Goal: Task Accomplishment & Management: Manage account settings

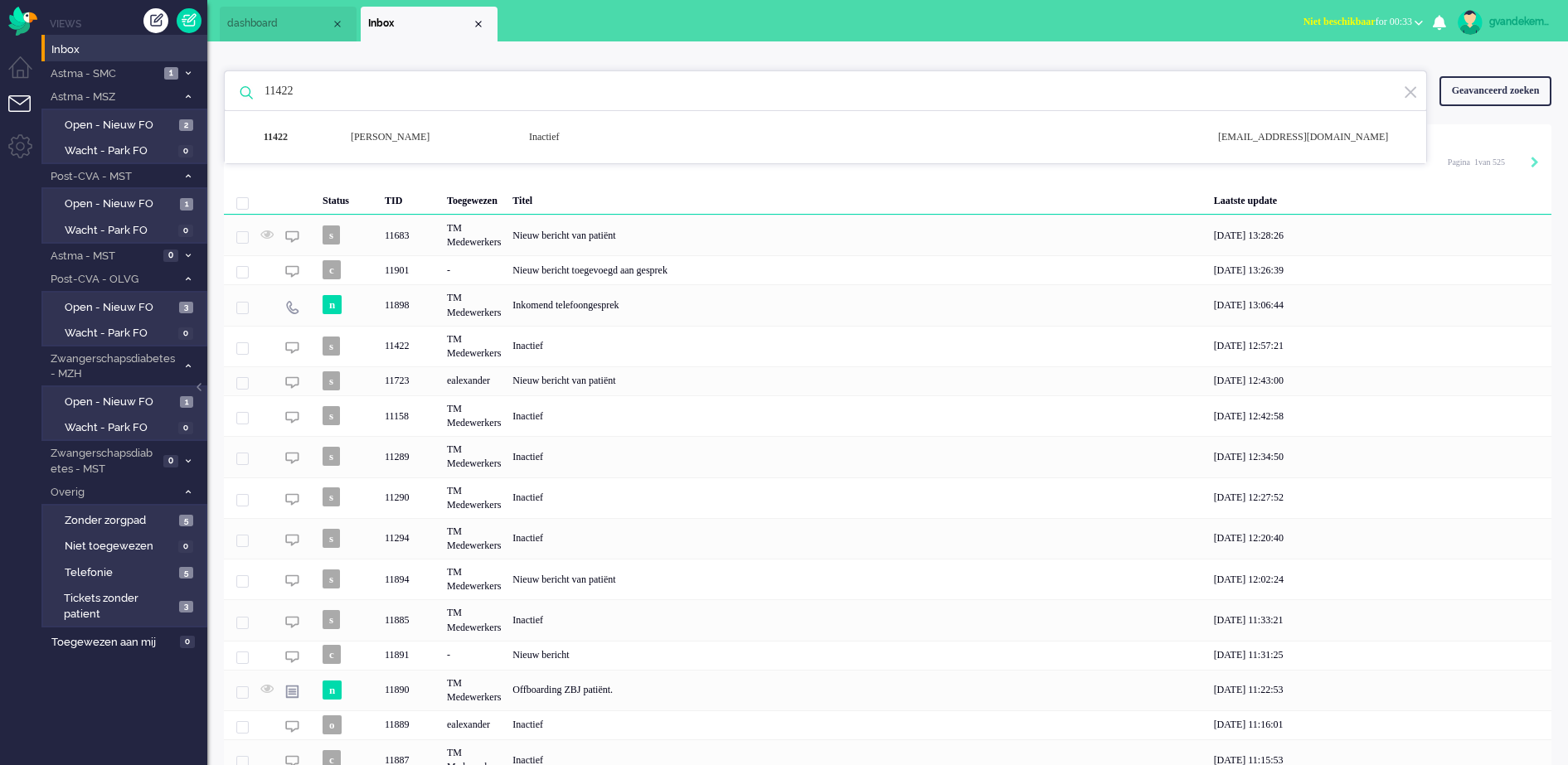
click at [303, 94] on input "11422" at bounding box center [828, 92] width 1152 height 40
type input "11417"
click at [1419, 23] on b "button" at bounding box center [1418, 23] width 8 height 5
click at [24, 19] on img "Omnidesk" at bounding box center [23, 21] width 29 height 29
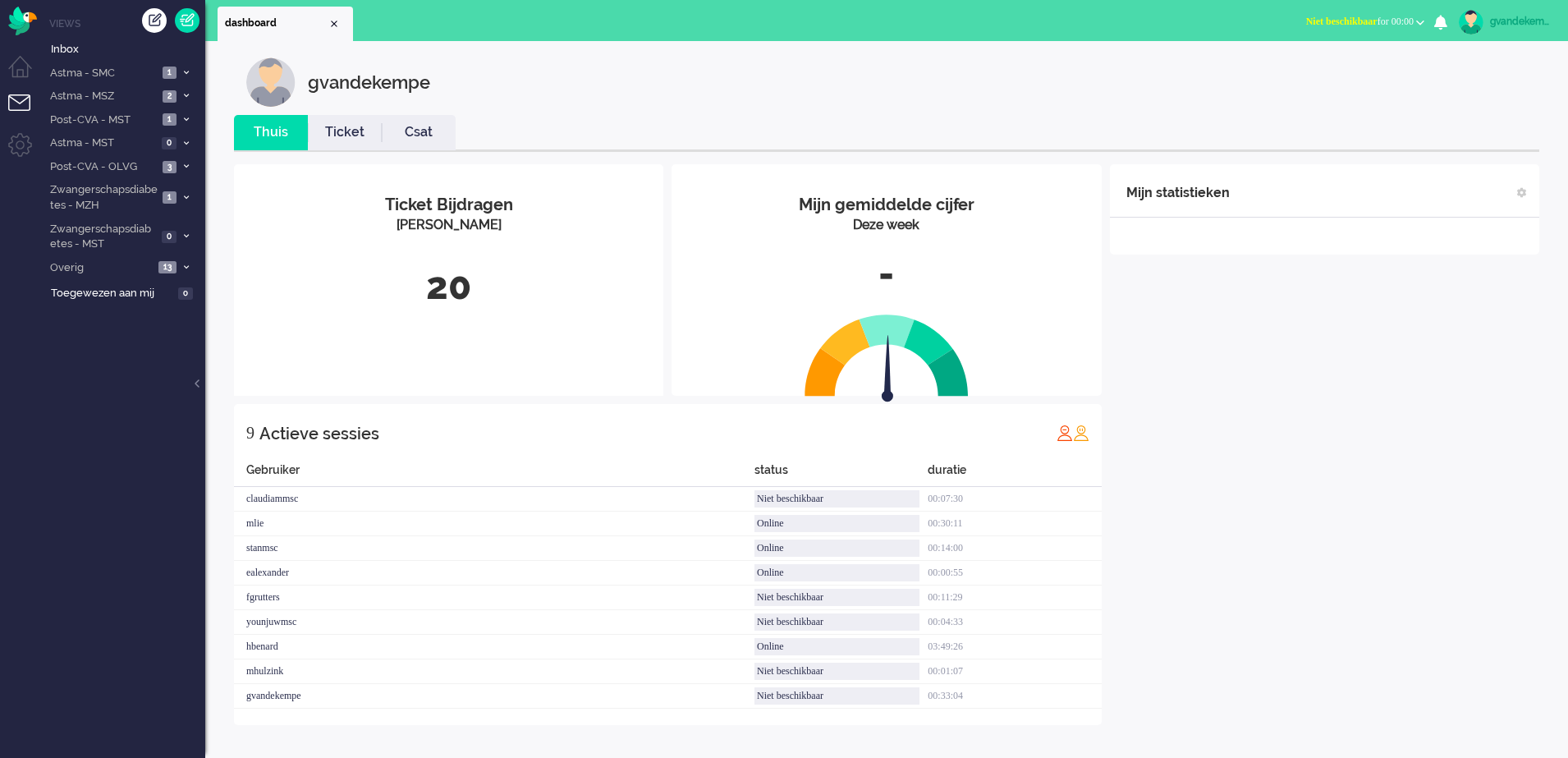
click at [1423, 24] on b "button" at bounding box center [1420, 22] width 8 height 5
click at [1313, 70] on label "Online" at bounding box center [1356, 74] width 130 height 14
click at [79, 49] on span "Inbox" at bounding box center [128, 49] width 154 height 15
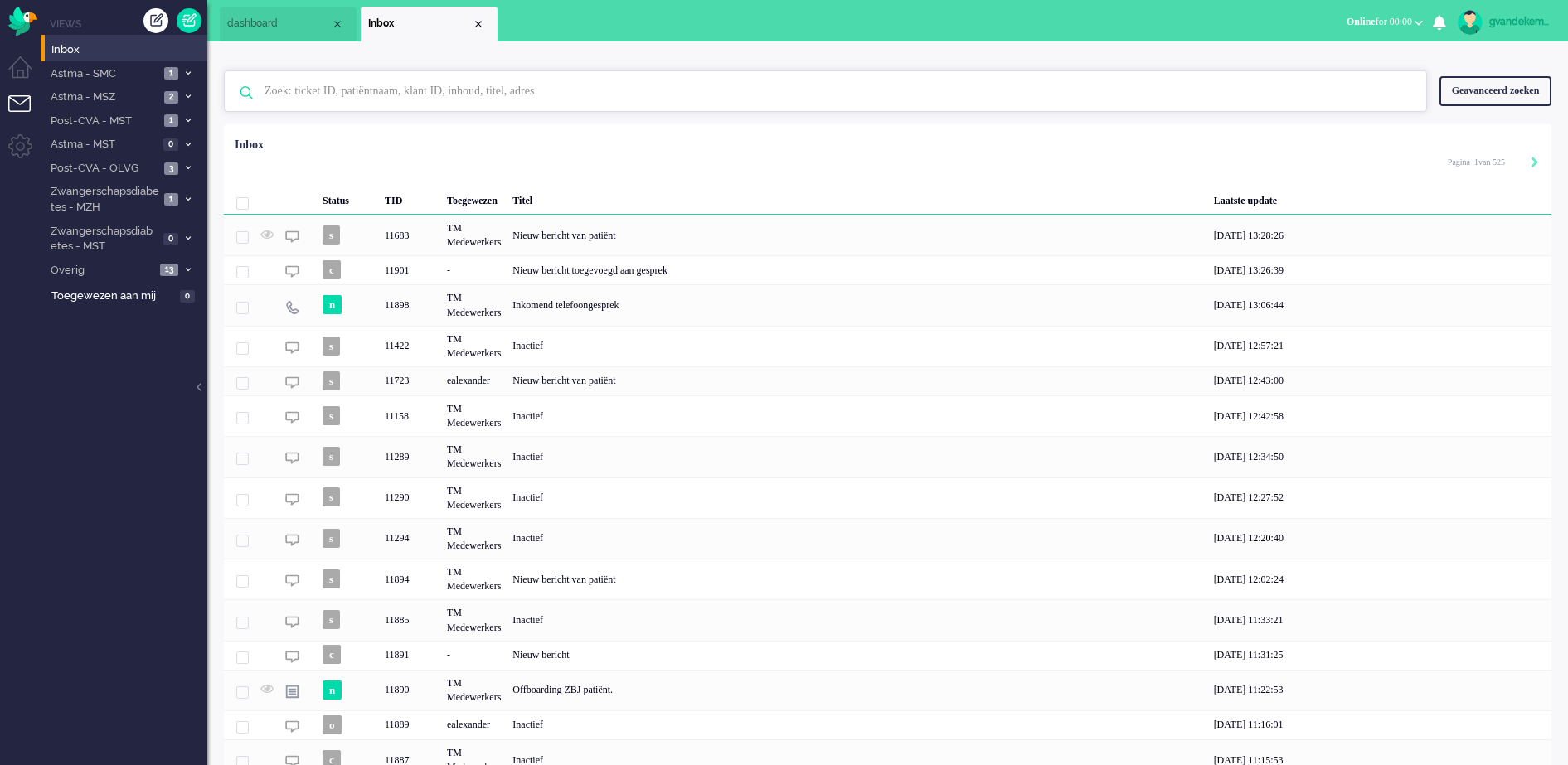
click at [326, 87] on input "text" at bounding box center [828, 92] width 1152 height 40
click at [185, 266] on span at bounding box center [188, 271] width 13 height 9
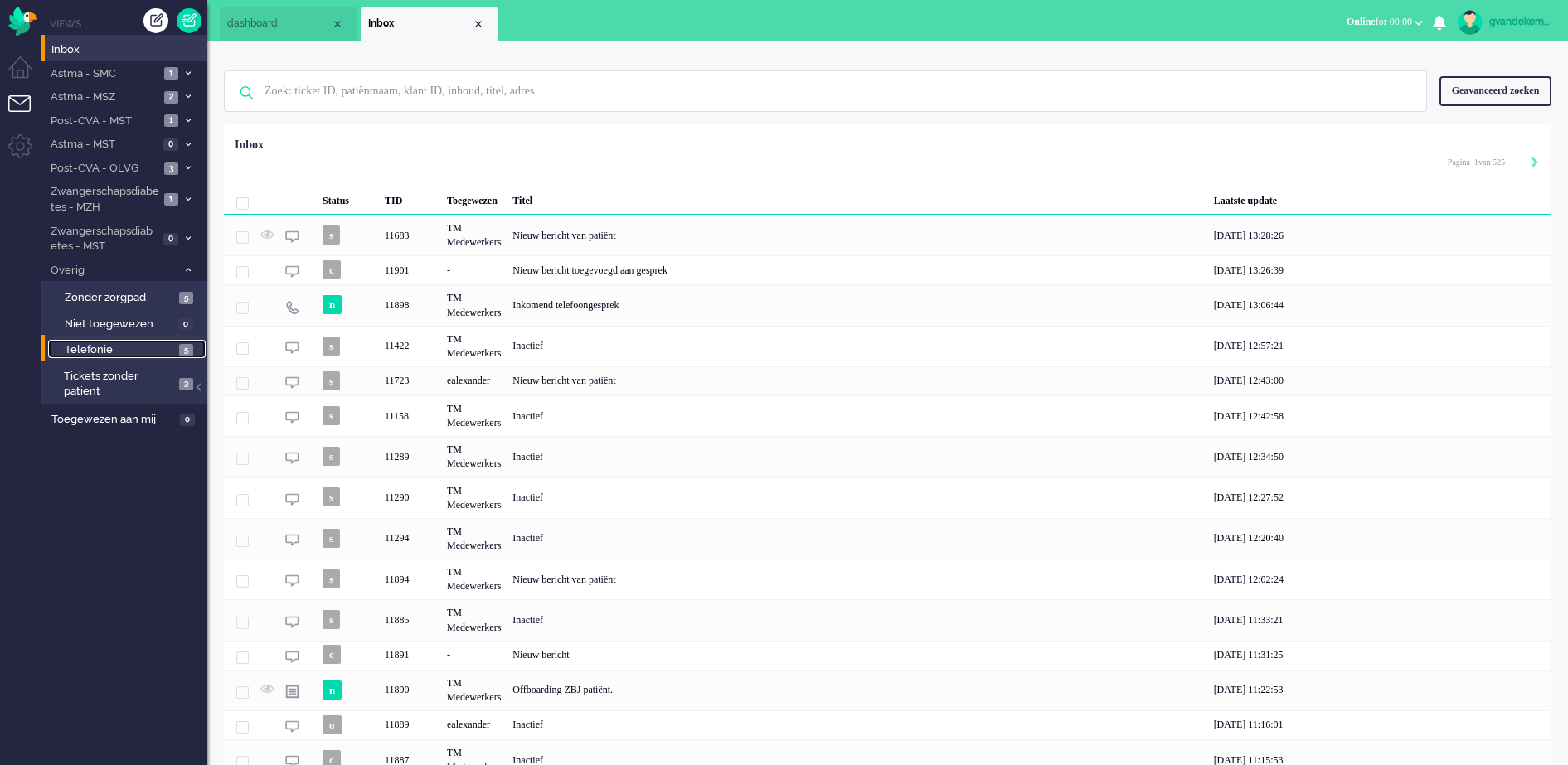
click at [181, 349] on span "5" at bounding box center [187, 351] width 15 height 13
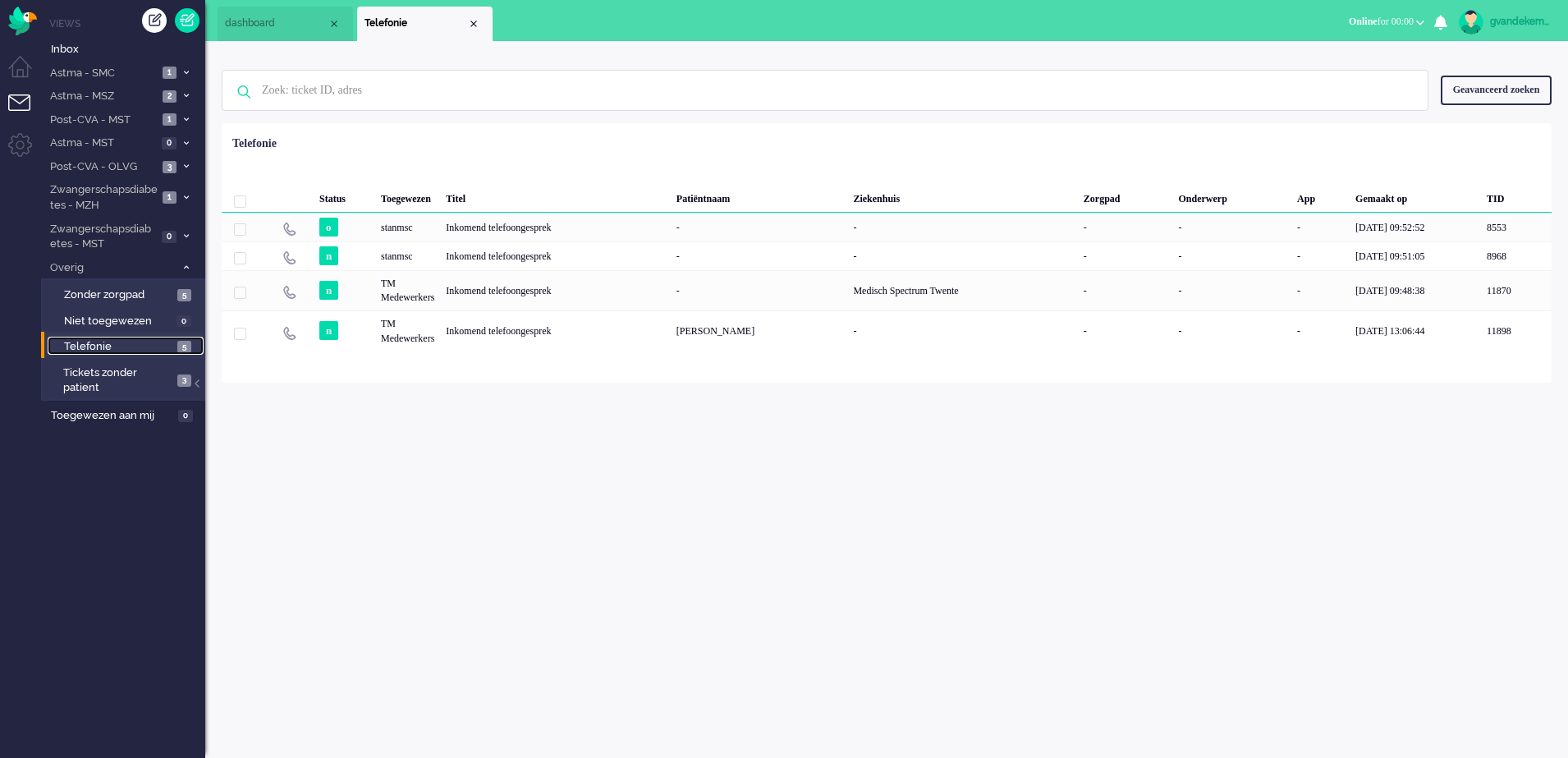
click at [183, 348] on span "5" at bounding box center [185, 348] width 14 height 13
click at [175, 377] on link "Tickets zonder patient 3" at bounding box center [126, 379] width 156 height 33
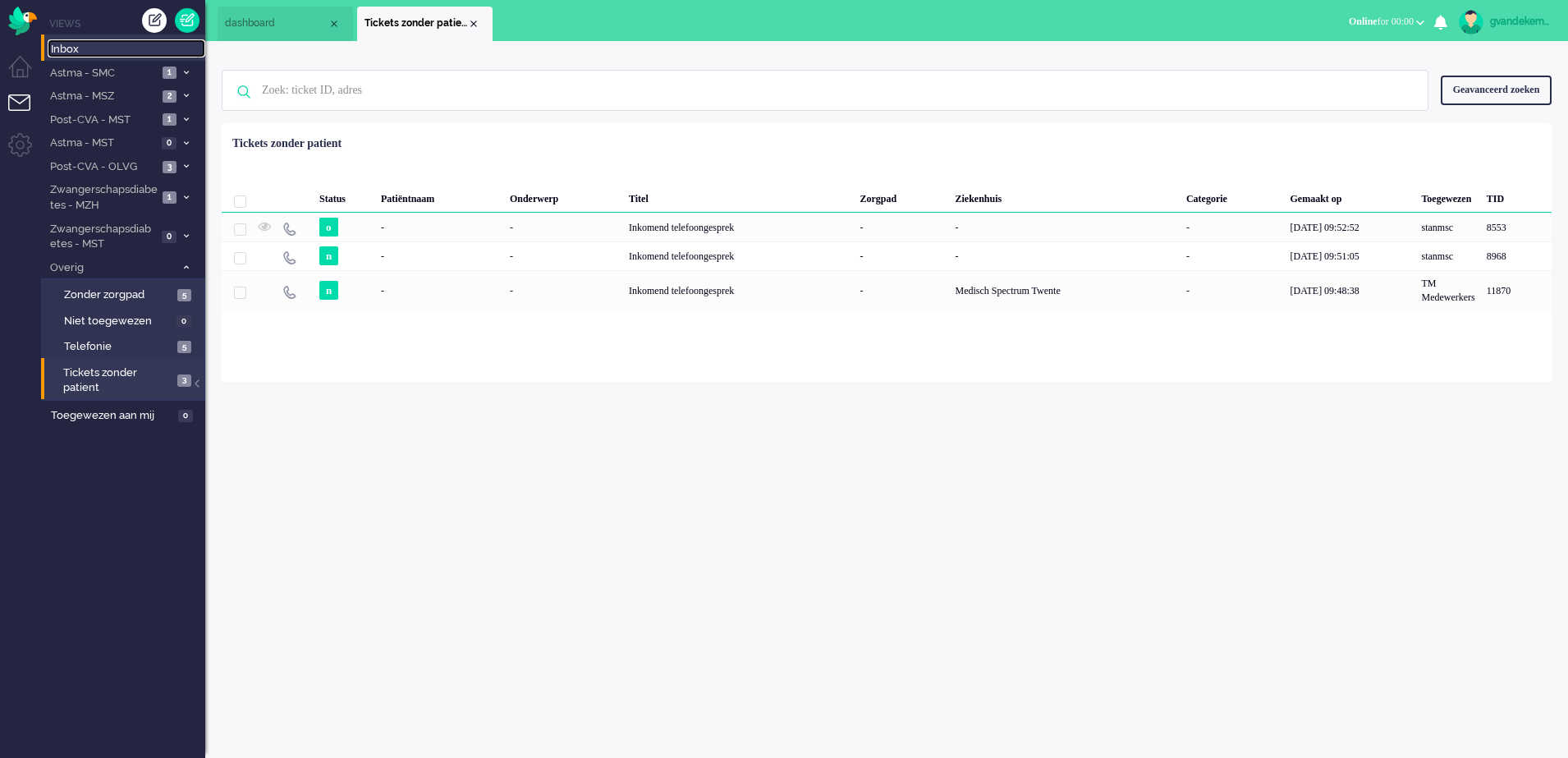
click at [63, 48] on span "Inbox" at bounding box center [128, 49] width 154 height 15
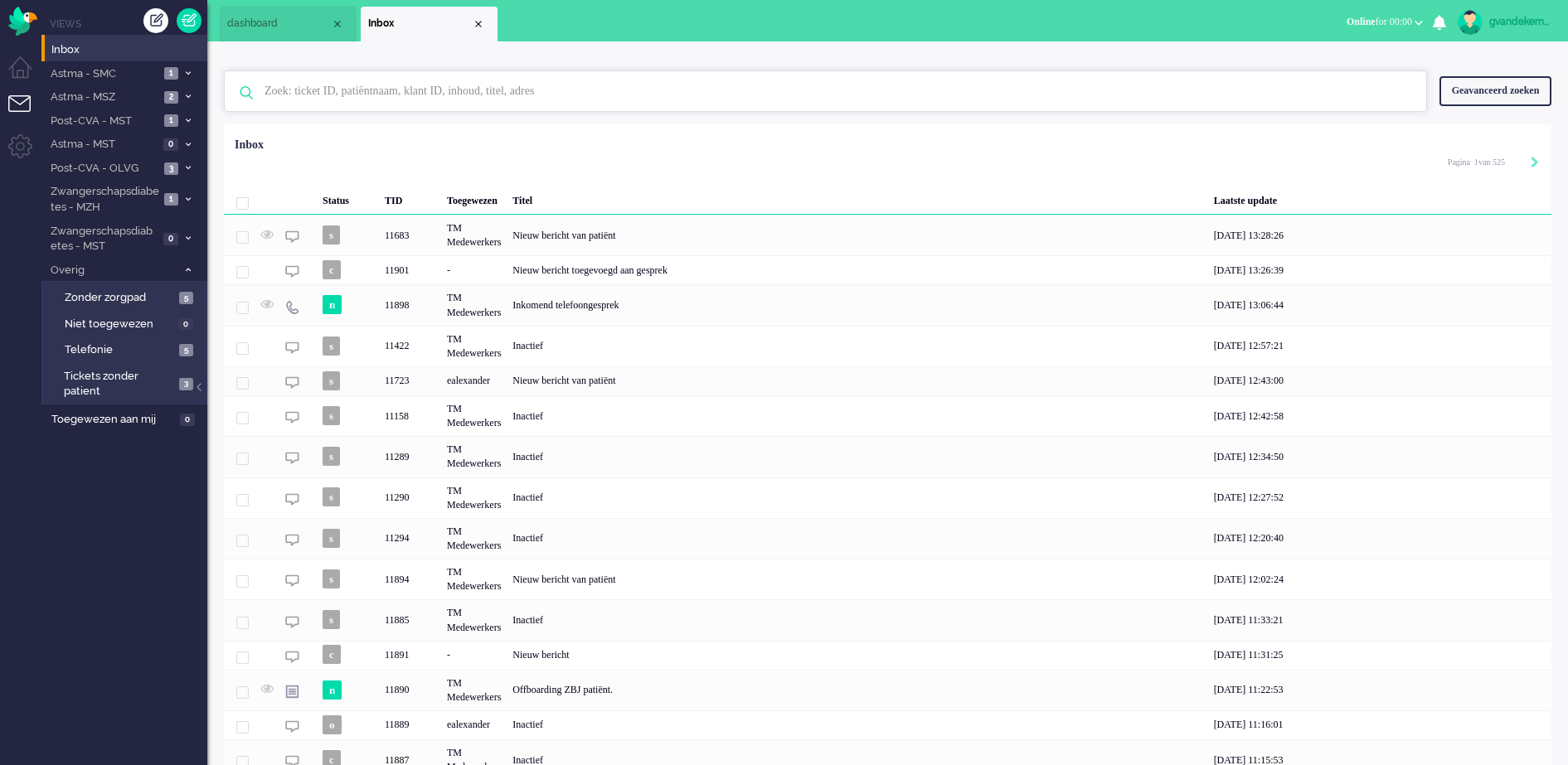
click at [481, 92] on input "text" at bounding box center [828, 92] width 1152 height 40
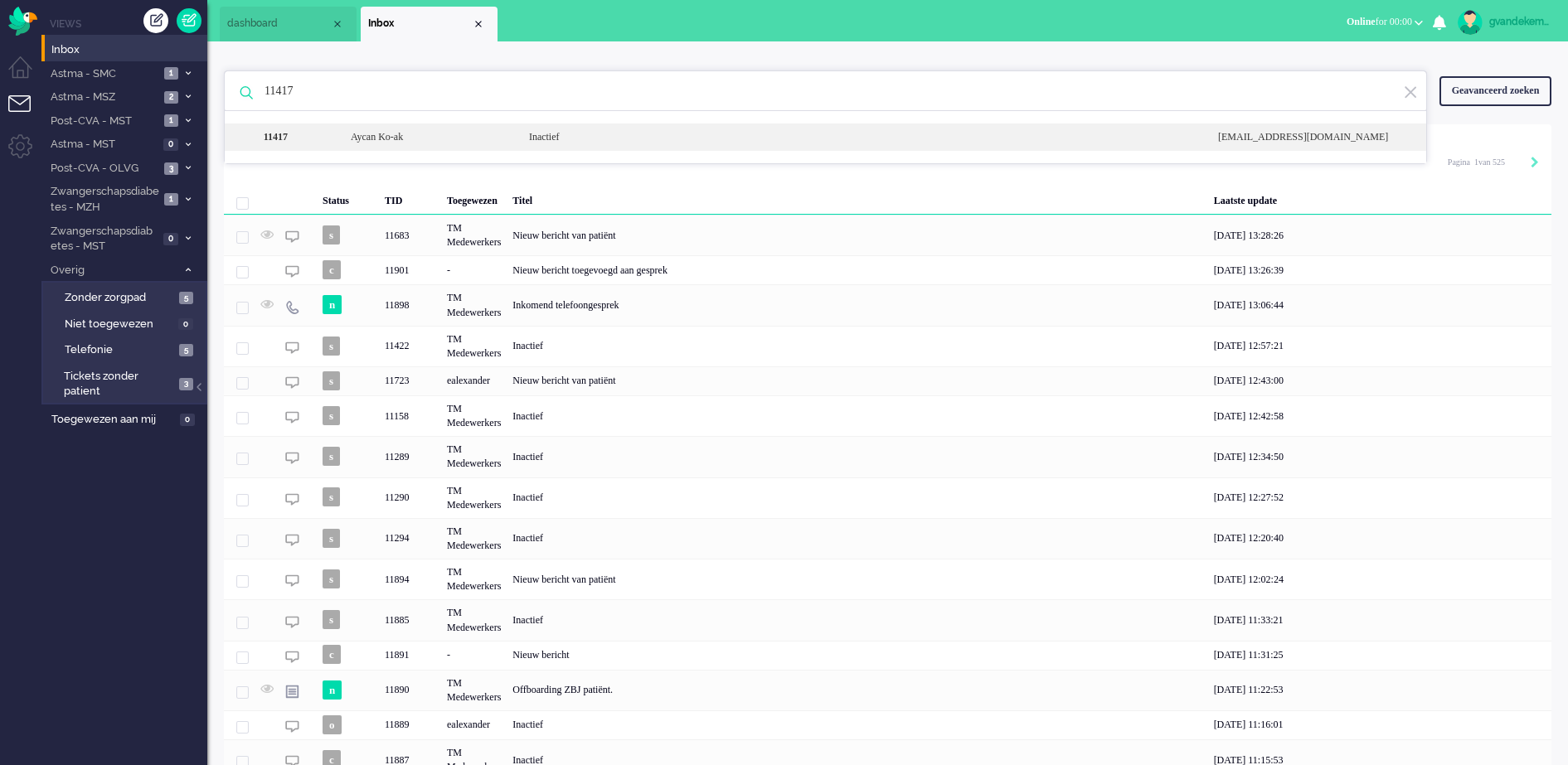
type input "11417"
click at [433, 135] on div "Aycan Ko-ak" at bounding box center [427, 138] width 179 height 15
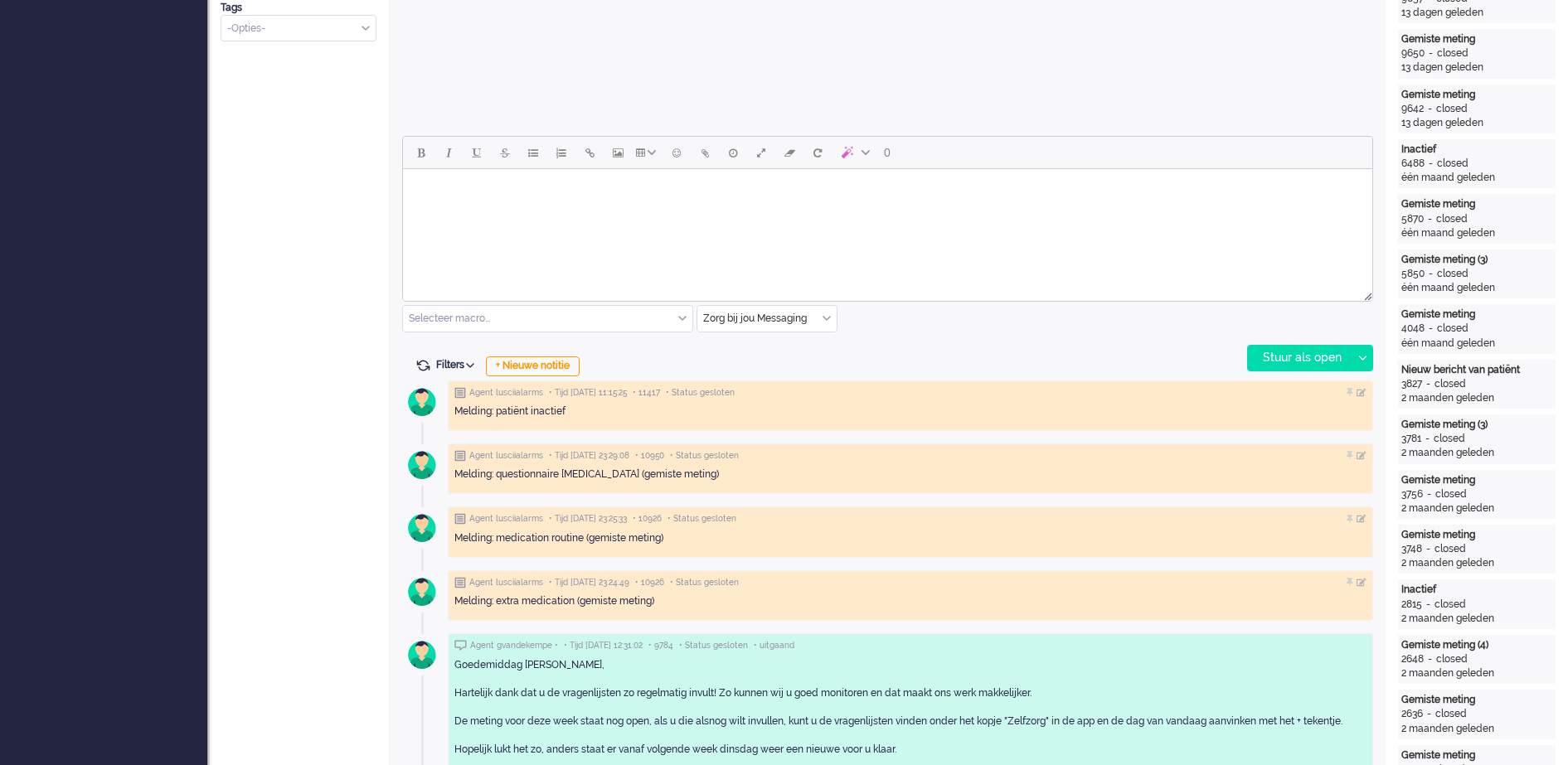
scroll to position [672, 0]
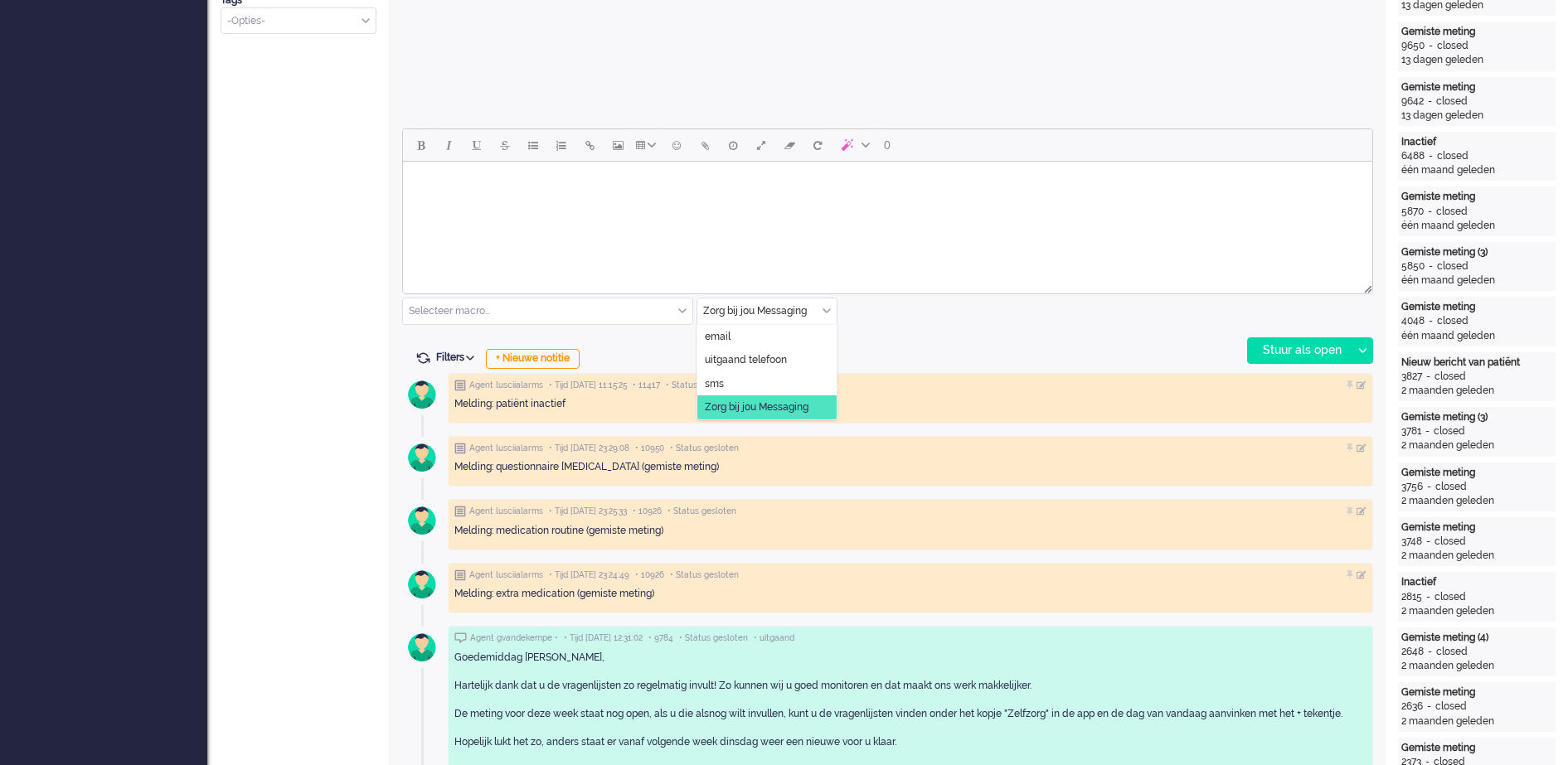
click at [778, 314] on input "text" at bounding box center [767, 311] width 140 height 25
click at [787, 358] on span "uitgaand telefoon" at bounding box center [746, 361] width 82 height 15
click at [1305, 353] on div "Stuur als open" at bounding box center [1300, 350] width 103 height 24
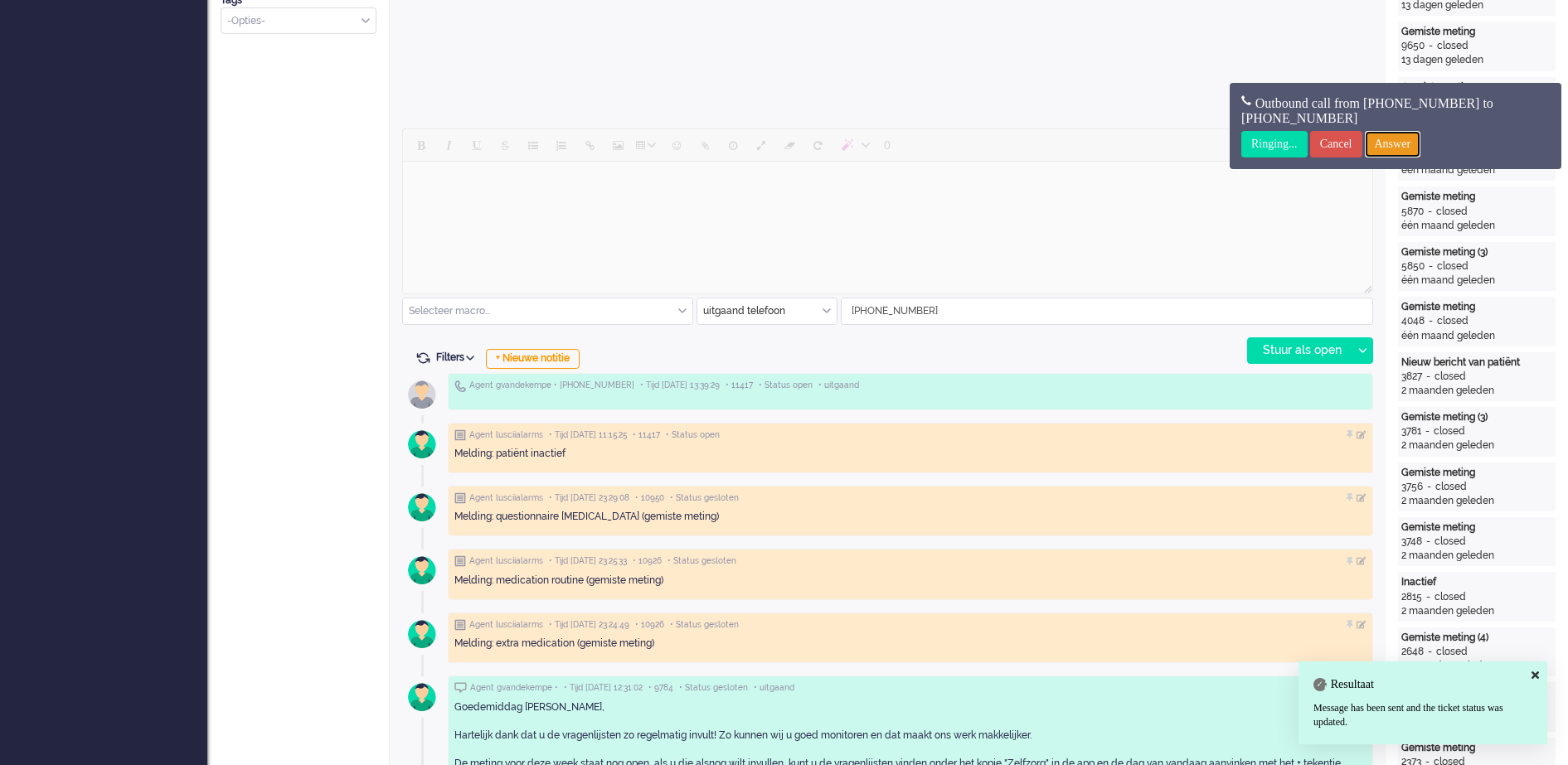
click at [1421, 143] on input "Answer" at bounding box center [1393, 144] width 56 height 26
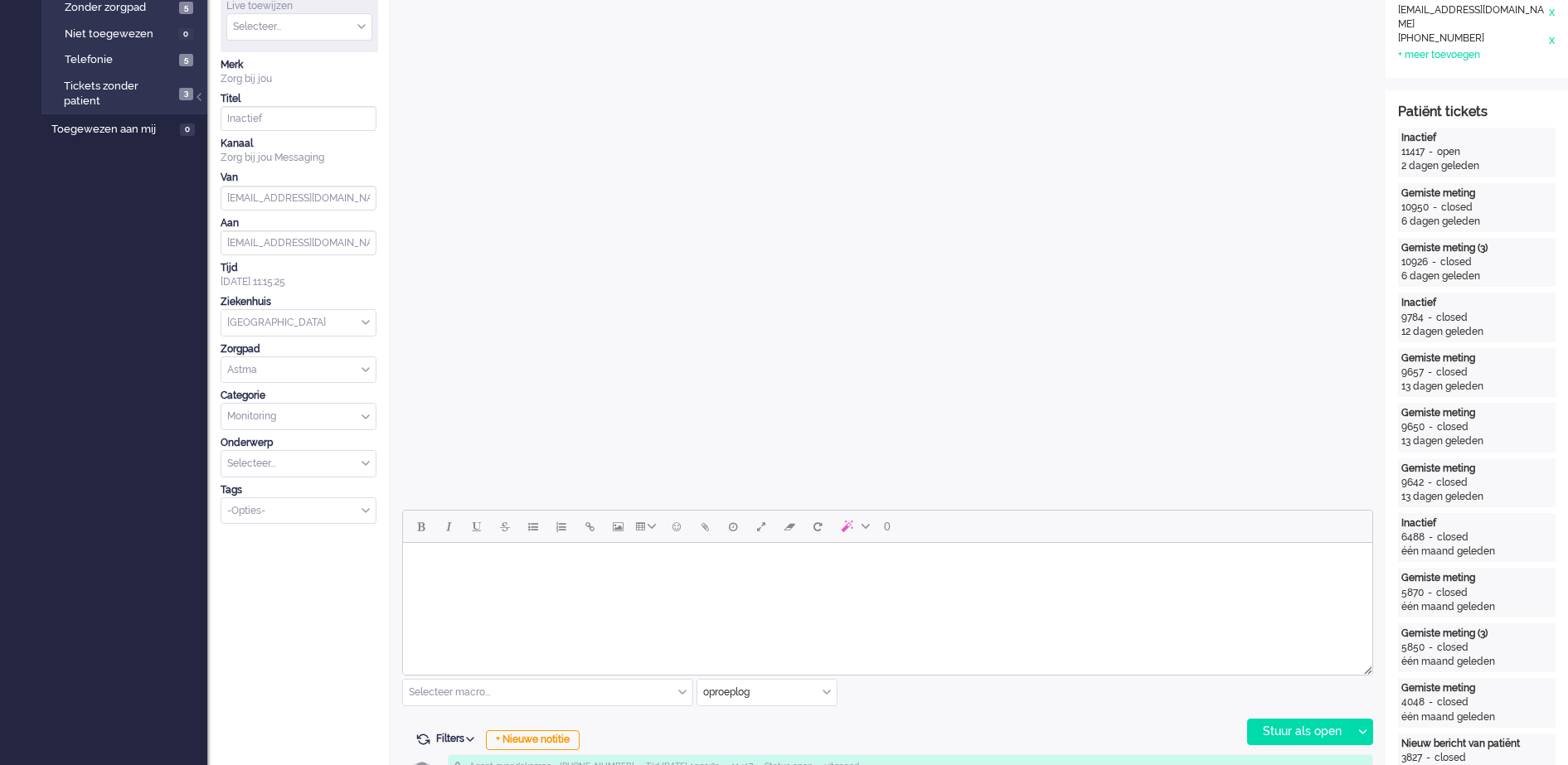
scroll to position [0, 0]
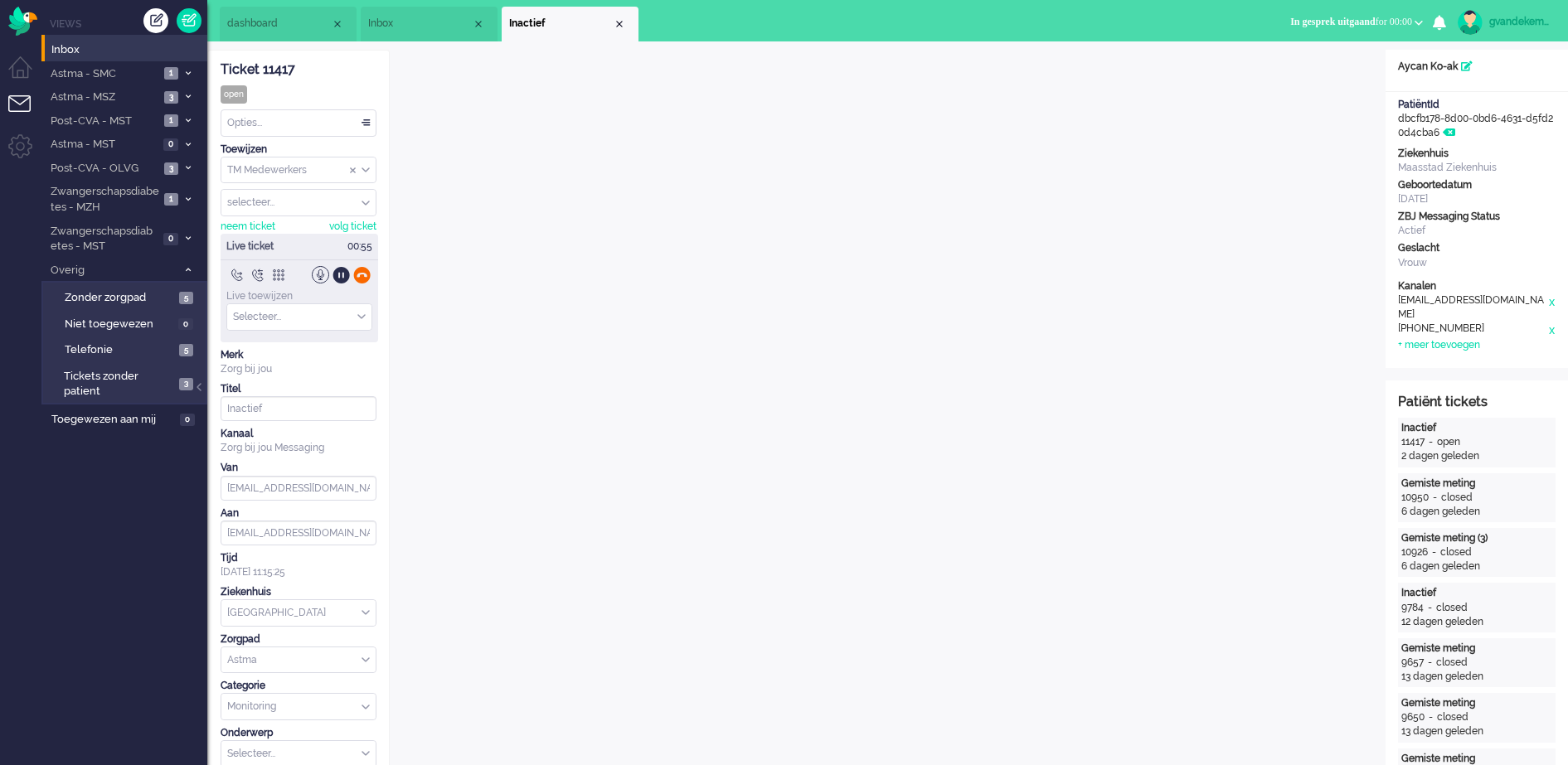
click at [363, 274] on div at bounding box center [362, 275] width 17 height 17
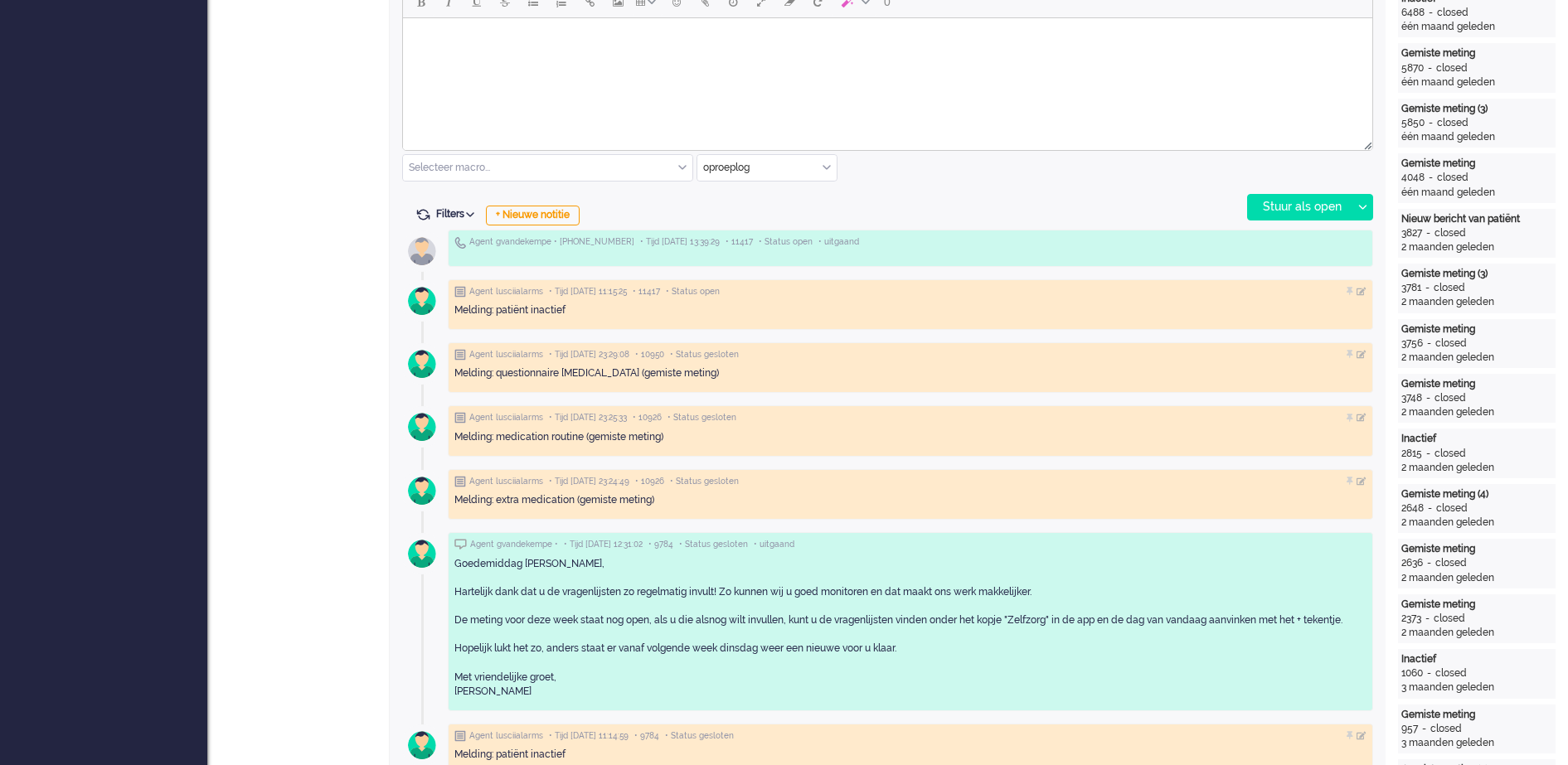
scroll to position [801, 0]
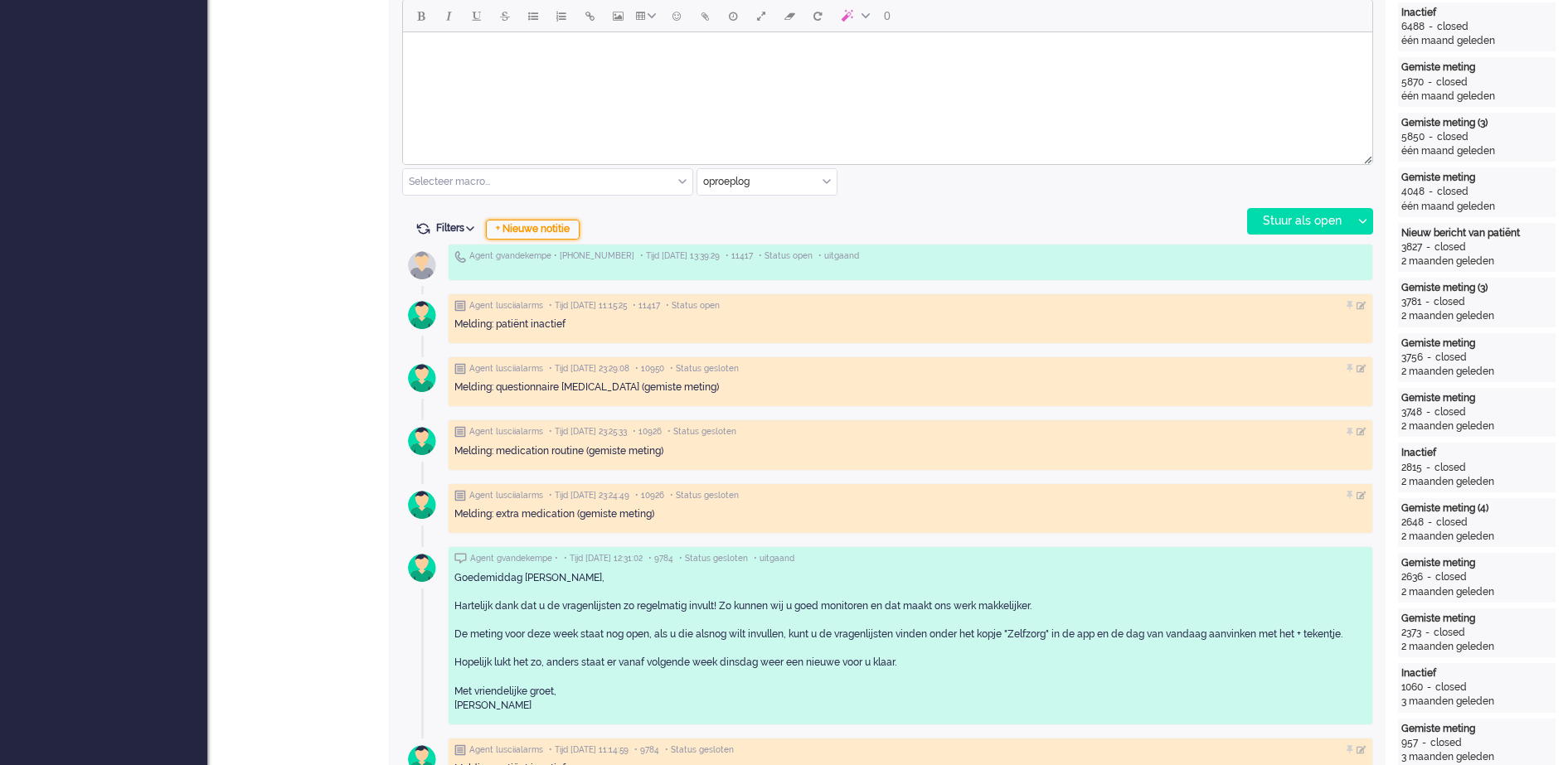
click at [569, 228] on div "+ Nieuwe notitie" at bounding box center [532, 229] width 93 height 20
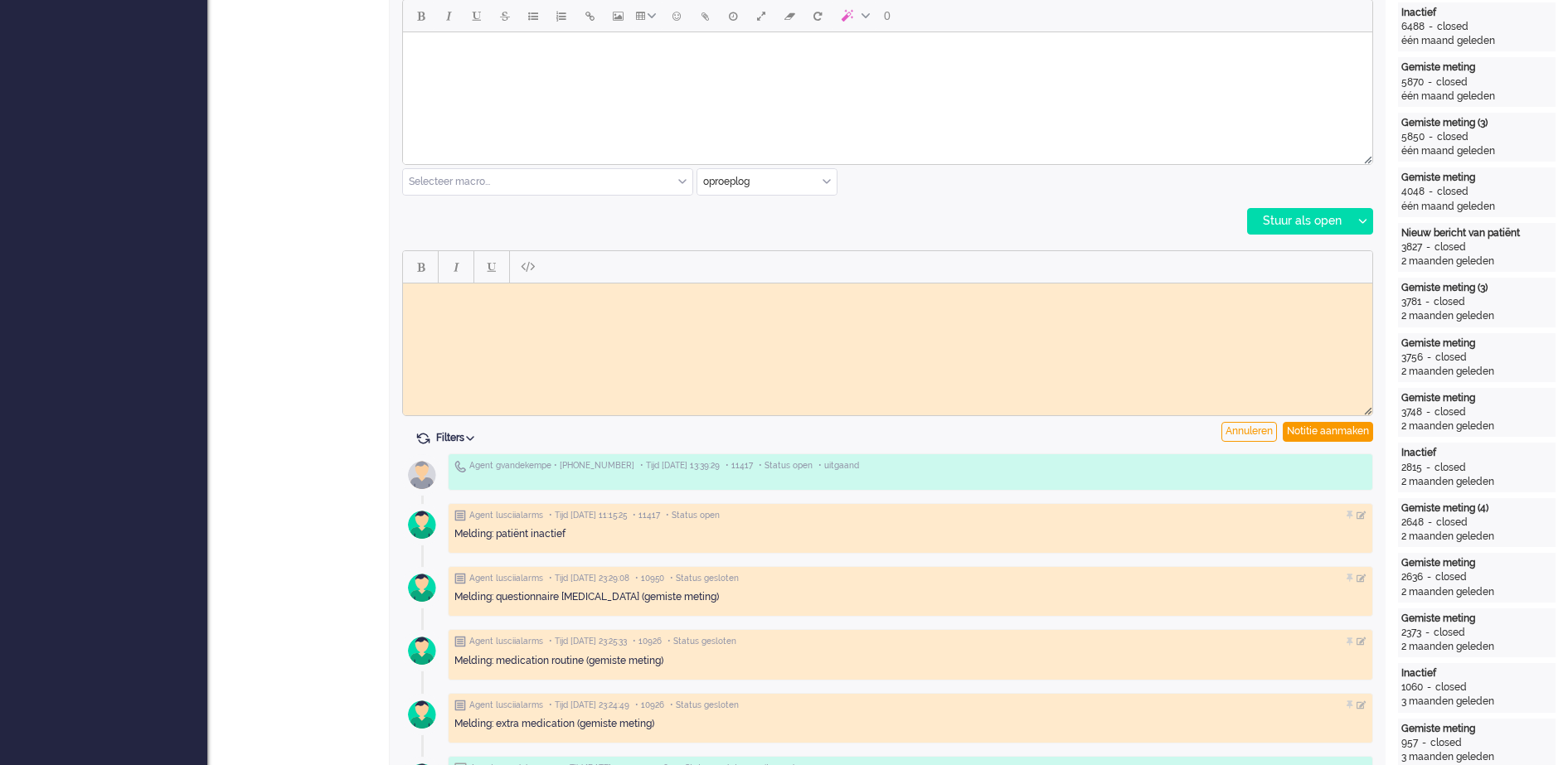
scroll to position [0, 0]
click at [489, 301] on body "Rich Text Area. Press ALT-0 for help." at bounding box center [887, 295] width 956 height 13
click at [1328, 425] on div "Notitie aanmaken" at bounding box center [1328, 432] width 91 height 20
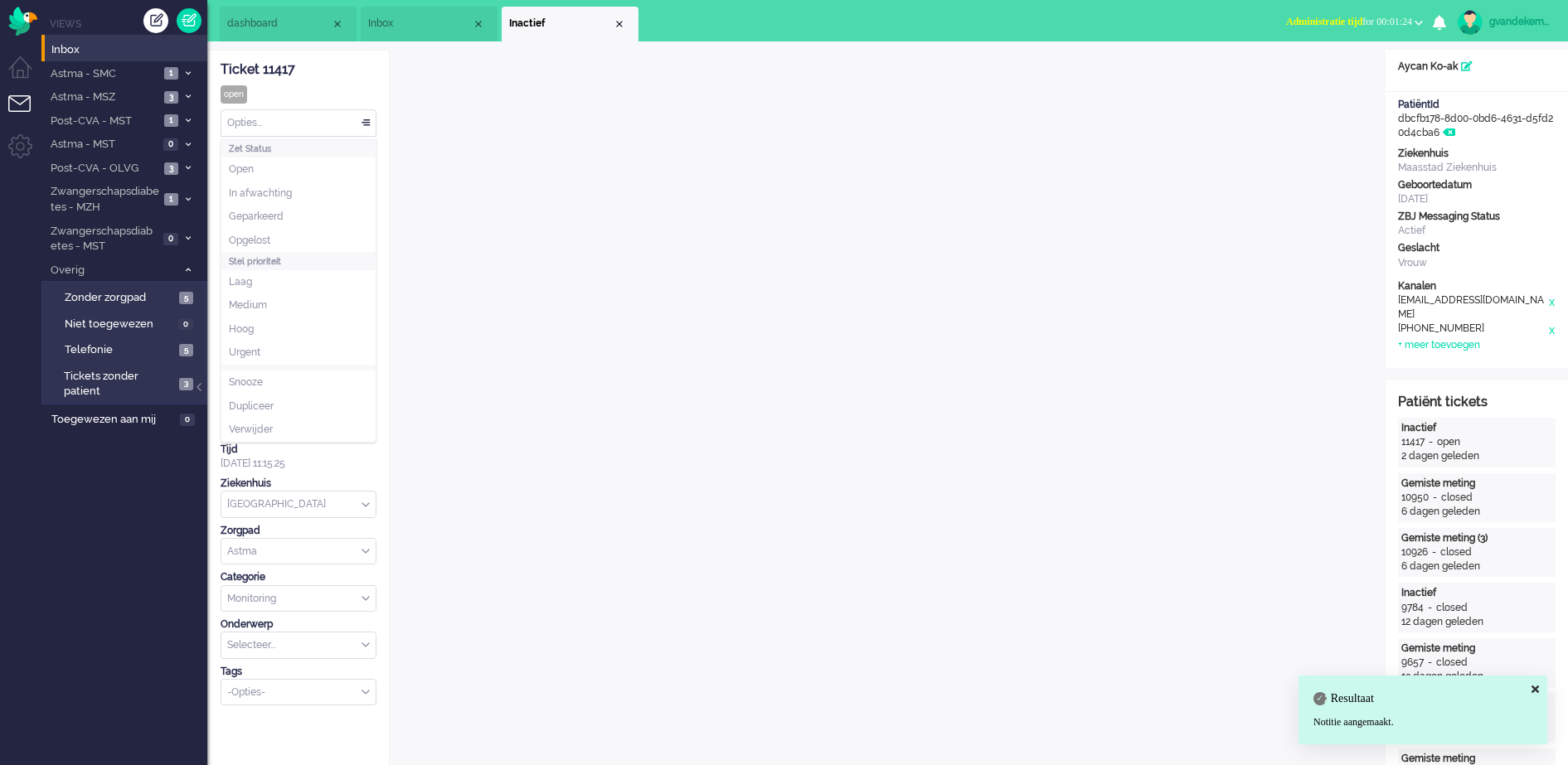
click at [362, 124] on div "Opties..." at bounding box center [298, 123] width 154 height 25
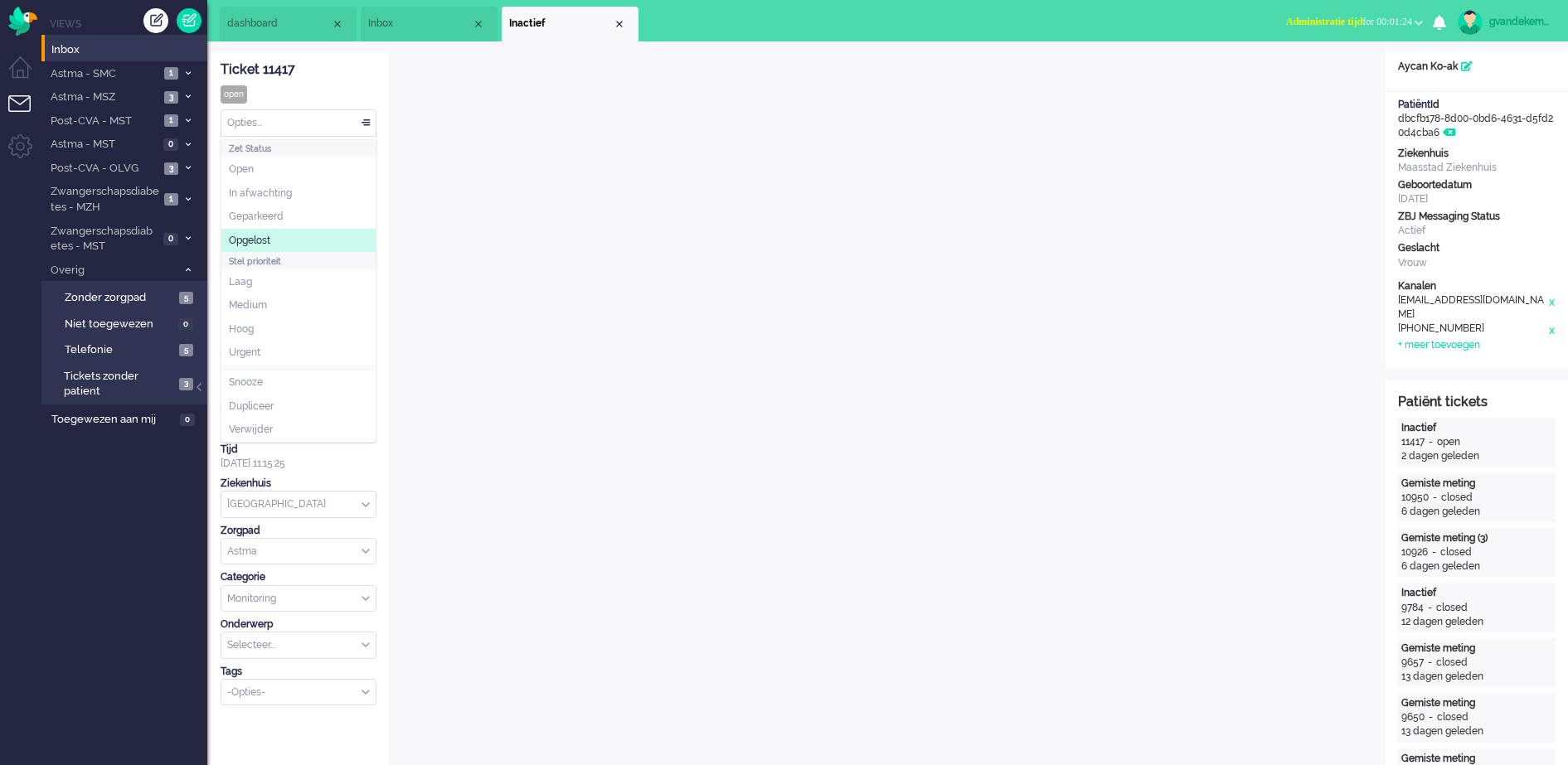
click at [295, 233] on li "Opgelost" at bounding box center [298, 240] width 154 height 24
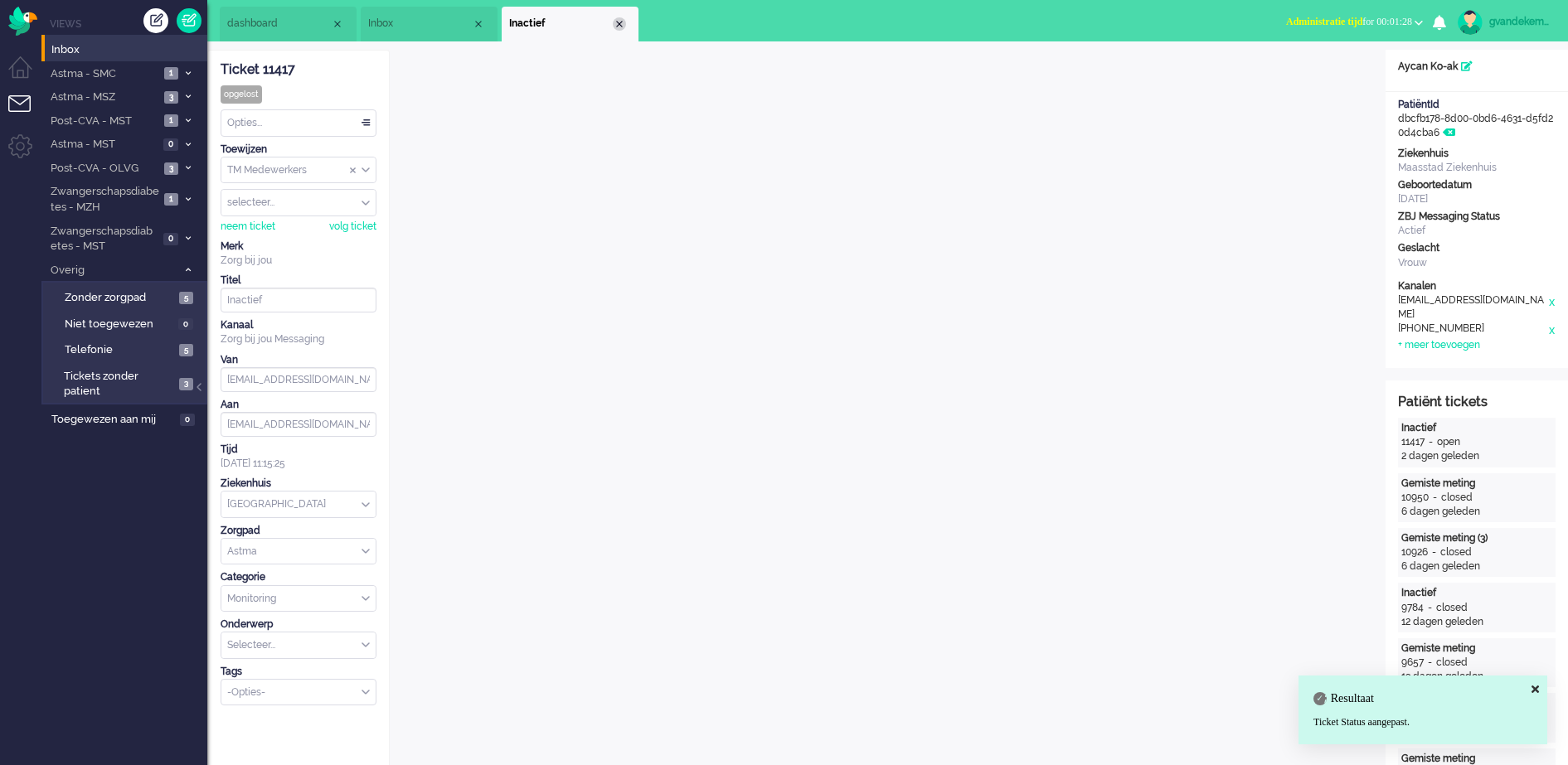
click at [618, 18] on div "Close tab" at bounding box center [619, 24] width 14 height 14
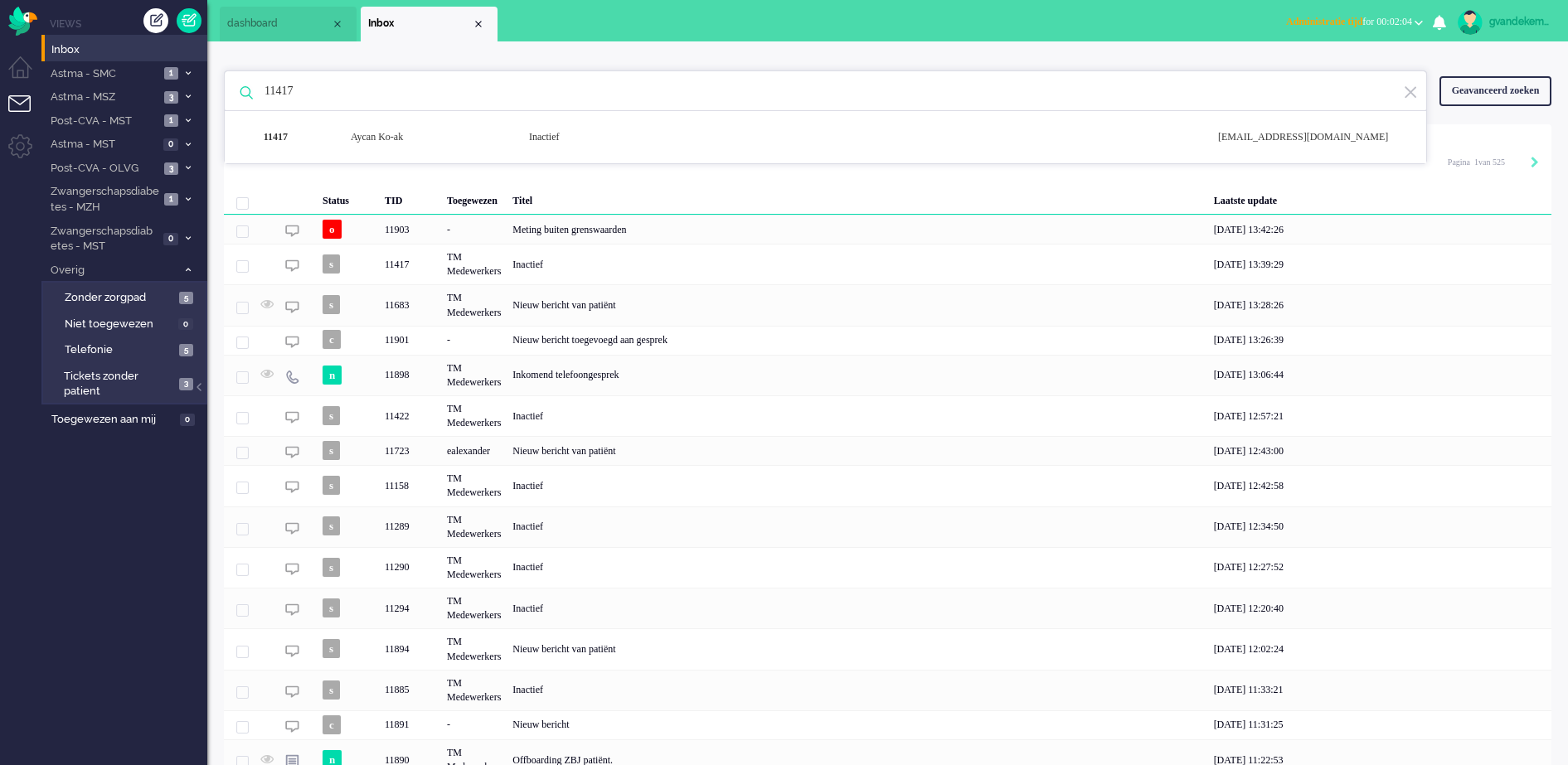
click at [1416, 92] on img at bounding box center [1410, 92] width 15 height 15
click at [1418, 22] on b "button" at bounding box center [1418, 23] width 8 height 5
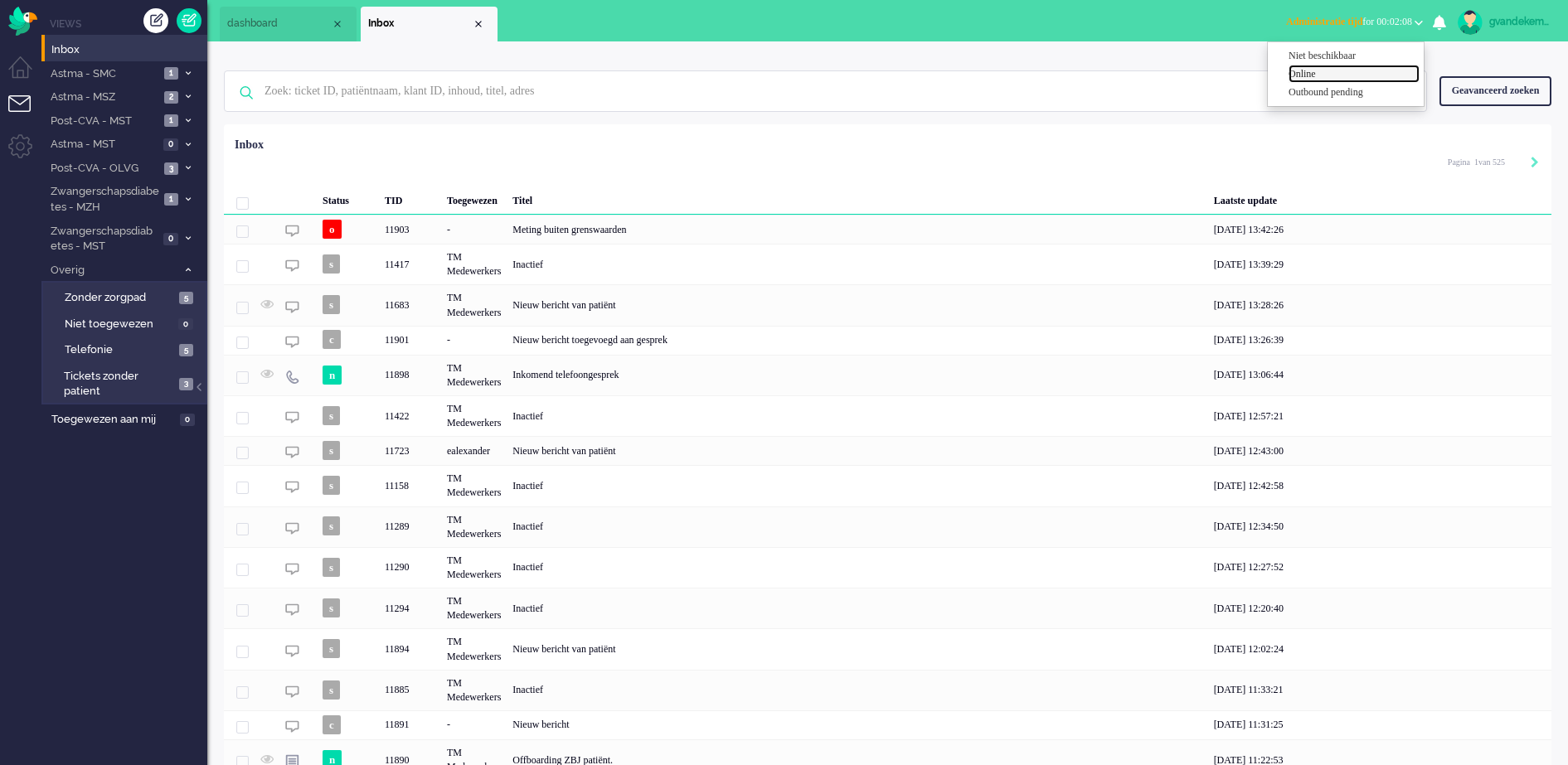
click at [1312, 73] on label "Online" at bounding box center [1354, 74] width 131 height 15
click at [443, 89] on input "text" at bounding box center [828, 92] width 1152 height 40
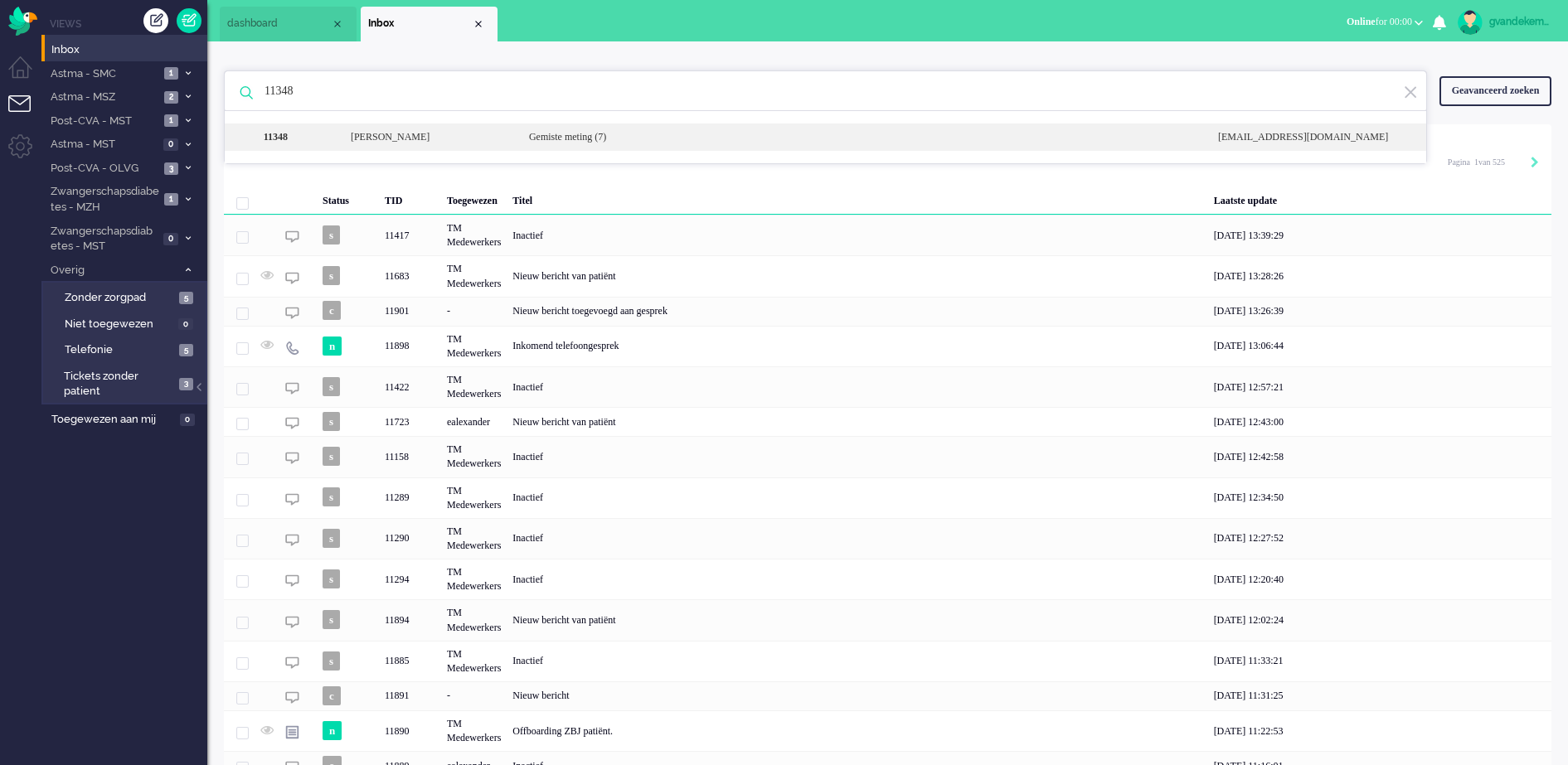
type input "11348"
click at [642, 143] on div "Gemiste meting (7)" at bounding box center [861, 138] width 689 height 15
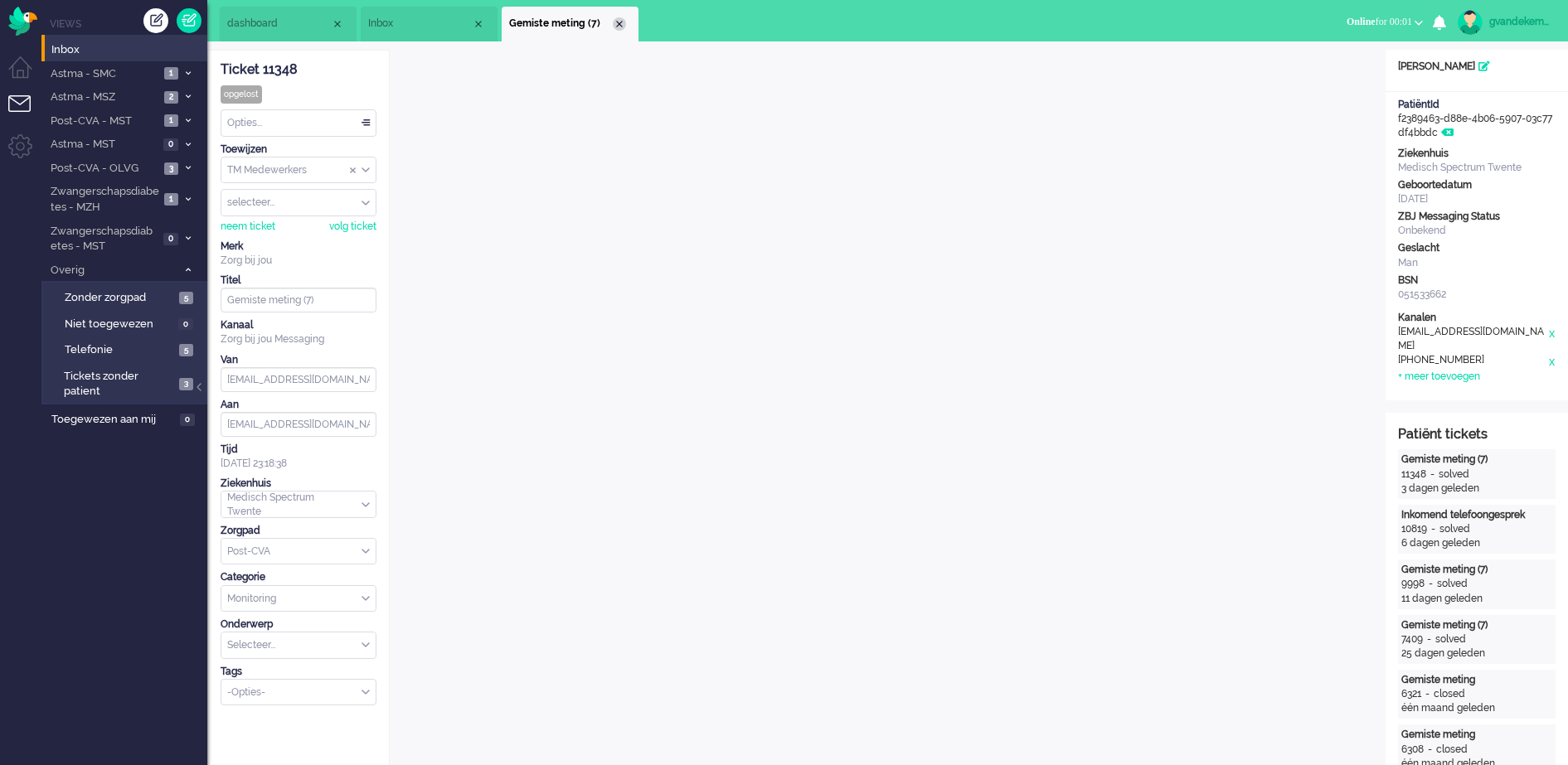
click at [616, 24] on div "Close tab" at bounding box center [619, 24] width 14 height 14
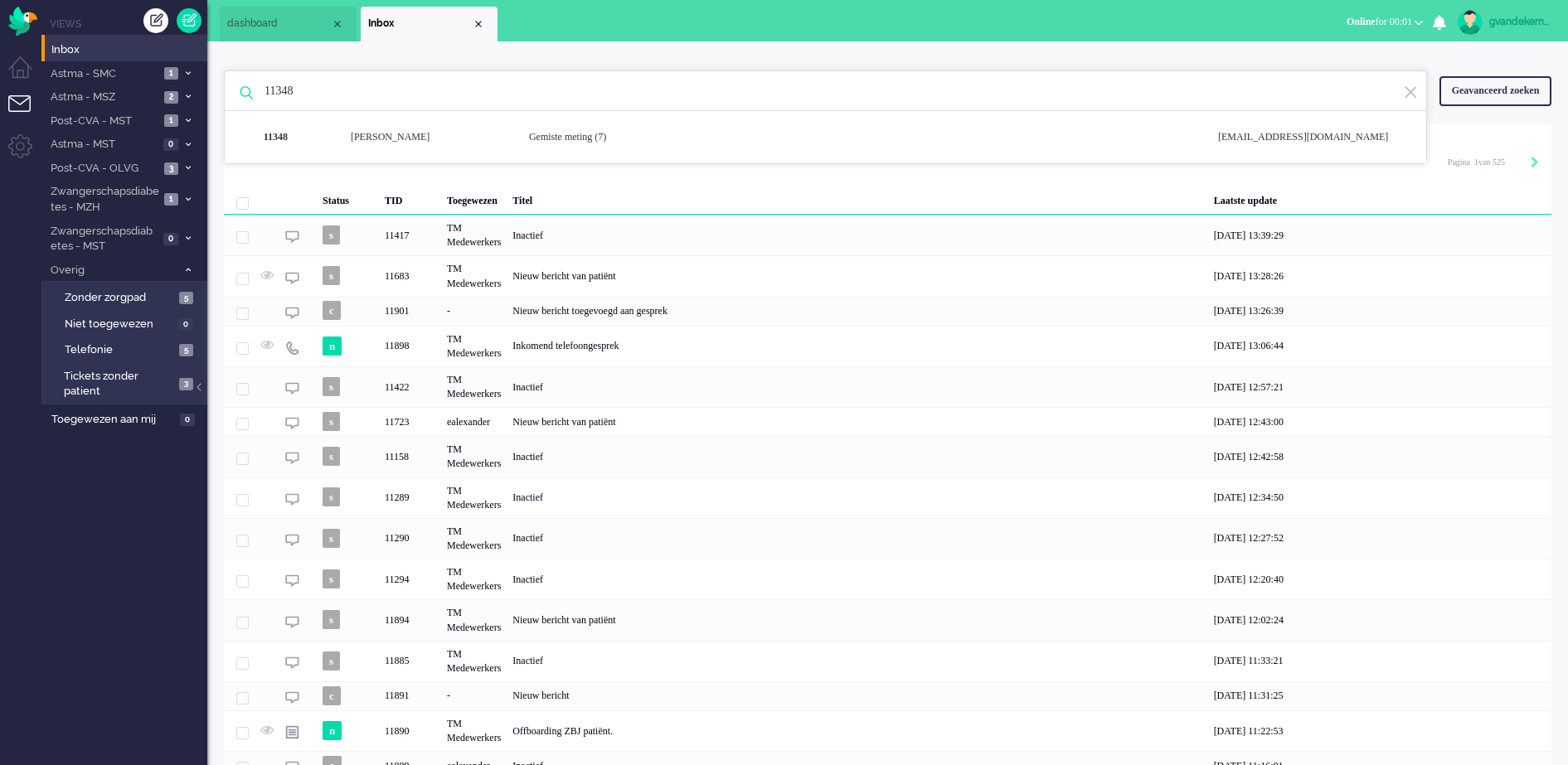
click at [1409, 92] on img at bounding box center [1410, 92] width 15 height 15
click at [475, 22] on div "Close tab" at bounding box center [479, 24] width 14 height 14
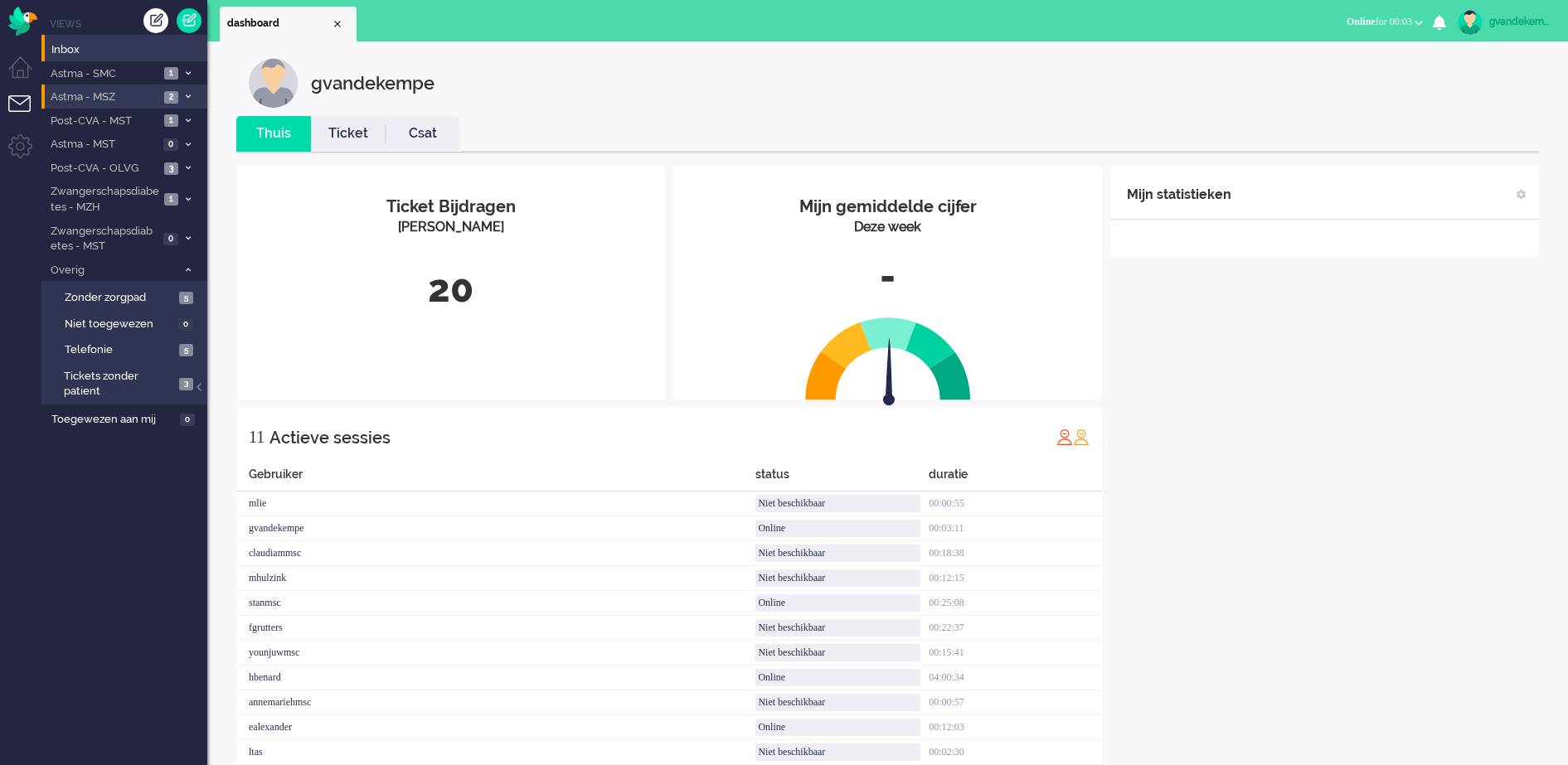
click at [189, 95] on icon at bounding box center [188, 96] width 5 height 5
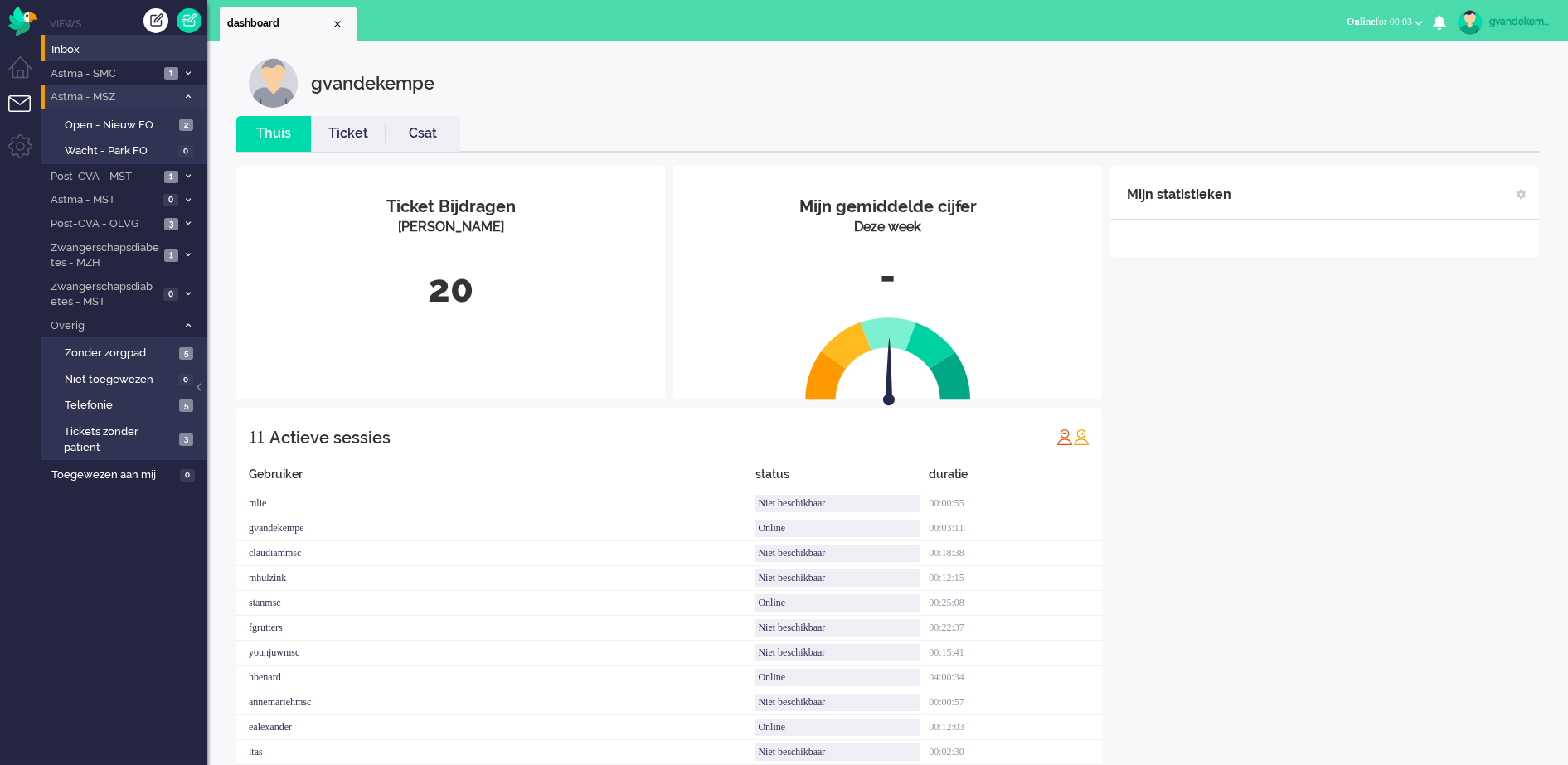
click at [189, 95] on icon at bounding box center [188, 96] width 5 height 5
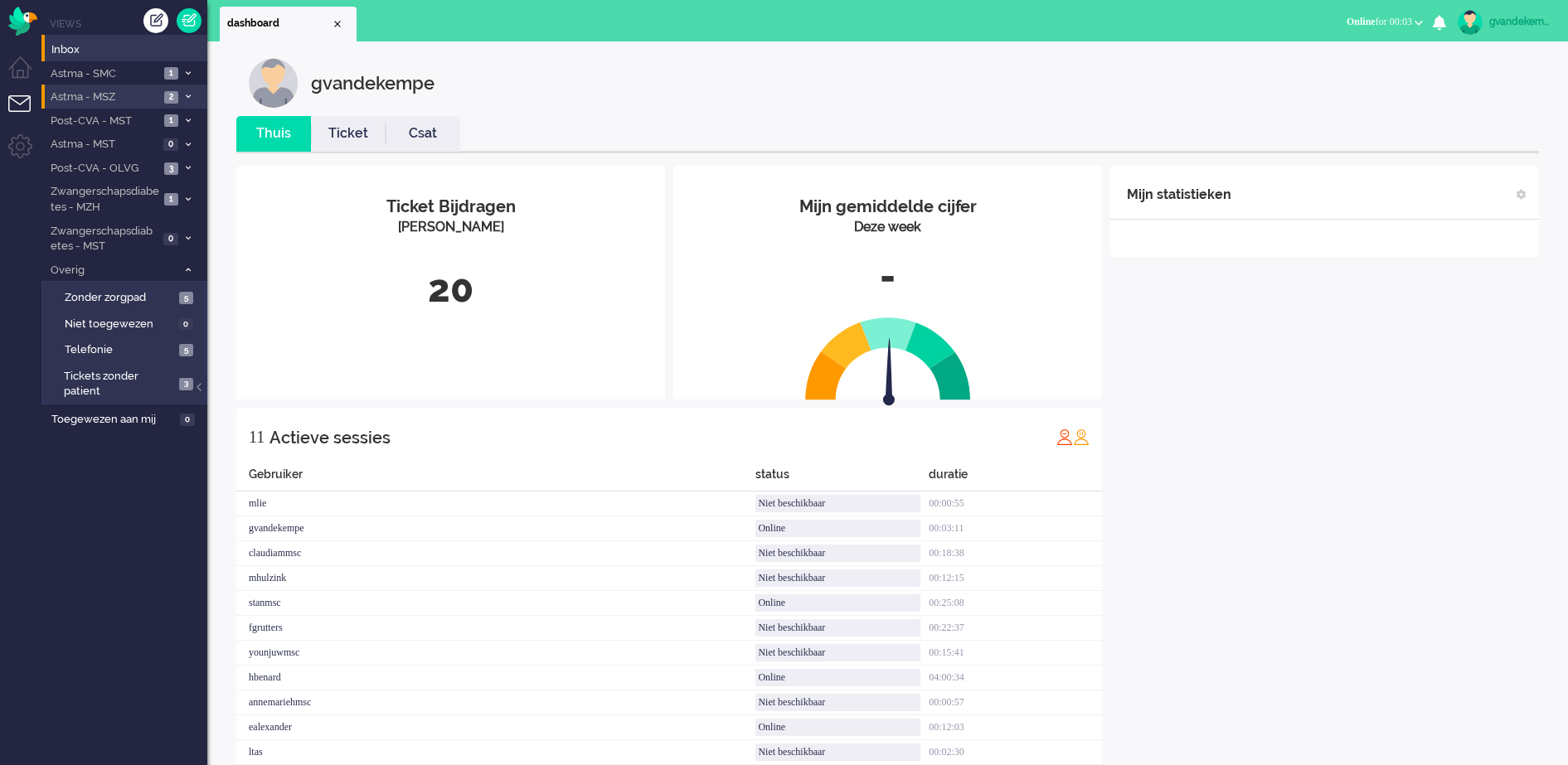
click at [358, 136] on link "Ticket" at bounding box center [348, 133] width 74 height 19
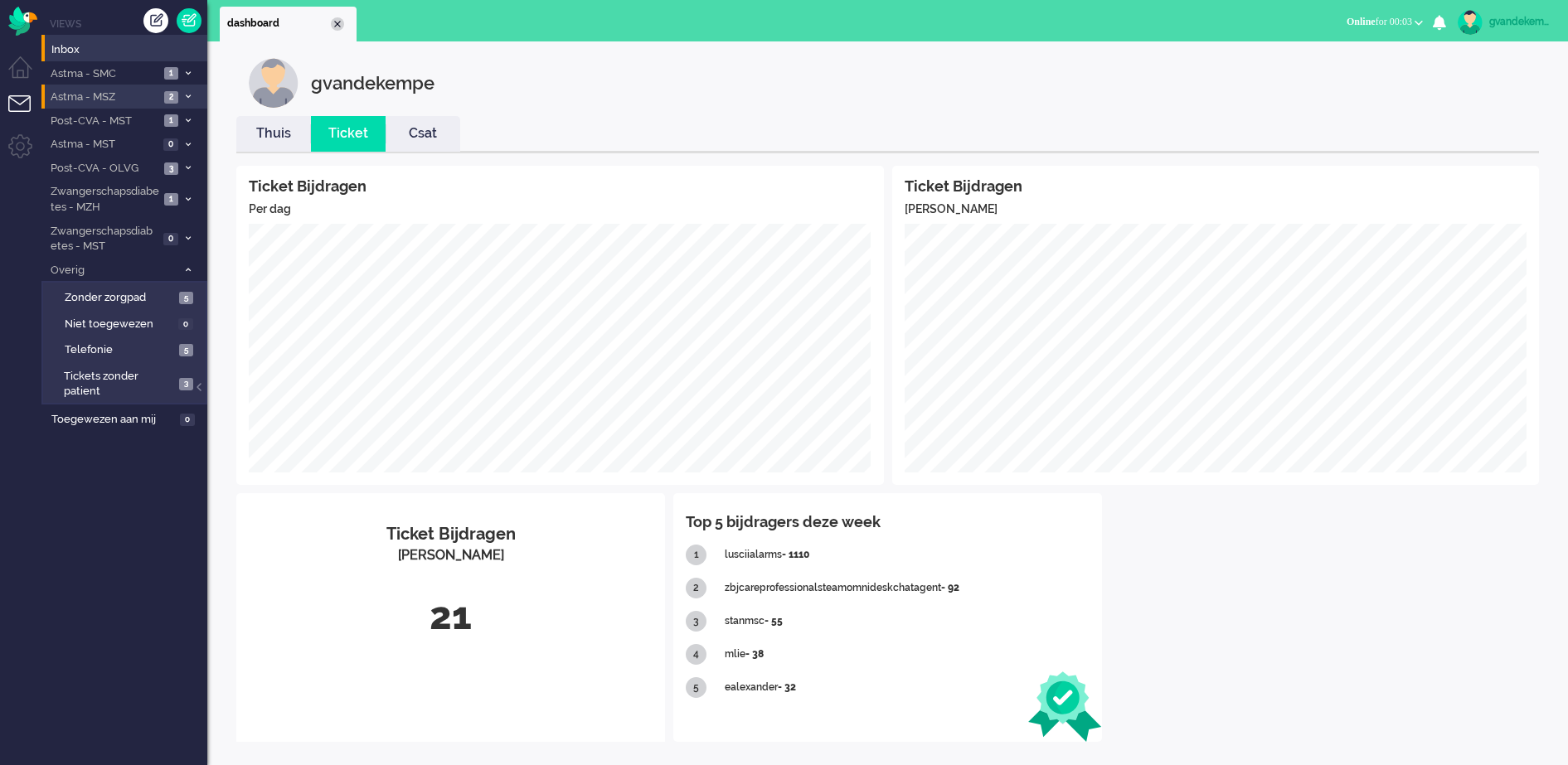
click at [338, 24] on div "Close tab" at bounding box center [337, 24] width 14 height 14
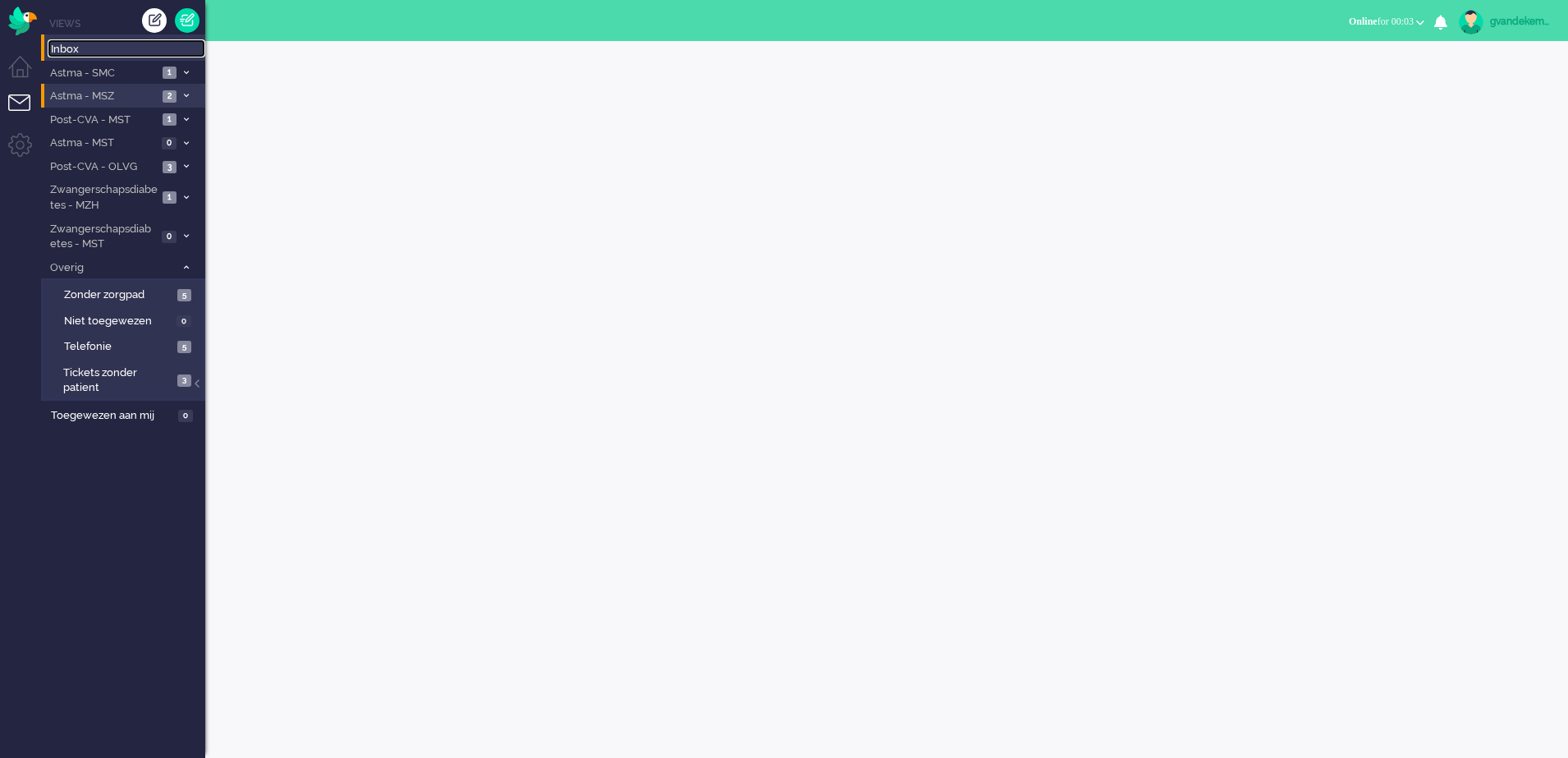
click at [74, 53] on span "Inbox" at bounding box center [128, 49] width 154 height 15
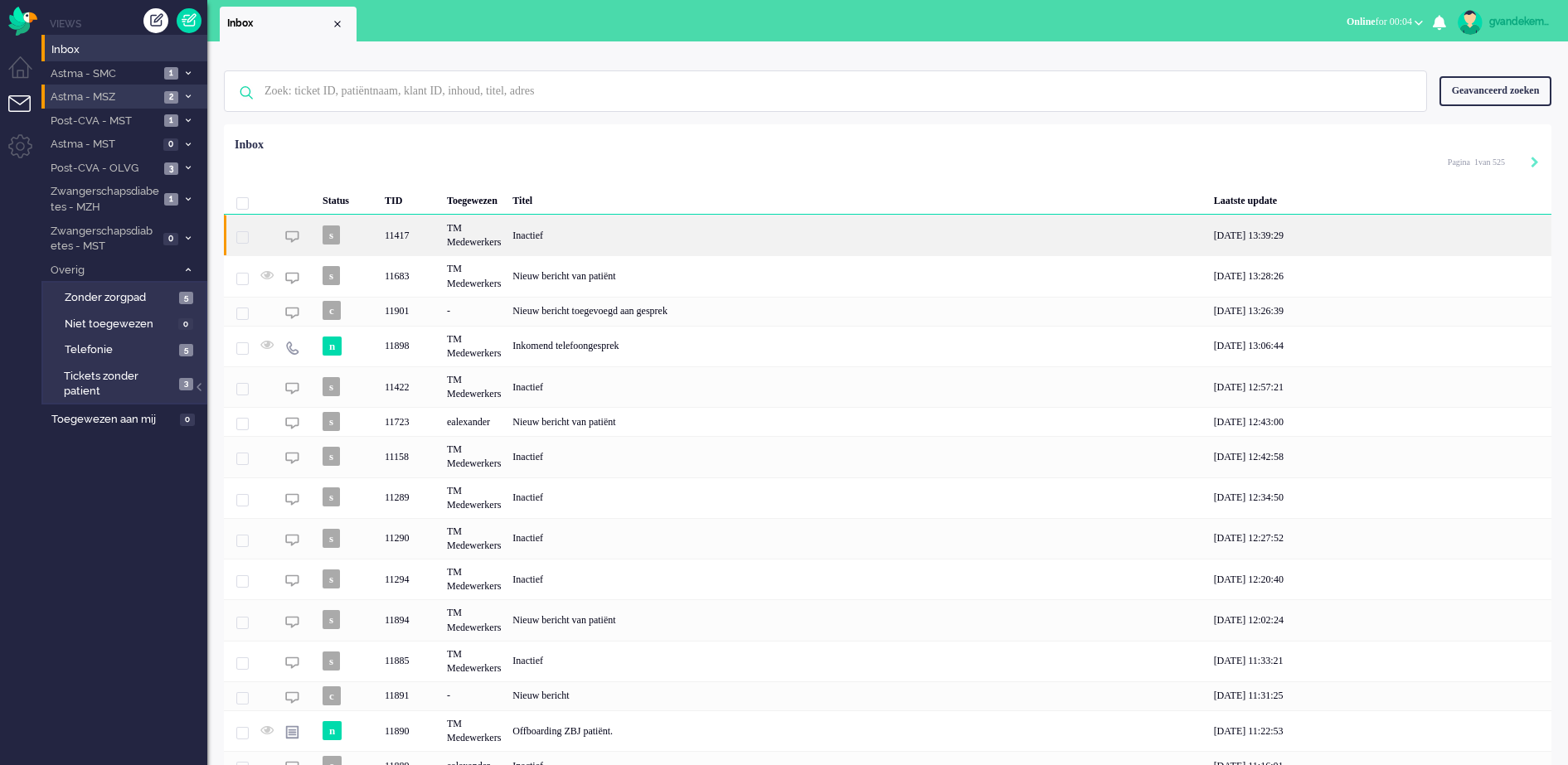
click at [488, 240] on div "TM Medewerkers" at bounding box center [474, 235] width 65 height 41
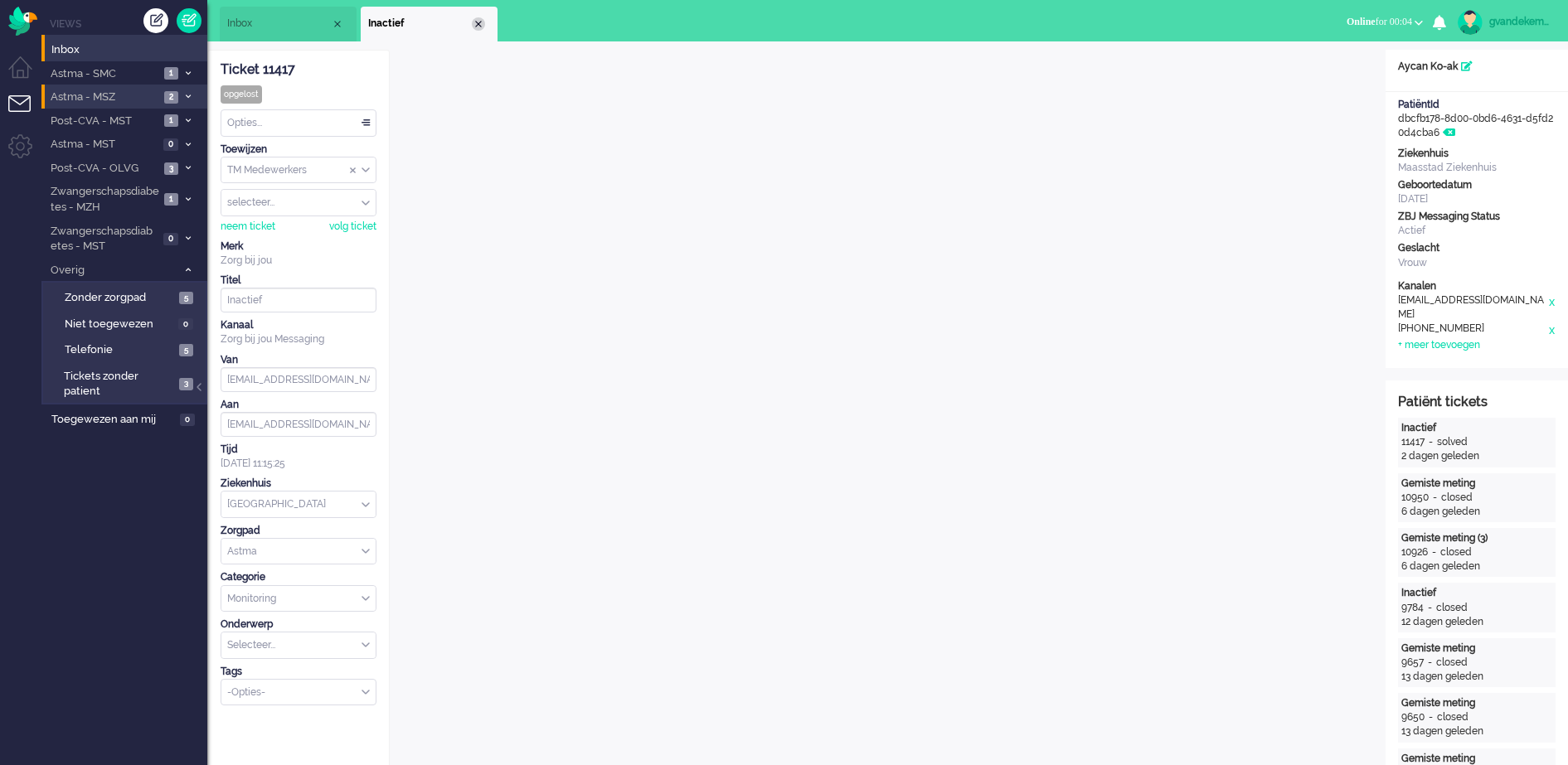
click at [481, 19] on div "Close tab" at bounding box center [479, 24] width 14 height 14
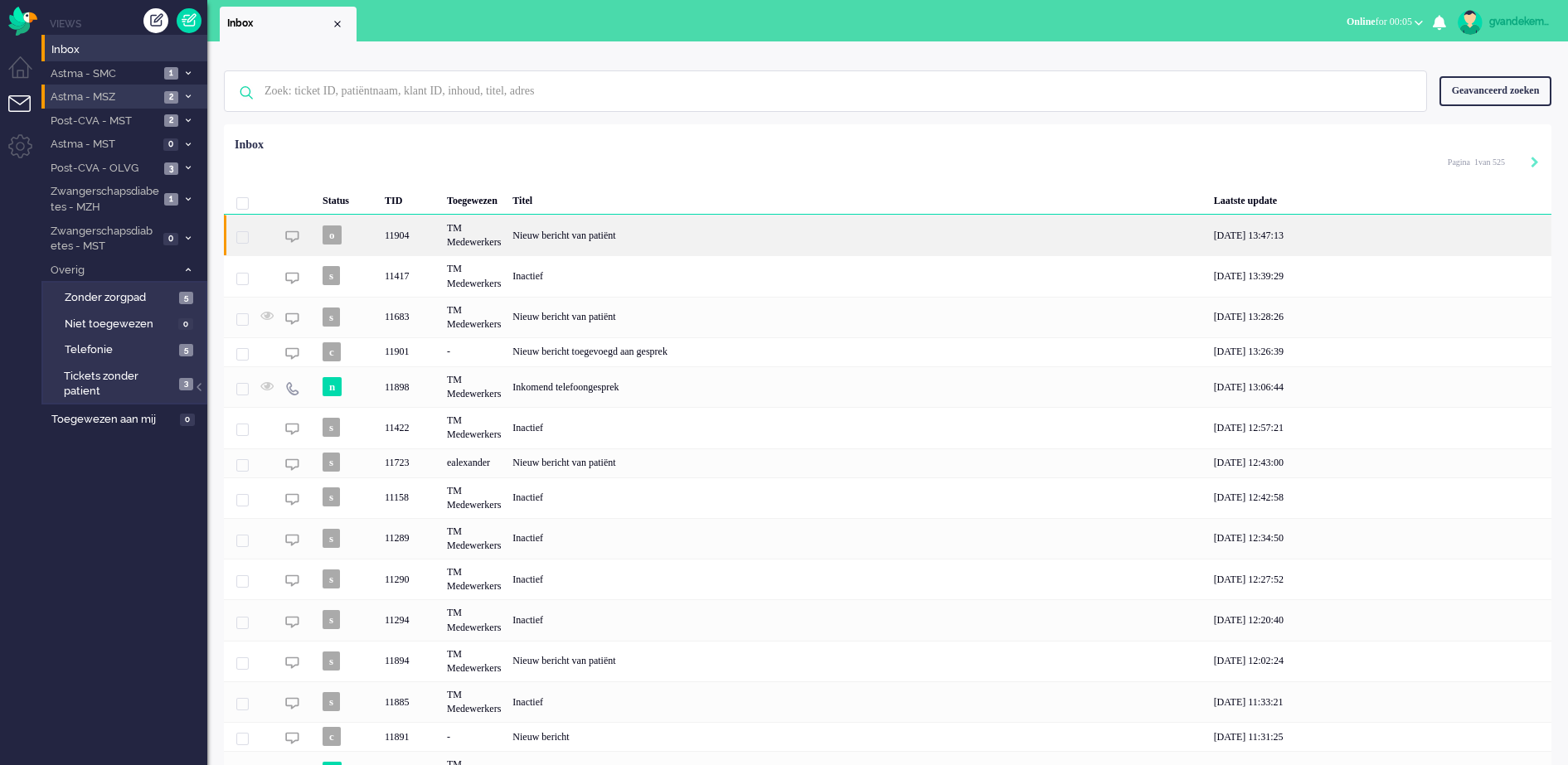
click at [865, 230] on div "Nieuw bericht van patiënt" at bounding box center [857, 235] width 701 height 41
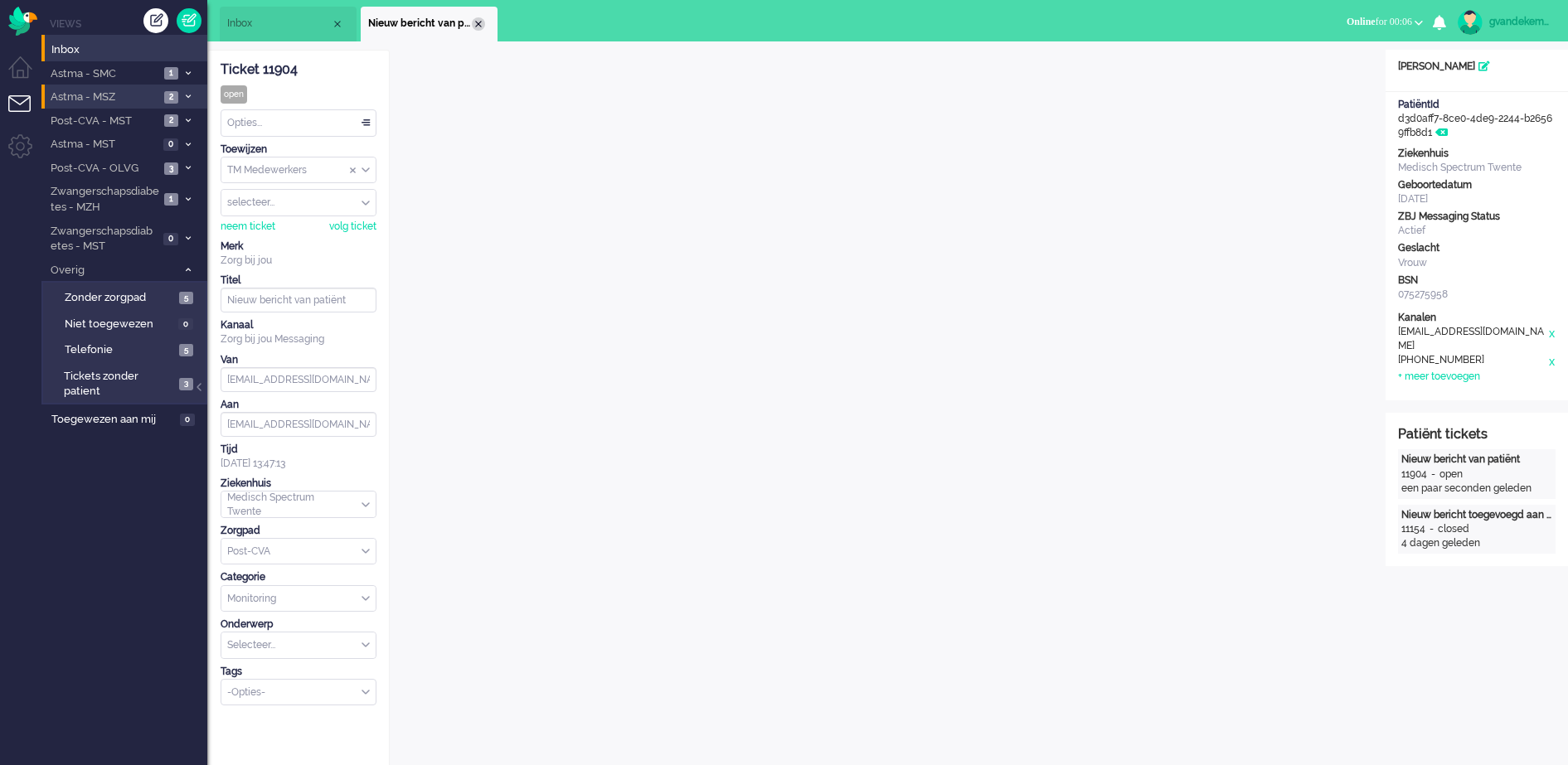
click at [477, 18] on div "Close tab" at bounding box center [479, 24] width 14 height 14
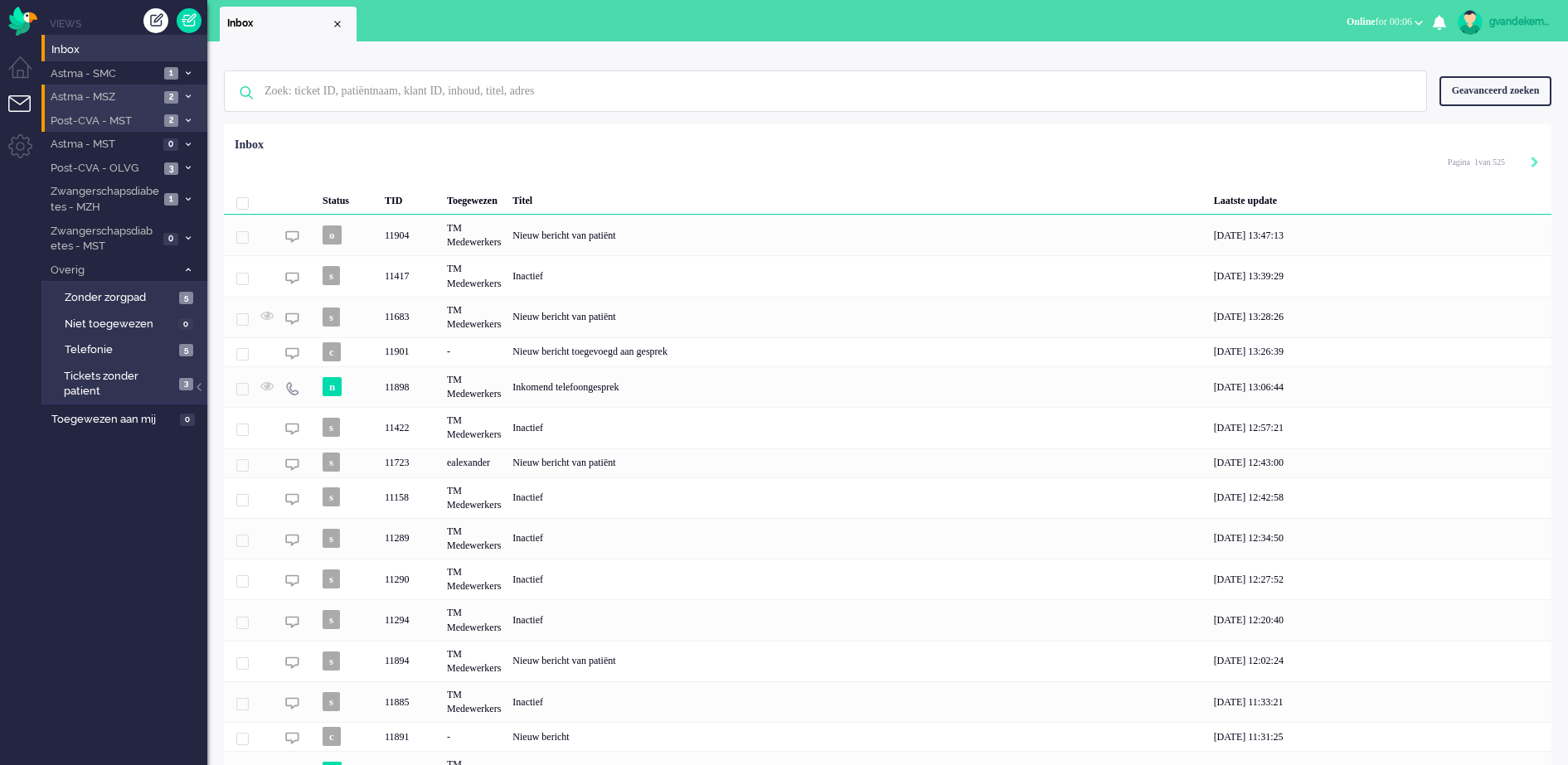
click at [187, 118] on icon at bounding box center [188, 121] width 5 height 5
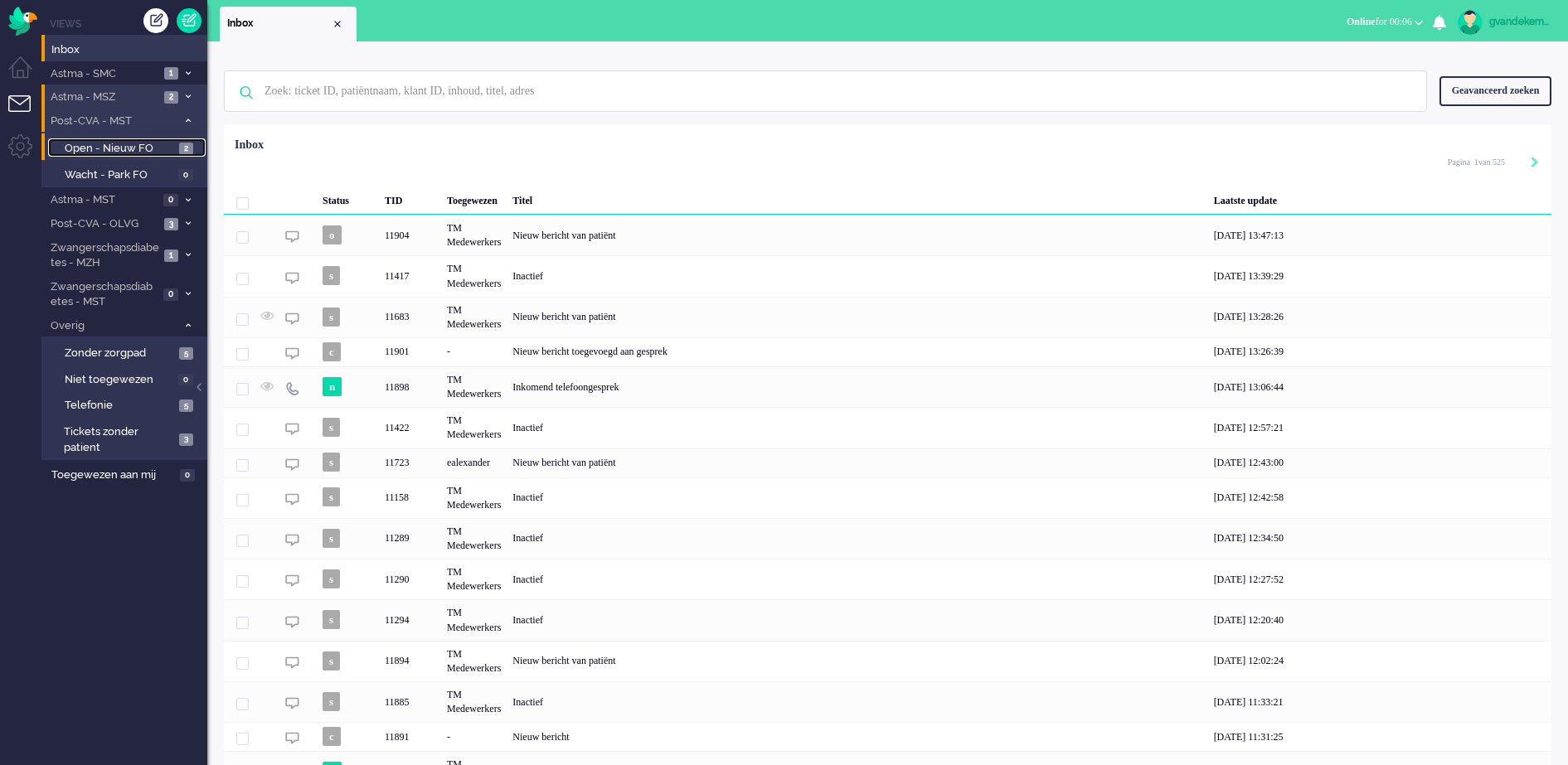
click at [147, 146] on span "Open - Nieuw FO" at bounding box center [120, 149] width 111 height 15
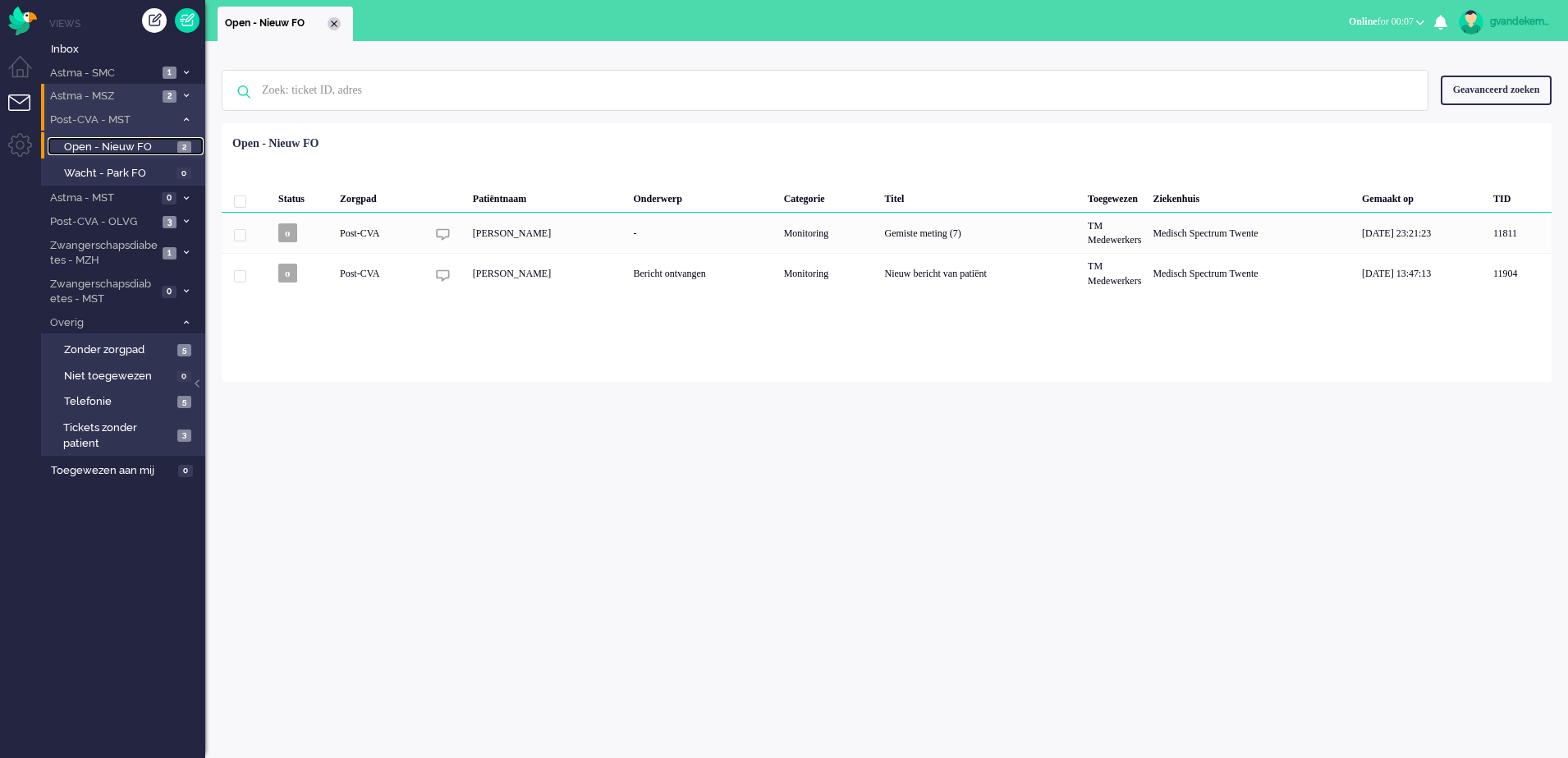
click at [334, 26] on div "Close tab" at bounding box center [334, 23] width 13 height 13
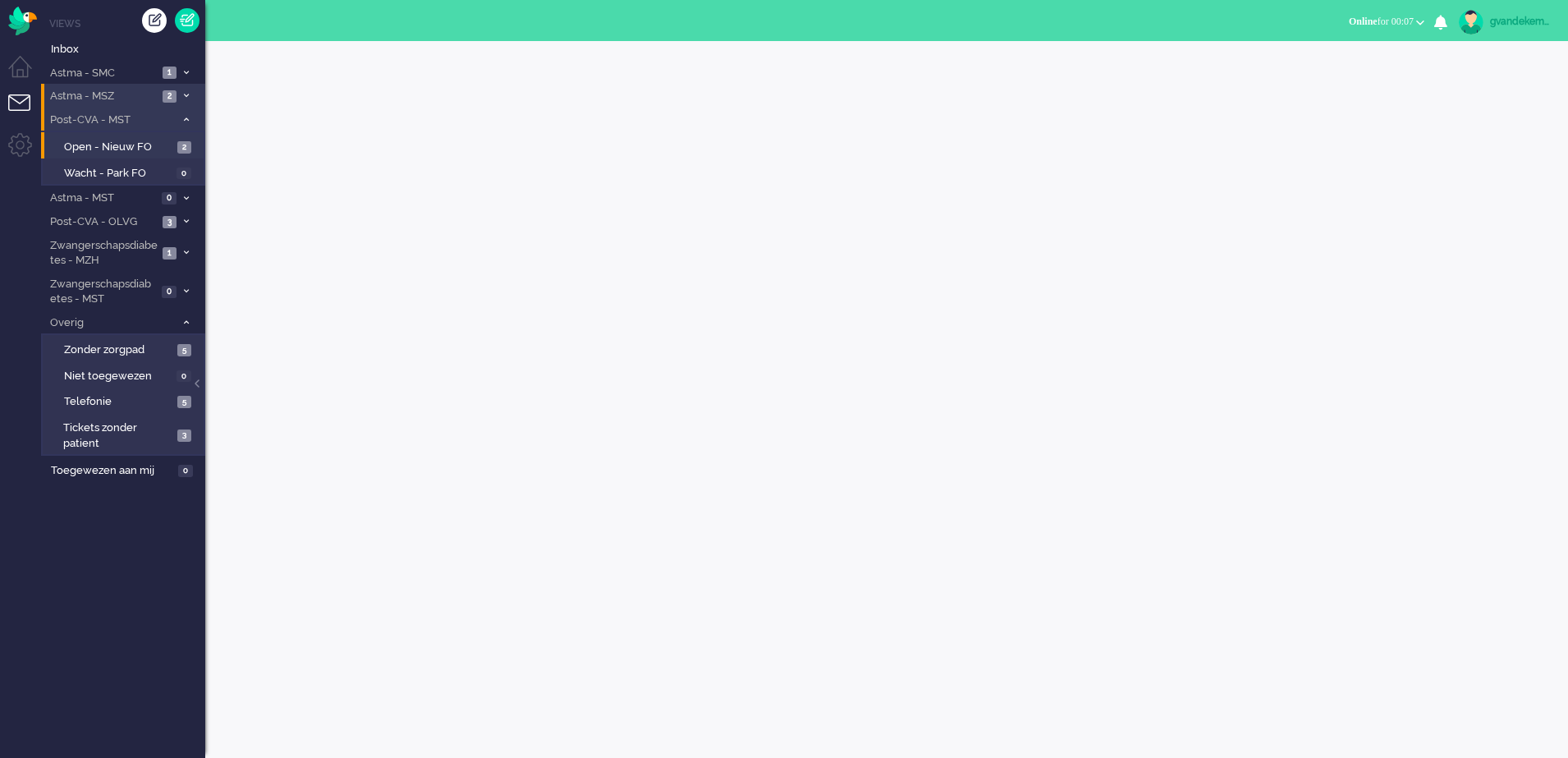
click at [874, 295] on div at bounding box center [887, 400] width 1363 height 718
click at [835, 286] on div at bounding box center [887, 400] width 1363 height 718
click at [171, 352] on span "Zonder zorgpad" at bounding box center [118, 349] width 109 height 15
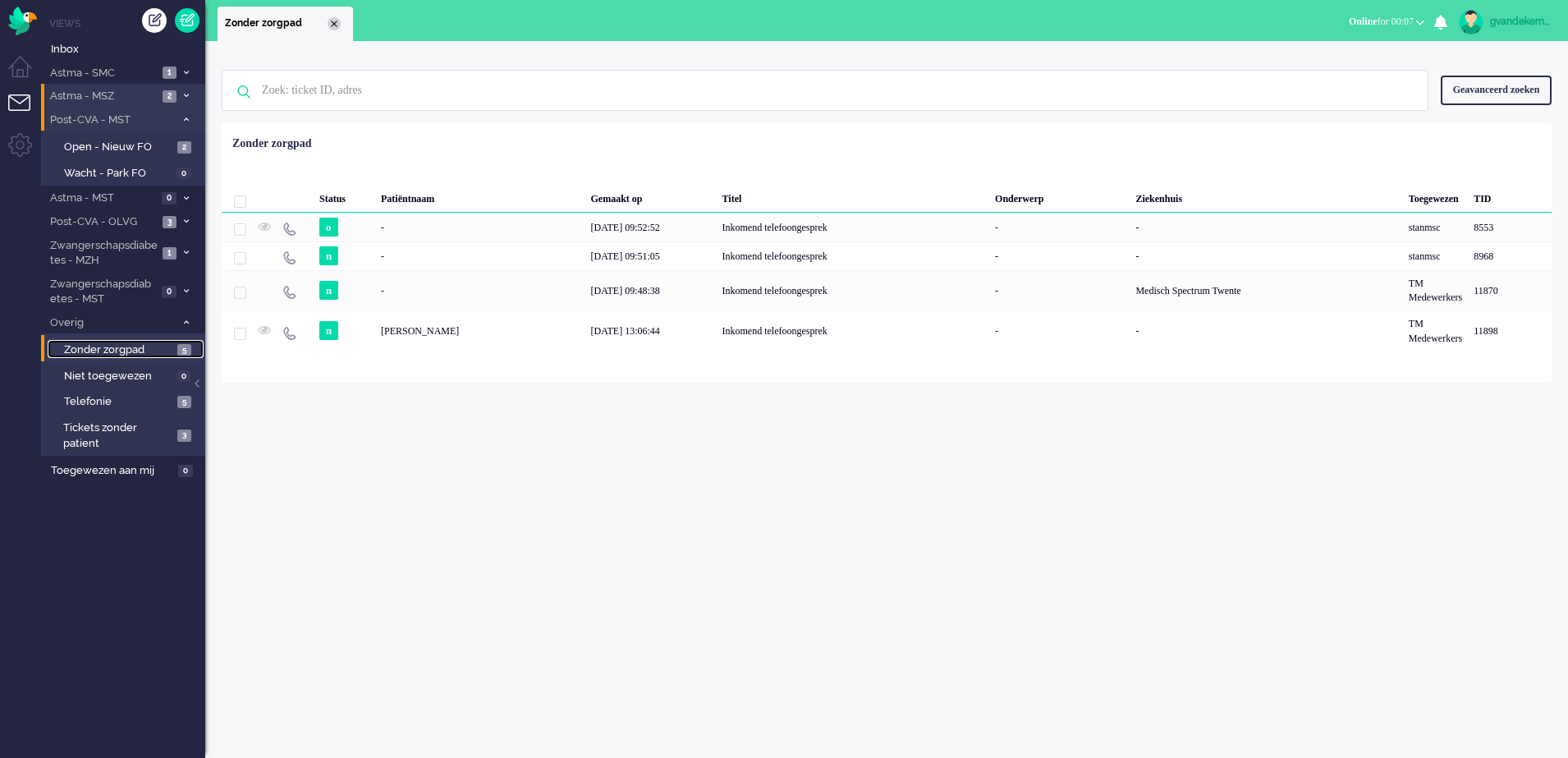
click at [334, 22] on div "Close tab" at bounding box center [334, 23] width 13 height 13
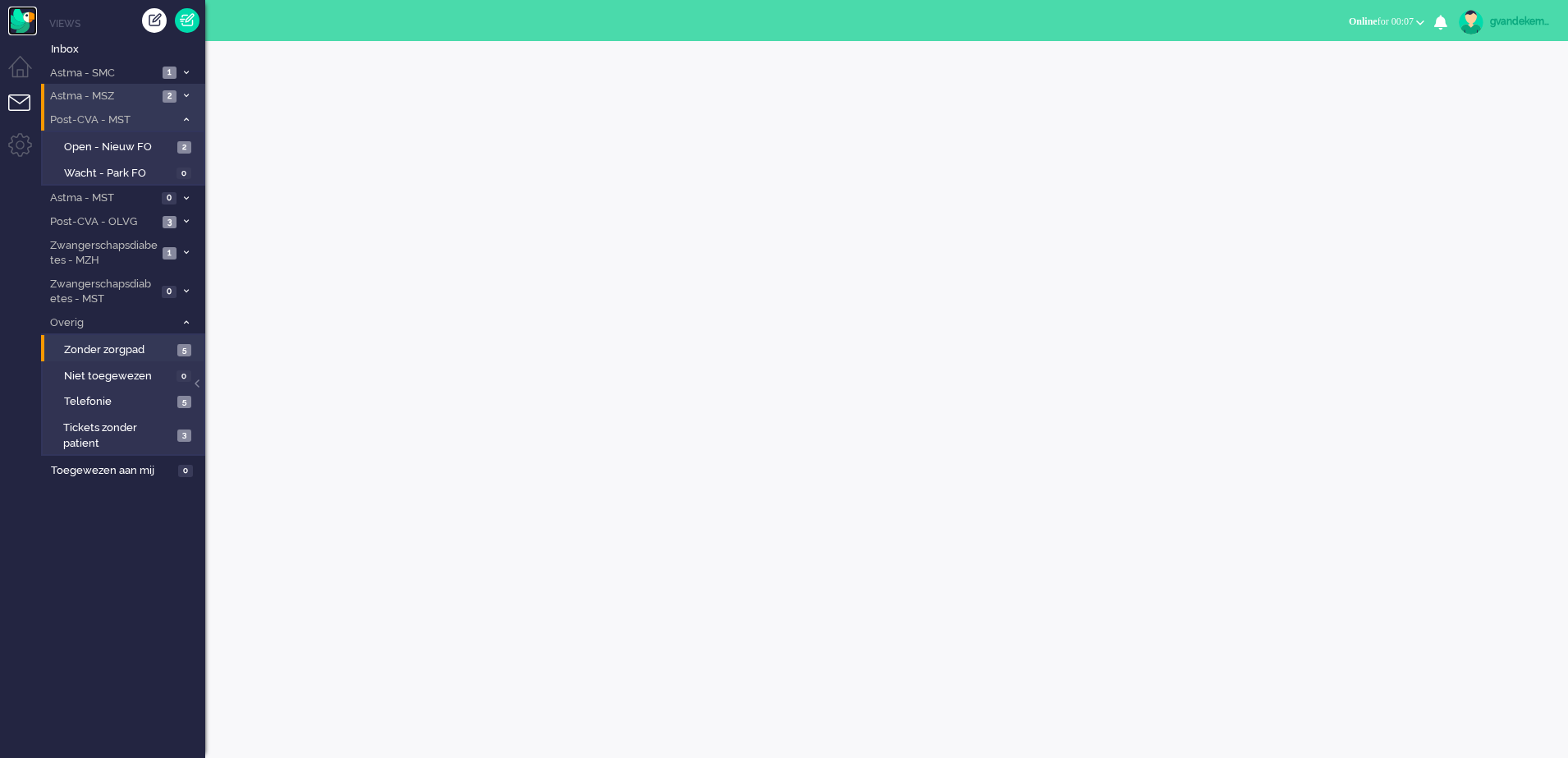
click at [21, 15] on img "Omnidesk" at bounding box center [22, 21] width 29 height 29
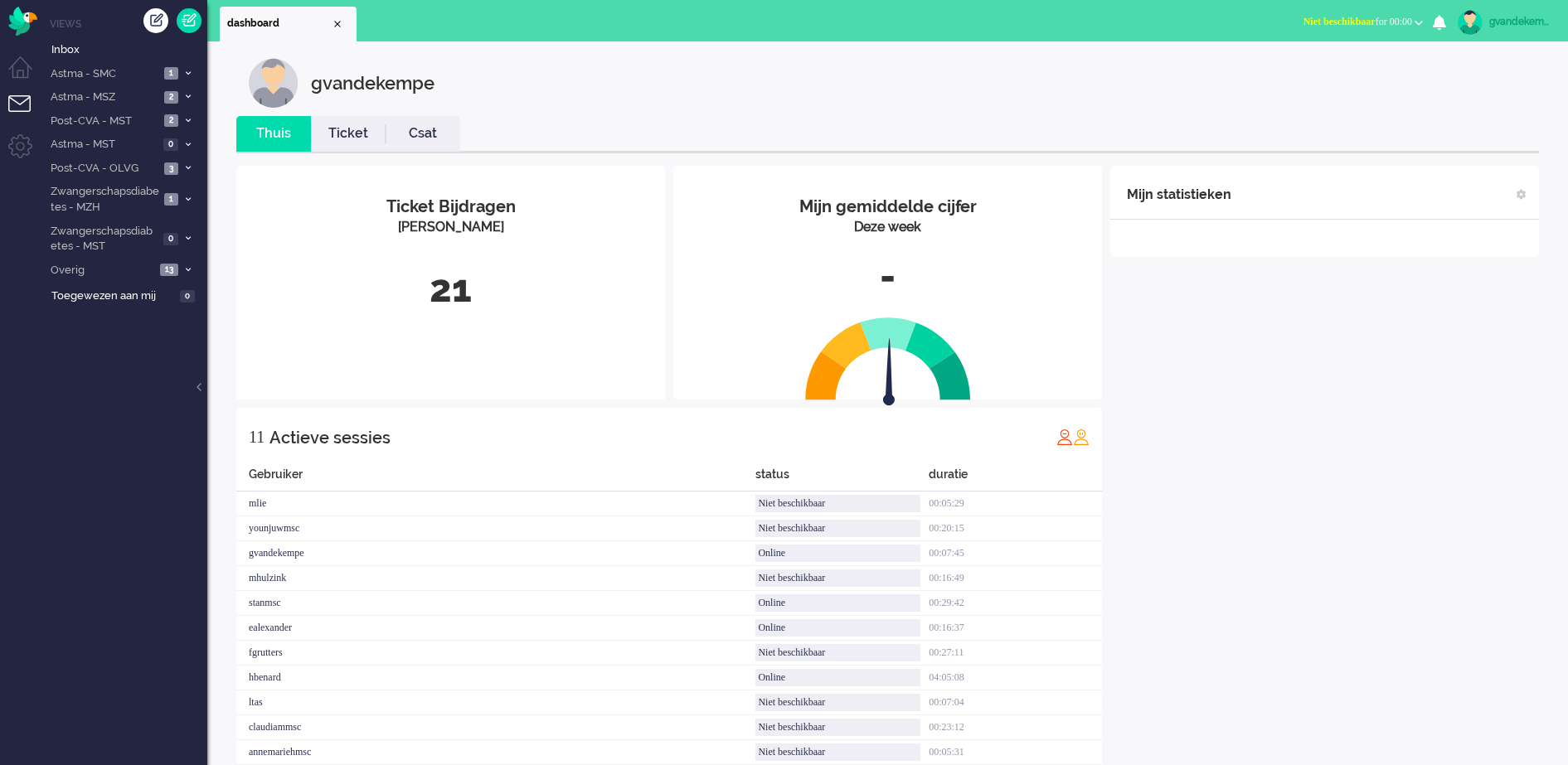
click at [1418, 20] on b "button" at bounding box center [1418, 23] width 8 height 5
click at [1298, 73] on label "Online" at bounding box center [1354, 74] width 131 height 15
click at [1386, 353] on div "Mijn statistieken + Statistieken toevoegen Bel tijd (gemiddelde dag) Wrapup tij…" at bounding box center [1324, 474] width 429 height 616
click at [187, 270] on icon at bounding box center [188, 270] width 5 height 5
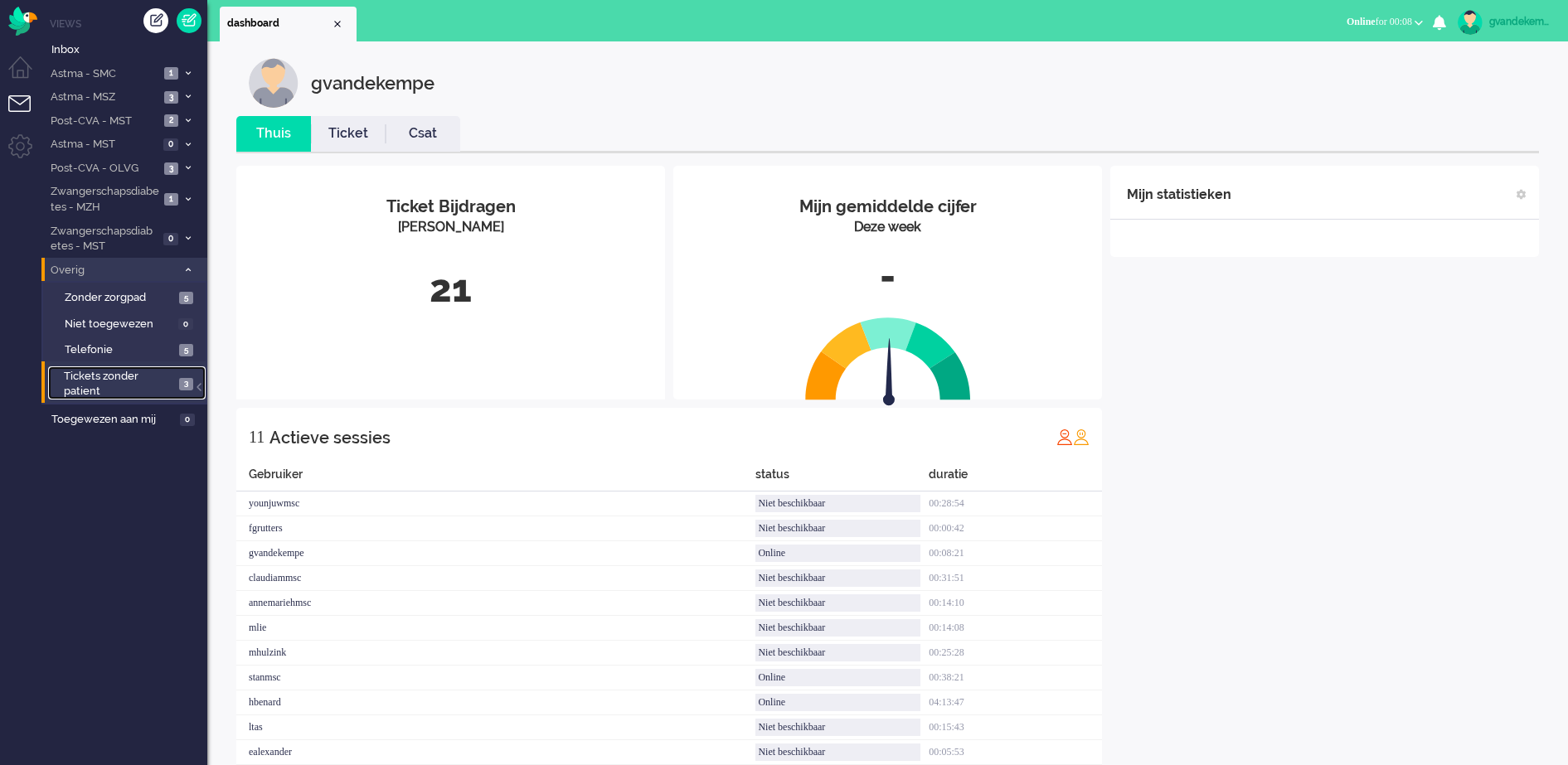
click at [170, 382] on span "Tickets zonder patient" at bounding box center [119, 384] width 111 height 31
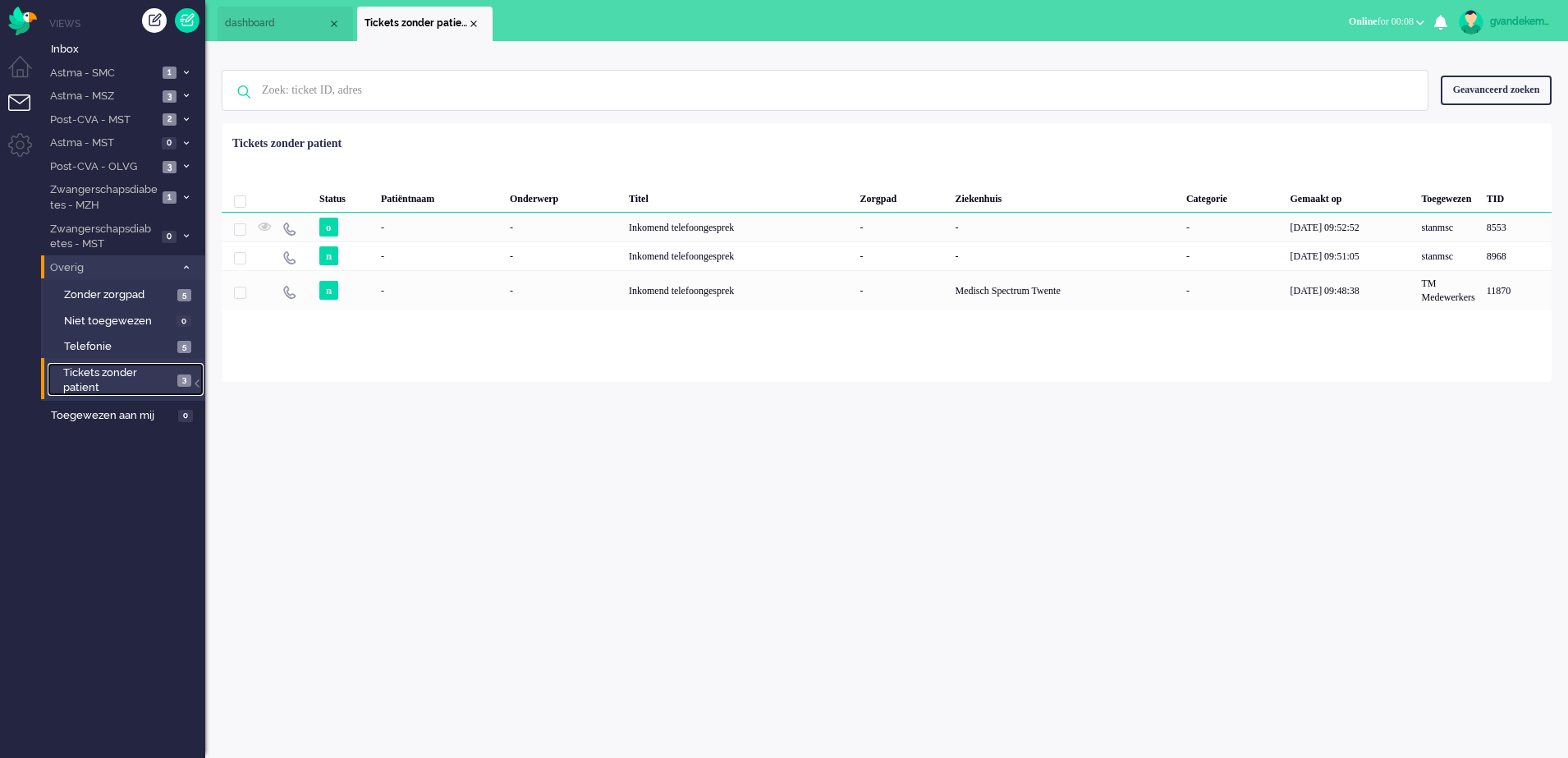
click at [469, 22] on div "Close tab" at bounding box center [474, 23] width 13 height 13
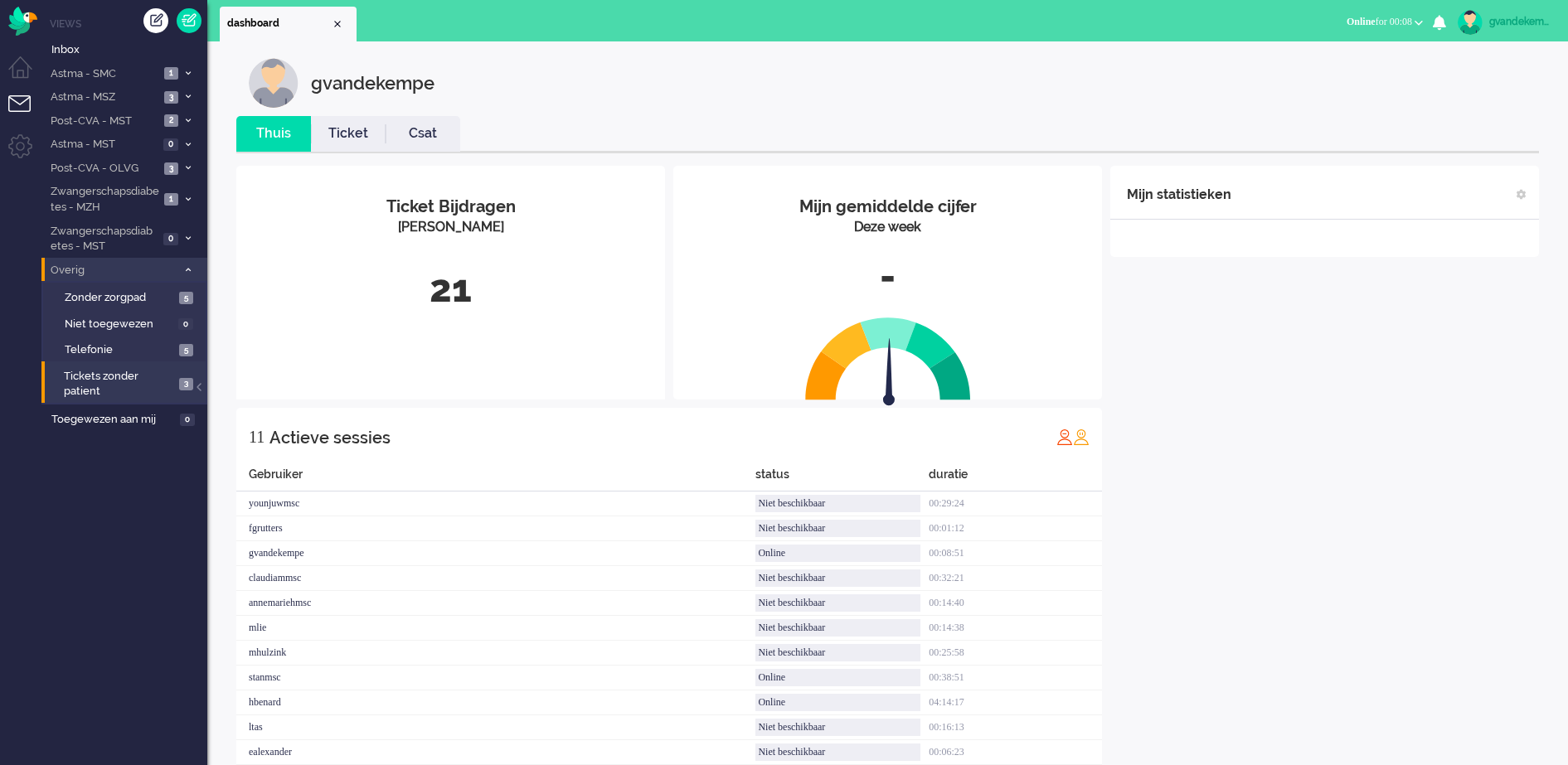
click at [347, 138] on link "Ticket" at bounding box center [348, 133] width 74 height 19
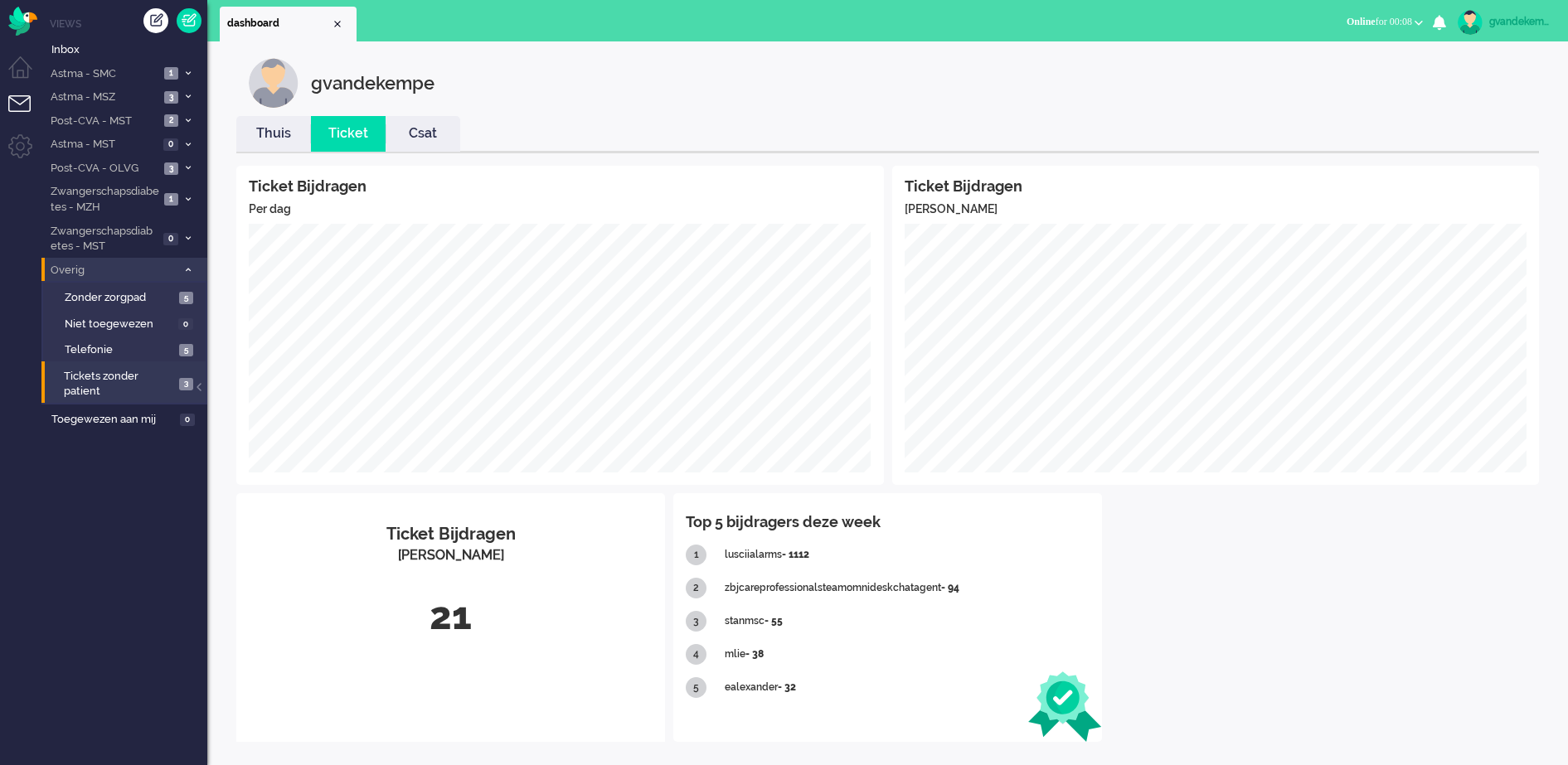
click at [259, 131] on link "Thuis" at bounding box center [274, 133] width 74 height 19
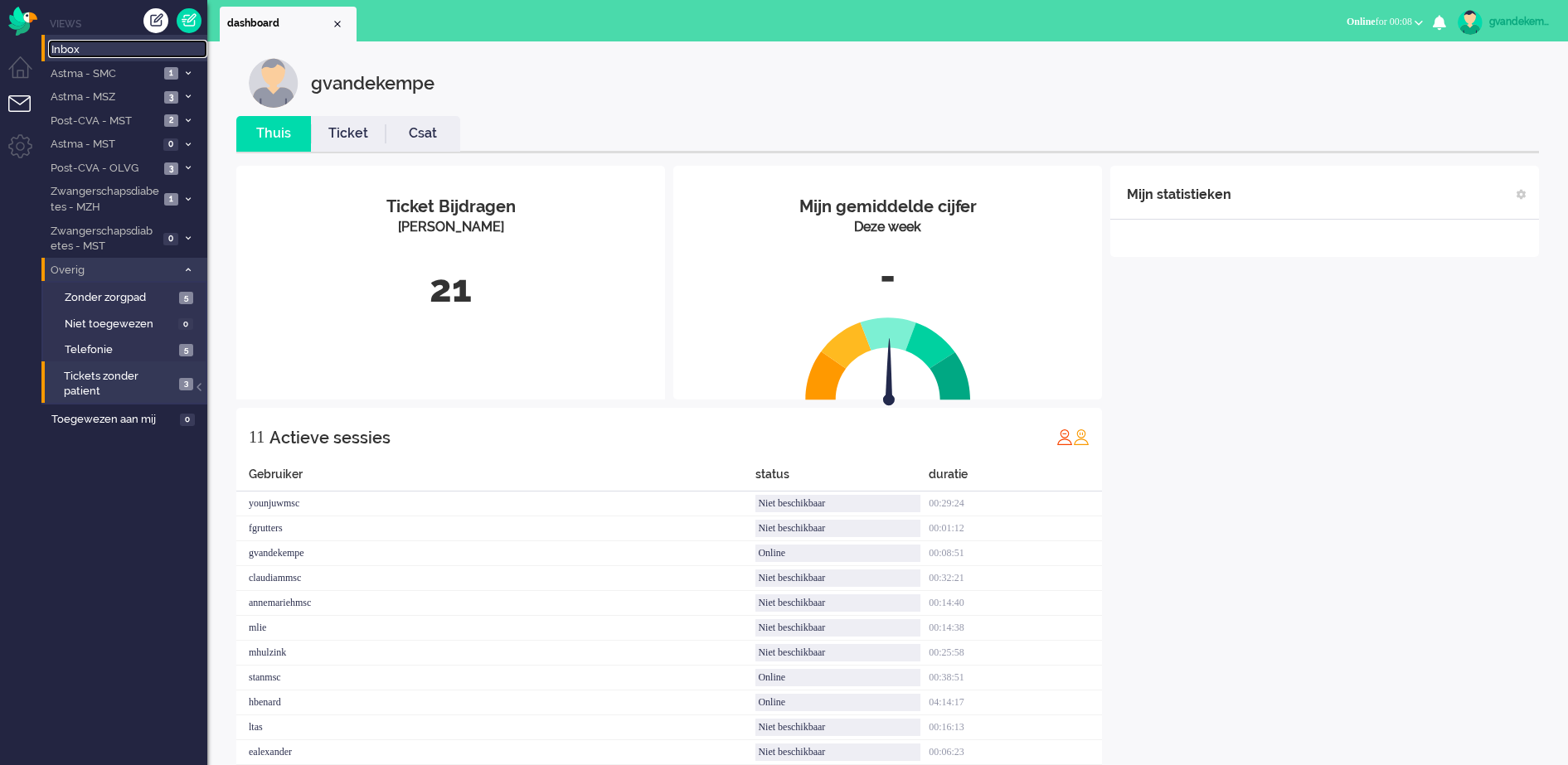
click at [68, 48] on span "Inbox" at bounding box center [130, 50] width 156 height 15
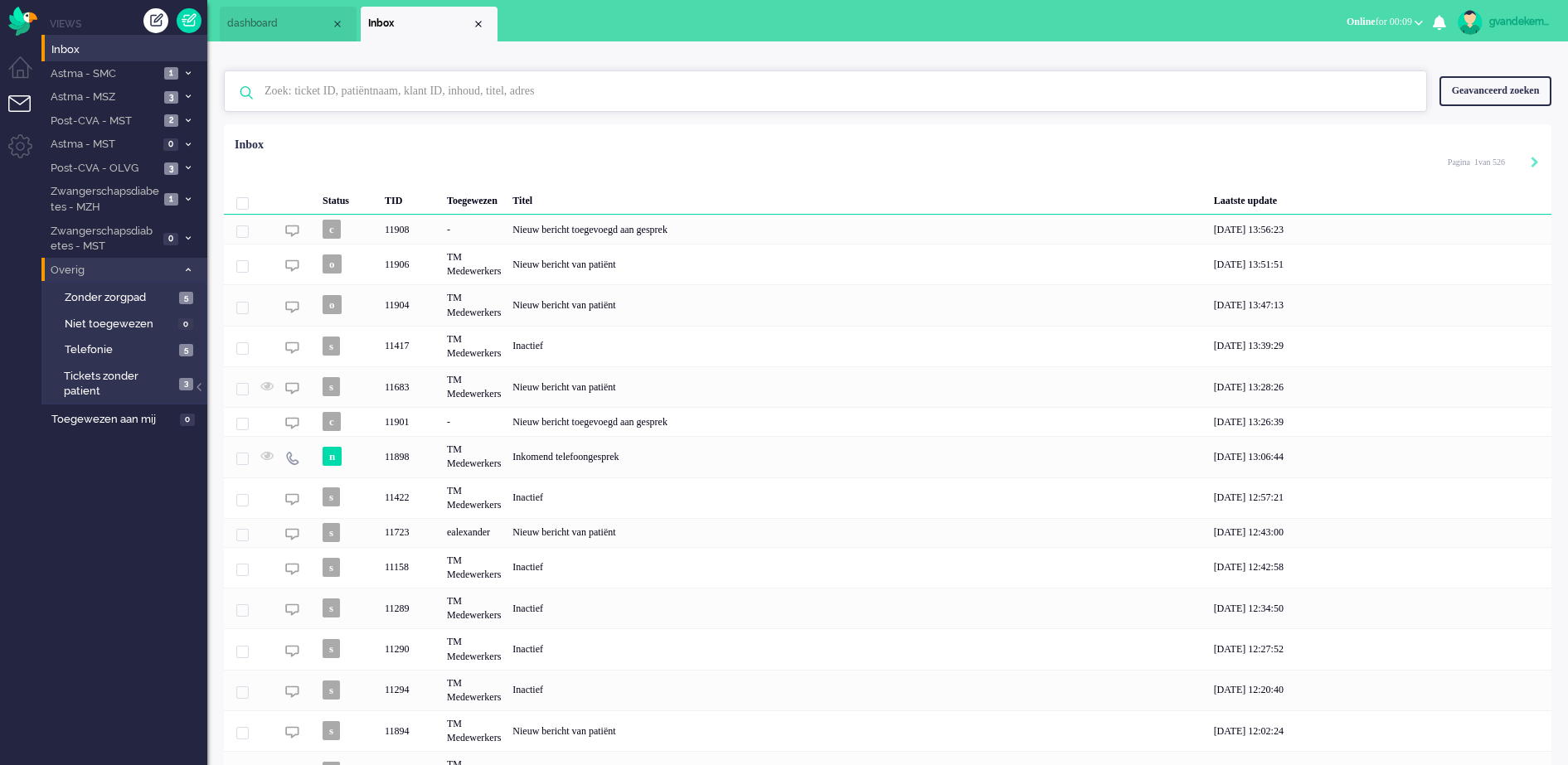
click at [320, 91] on input "text" at bounding box center [828, 92] width 1152 height 40
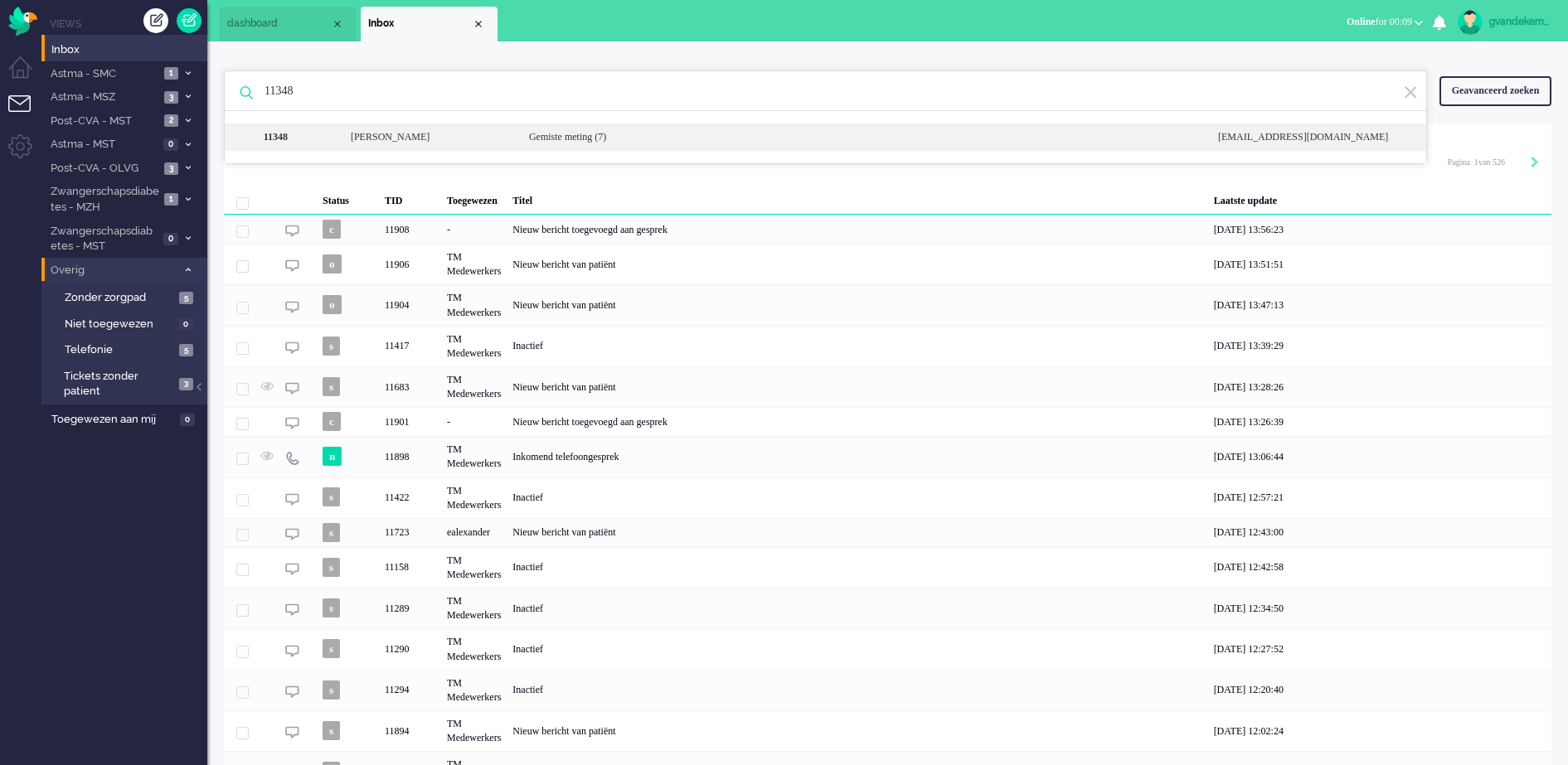
type input "11348"
click at [715, 133] on div "Gemiste meting (7)" at bounding box center [861, 138] width 689 height 15
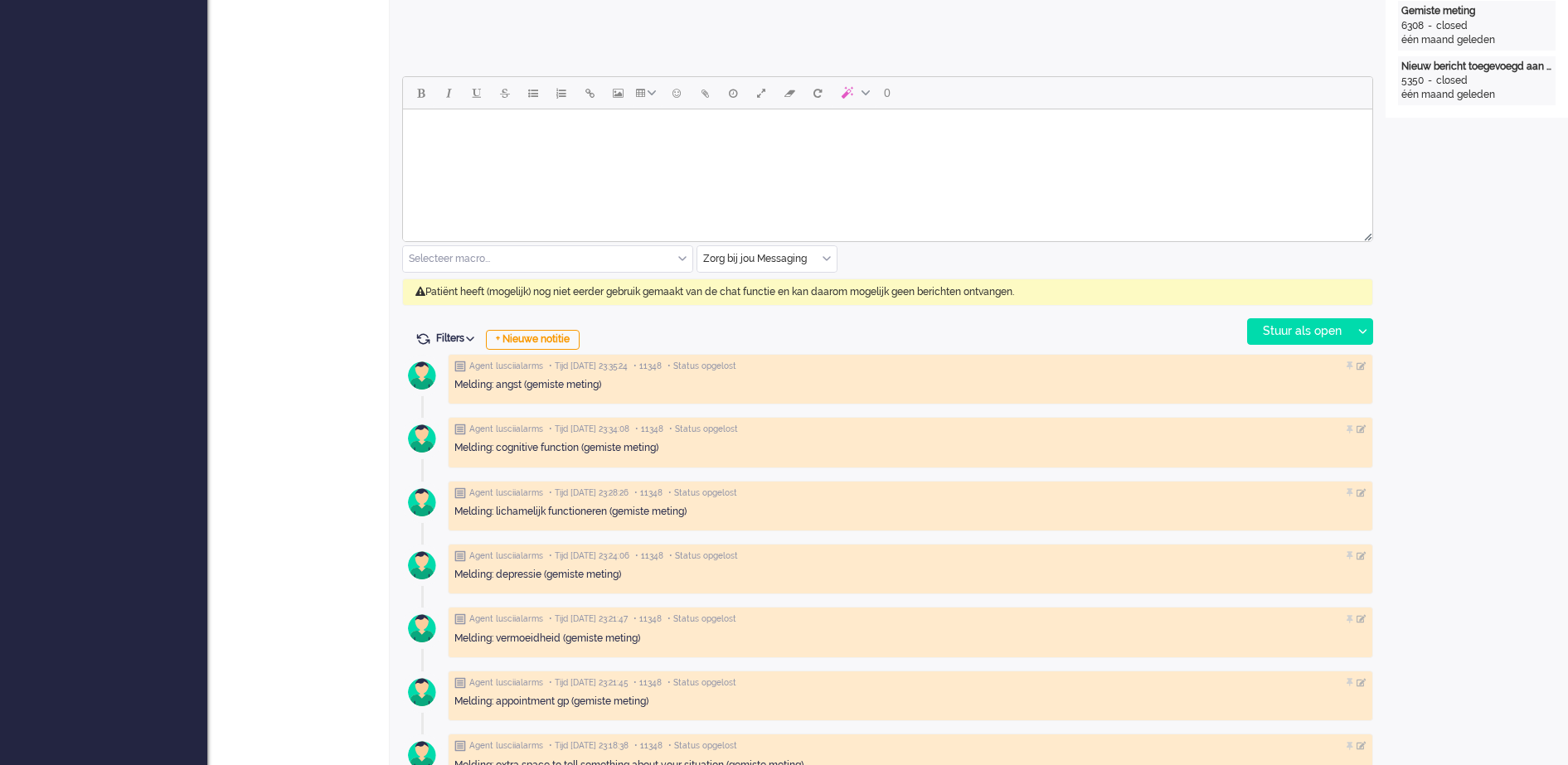
scroll to position [725, 0]
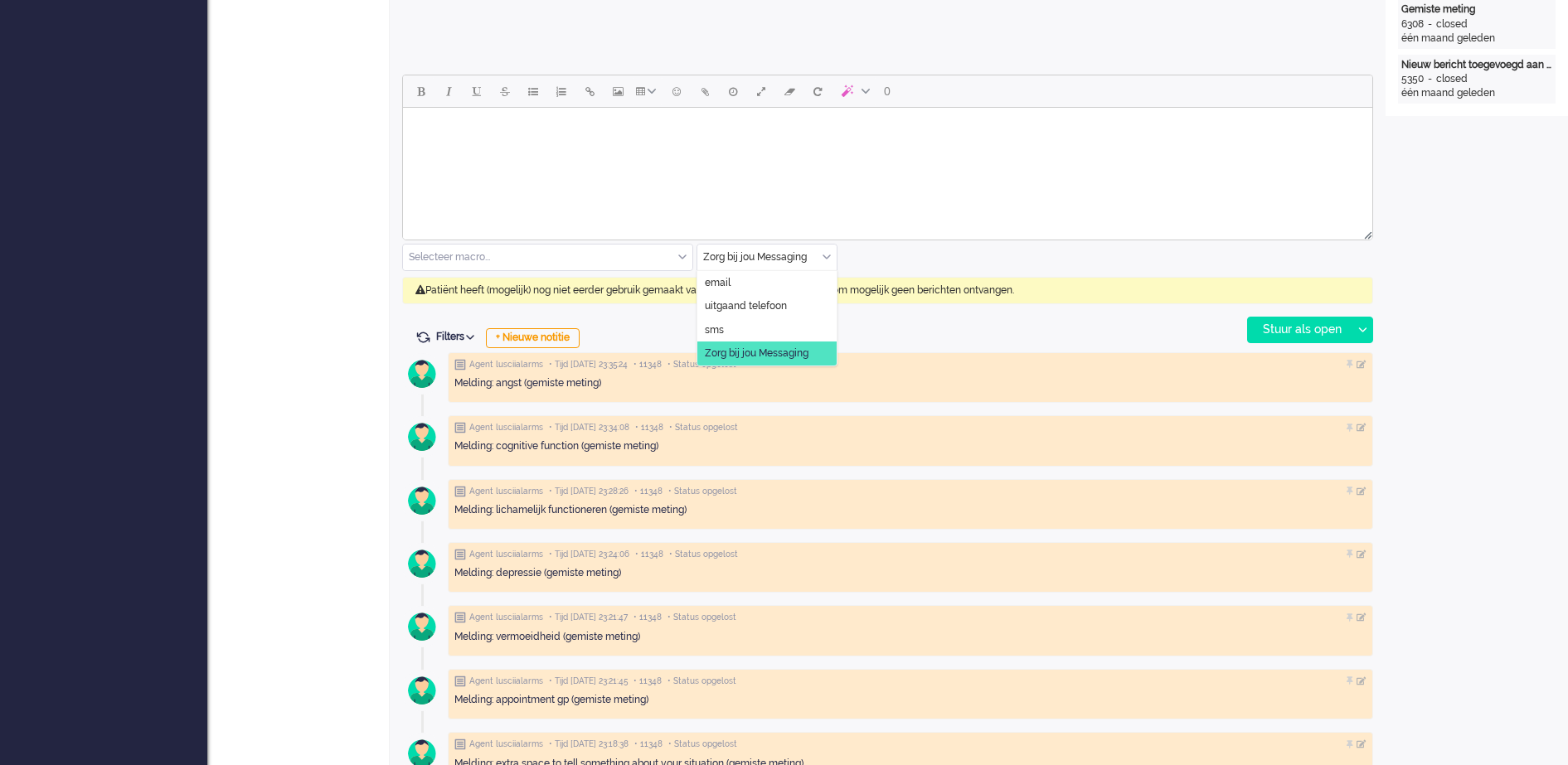
click at [824, 254] on div "Zorg bij jou Messaging" at bounding box center [767, 257] width 140 height 25
click at [764, 300] on span "uitgaand telefoon" at bounding box center [746, 306] width 82 height 15
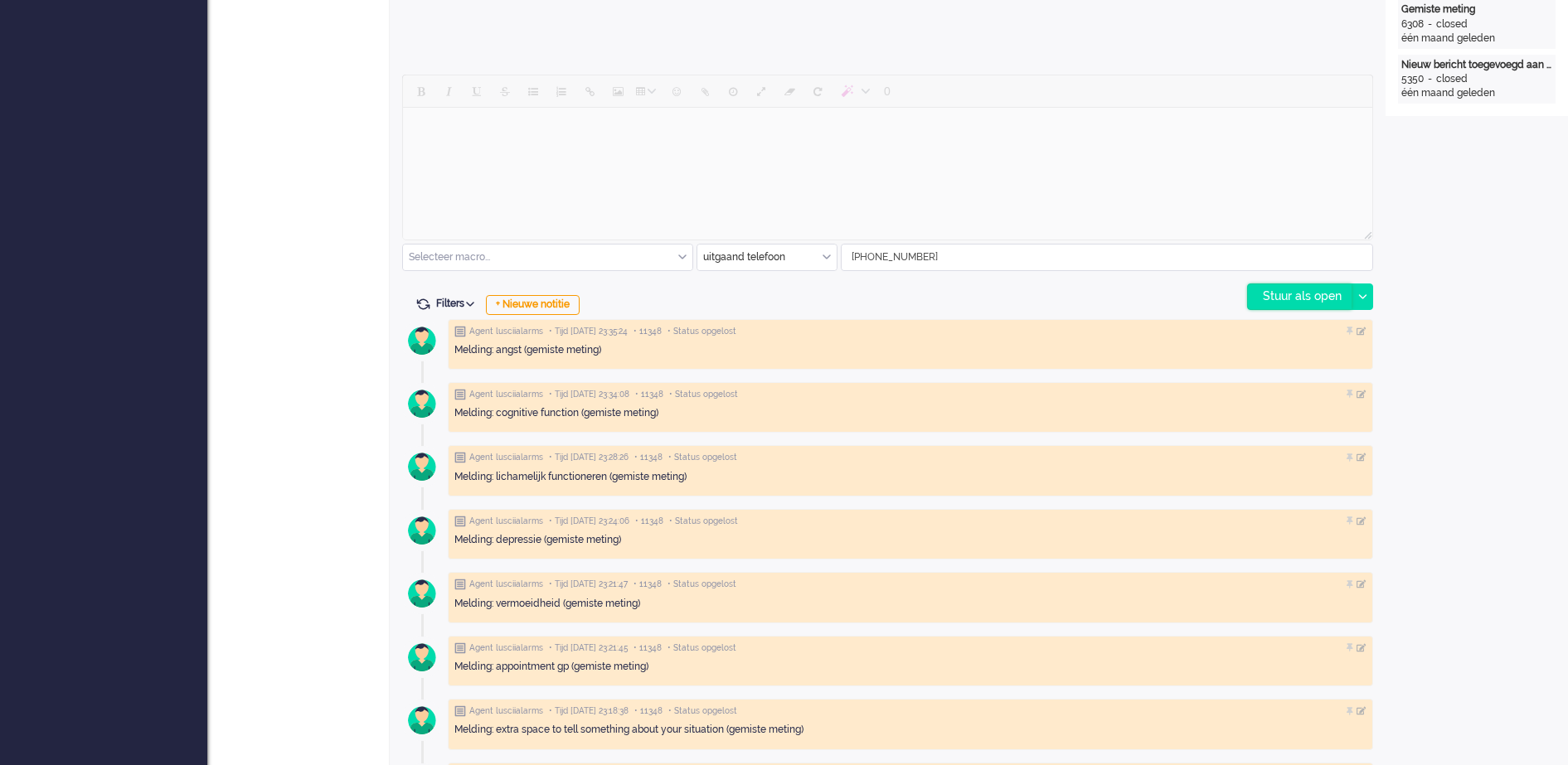
click at [1286, 293] on div "Stuur als open" at bounding box center [1300, 296] width 103 height 24
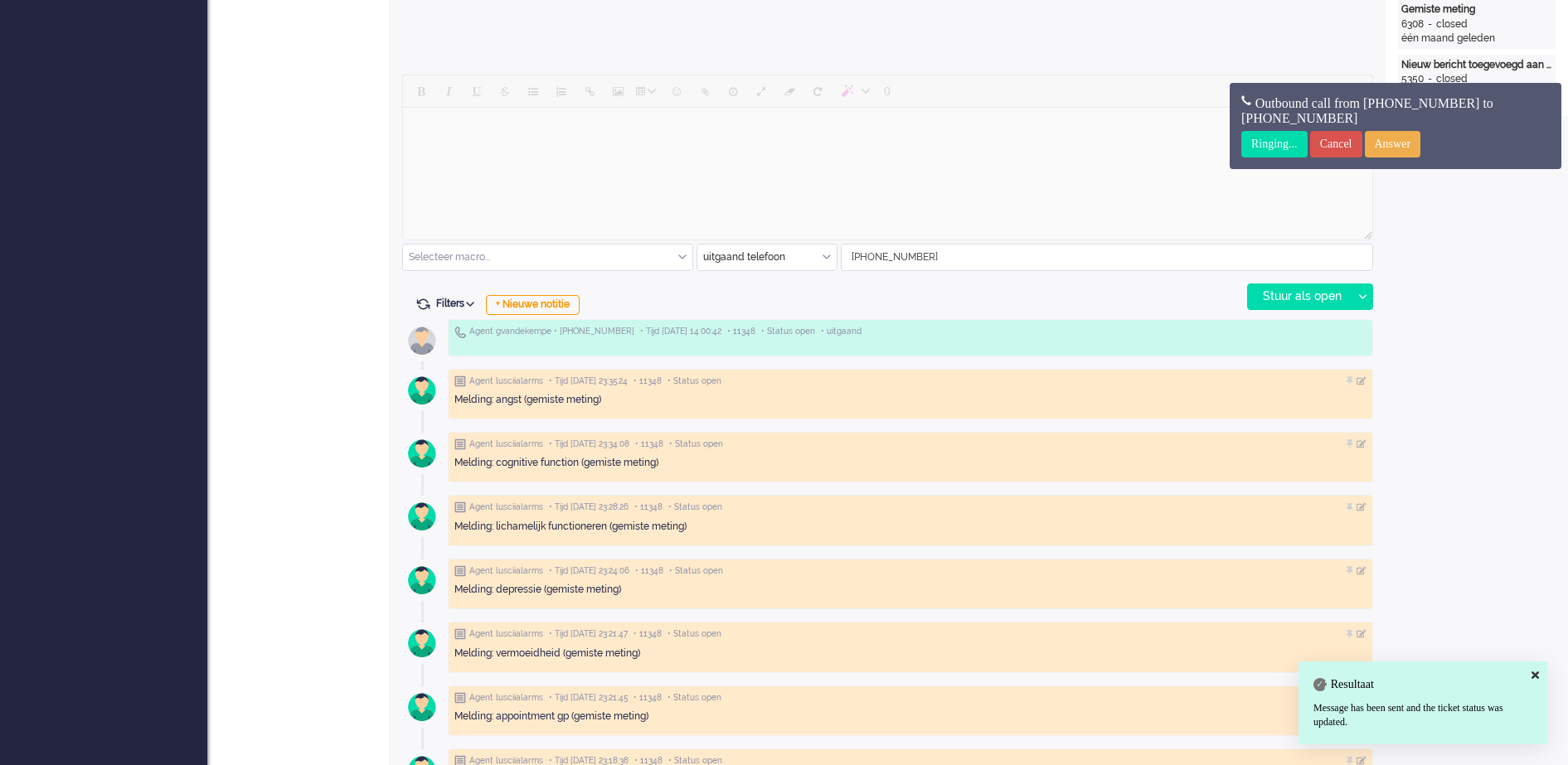
scroll to position [0, 0]
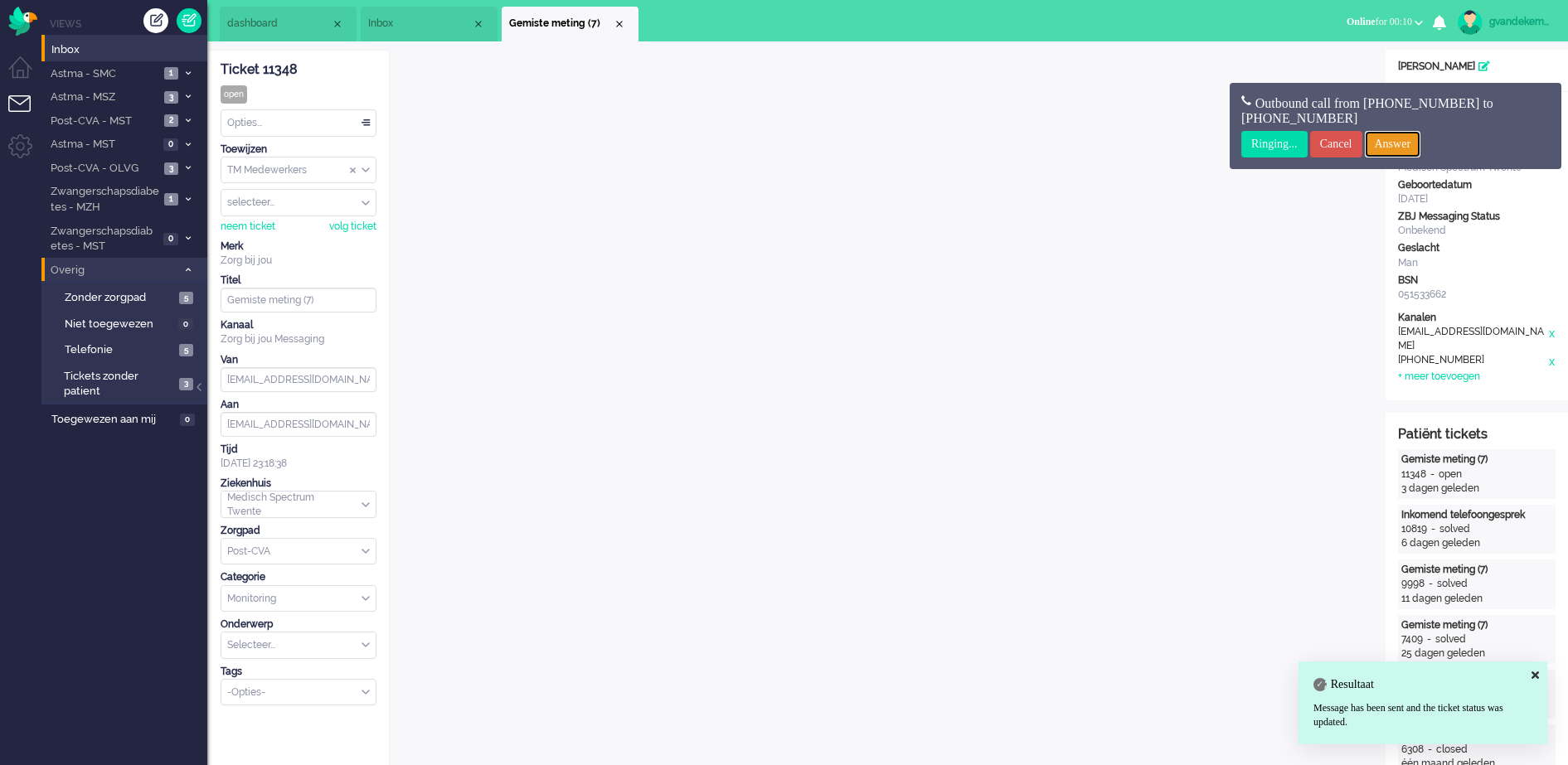
click at [1419, 140] on input "Answer" at bounding box center [1393, 144] width 56 height 26
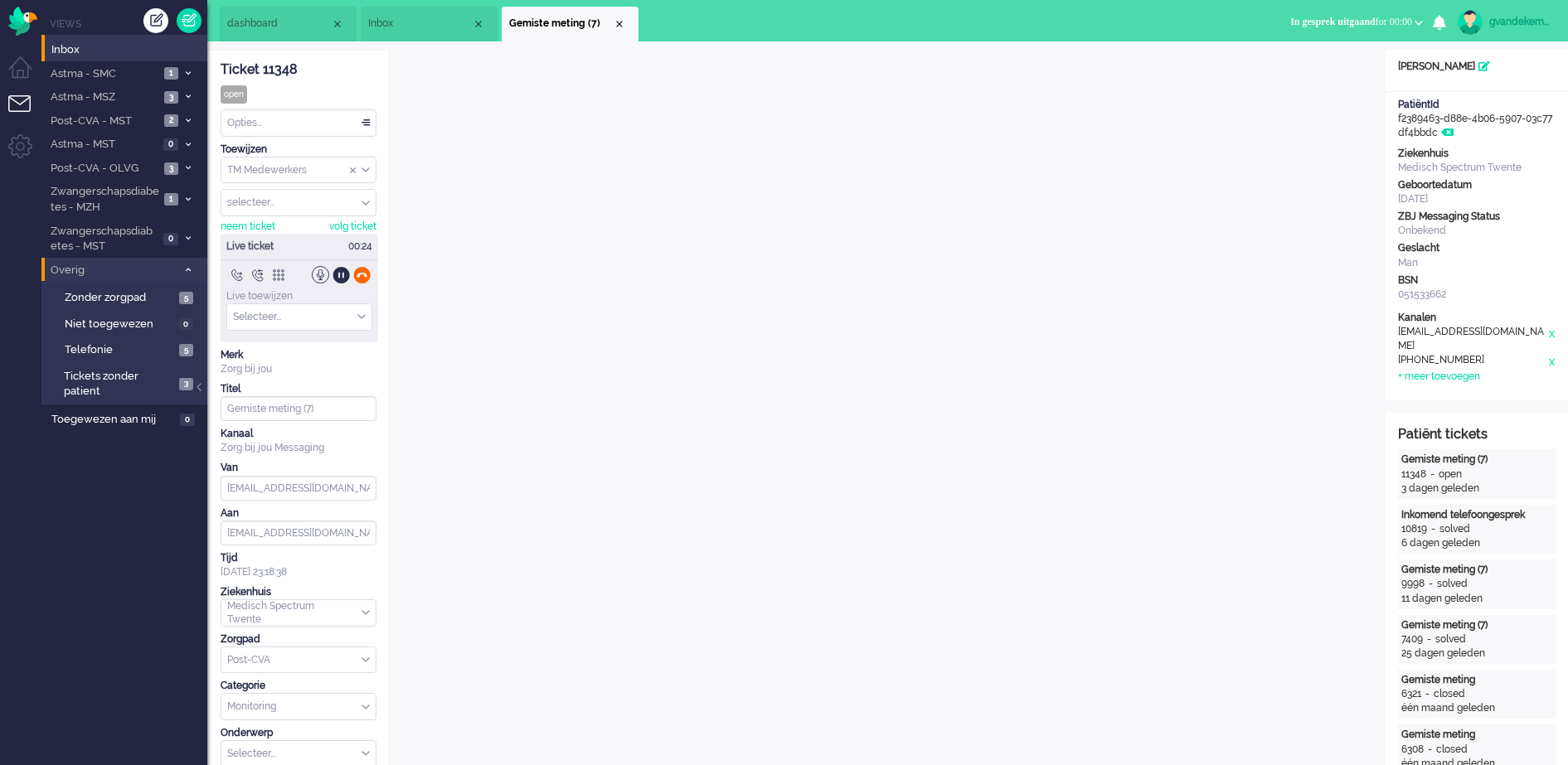
click at [362, 272] on div at bounding box center [362, 275] width 17 height 17
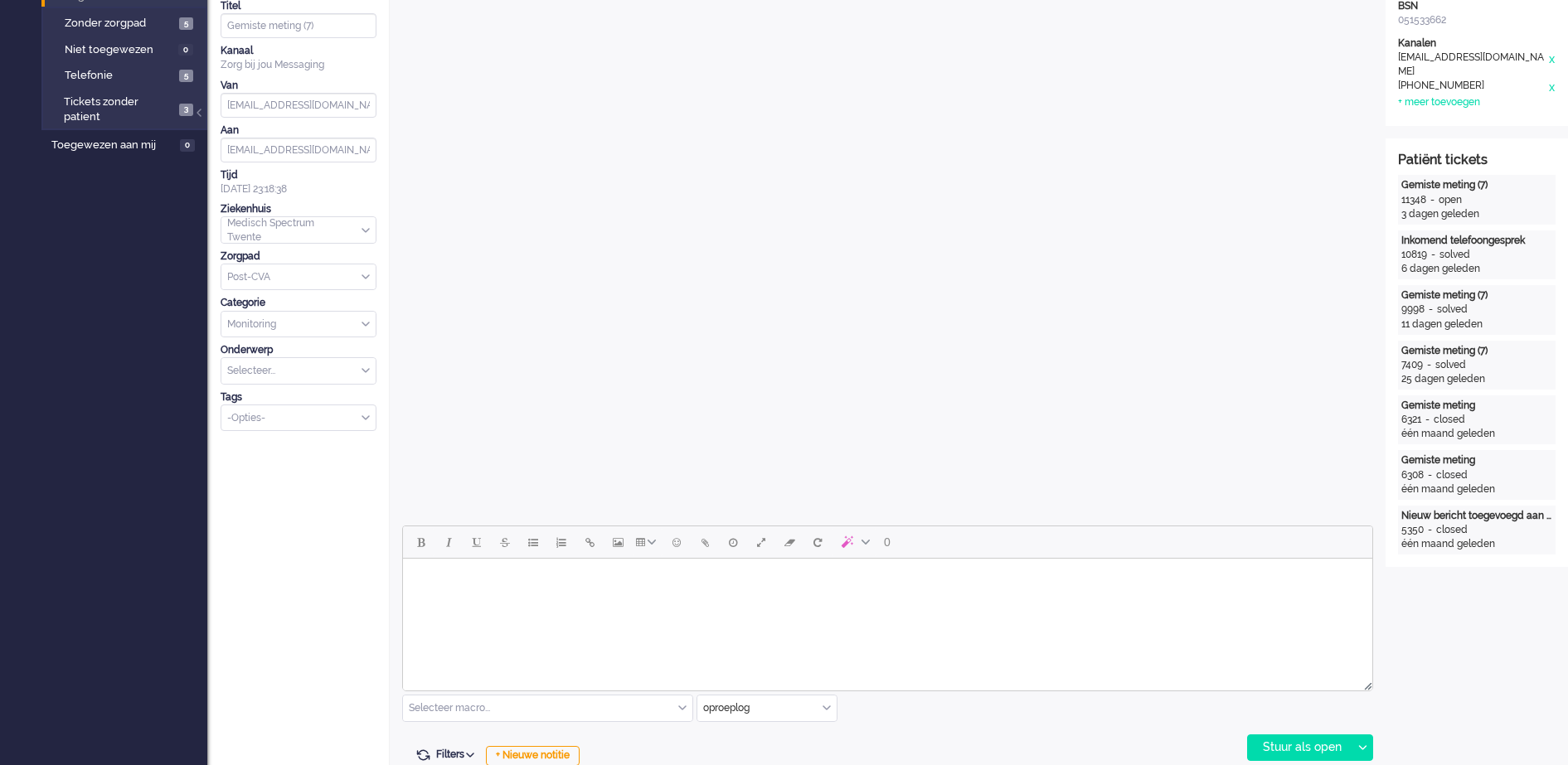
scroll to position [518, 0]
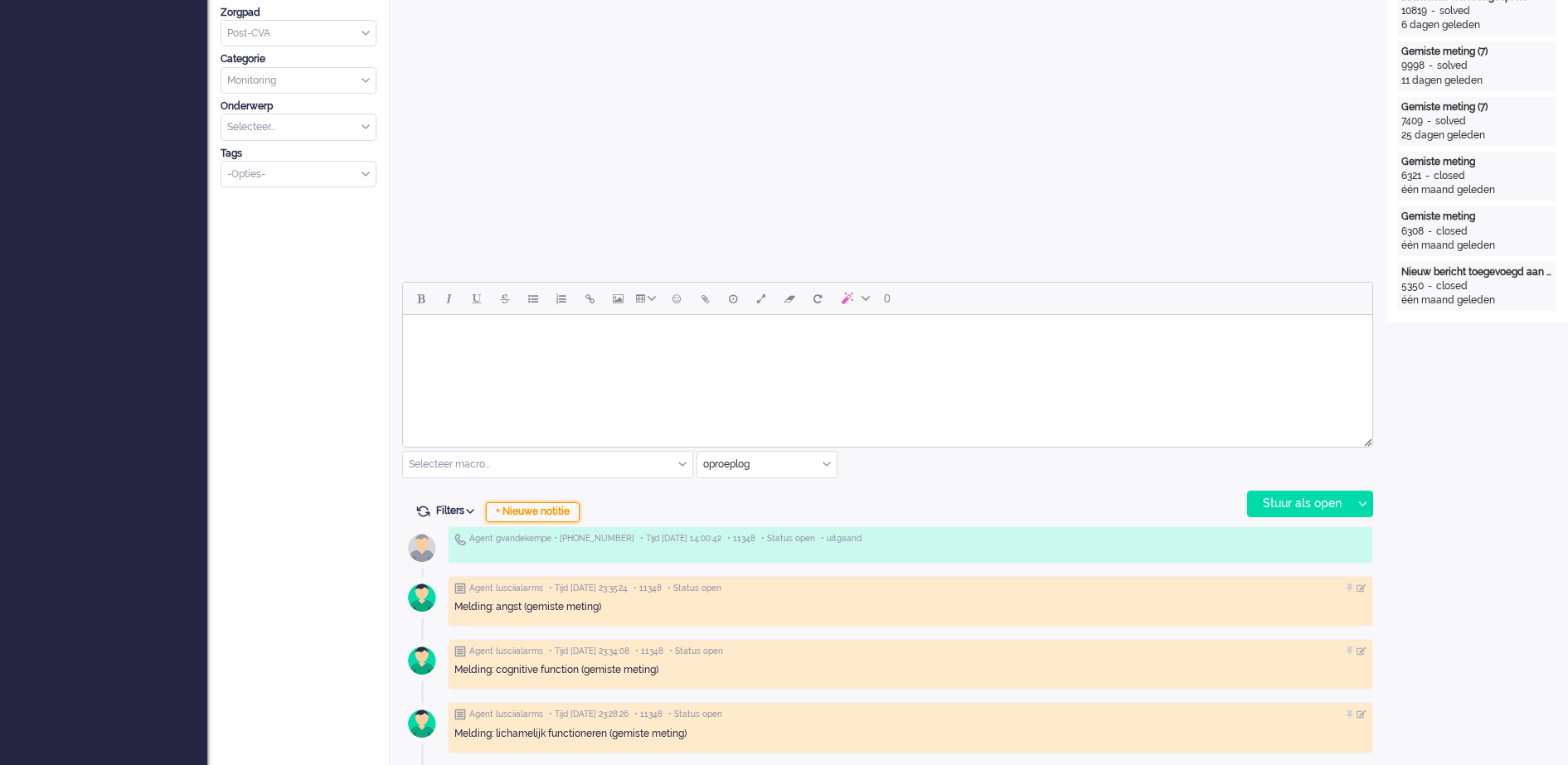
click at [559, 507] on div "+ Nieuwe notitie" at bounding box center [532, 512] width 93 height 20
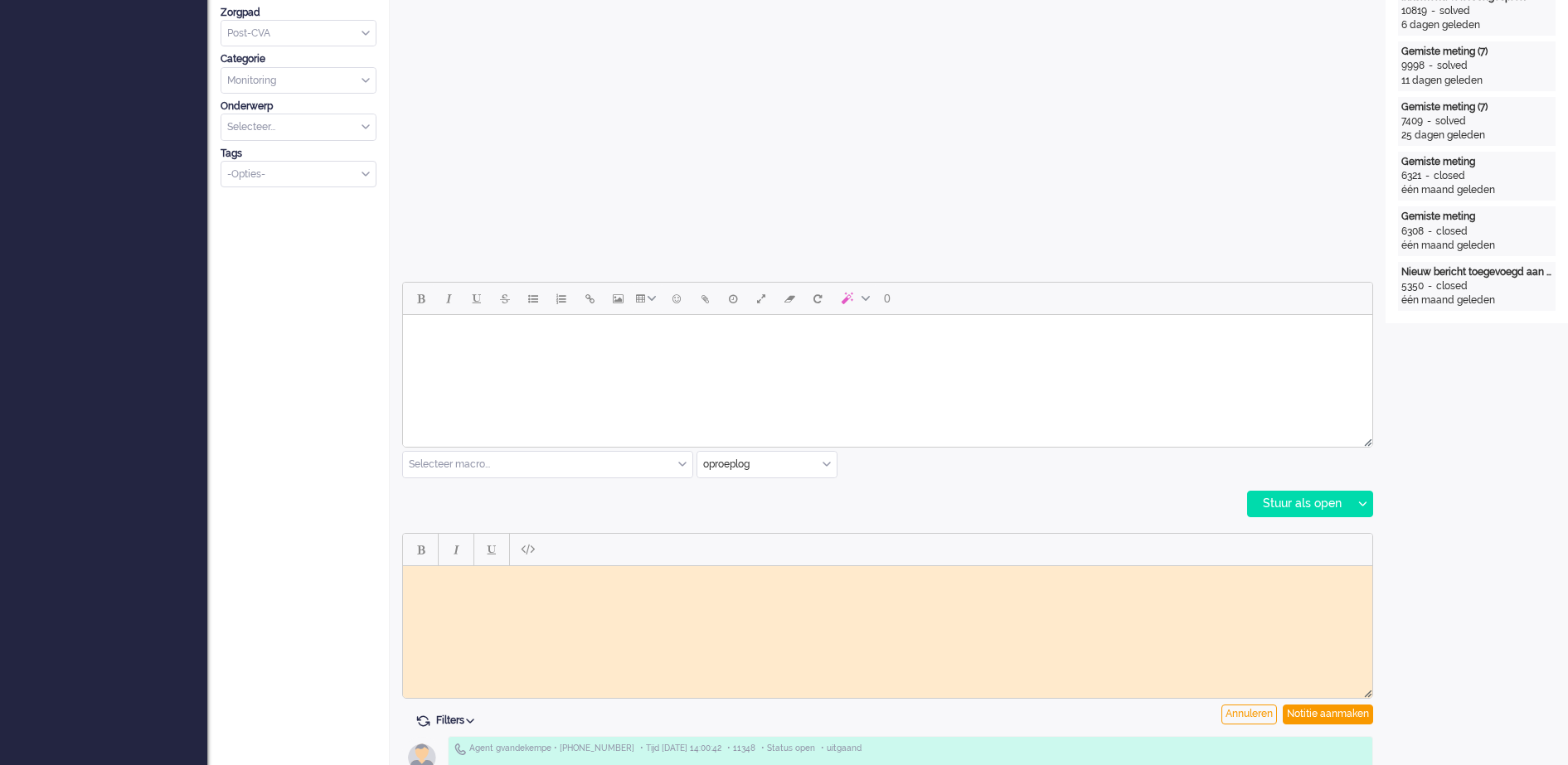
scroll to position [0, 0]
click at [426, 577] on body "Geen gehoor GJ" at bounding box center [887, 584] width 956 height 24
drag, startPoint x: 456, startPoint y: 593, endPoint x: 798, endPoint y: 1144, distance: 648.5
click at [403, 577] on html "Gebeld, maar geen gehoor GJ" at bounding box center [887, 585] width 969 height 38
copy body "Gebeld, maar geen gehoor GJ"
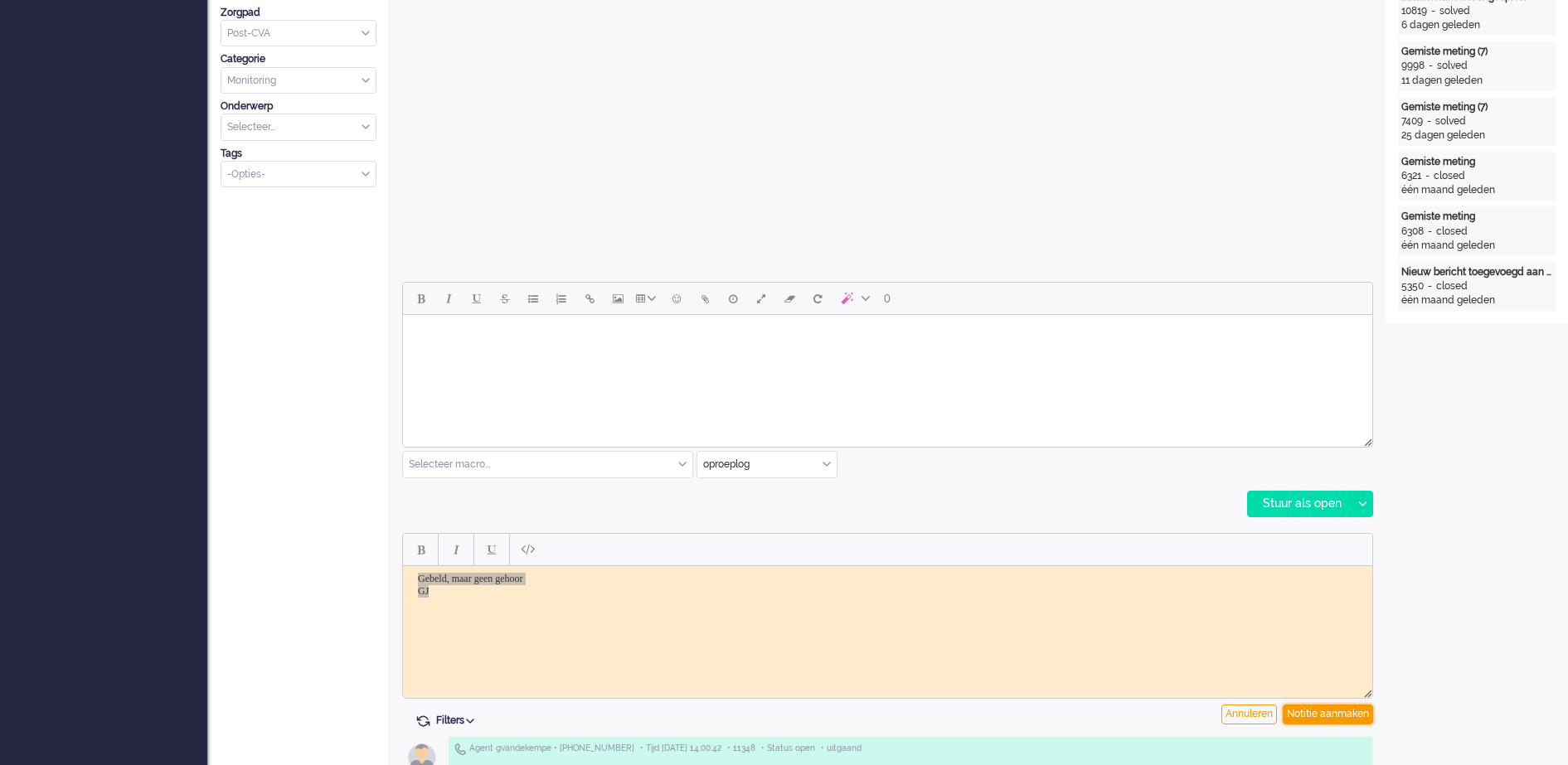
click at [1347, 710] on div "Notitie aanmaken" at bounding box center [1328, 715] width 91 height 20
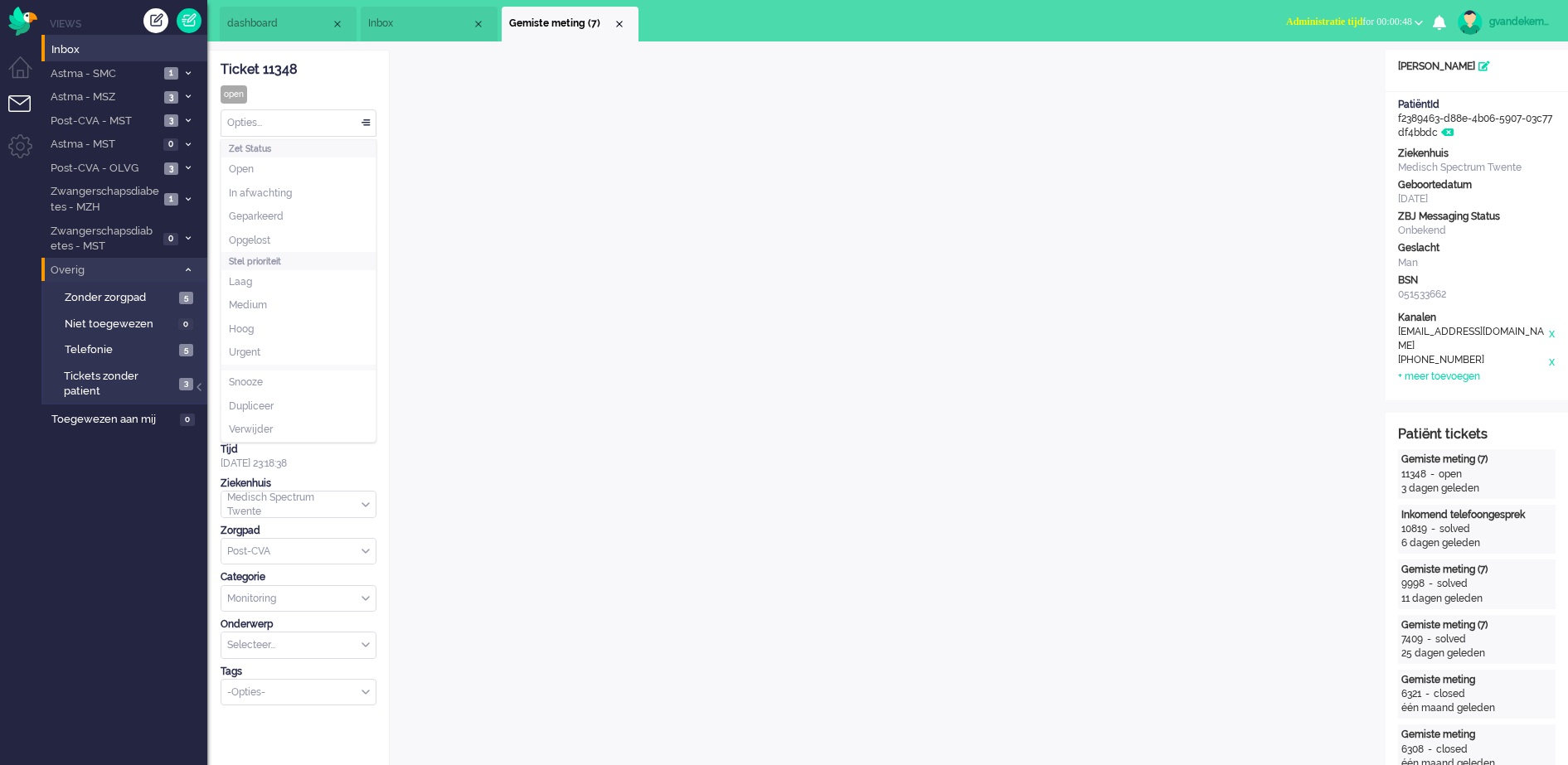
click at [363, 119] on div "Opties..." at bounding box center [298, 123] width 154 height 25
click at [366, 124] on span at bounding box center [365, 123] width 16 height 12
click at [364, 121] on div "Opties..." at bounding box center [298, 123] width 154 height 25
click at [267, 239] on span "Opgelost" at bounding box center [249, 241] width 42 height 15
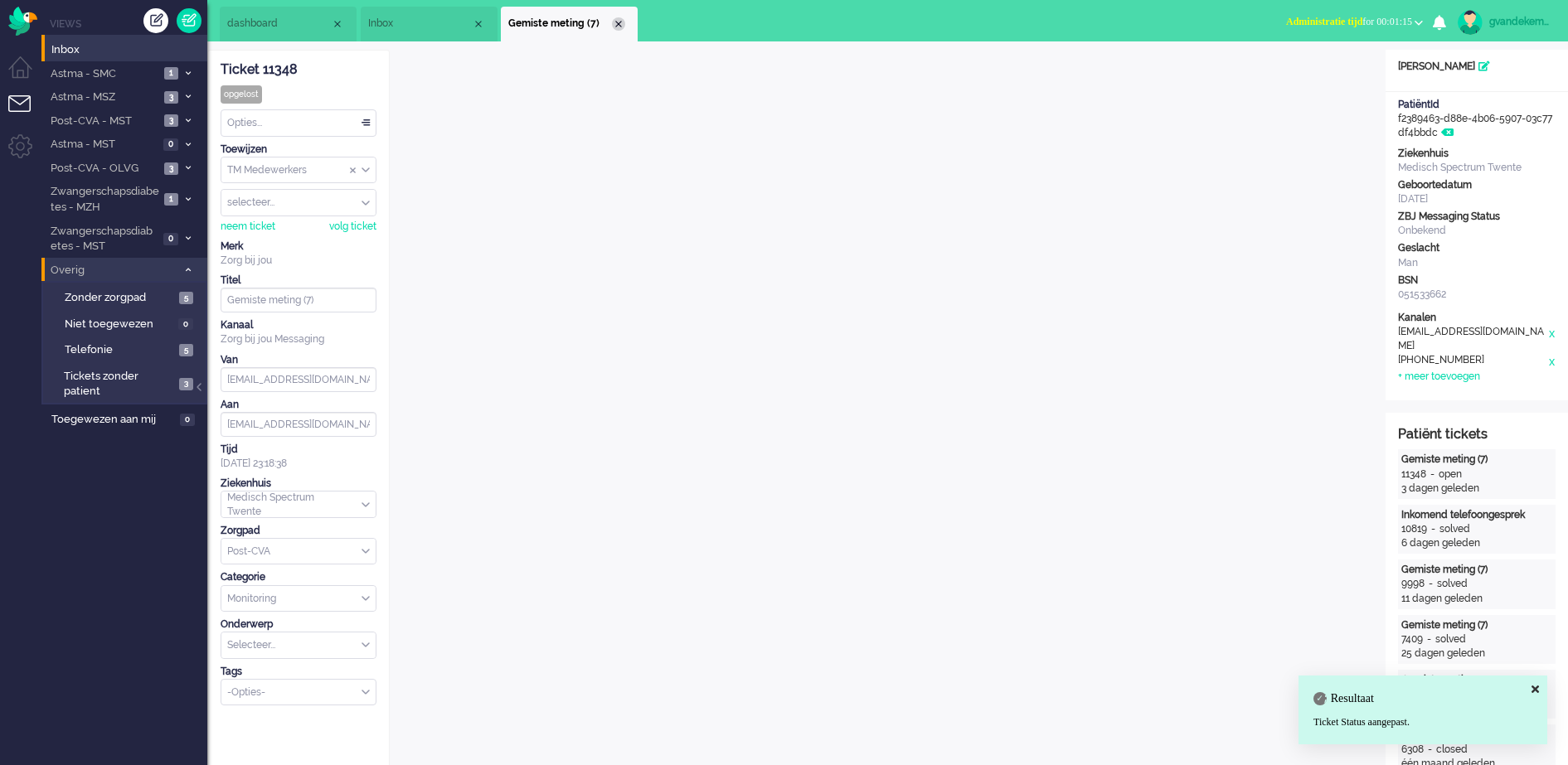
click at [615, 21] on div "Close tab" at bounding box center [618, 24] width 14 height 14
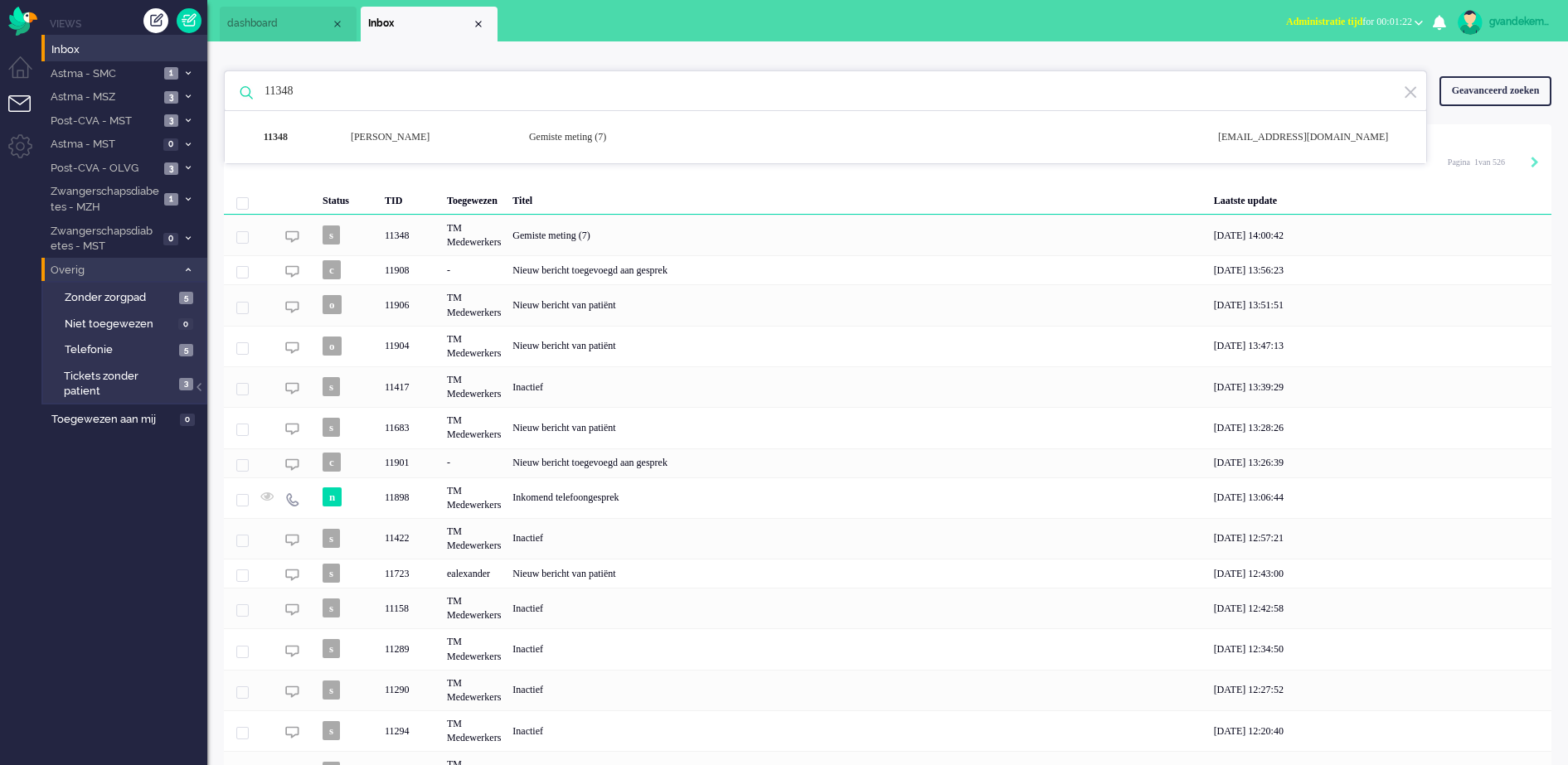
click at [286, 92] on input "11348" at bounding box center [828, 92] width 1152 height 40
click at [312, 92] on input "11348" at bounding box center [828, 92] width 1152 height 40
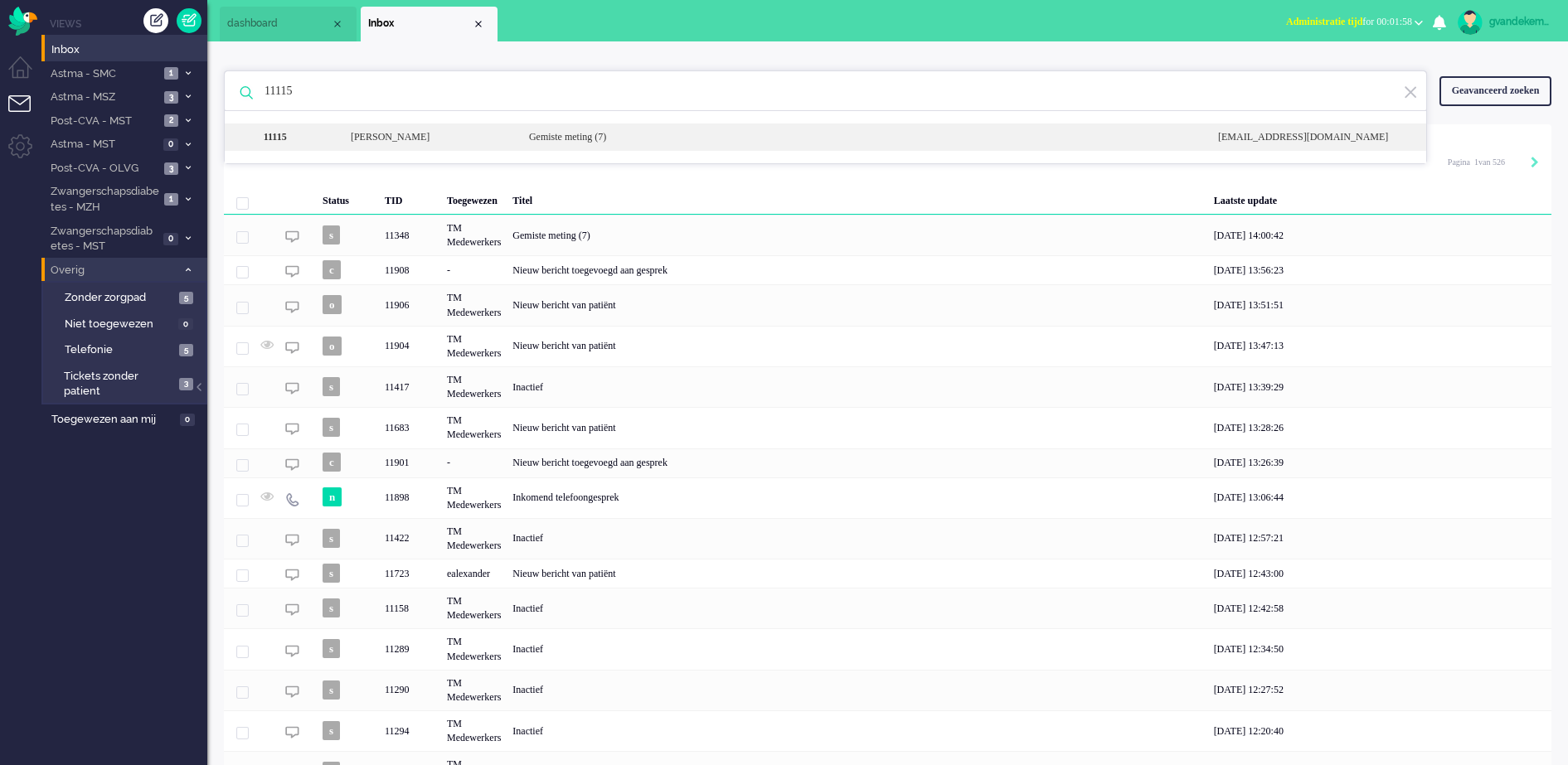
click at [654, 134] on div "Gemiste meting (7)" at bounding box center [861, 138] width 689 height 15
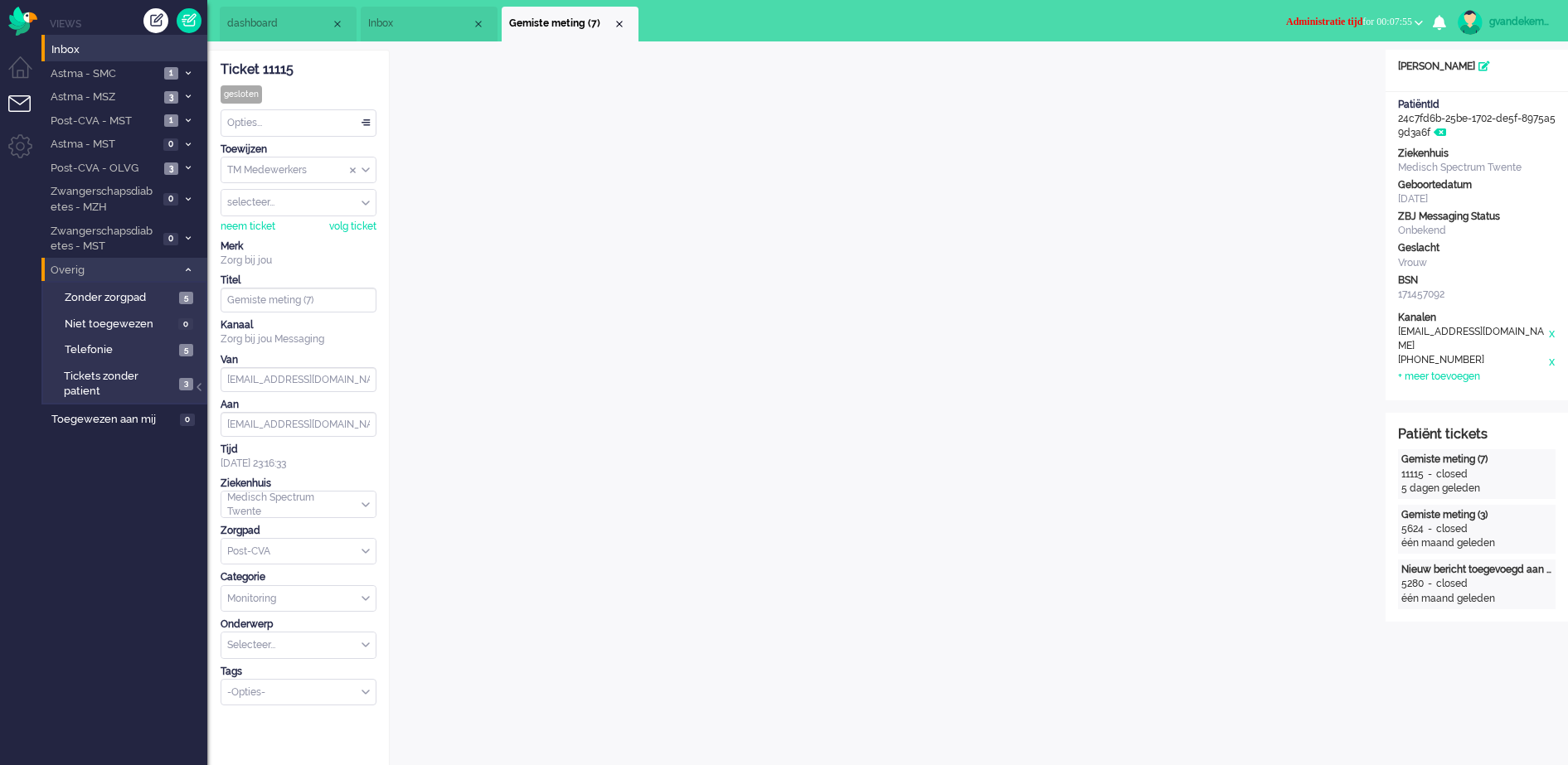
click at [1416, 20] on button "Administratie tijd for 00:07:55" at bounding box center [1354, 22] width 157 height 24
click at [1302, 71] on label "Online" at bounding box center [1354, 74] width 131 height 15
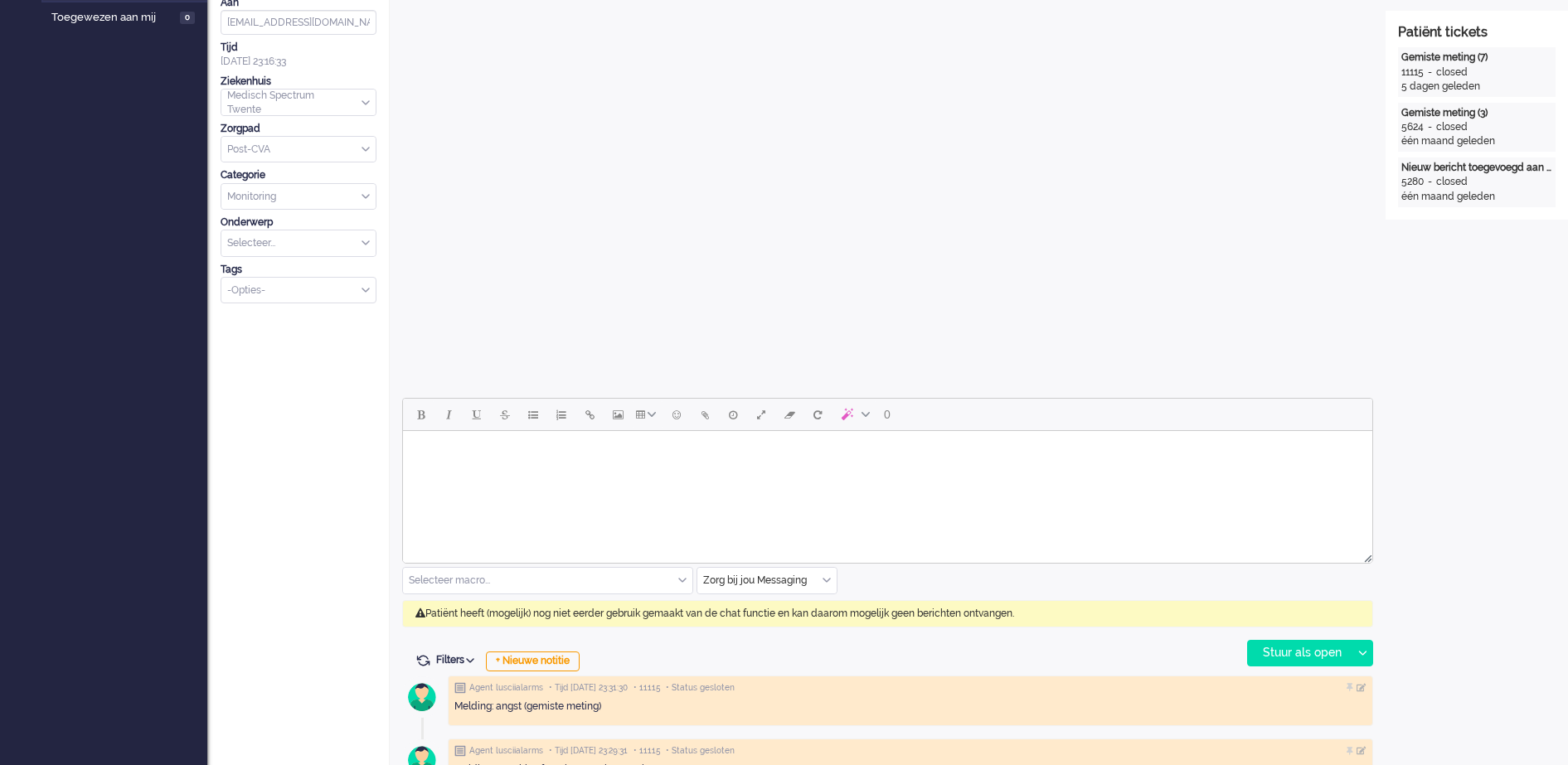
scroll to position [414, 0]
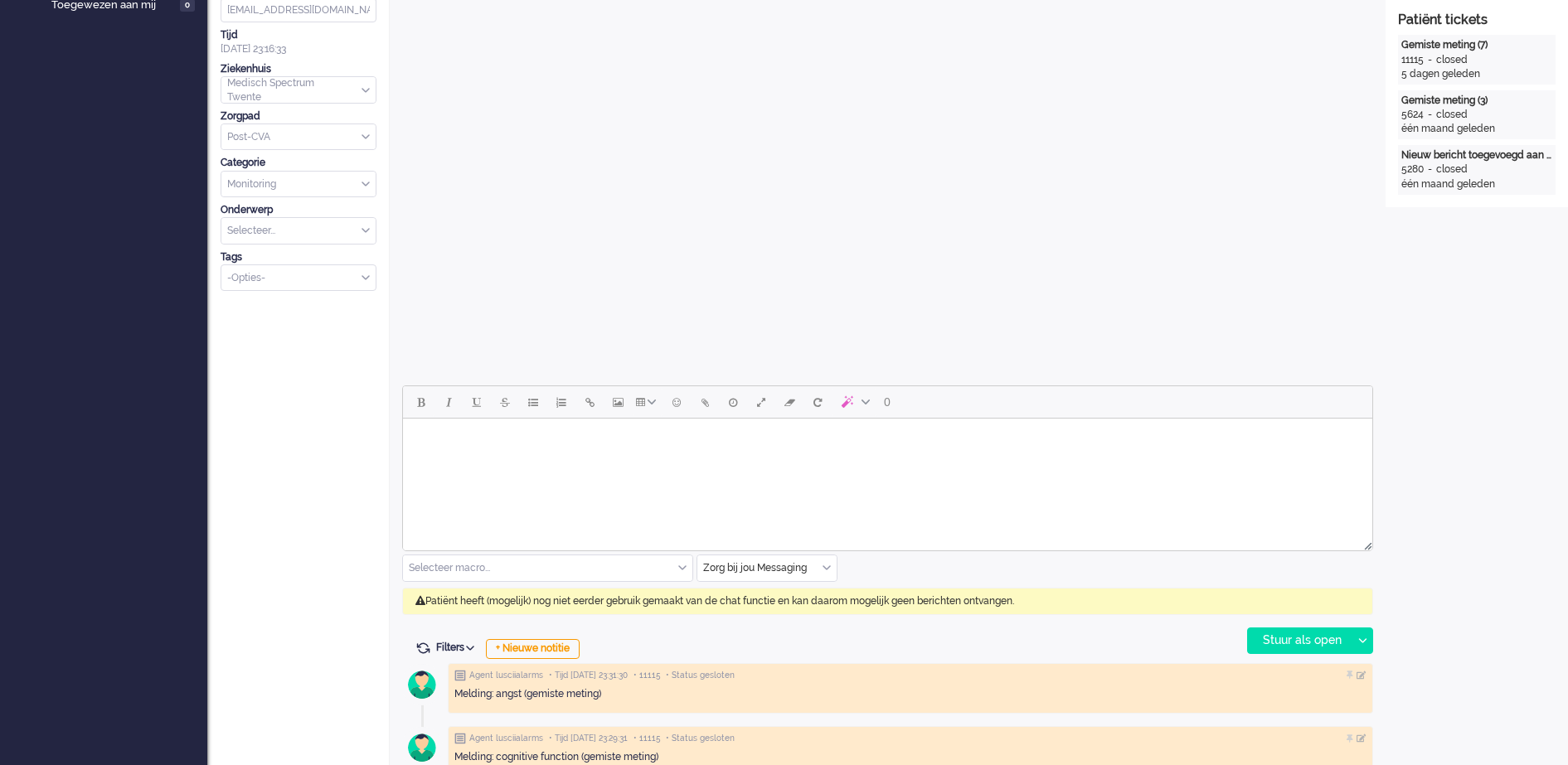
click at [822, 563] on div "Zorg bij jou Messaging" at bounding box center [767, 568] width 140 height 25
click at [756, 615] on span "uitgaand telefoon" at bounding box center [746, 617] width 82 height 15
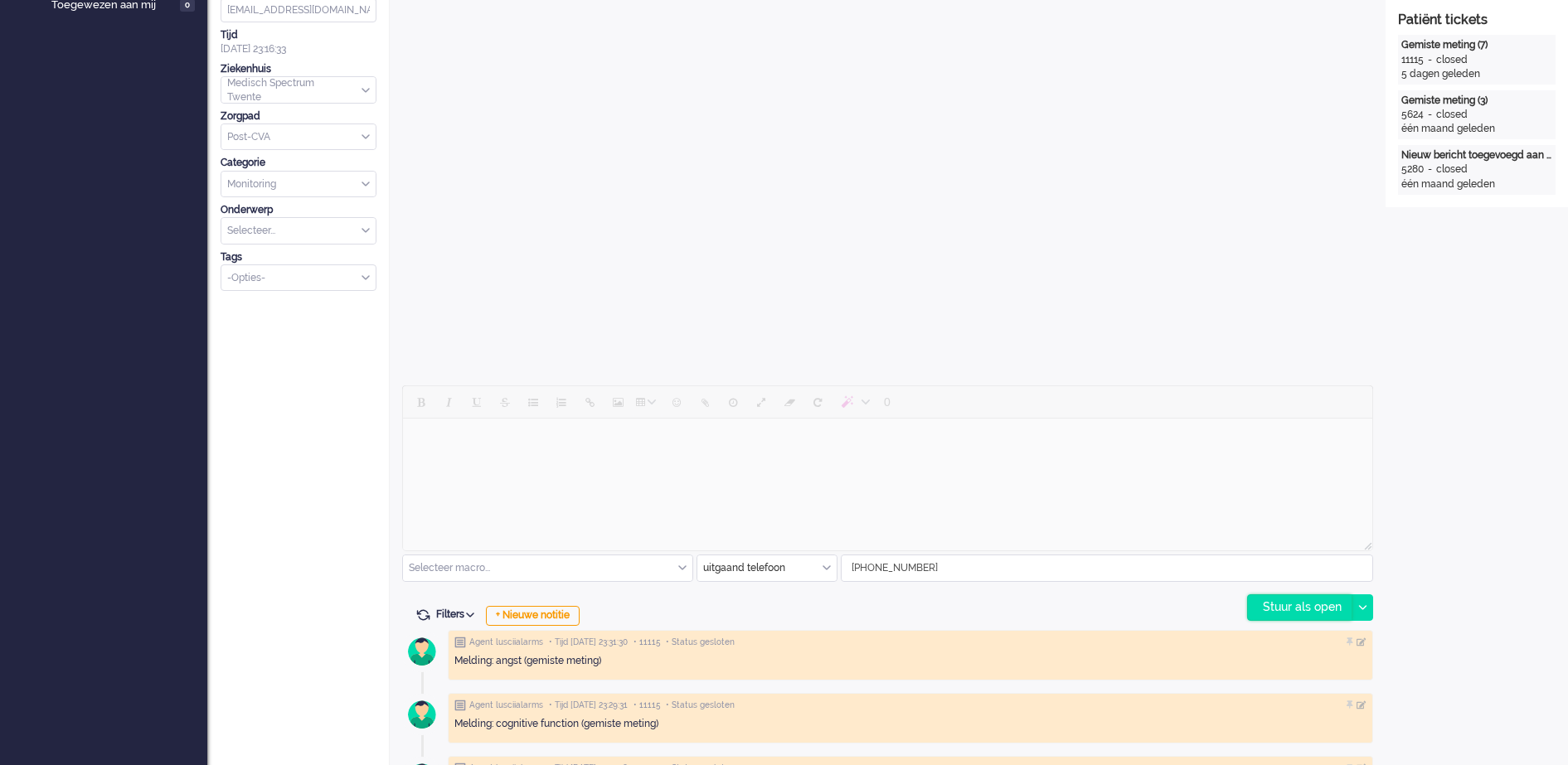
click at [1270, 598] on div "Stuur als open" at bounding box center [1300, 607] width 103 height 24
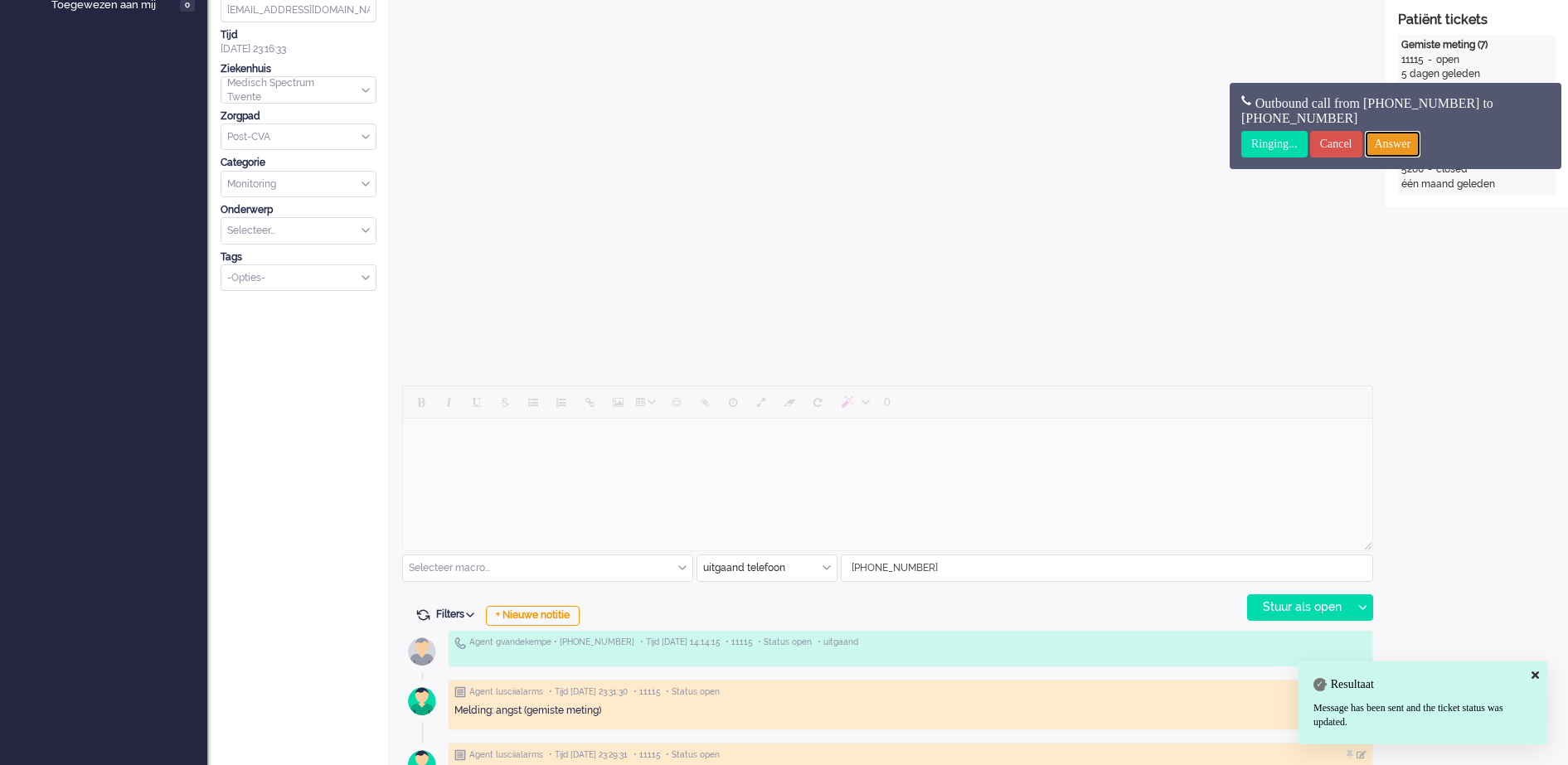
click at [1421, 140] on input "Answer" at bounding box center [1393, 144] width 56 height 26
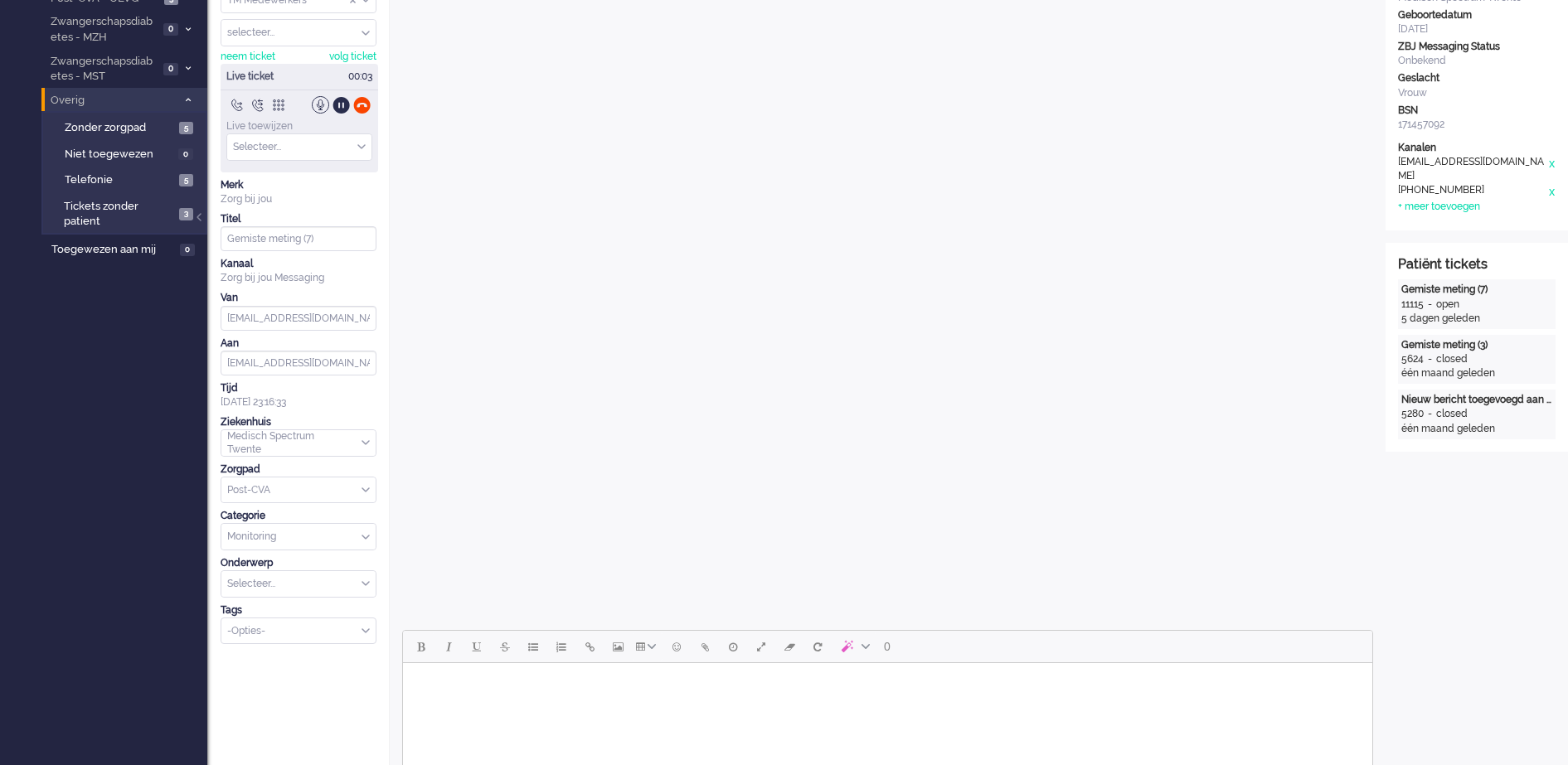
scroll to position [0, 0]
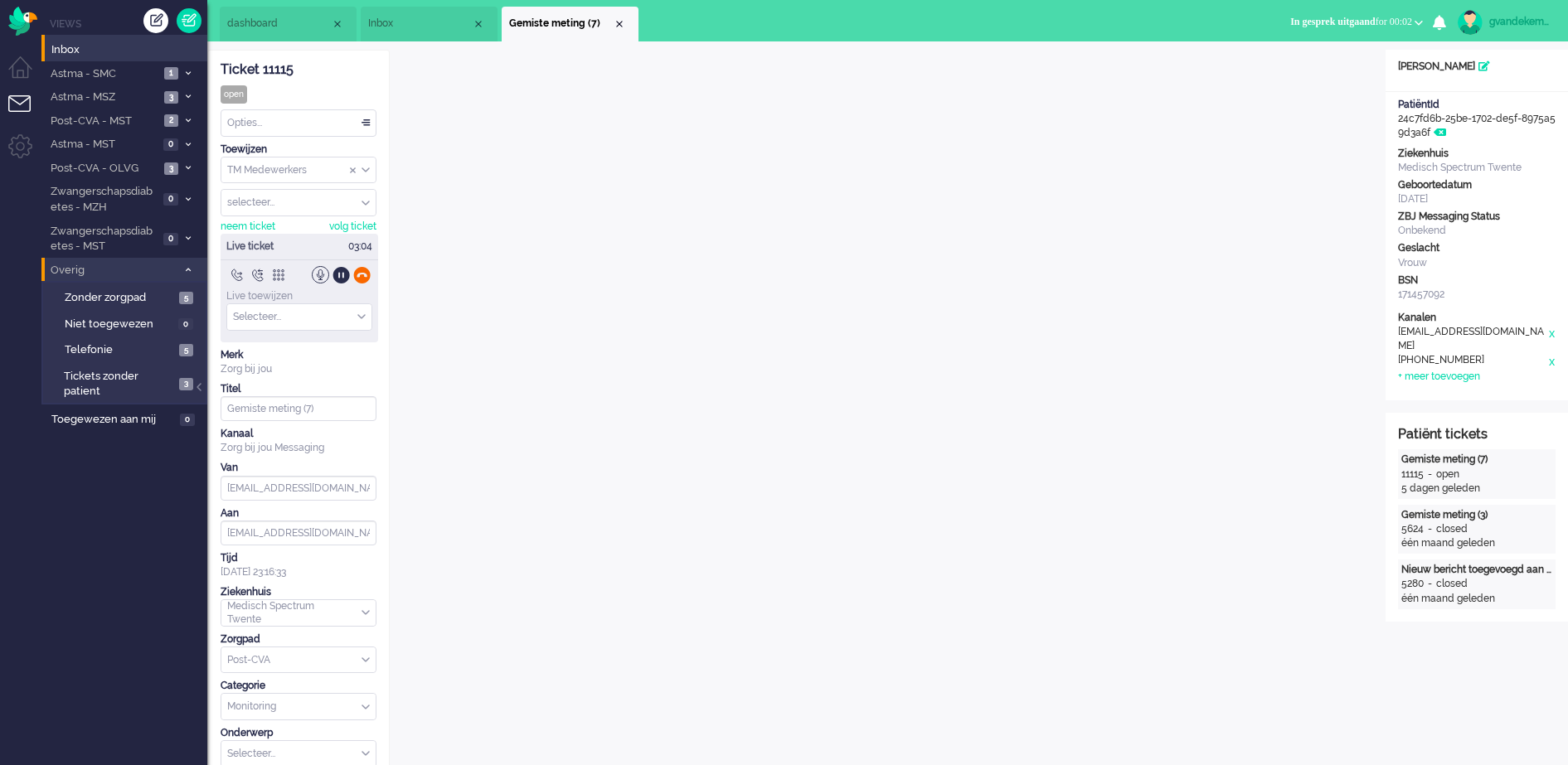
click at [364, 275] on div at bounding box center [362, 275] width 17 height 17
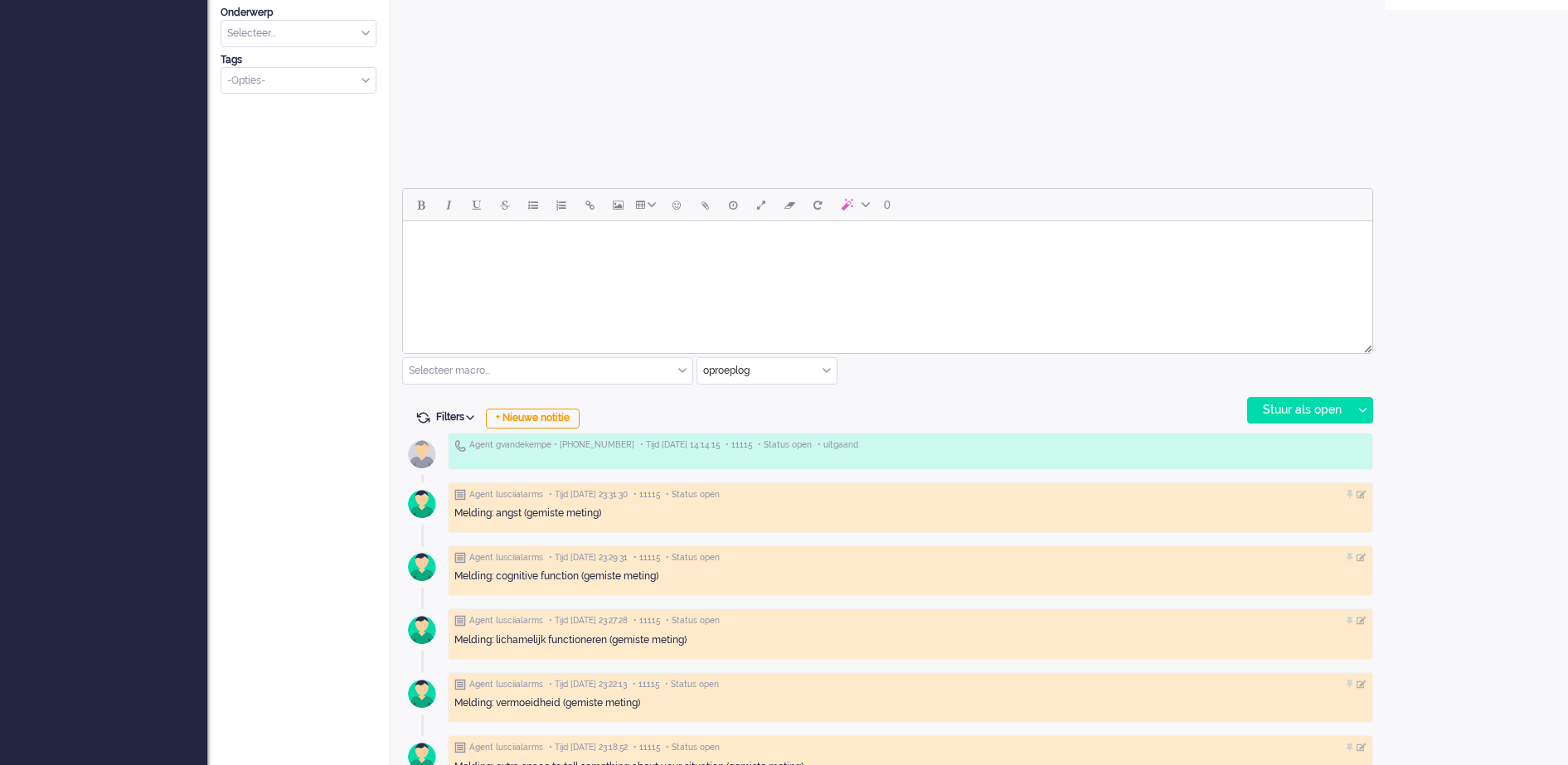
scroll to position [622, 0]
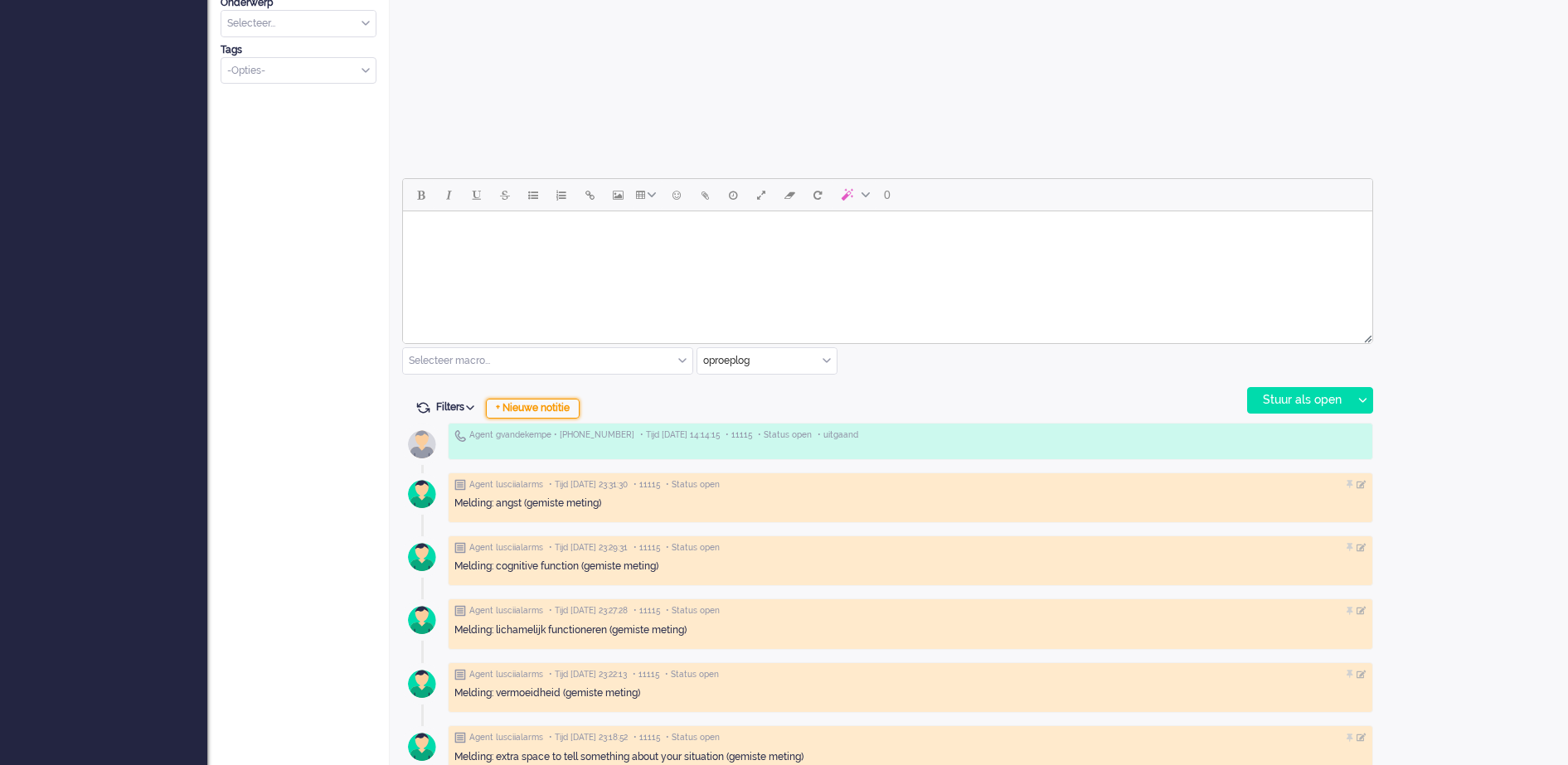
click at [545, 408] on div "+ Nieuwe notitie" at bounding box center [532, 409] width 93 height 20
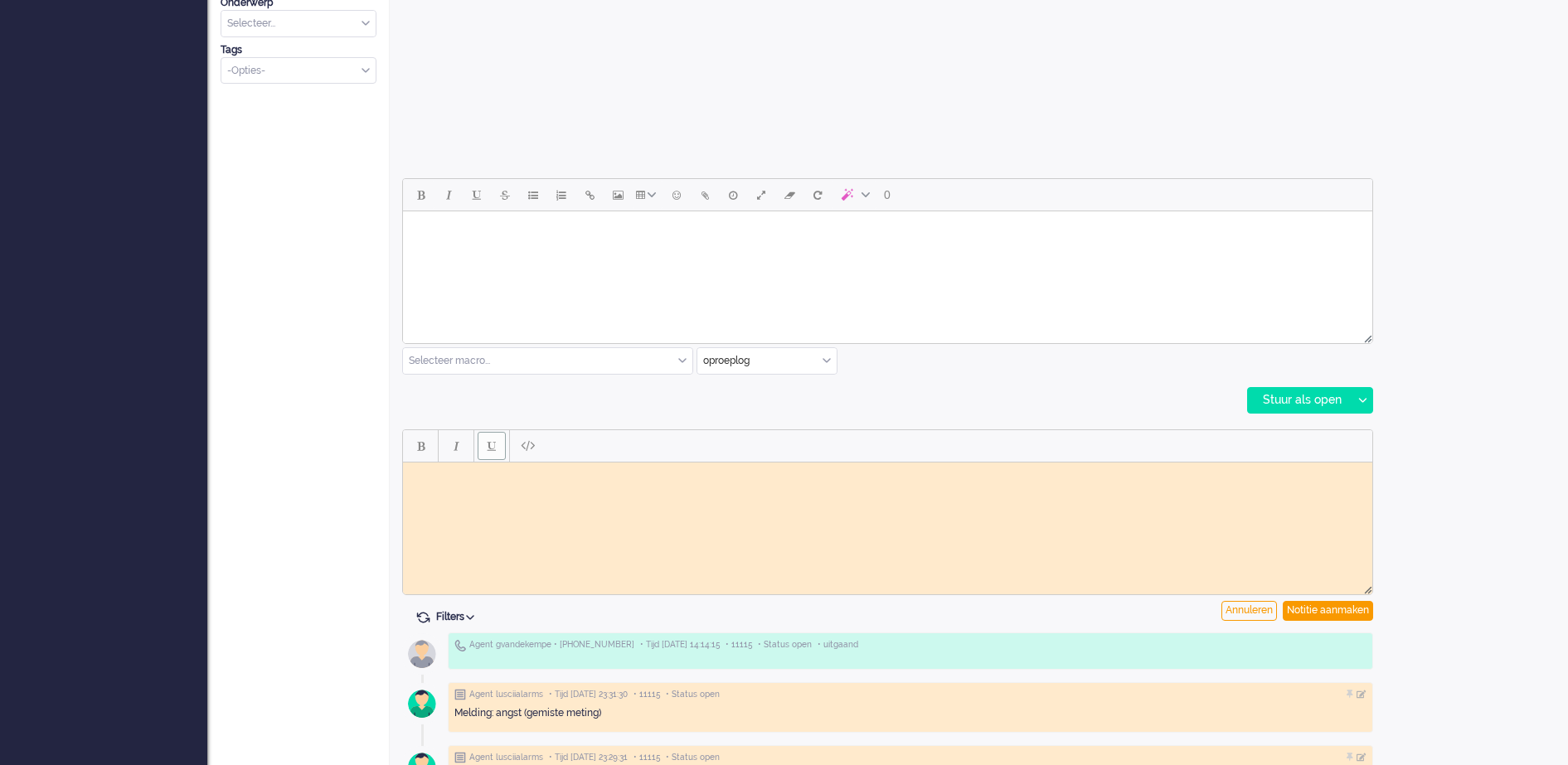
scroll to position [0, 0]
click at [444, 474] on body "Rich Text Area. Press ALT-0 for help." at bounding box center [887, 475] width 956 height 13
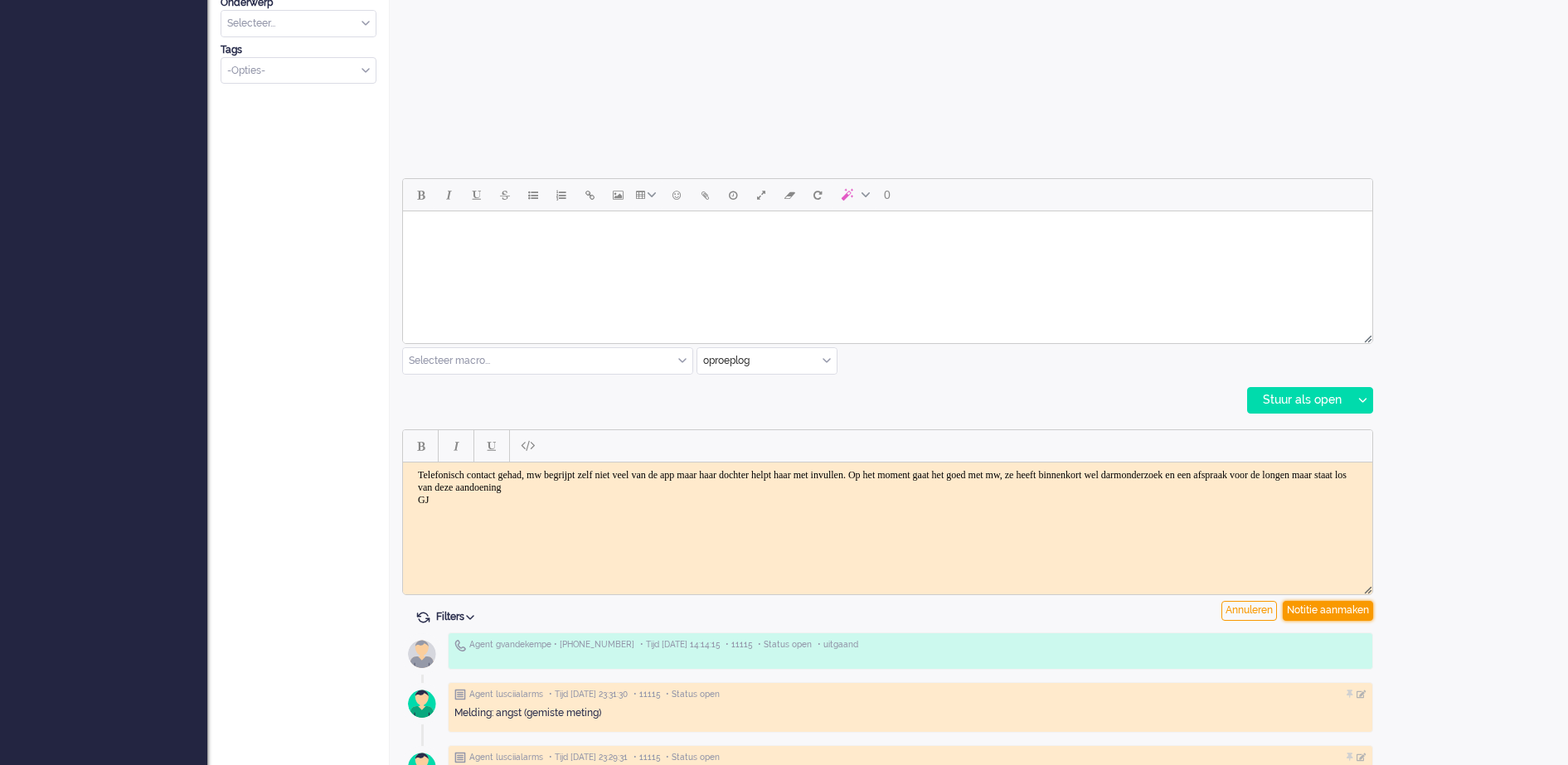
click at [1348, 612] on div "Notitie aanmaken" at bounding box center [1328, 611] width 91 height 20
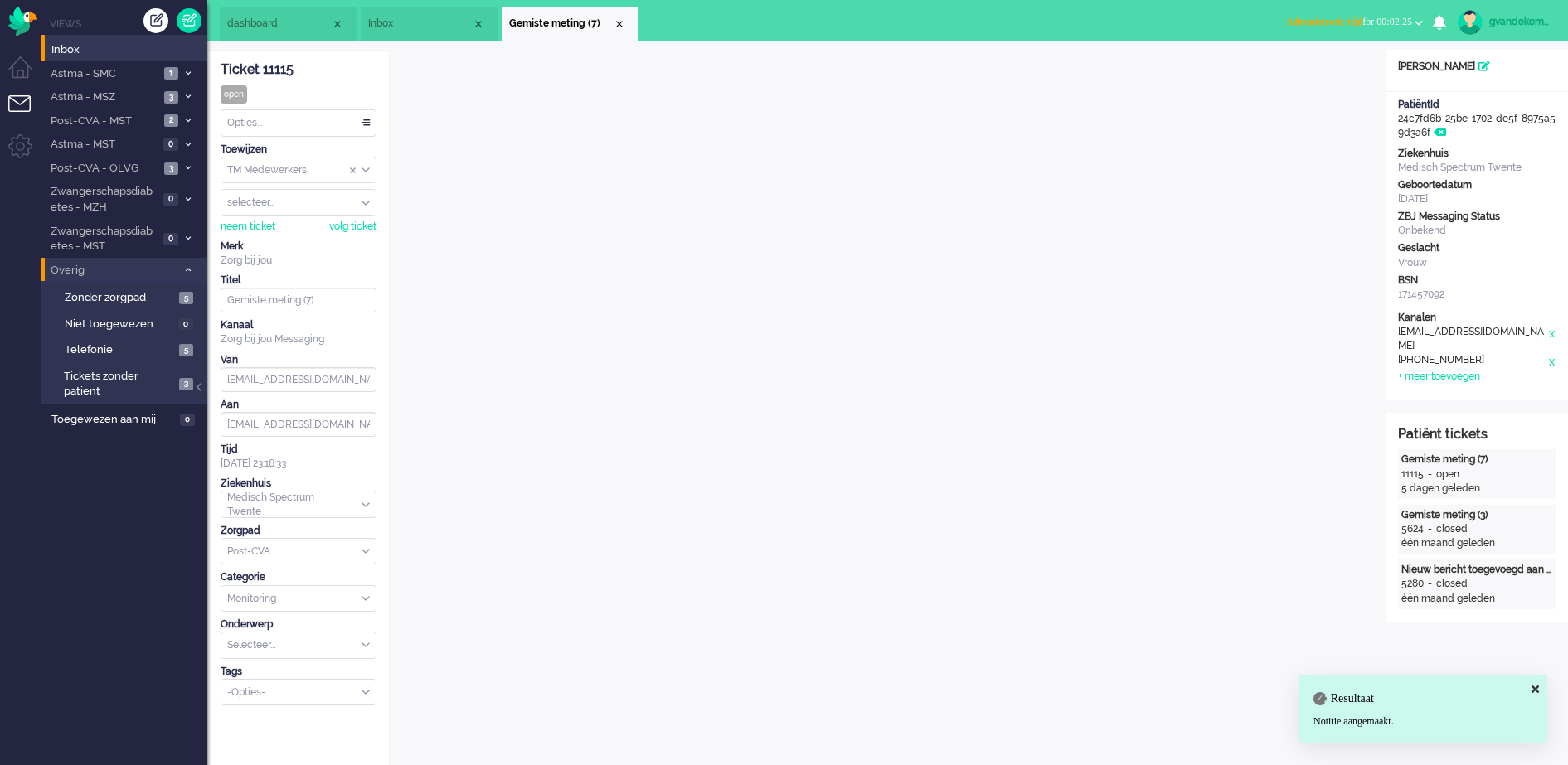
click at [369, 120] on div "Opties..." at bounding box center [298, 123] width 154 height 25
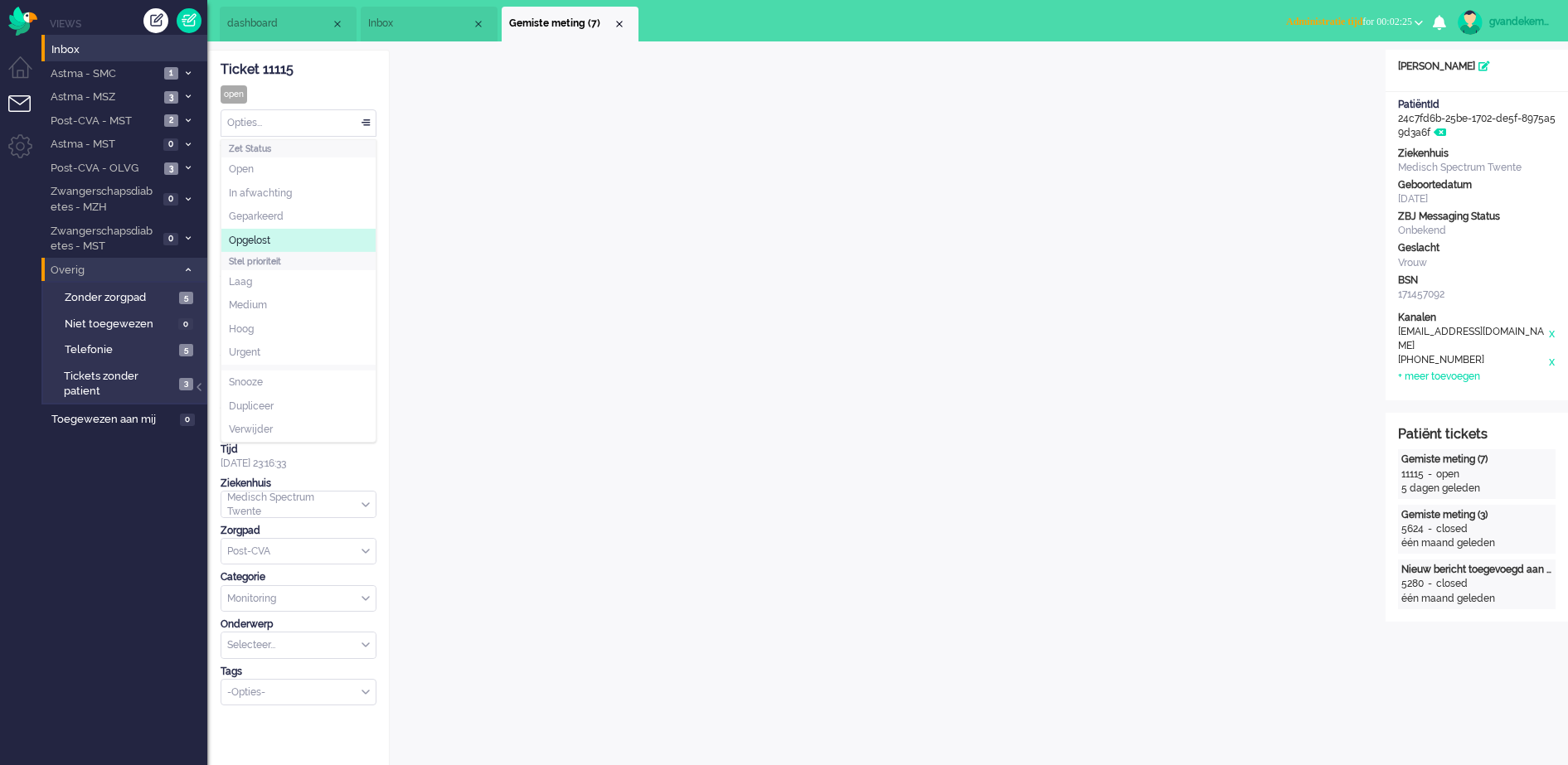
click at [265, 240] on span "Opgelost" at bounding box center [249, 241] width 42 height 15
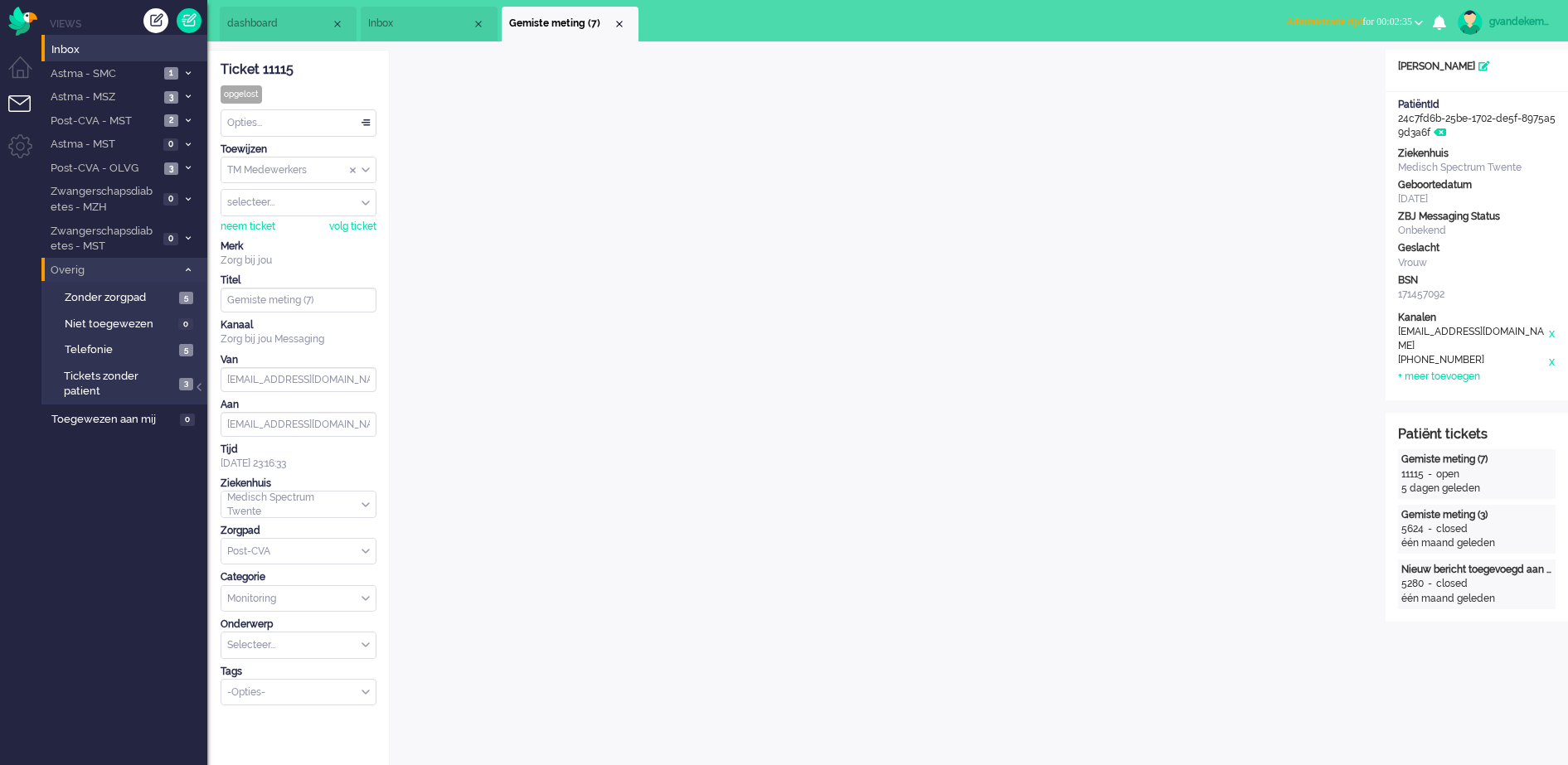
drag, startPoint x: 265, startPoint y: 240, endPoint x: 180, endPoint y: 551, distance: 322.4
click at [253, 287] on div "Ticket 11115 opgelost Kijkend Opties... Zet Status Open In afwachting Geparkeer…" at bounding box center [298, 378] width 156 height 655
click at [369, 124] on div "Opties..." at bounding box center [298, 123] width 154 height 25
click at [252, 236] on span "Opgelost" at bounding box center [249, 241] width 42 height 15
click at [1421, 23] on b "button" at bounding box center [1418, 23] width 8 height 5
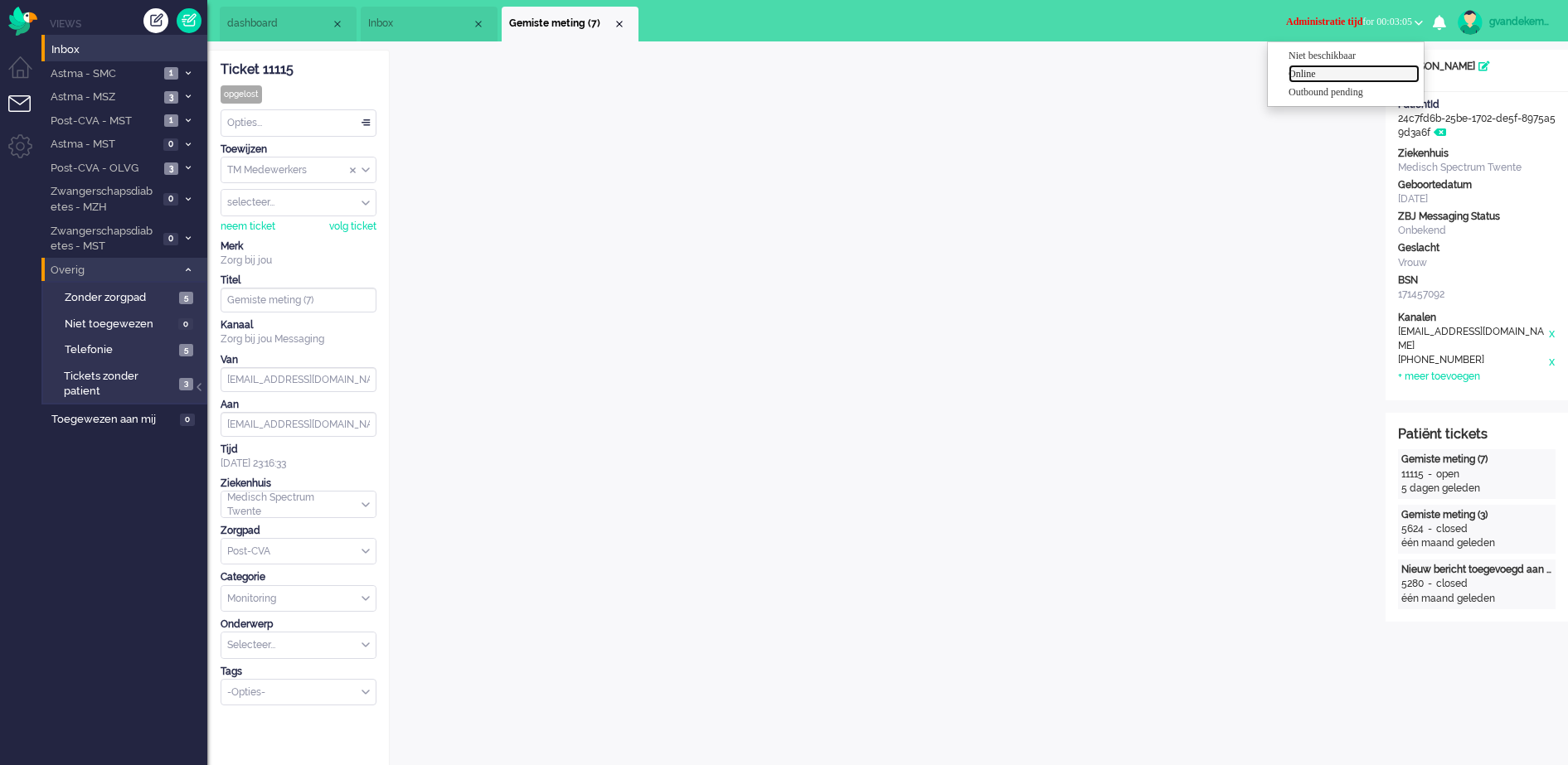
click at [1309, 72] on label "Online" at bounding box center [1354, 74] width 131 height 15
click at [620, 21] on div "Close tab" at bounding box center [619, 24] width 14 height 14
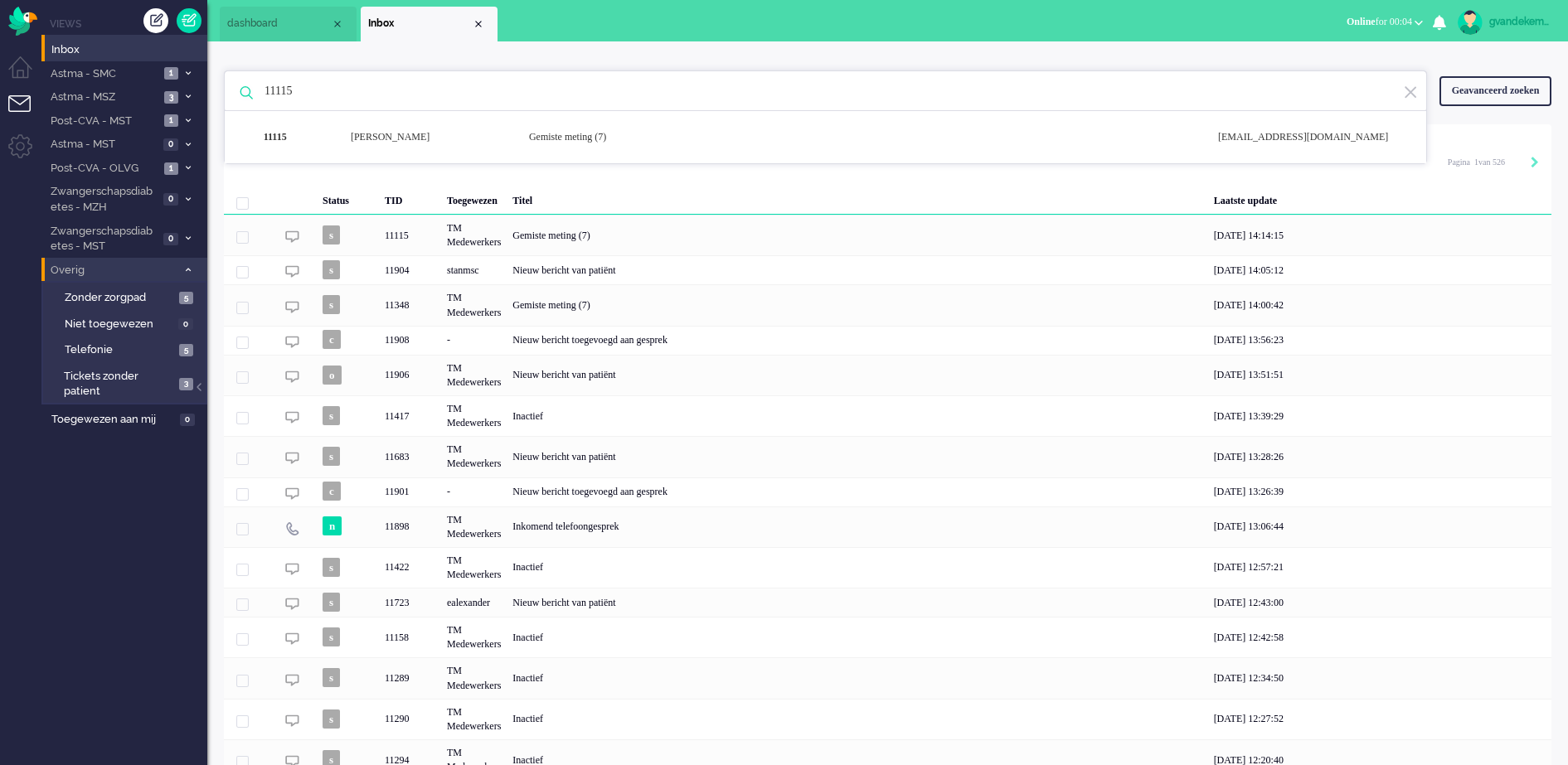
click at [299, 87] on input "11115" at bounding box center [828, 92] width 1152 height 40
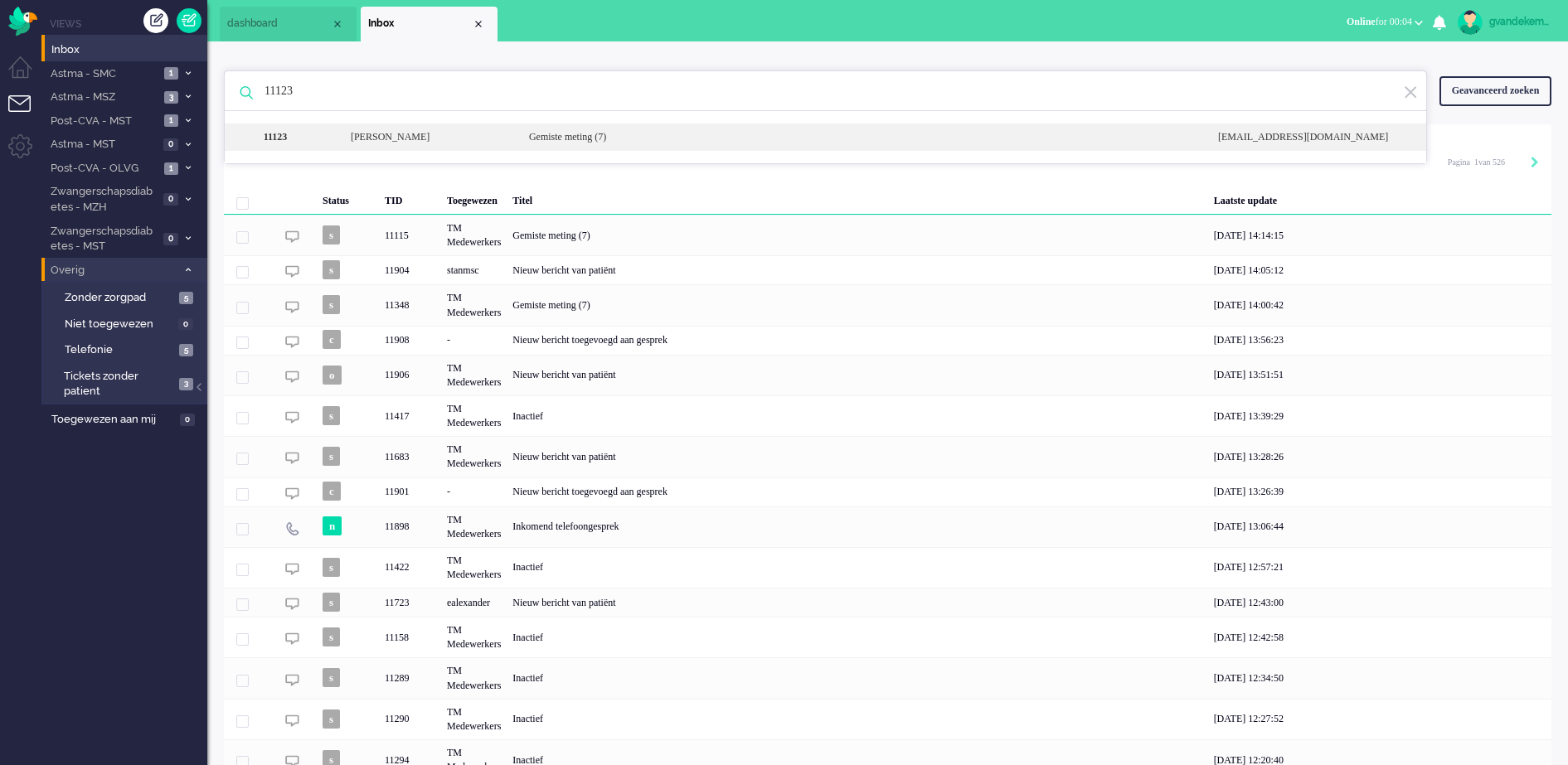
type input "11123"
click at [628, 139] on div "Gemiste meting (7)" at bounding box center [861, 138] width 689 height 15
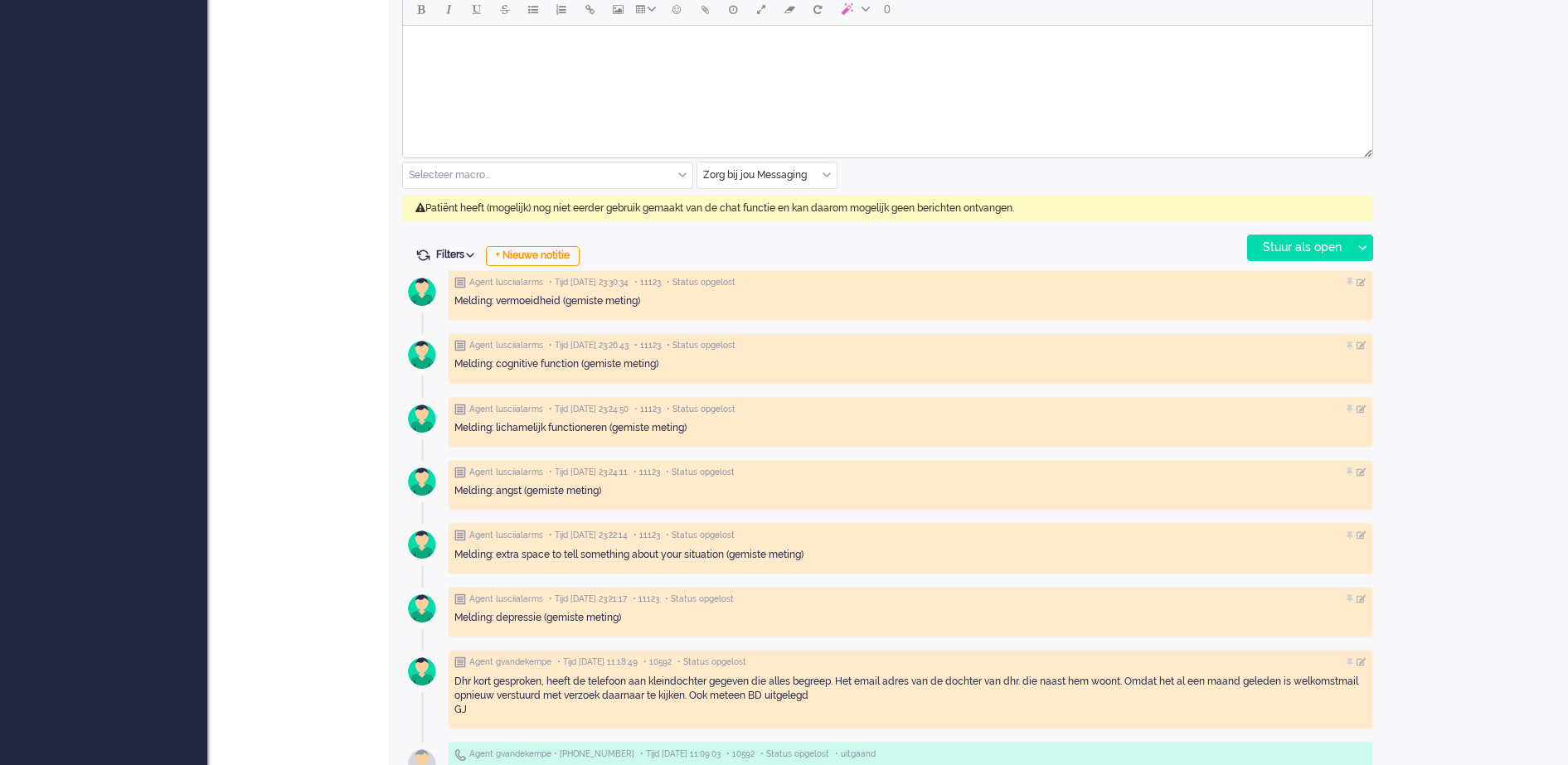
scroll to position [622, 0]
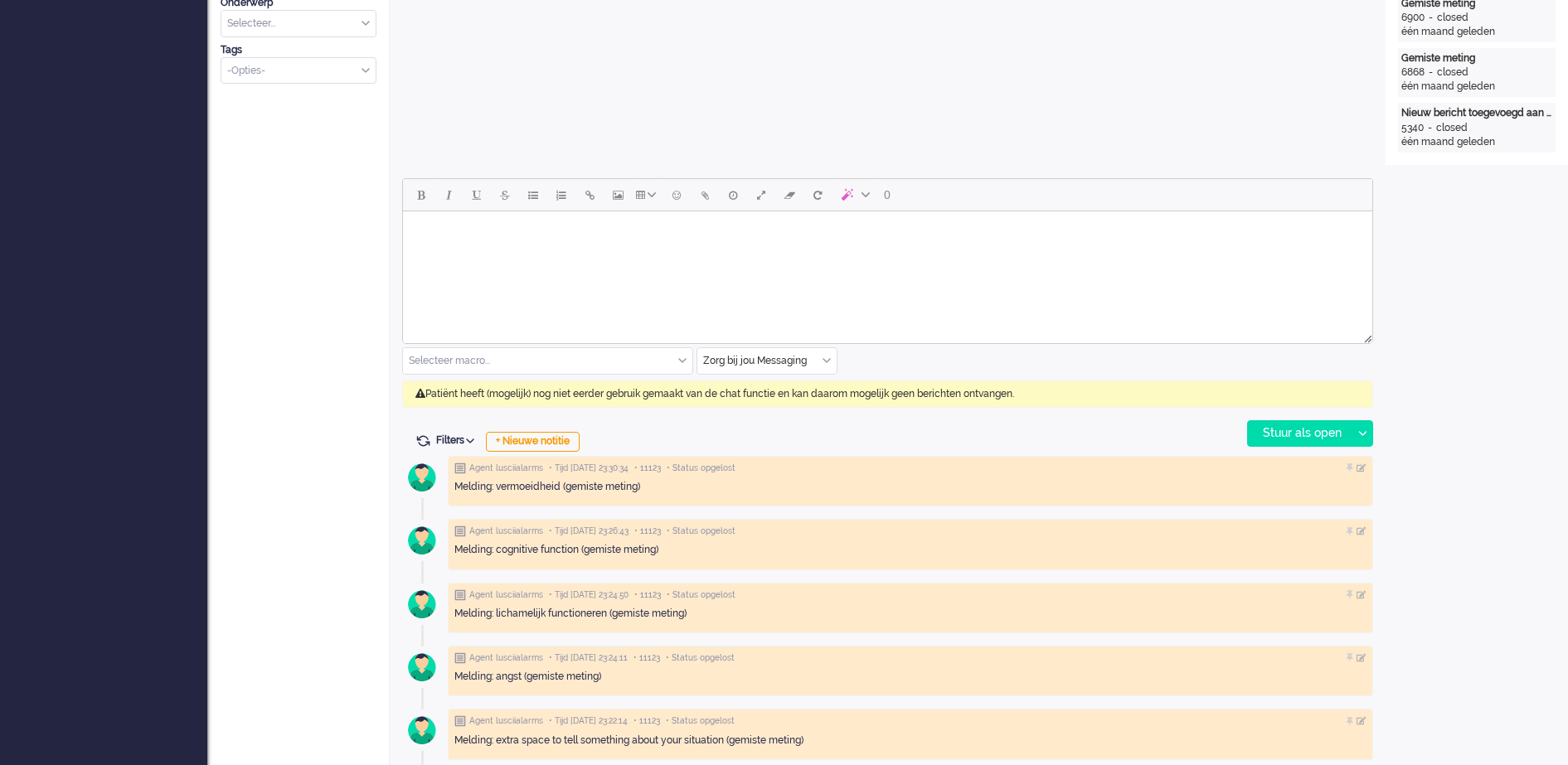
click at [822, 357] on input "text" at bounding box center [767, 361] width 140 height 25
click at [769, 412] on span "uitgaand telefoon" at bounding box center [746, 411] width 82 height 15
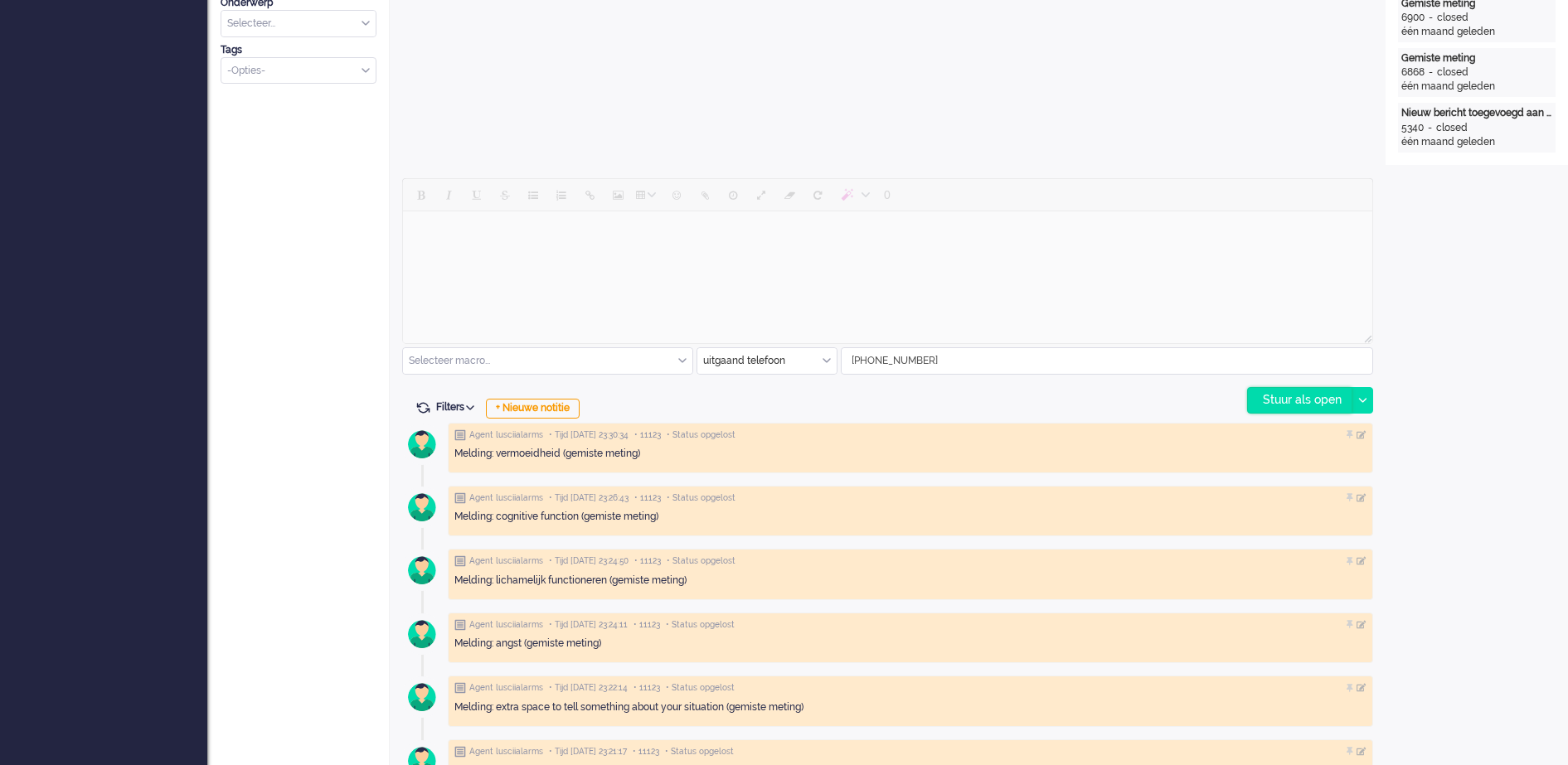
click at [1298, 404] on div "Stuur als open" at bounding box center [1300, 400] width 103 height 24
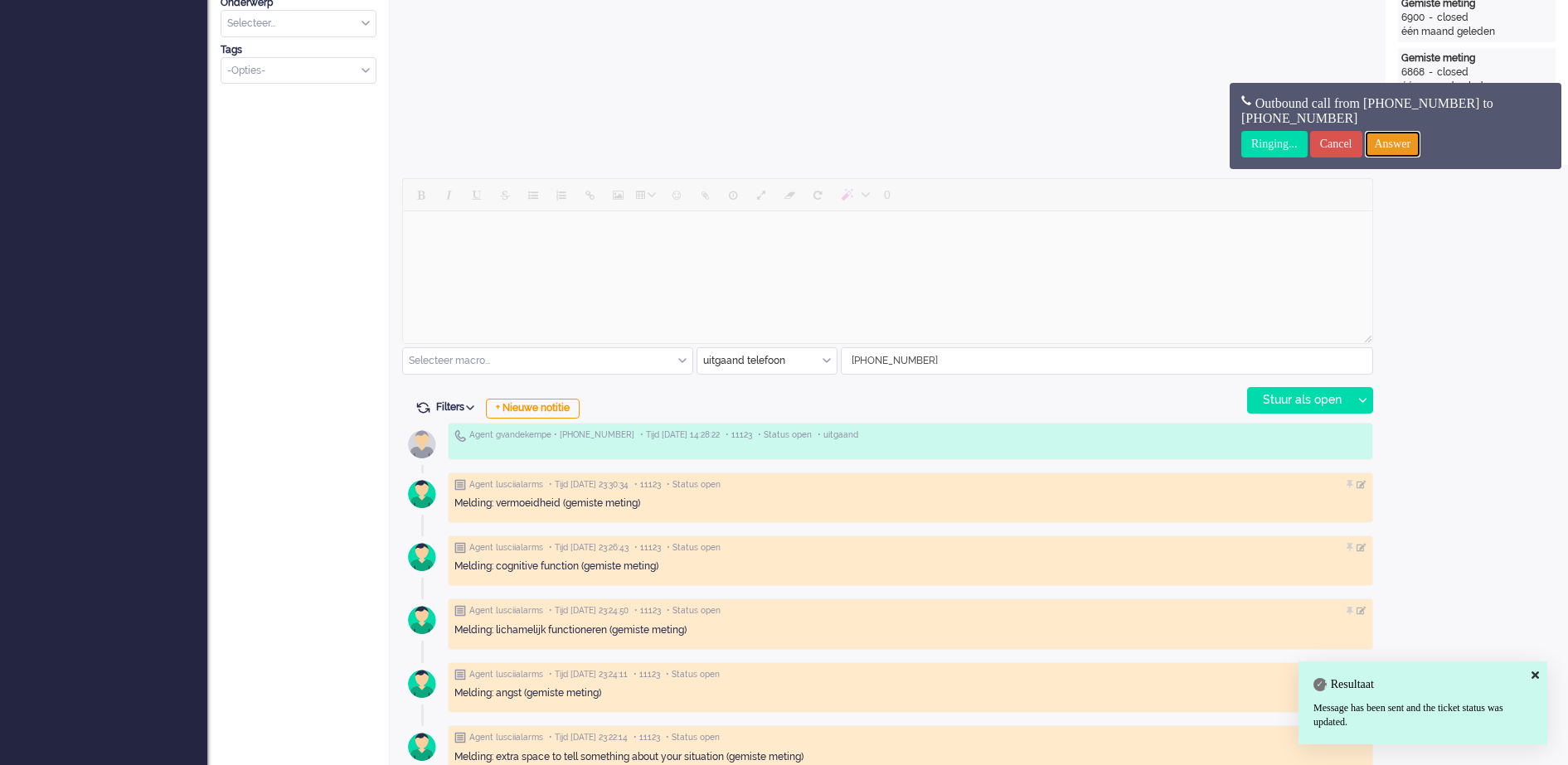
click at [1399, 141] on input "Answer" at bounding box center [1393, 144] width 56 height 26
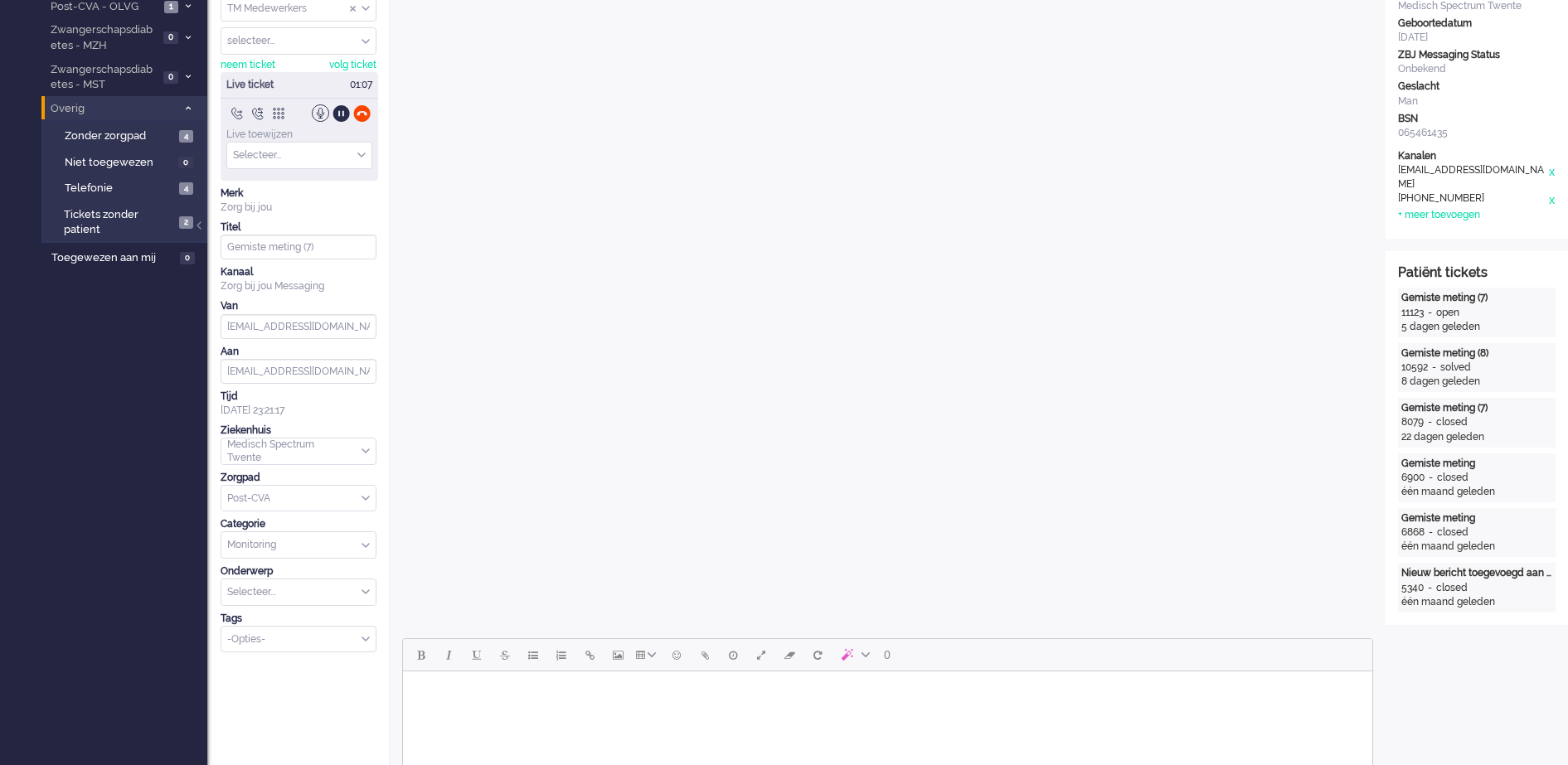
scroll to position [0, 0]
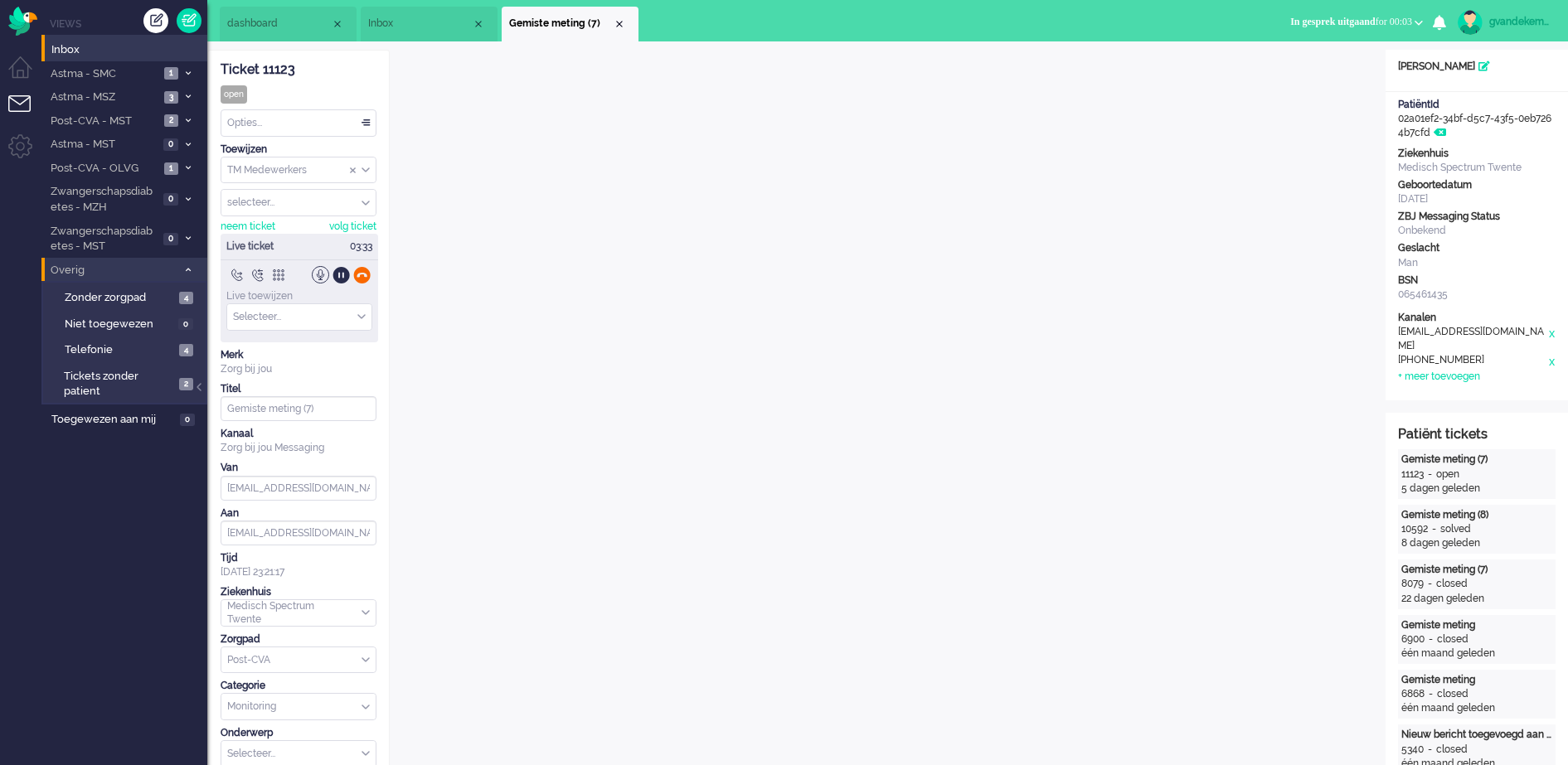
click at [363, 274] on div at bounding box center [362, 275] width 17 height 17
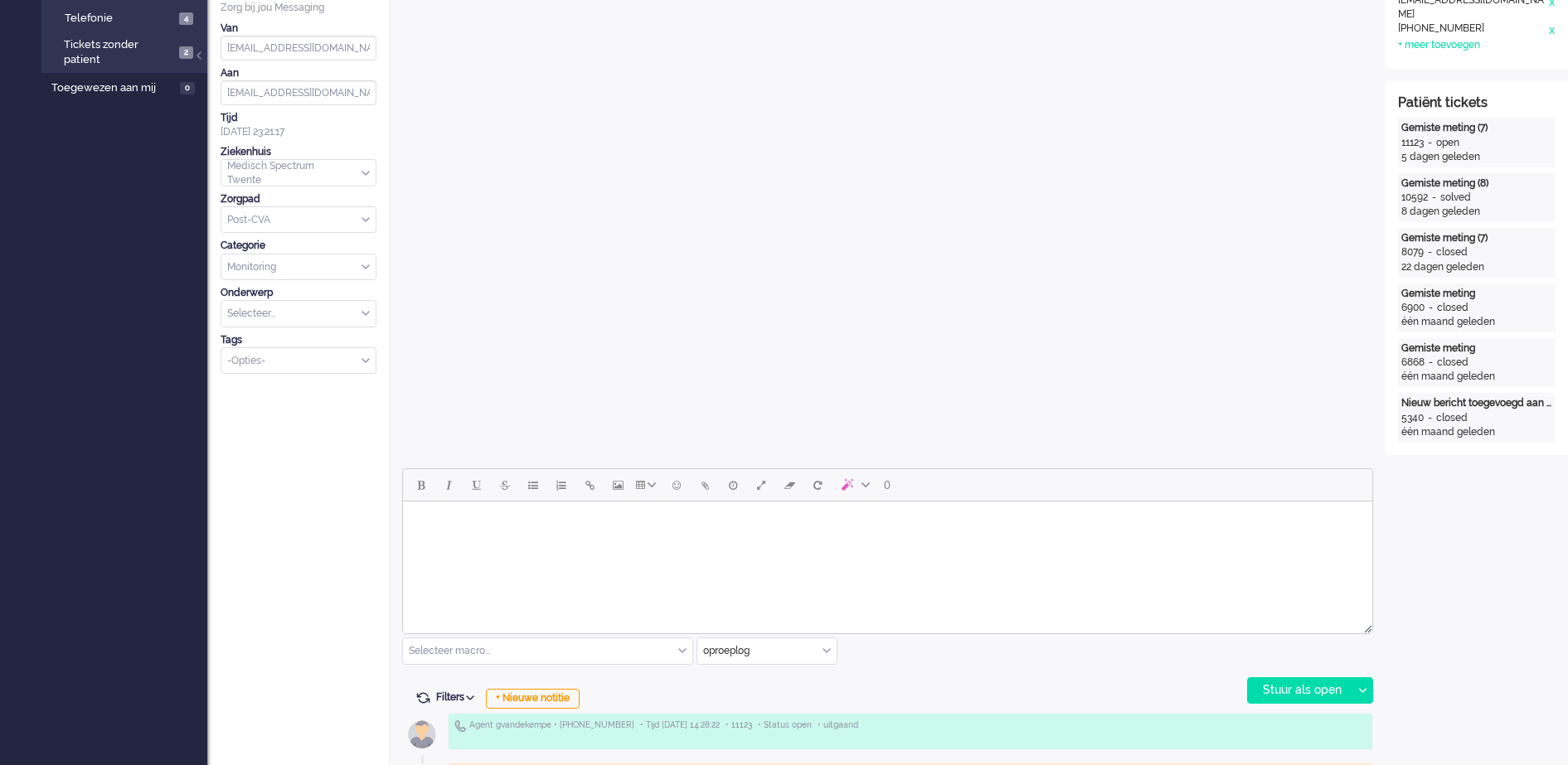
scroll to position [414, 0]
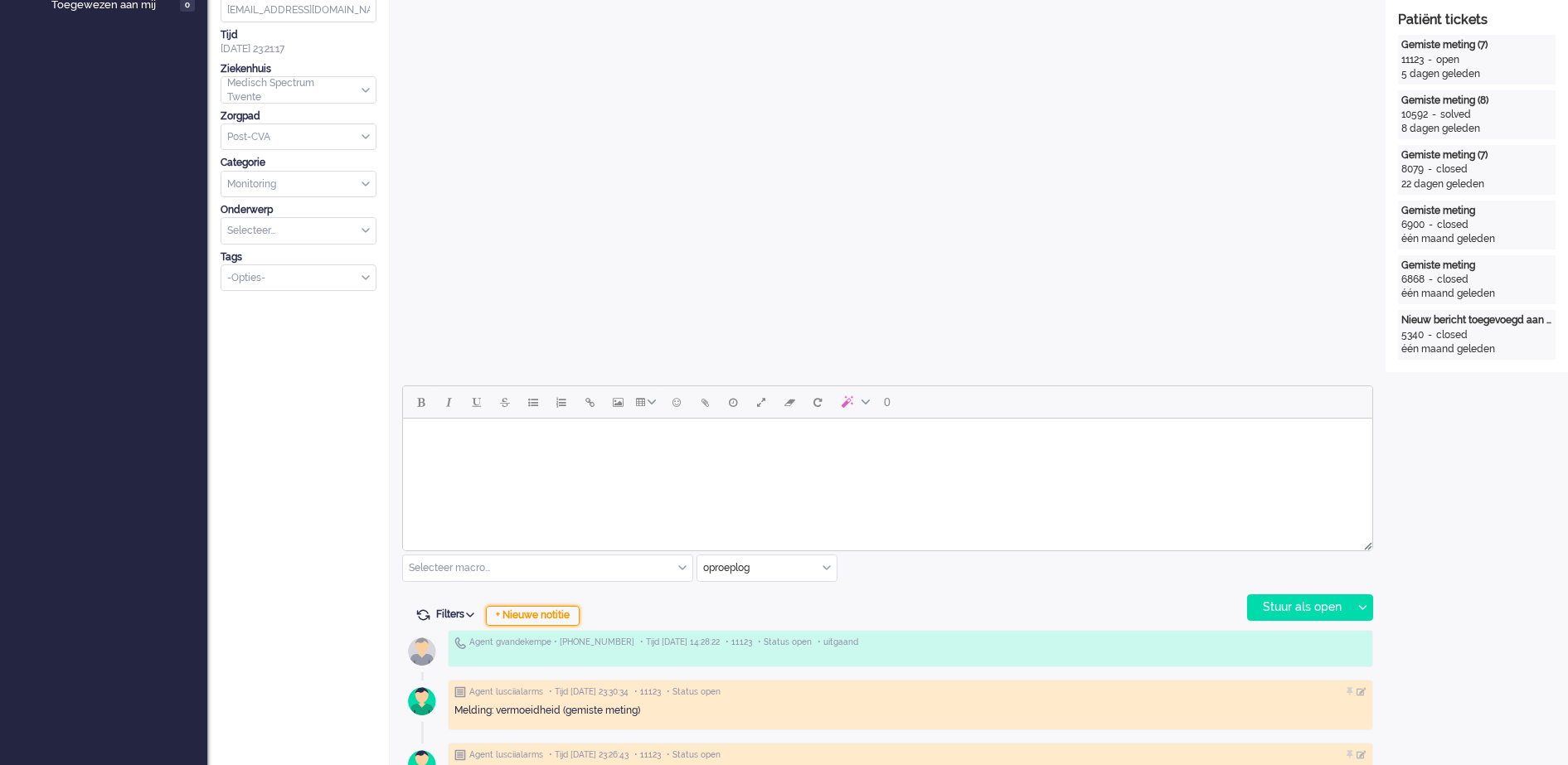
click at [565, 614] on div "+ Nieuwe notitie" at bounding box center [532, 616] width 93 height 20
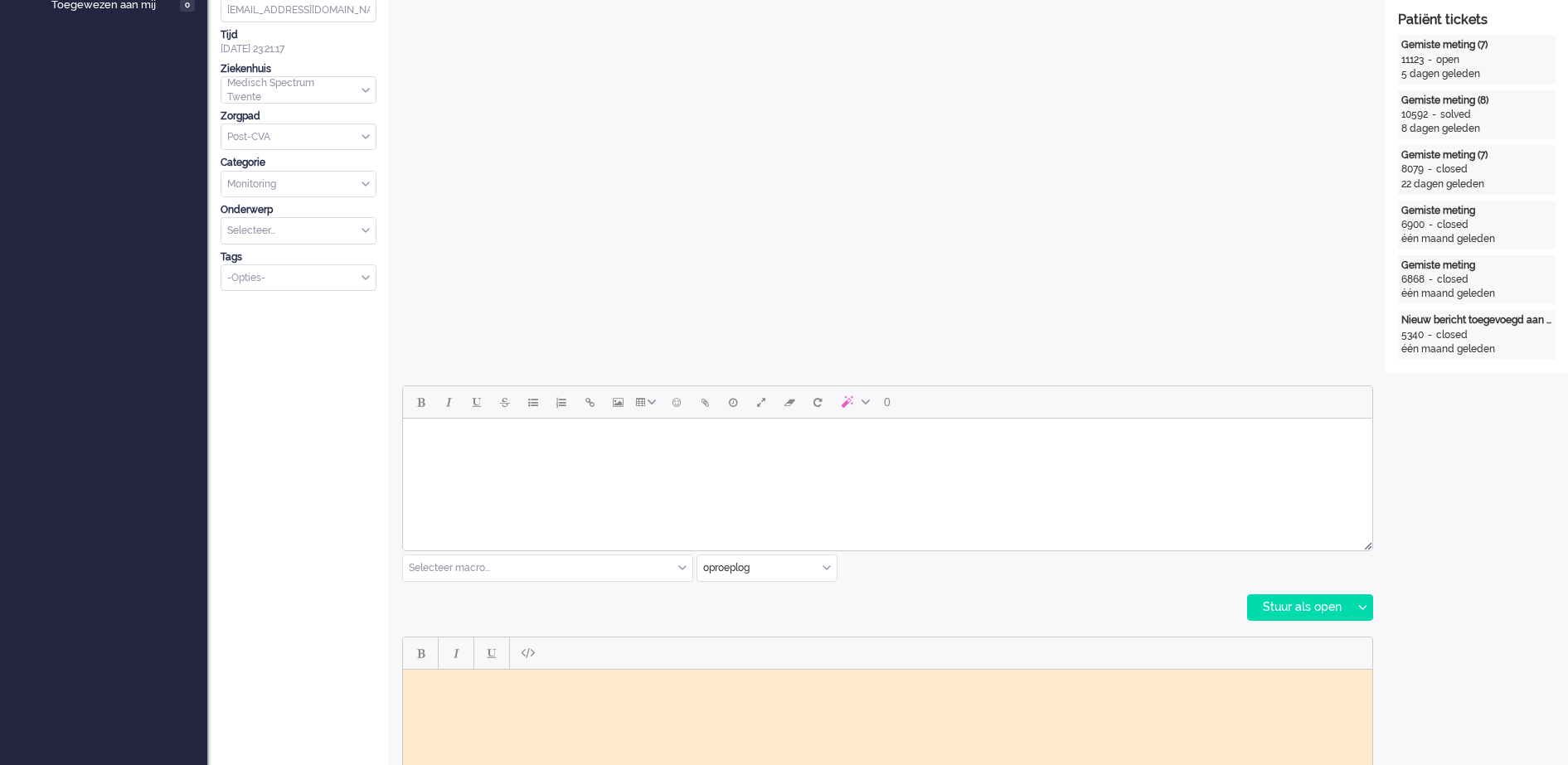
scroll to position [0, 0]
click at [608, 683] on body "Rich Text Area. Press ALT-0 for help." at bounding box center [887, 683] width 956 height 13
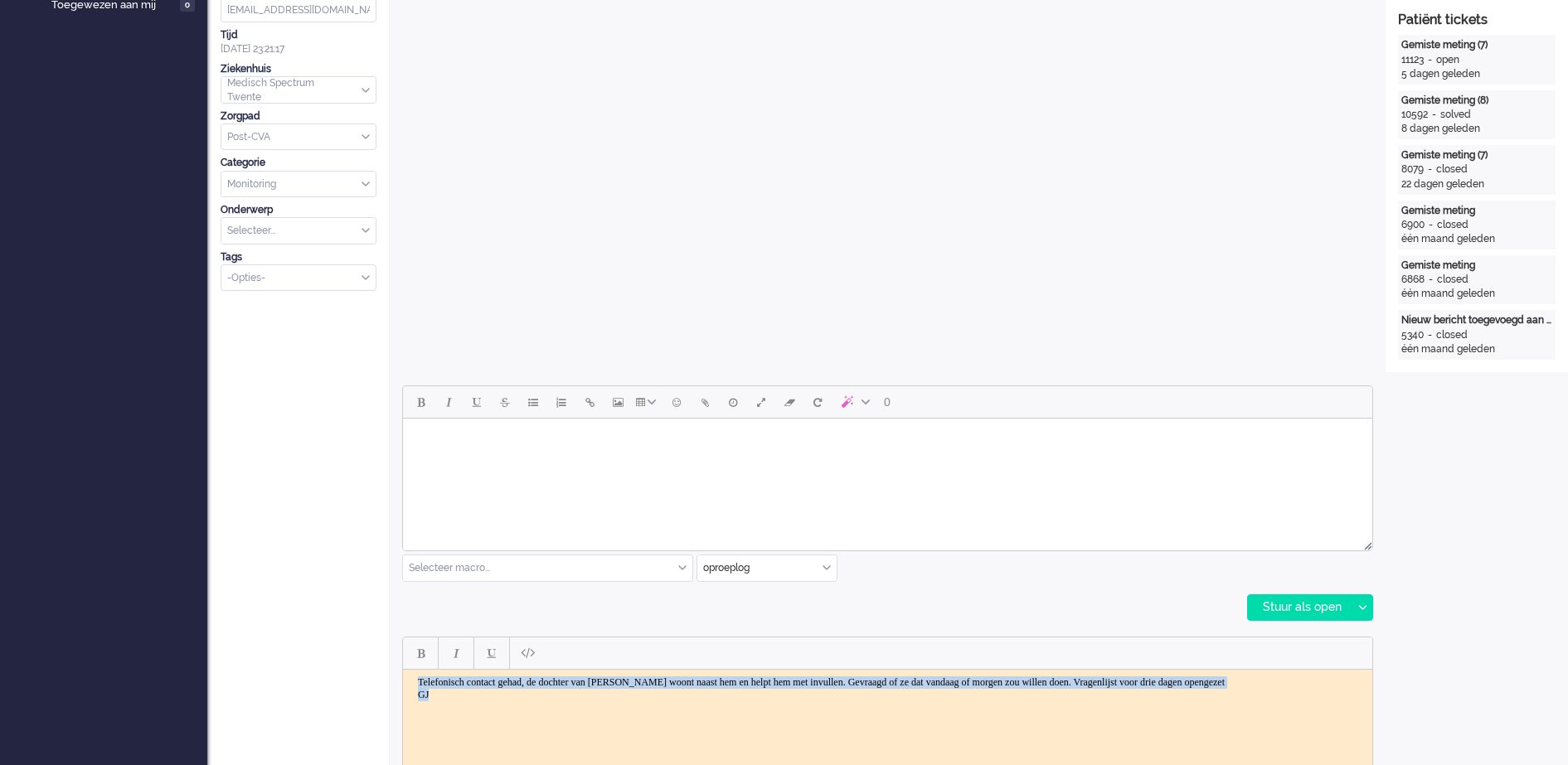
drag, startPoint x: 433, startPoint y: 709, endPoint x: 803, endPoint y: 1348, distance: 738.4
click at [403, 677] on html "Telefonisch contact gehad, de dochter van [PERSON_NAME] woont naast hem en help…" at bounding box center [887, 688] width 969 height 38
copy body "Telefonisch contact gehad, de dochter van [PERSON_NAME] woont naast hem en help…"
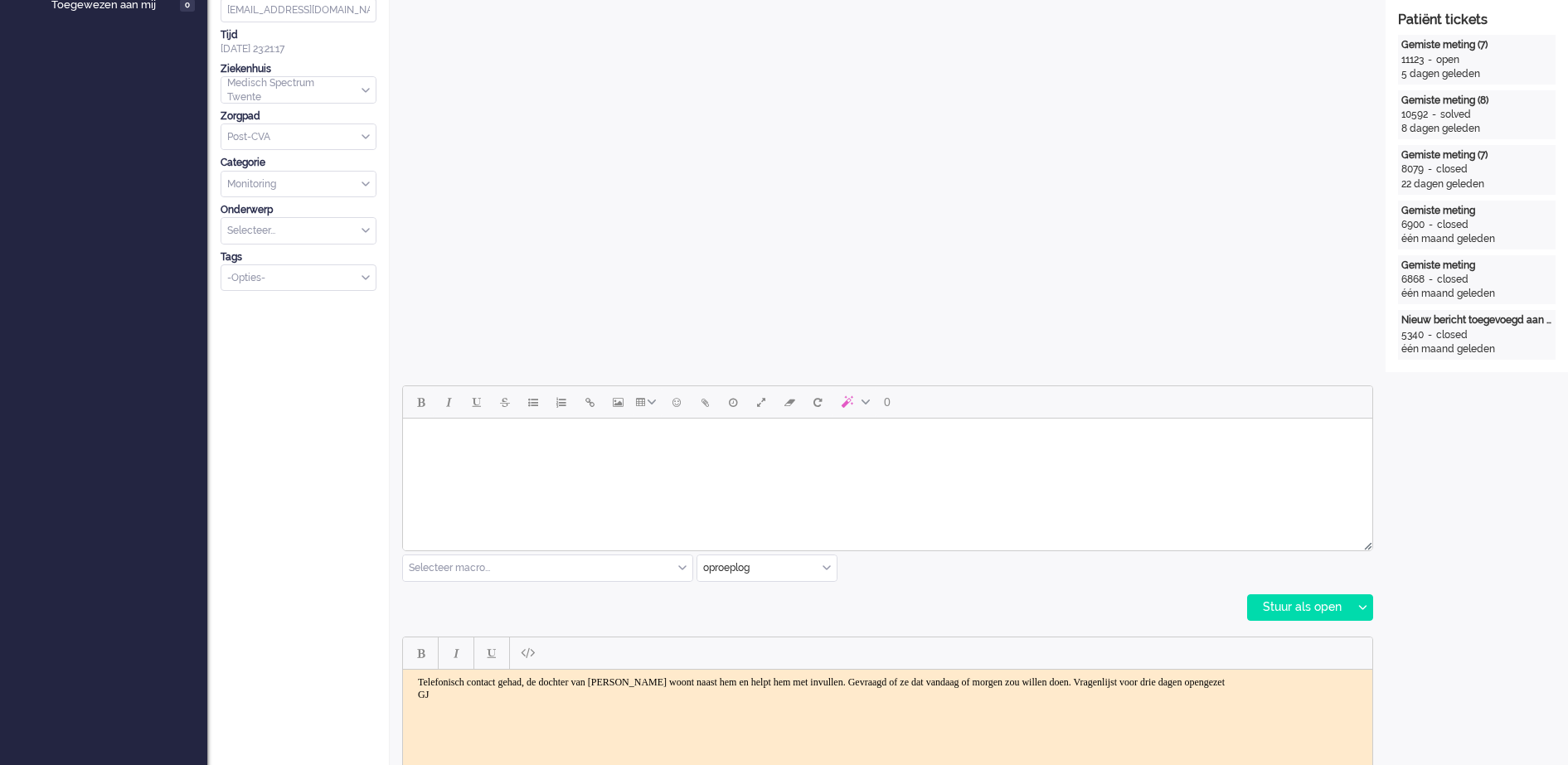
click at [1312, 707] on html "Telefonisch contact gehad, de dochter van [PERSON_NAME] woont naast hem en help…" at bounding box center [887, 688] width 969 height 38
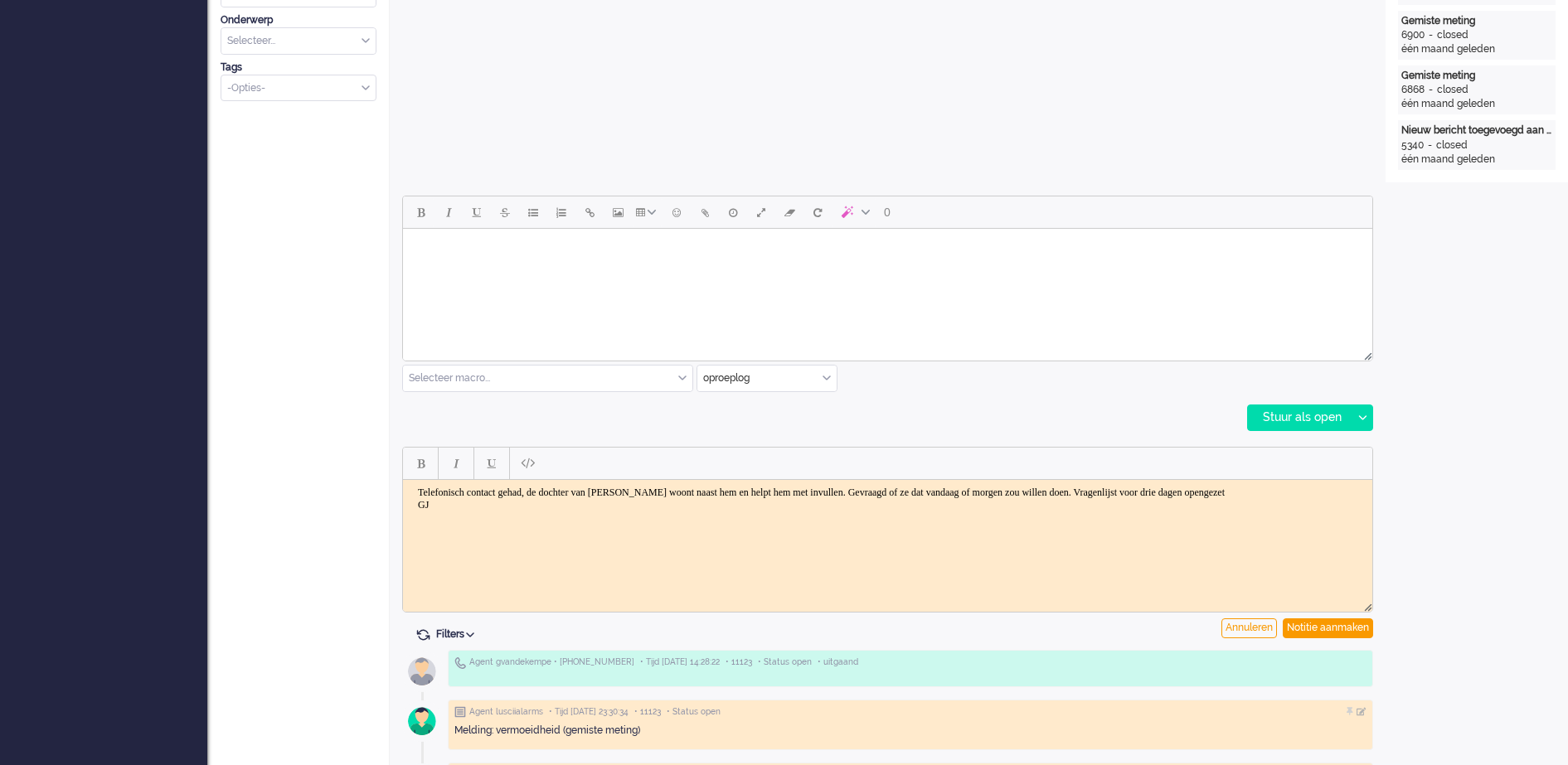
scroll to position [622, 0]
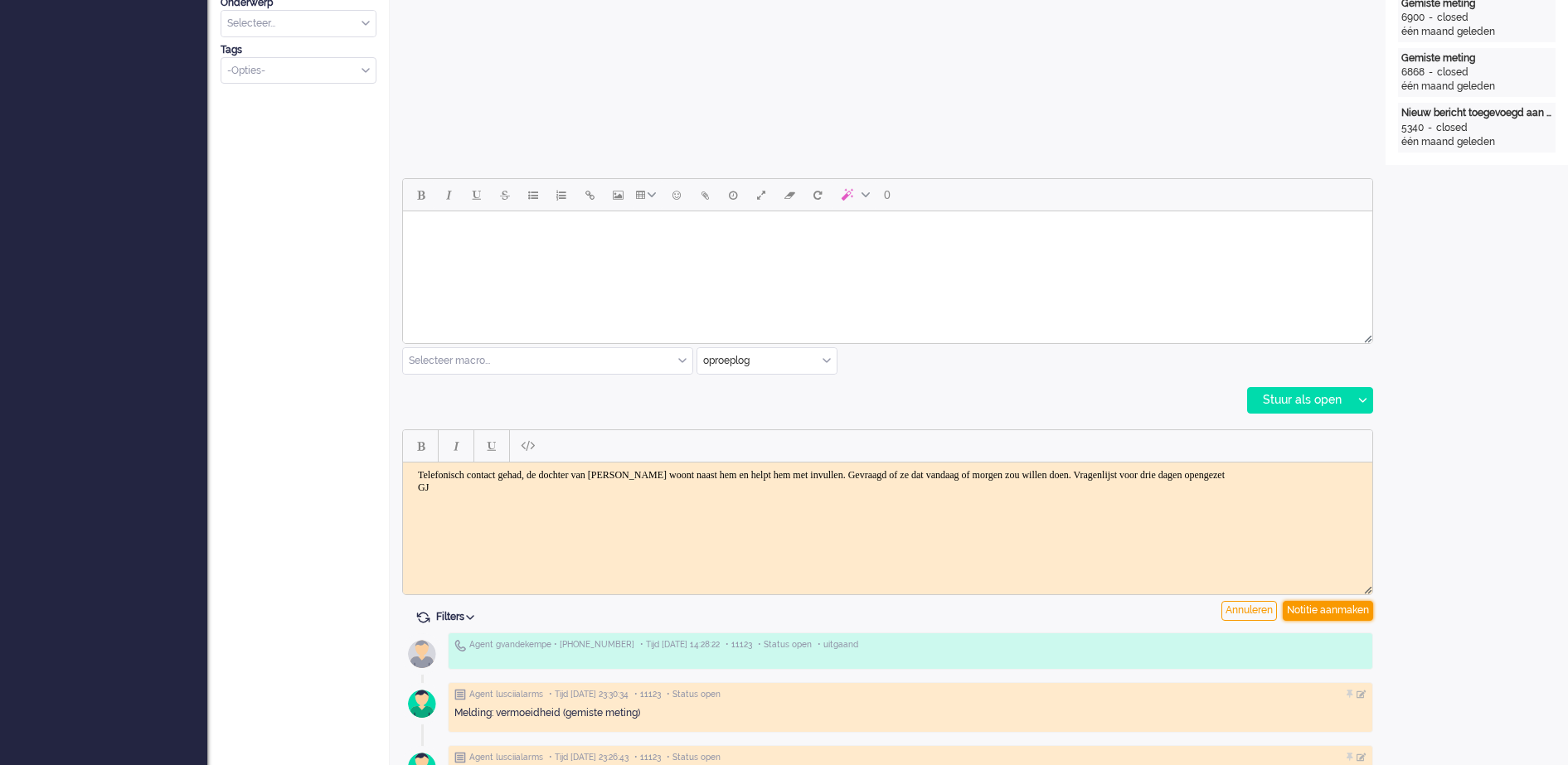
click at [1336, 609] on div "Notitie aanmaken" at bounding box center [1328, 611] width 91 height 20
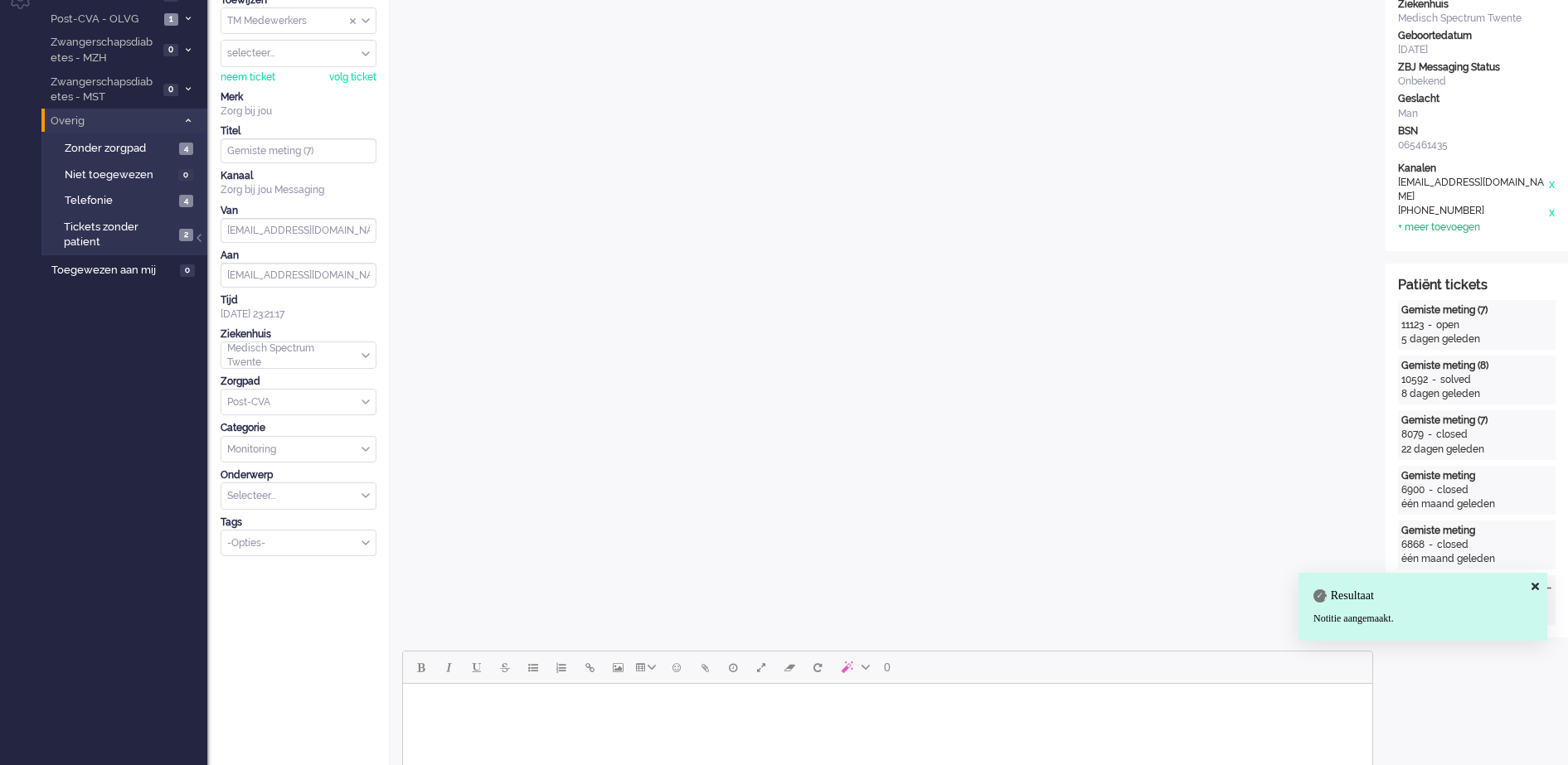
scroll to position [0, 0]
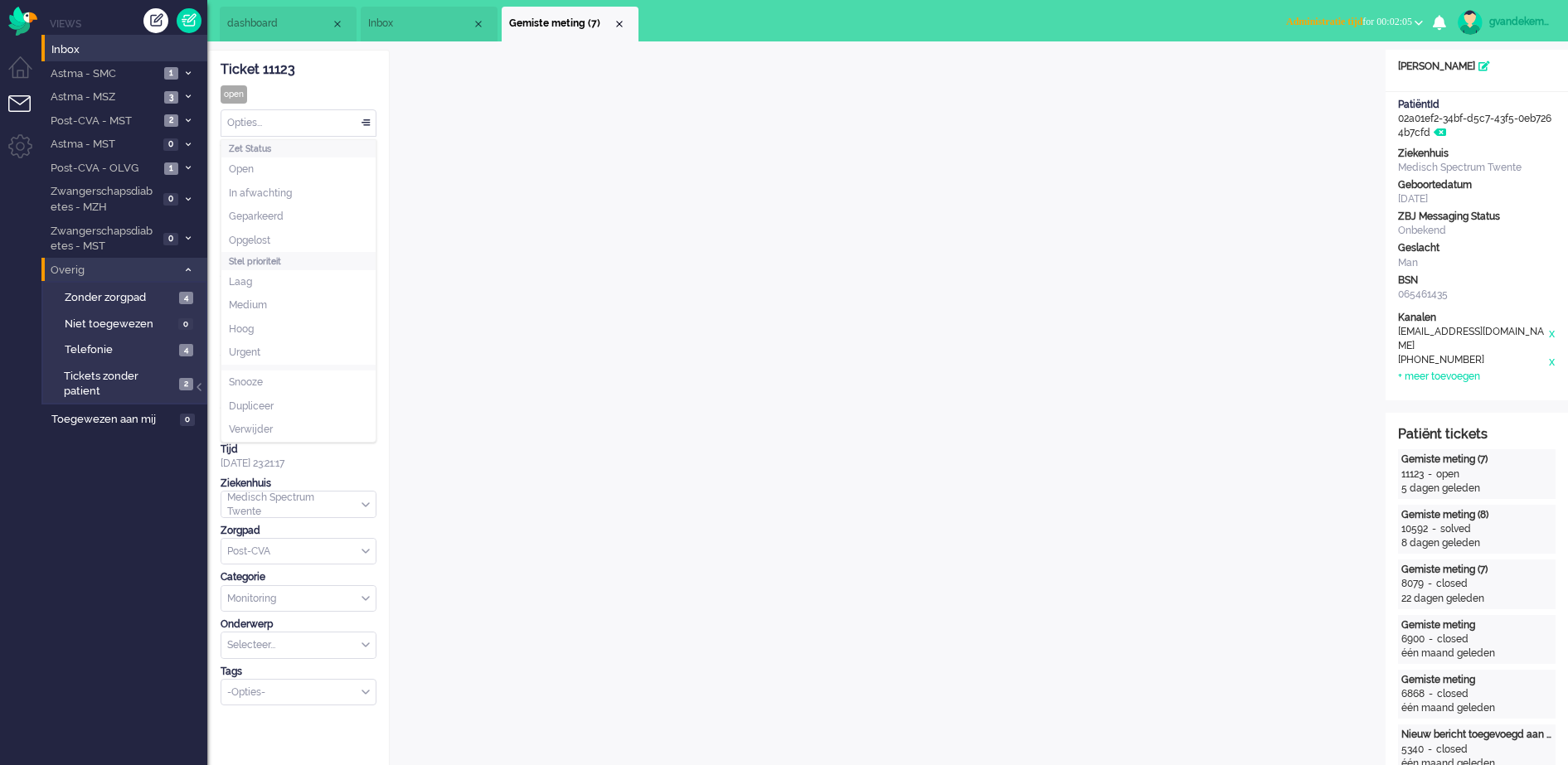
click at [367, 123] on div "Opties..." at bounding box center [298, 123] width 154 height 25
click at [277, 234] on li "Opgelost" at bounding box center [298, 240] width 154 height 24
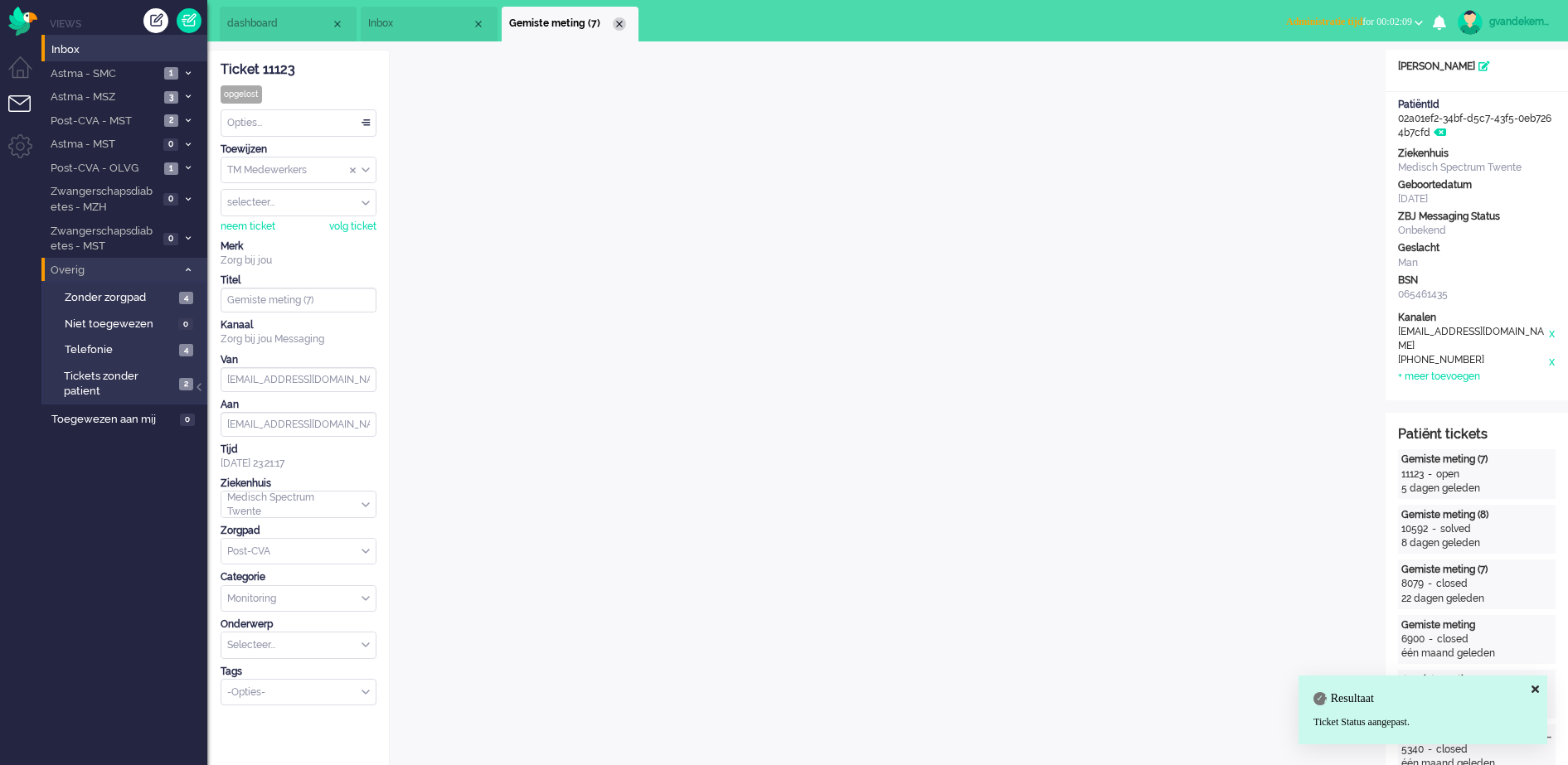
click at [618, 24] on div "Close tab" at bounding box center [619, 24] width 14 height 14
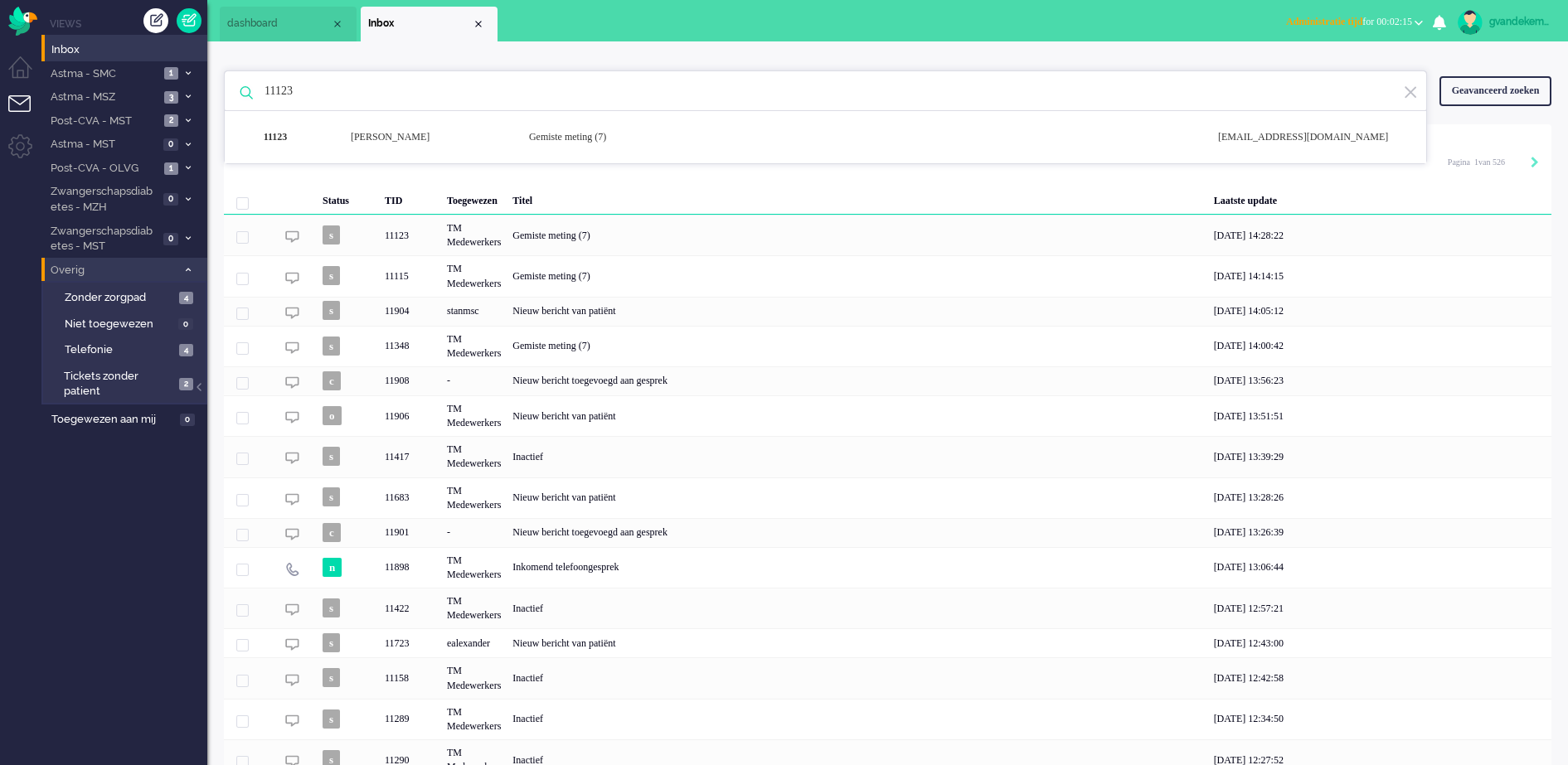
click at [1416, 24] on button "Administratie tijd for 00:02:15" at bounding box center [1354, 22] width 157 height 24
click at [1299, 77] on label "Online" at bounding box center [1354, 74] width 131 height 15
click at [316, 92] on input "11123" at bounding box center [828, 92] width 1152 height 40
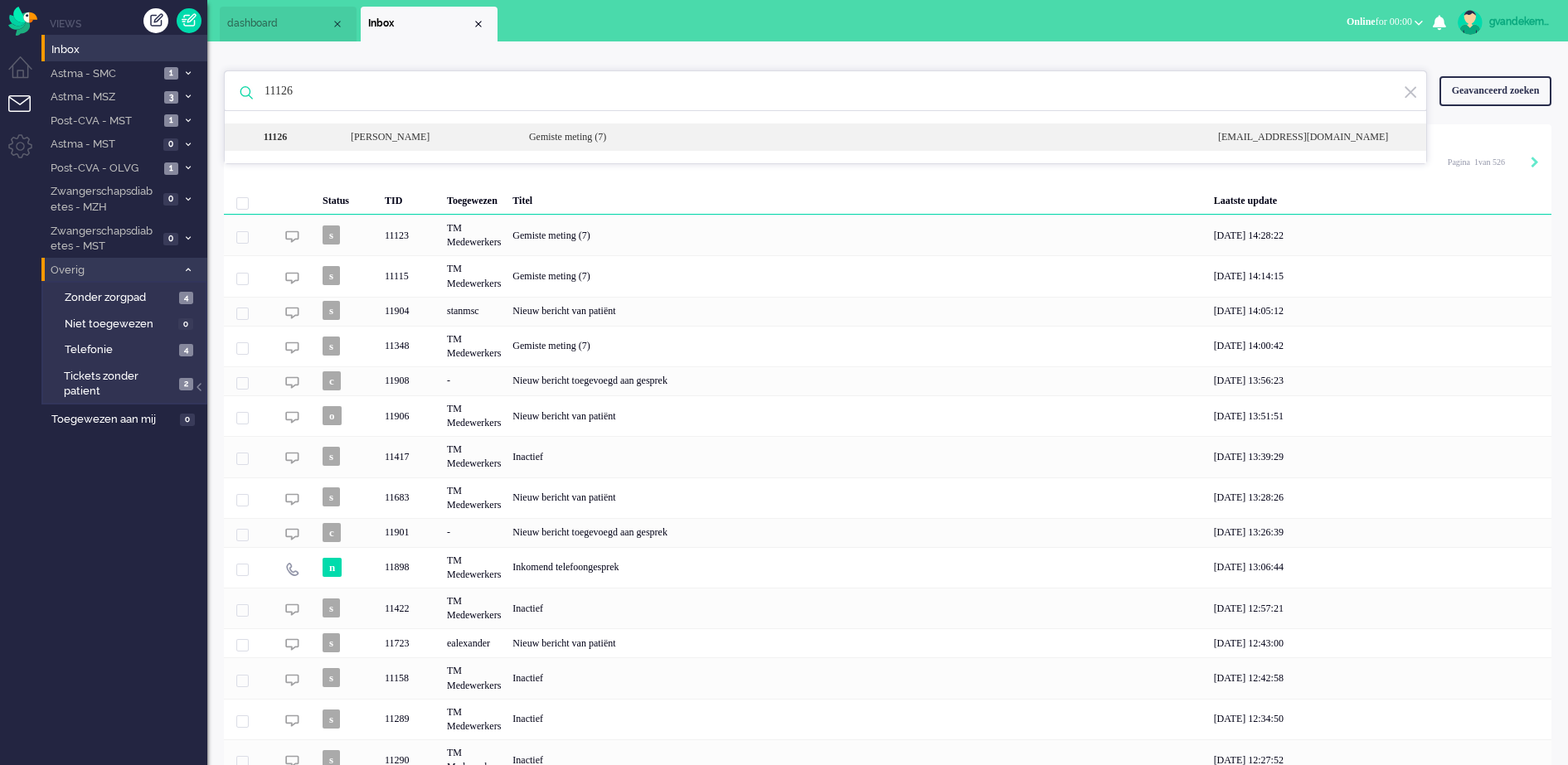
click at [628, 129] on div "11126 [PERSON_NAME] meting (7) [EMAIL_ADDRESS][DOMAIN_NAME]" at bounding box center [826, 137] width 1202 height 27
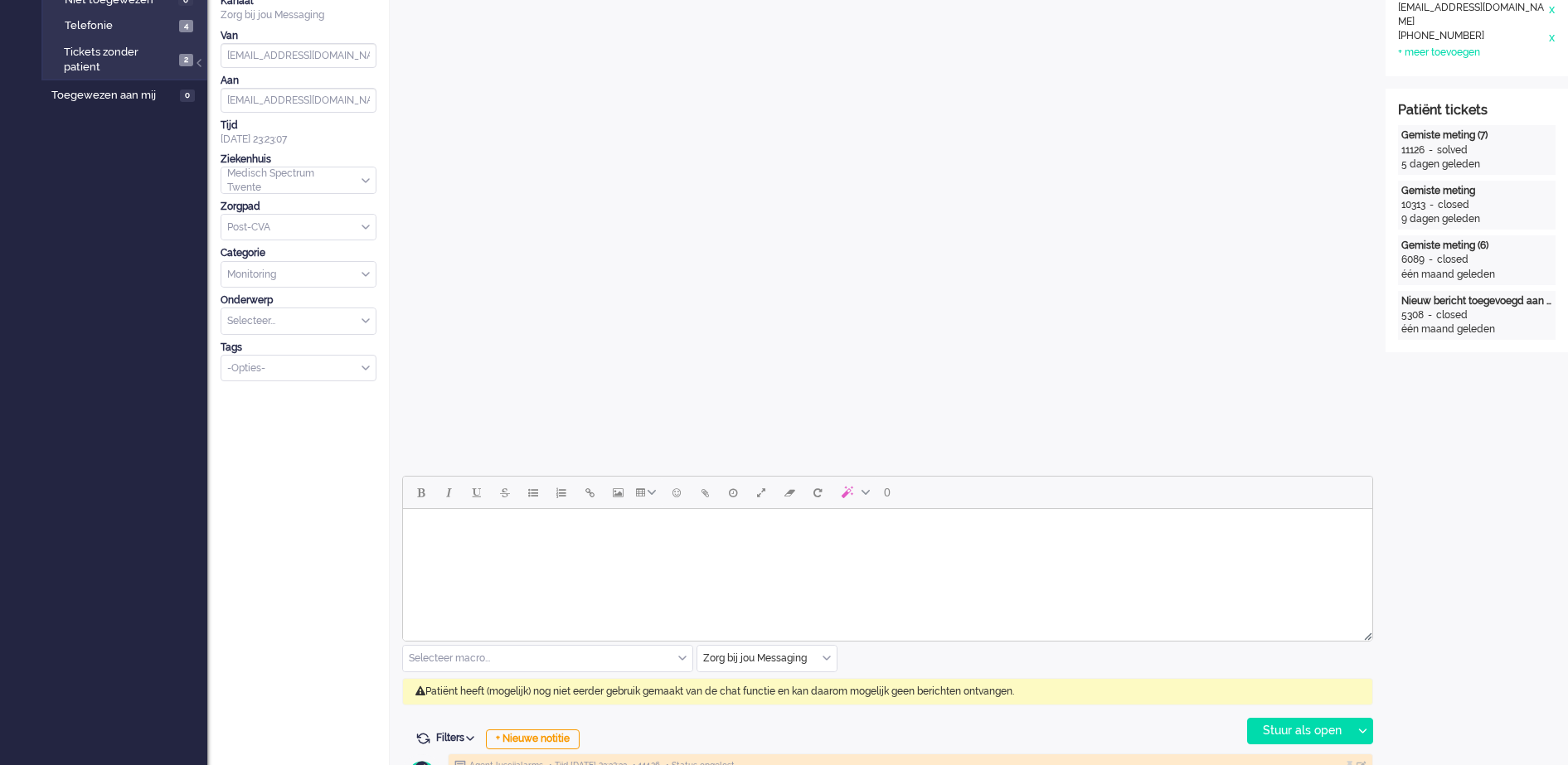
scroll to position [518, 0]
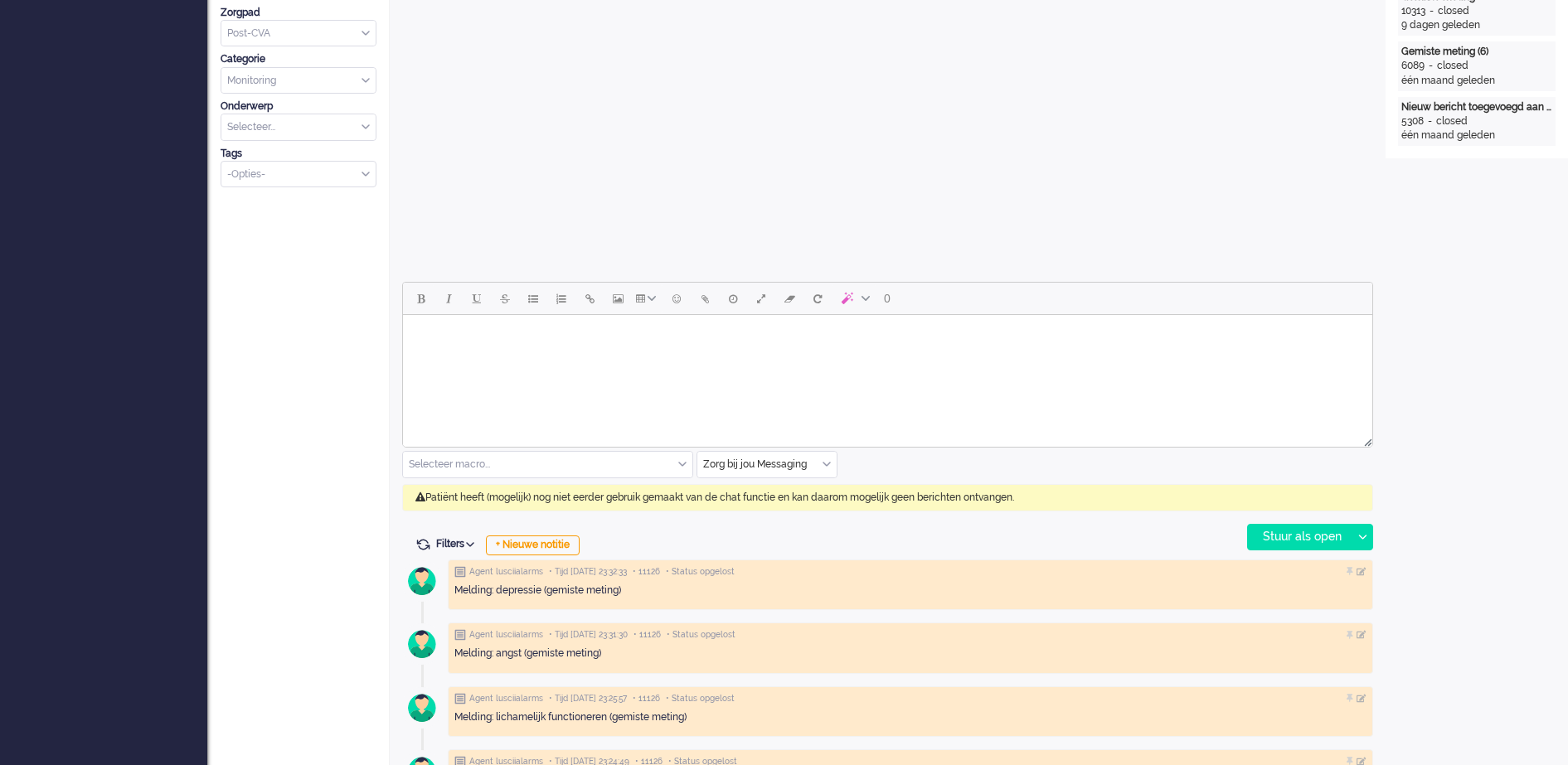
click at [824, 462] on div "Zorg bij jou Messaging" at bounding box center [767, 465] width 140 height 25
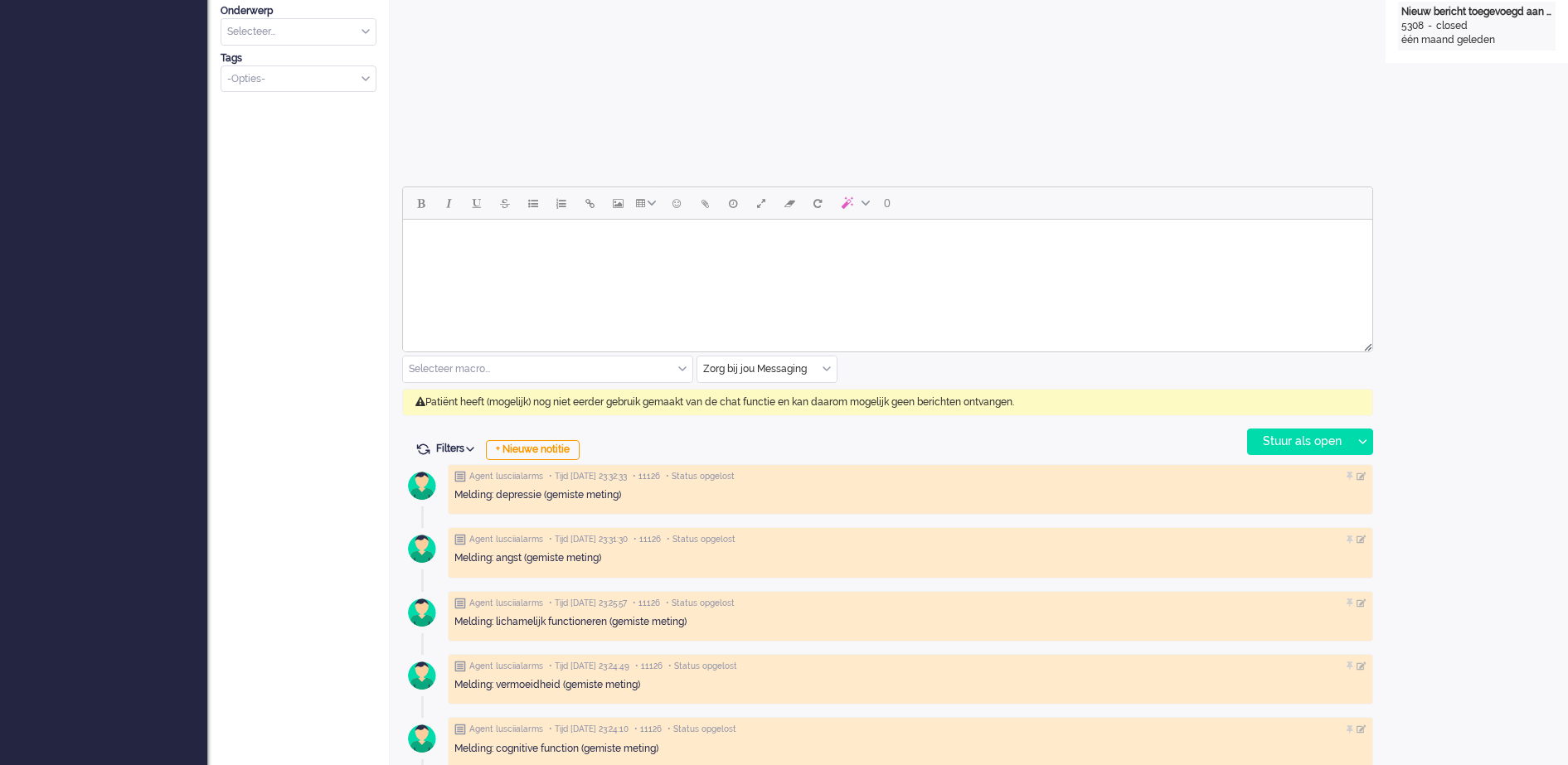
scroll to position [622, 0]
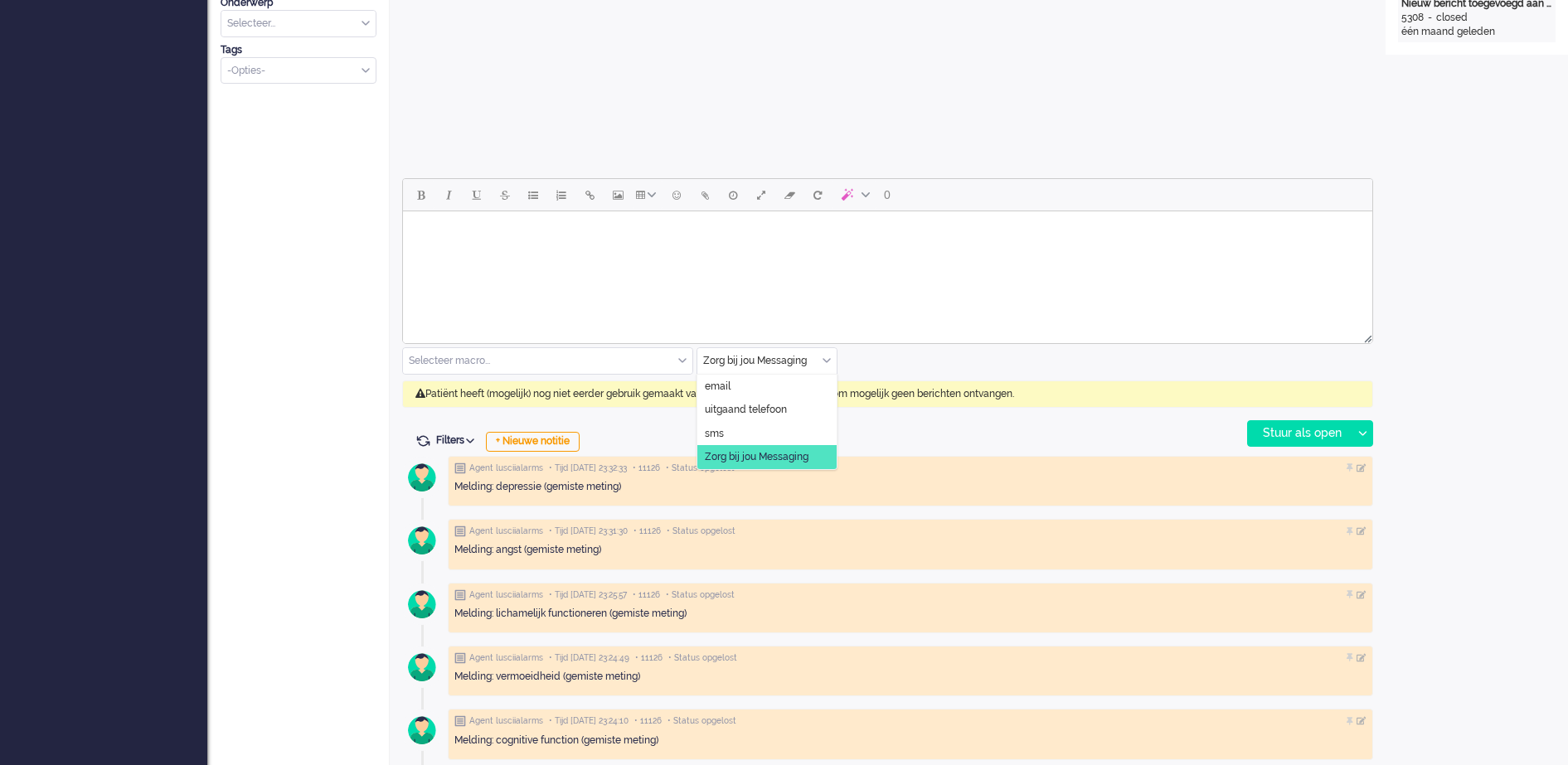
click at [825, 359] on div "Zorg bij jou Messaging" at bounding box center [767, 361] width 140 height 25
click at [768, 405] on span "uitgaand telefoon" at bounding box center [746, 411] width 82 height 15
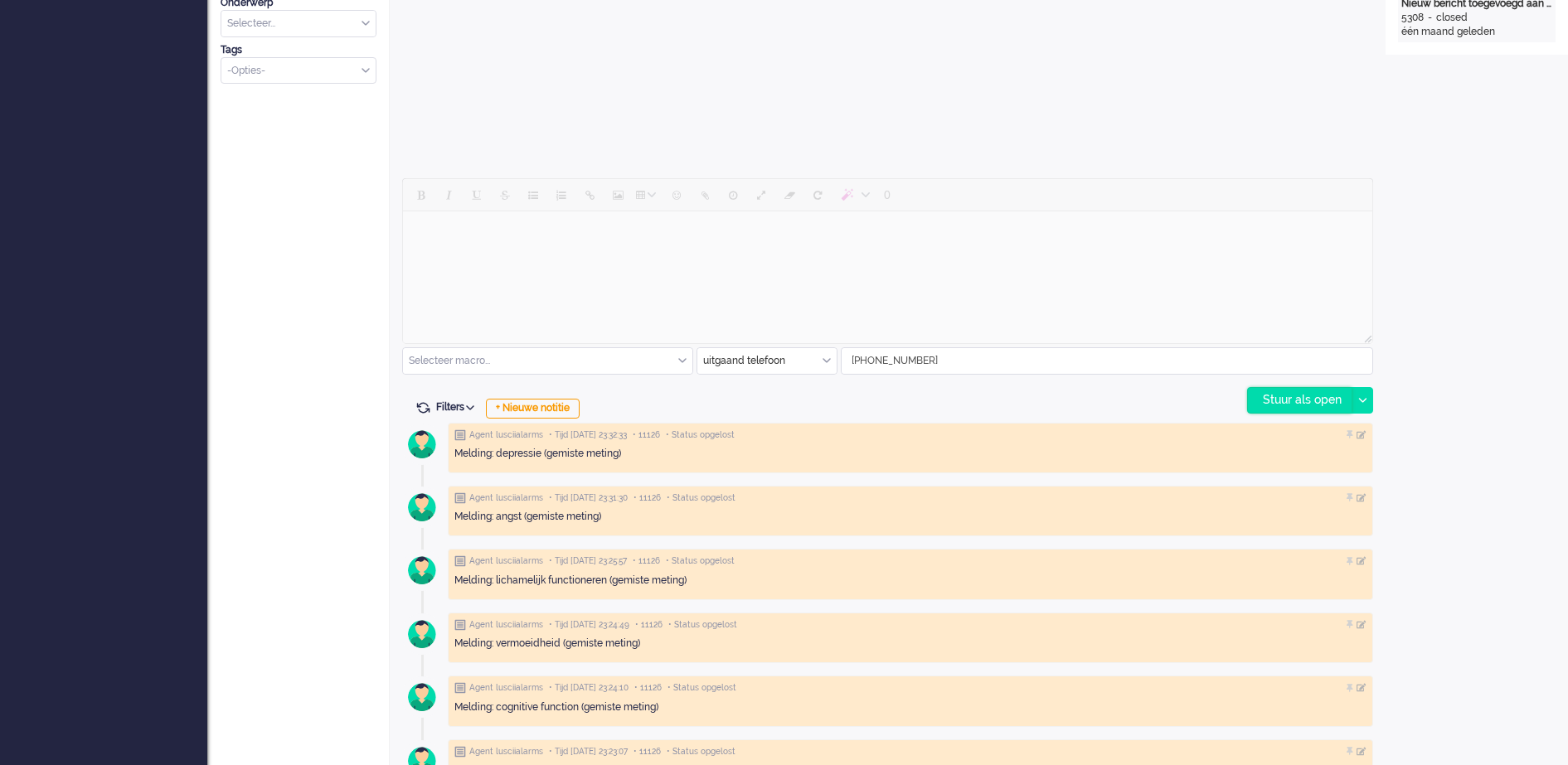
click at [1313, 402] on div "Stuur als open" at bounding box center [1300, 400] width 103 height 24
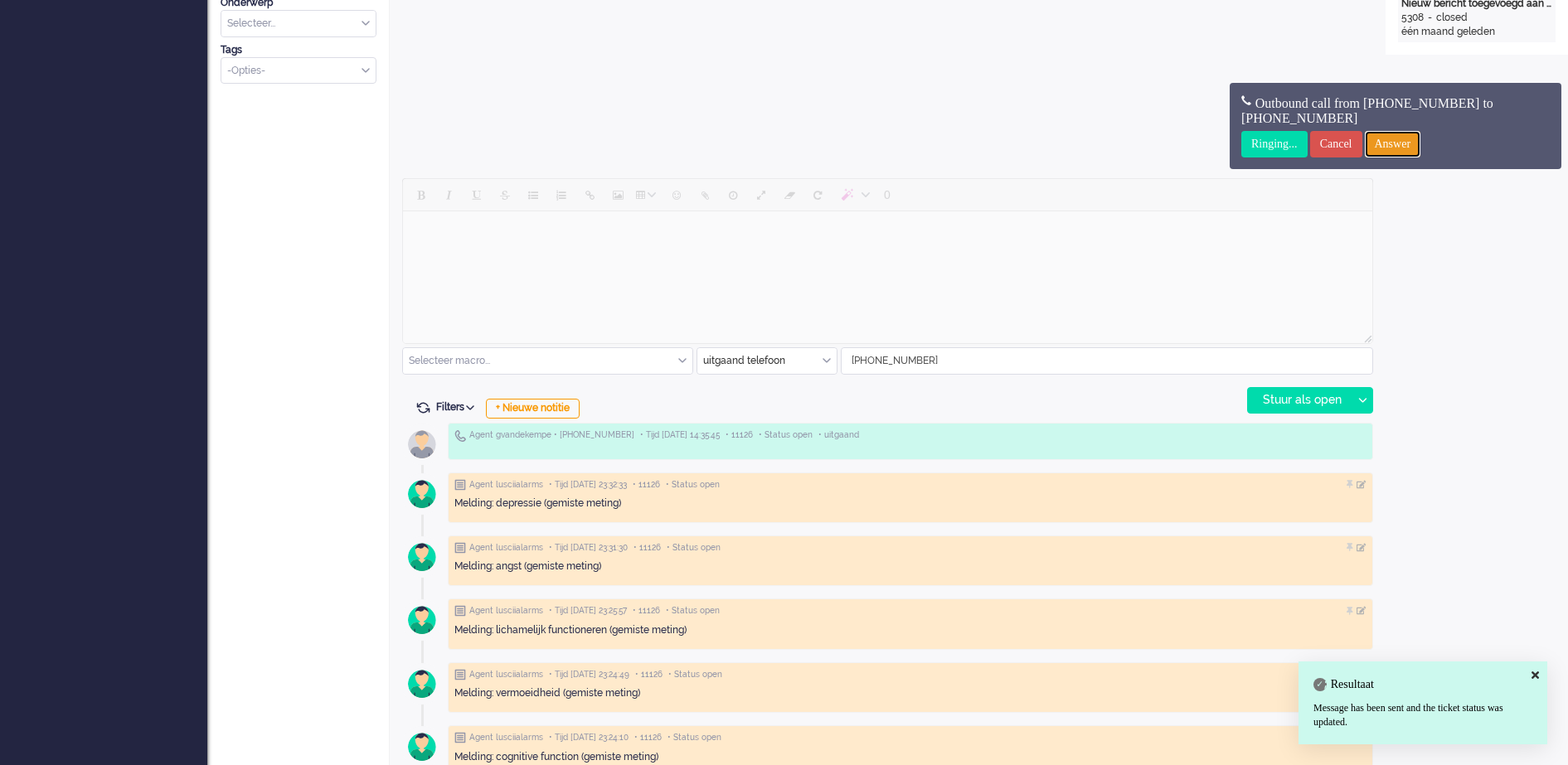
click at [1421, 141] on input "Answer" at bounding box center [1393, 144] width 56 height 26
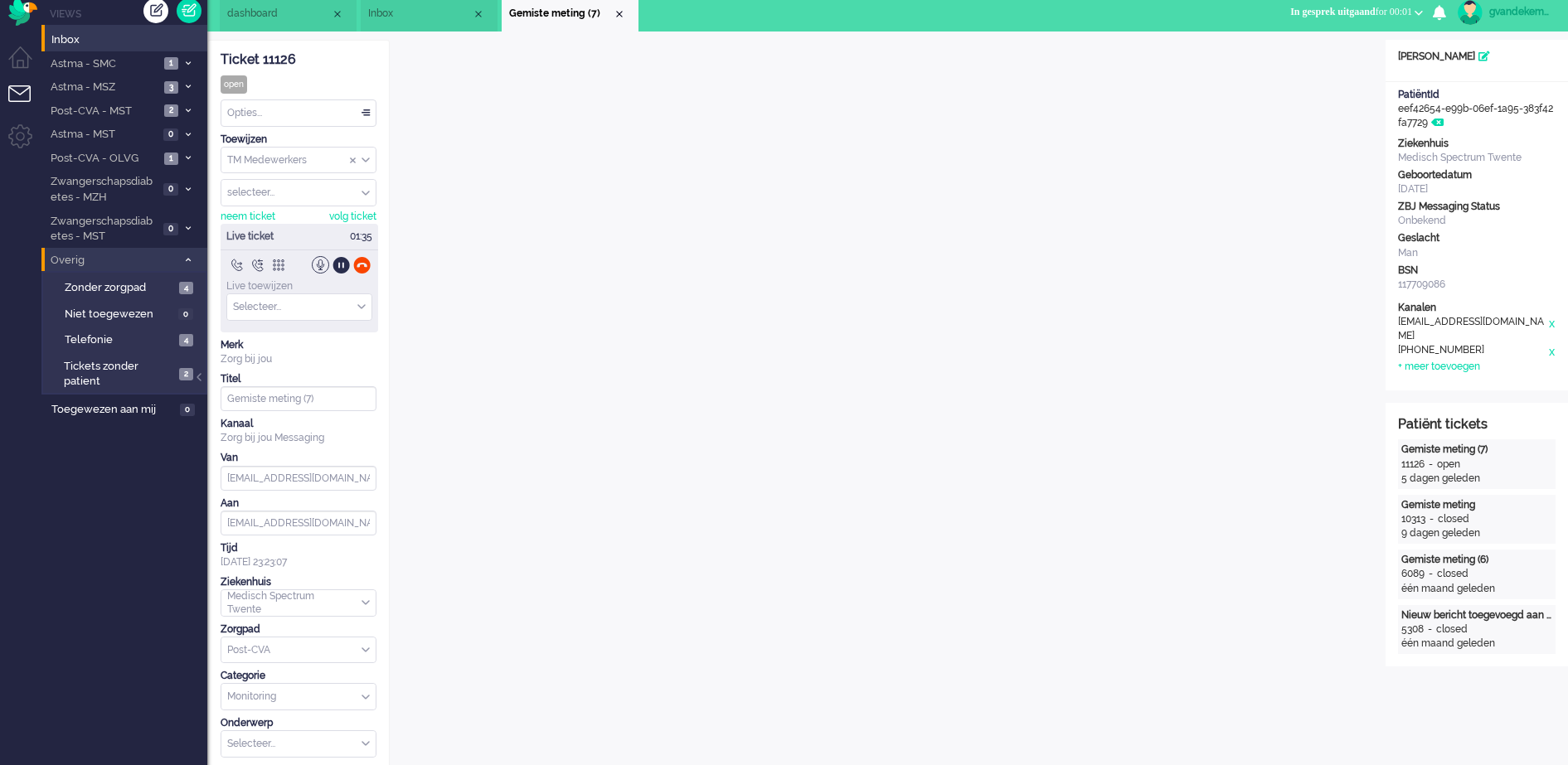
scroll to position [0, 0]
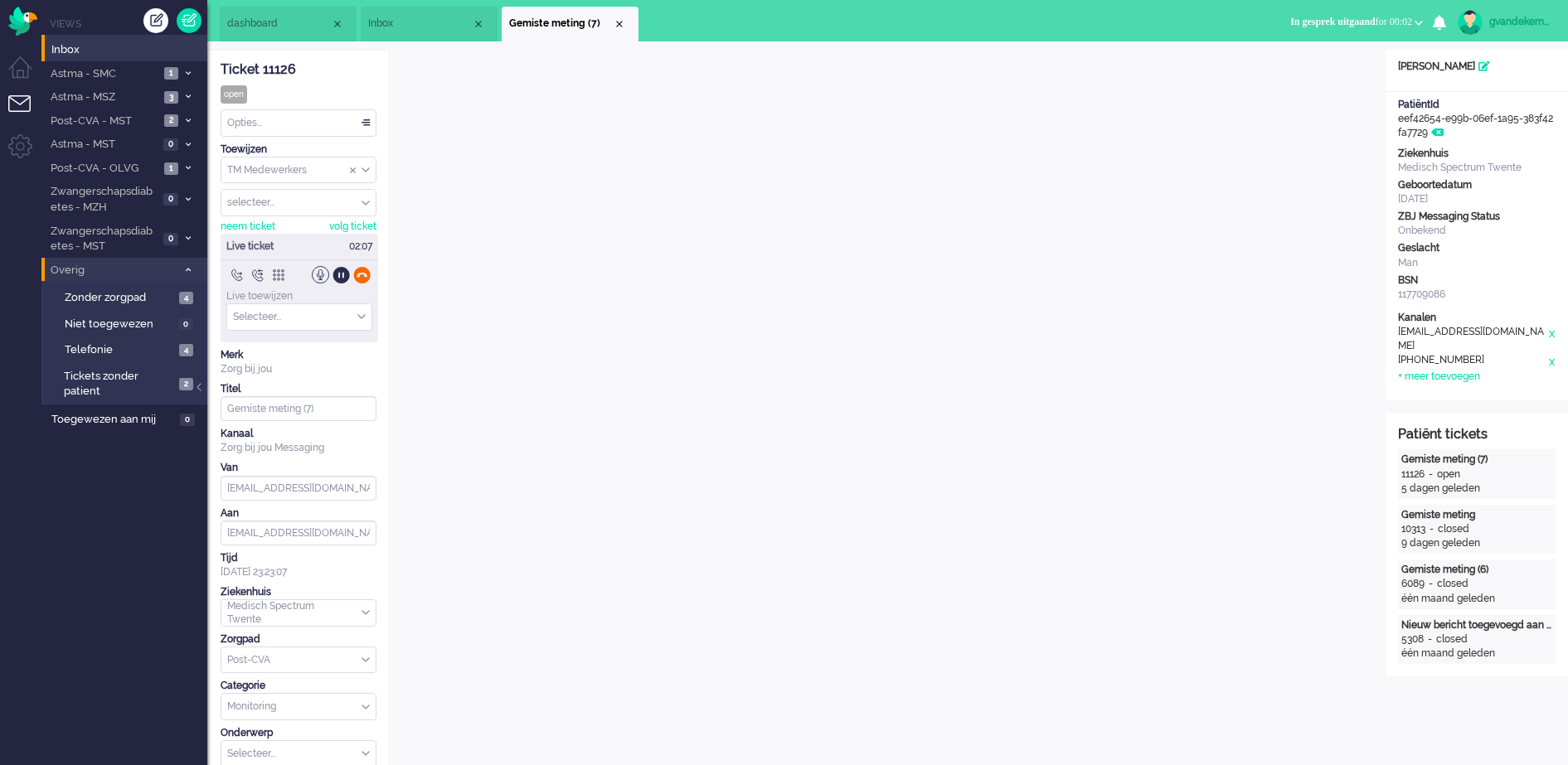
click at [364, 277] on div at bounding box center [362, 275] width 17 height 17
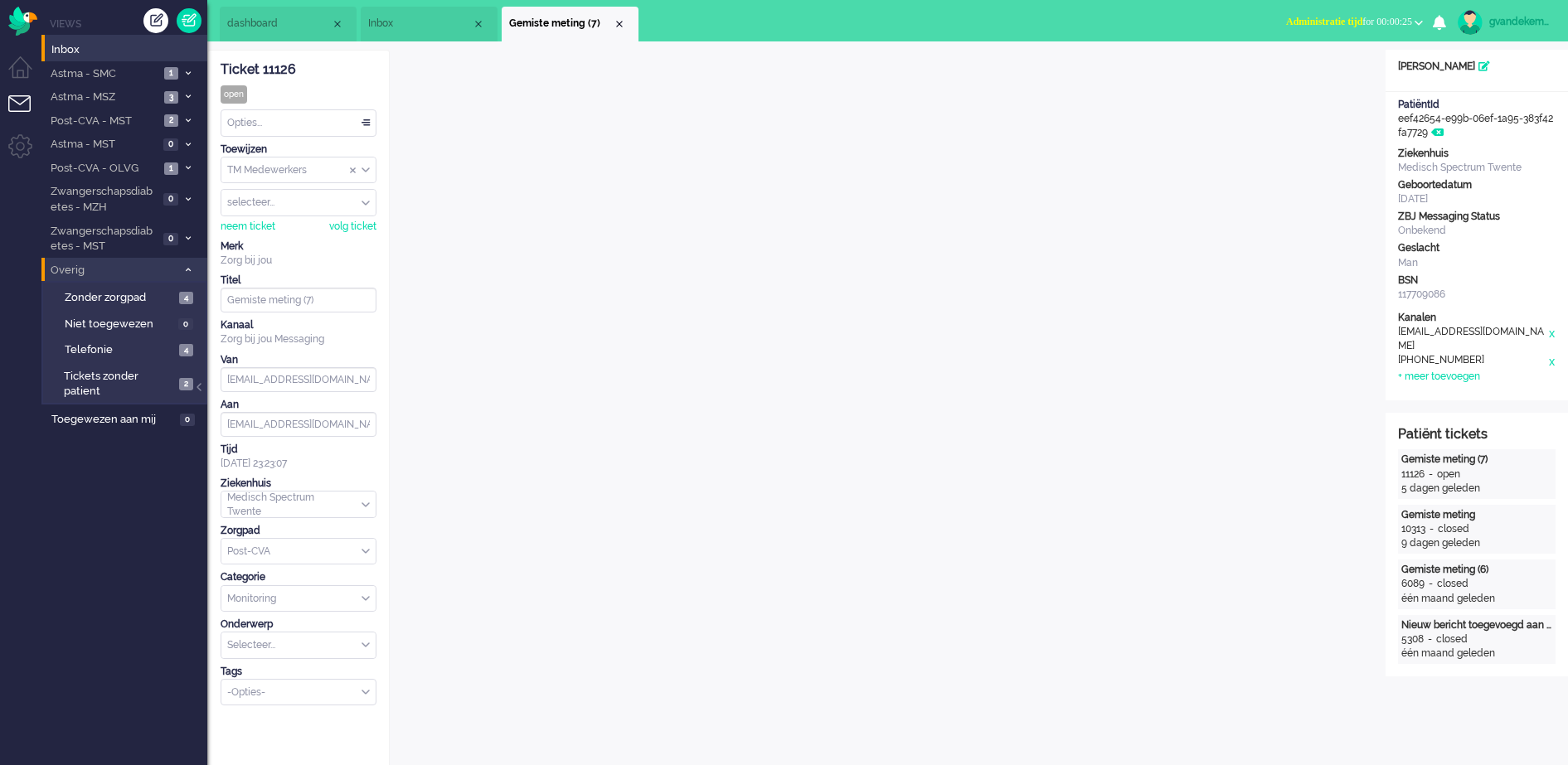
click at [1423, 20] on b "button" at bounding box center [1418, 23] width 8 height 5
click at [1299, 73] on label "Online" at bounding box center [1354, 74] width 131 height 15
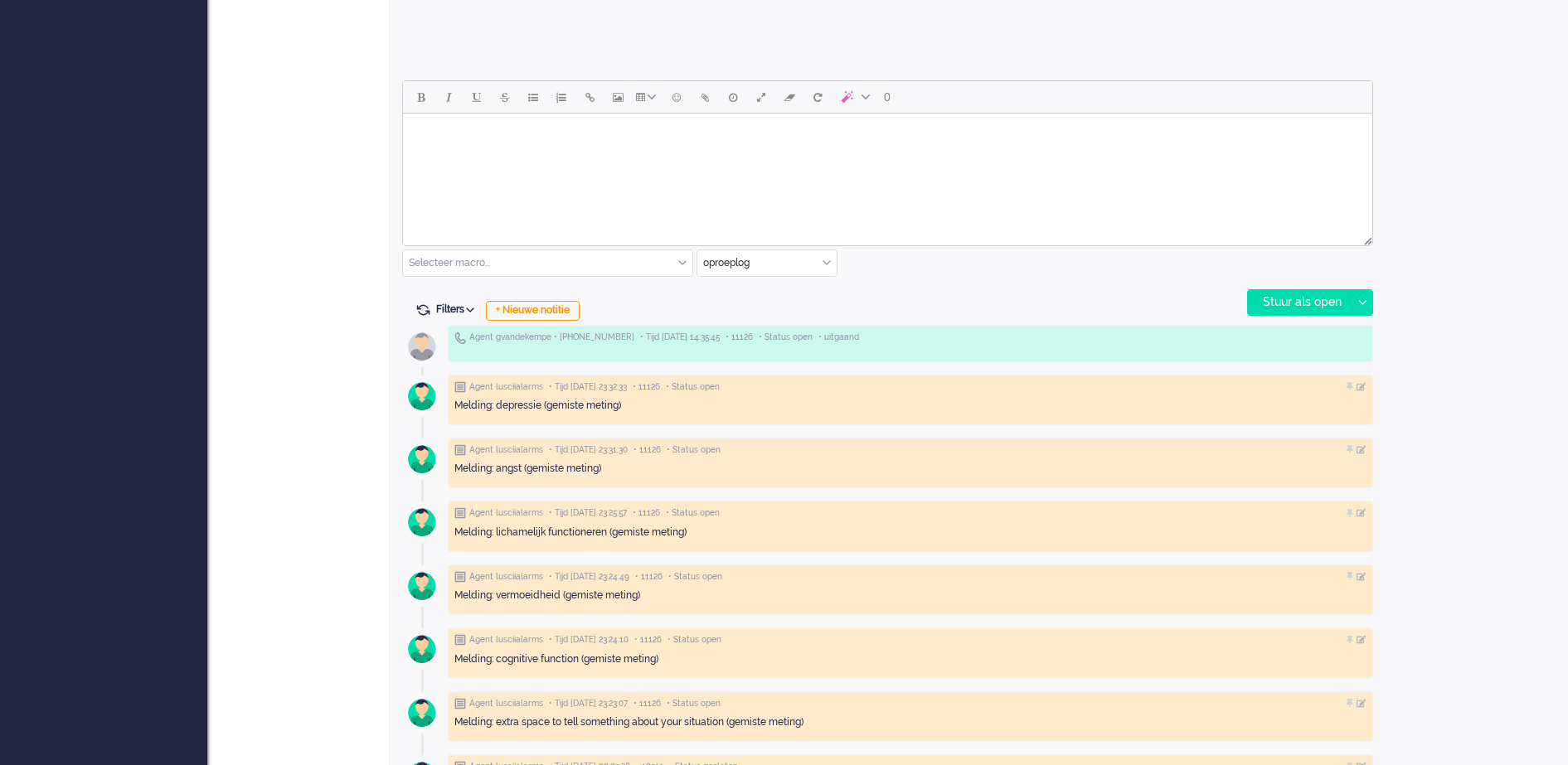
scroll to position [622, 0]
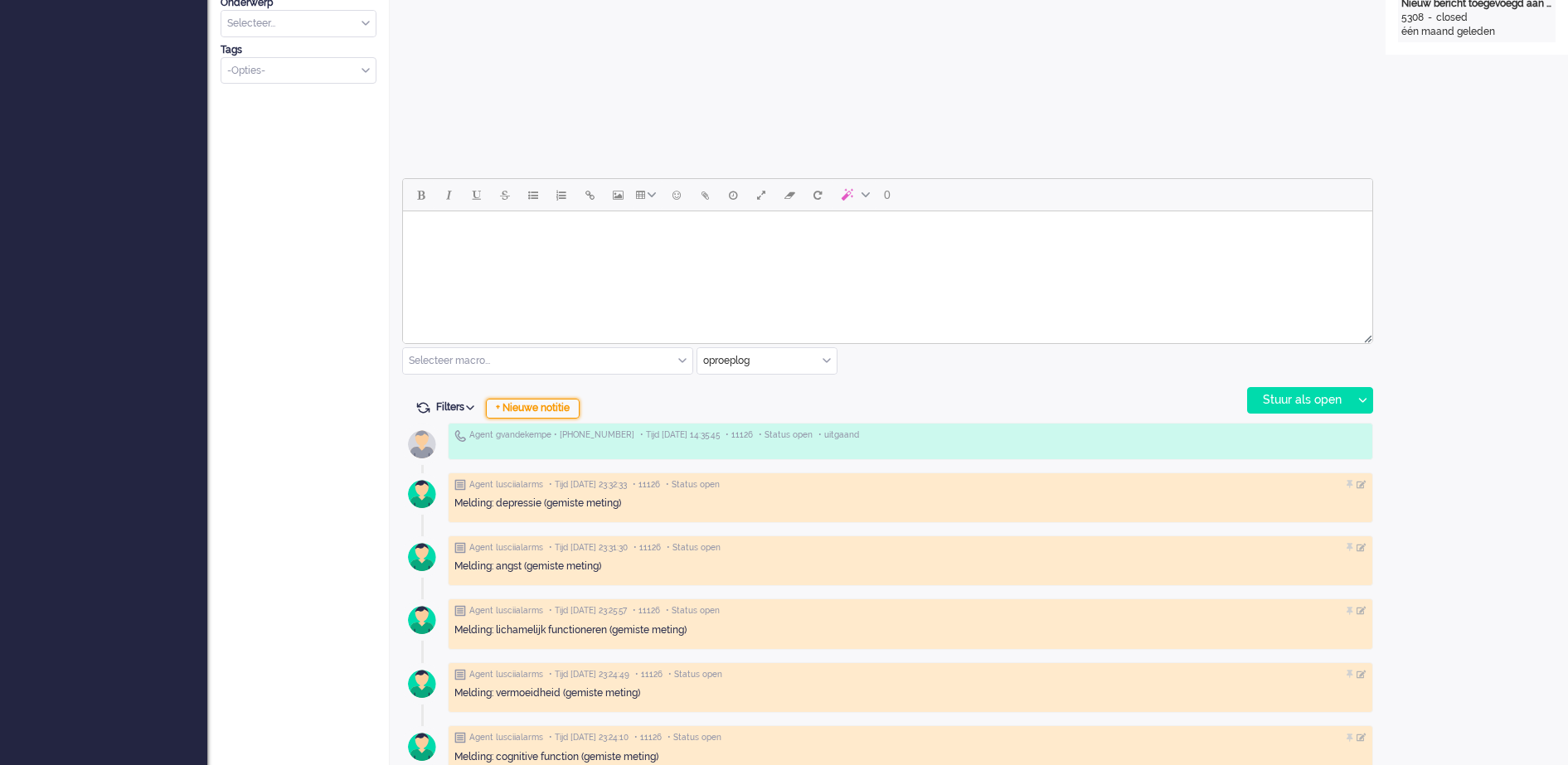
click at [576, 406] on div "+ Nieuwe notitie" at bounding box center [532, 409] width 93 height 20
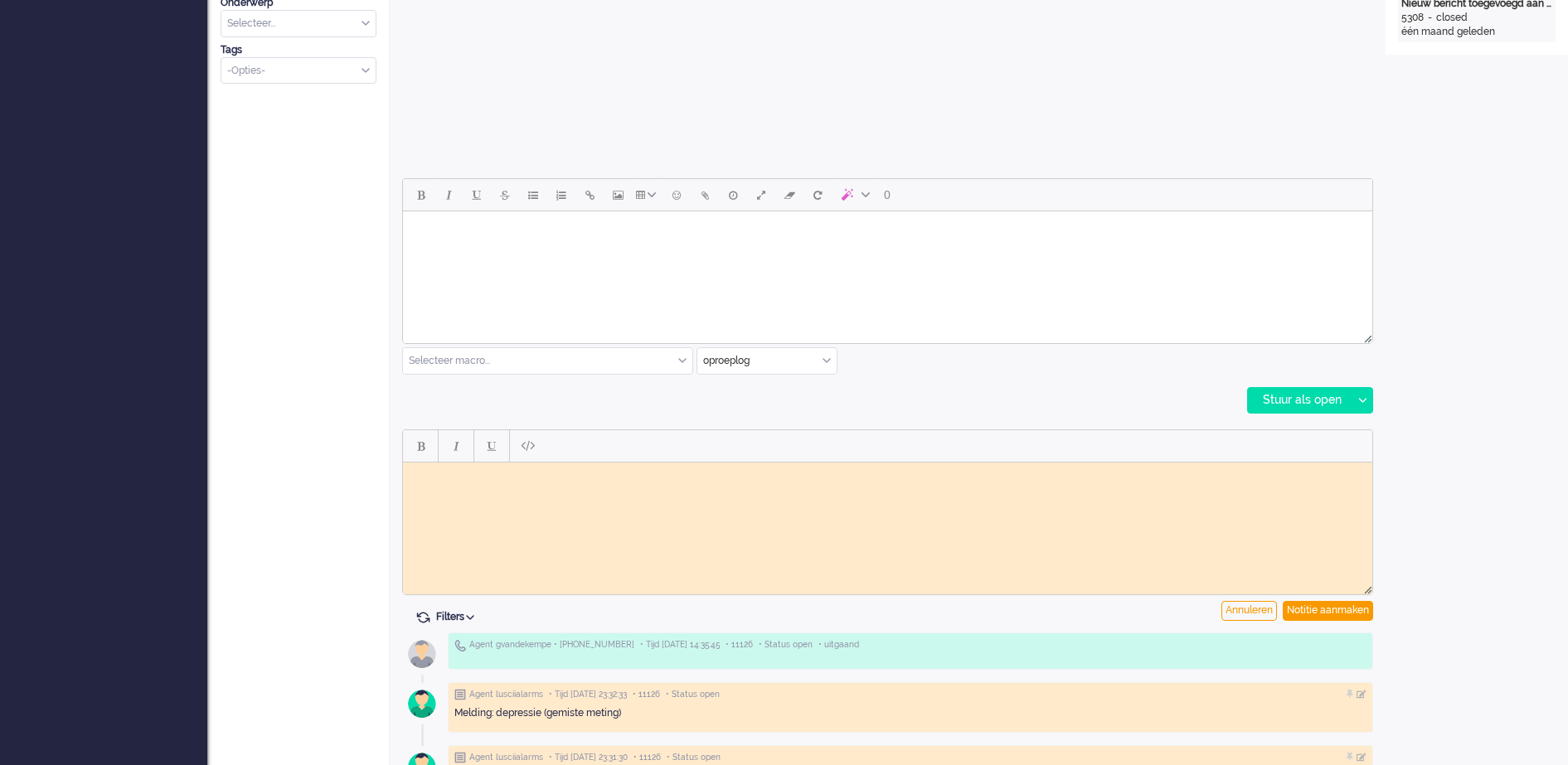
scroll to position [0, 0]
click at [500, 467] on html at bounding box center [887, 475] width 969 height 25
click at [1320, 608] on div "Notitie aanmaken" at bounding box center [1328, 611] width 91 height 20
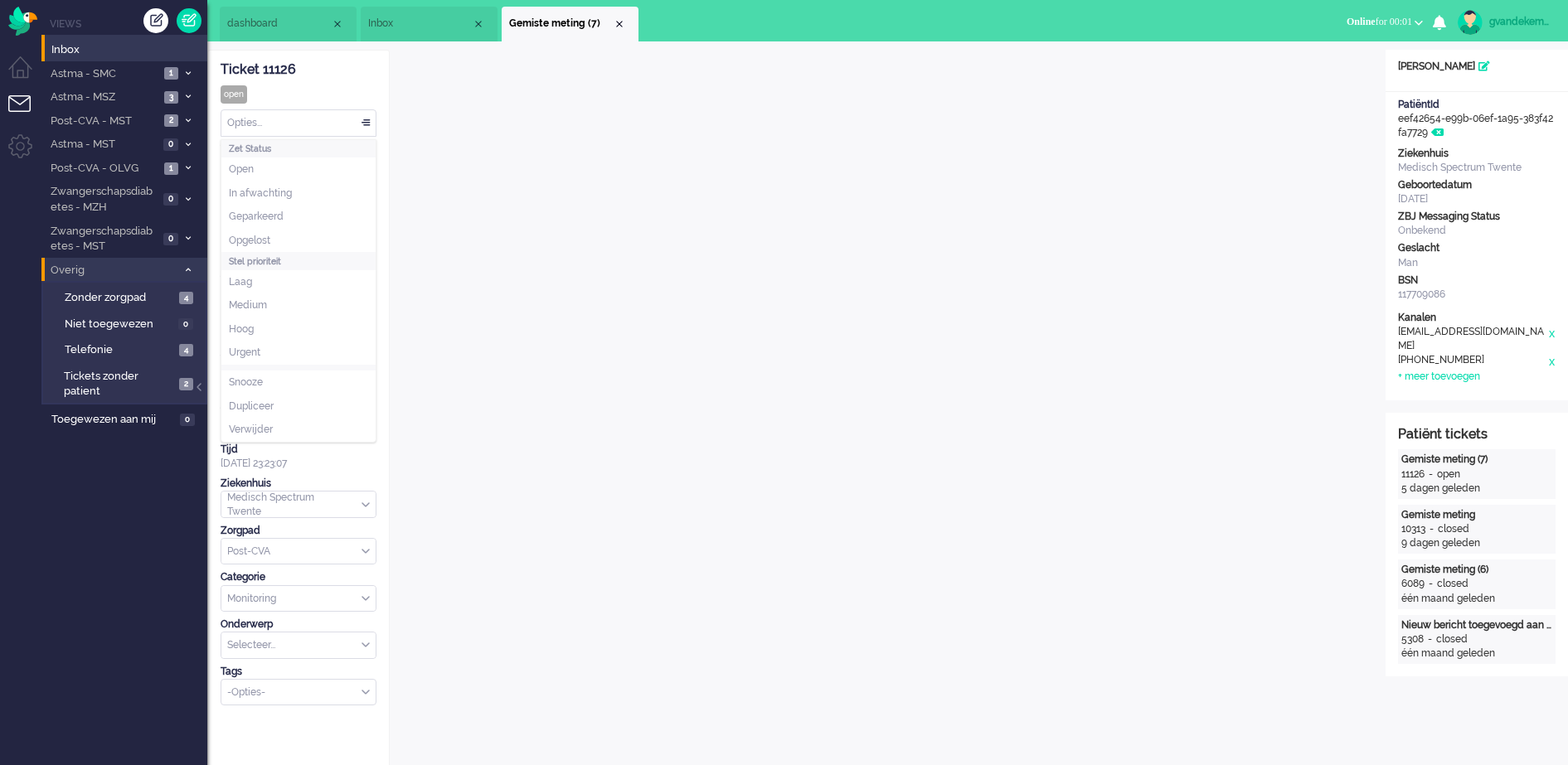
click at [361, 122] on div "Opties..." at bounding box center [298, 123] width 154 height 25
click at [285, 234] on li "Opgelost" at bounding box center [298, 240] width 154 height 24
click at [615, 20] on div "Close tab" at bounding box center [619, 24] width 14 height 14
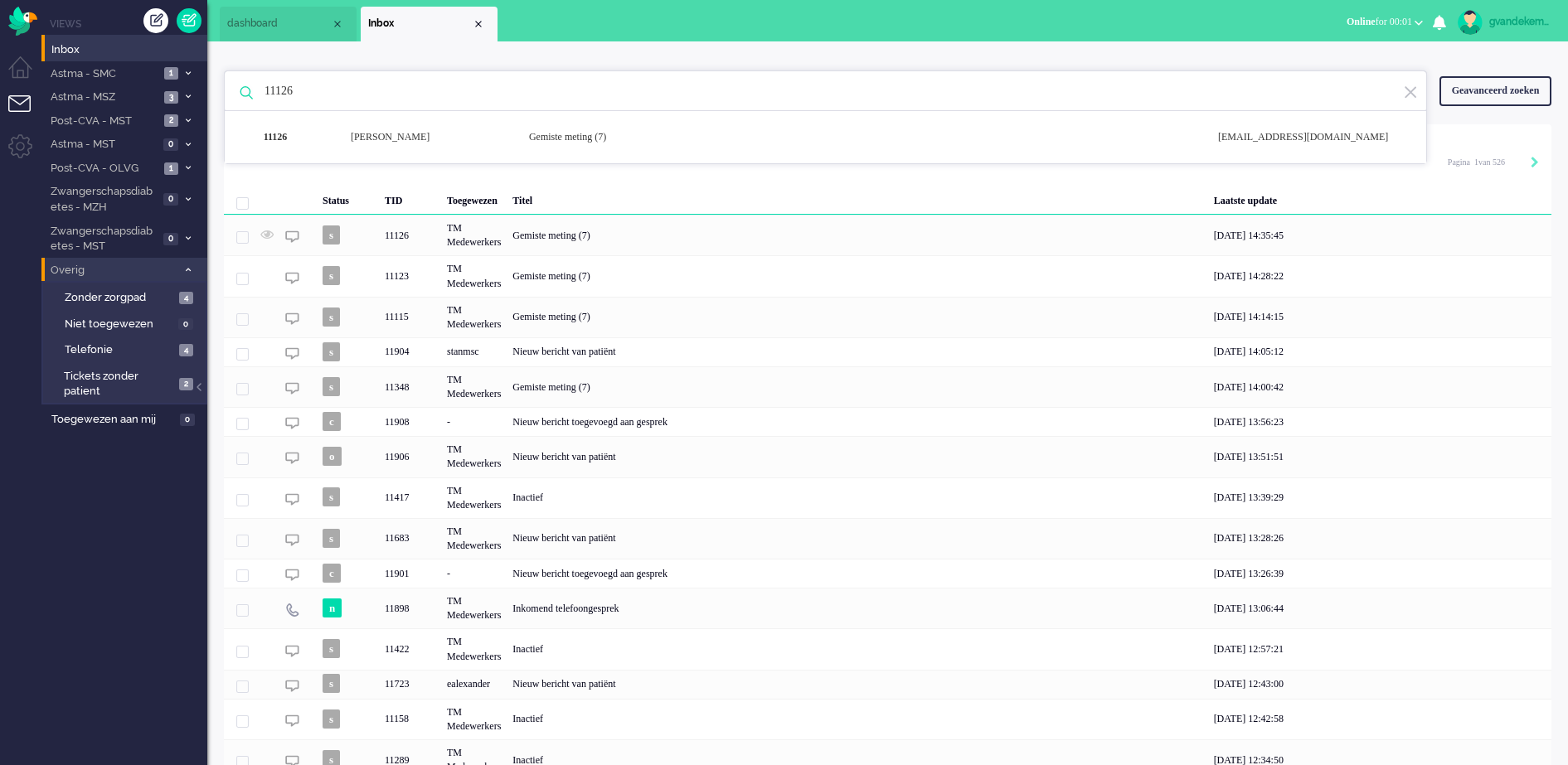
click at [303, 91] on input "11126" at bounding box center [828, 92] width 1152 height 40
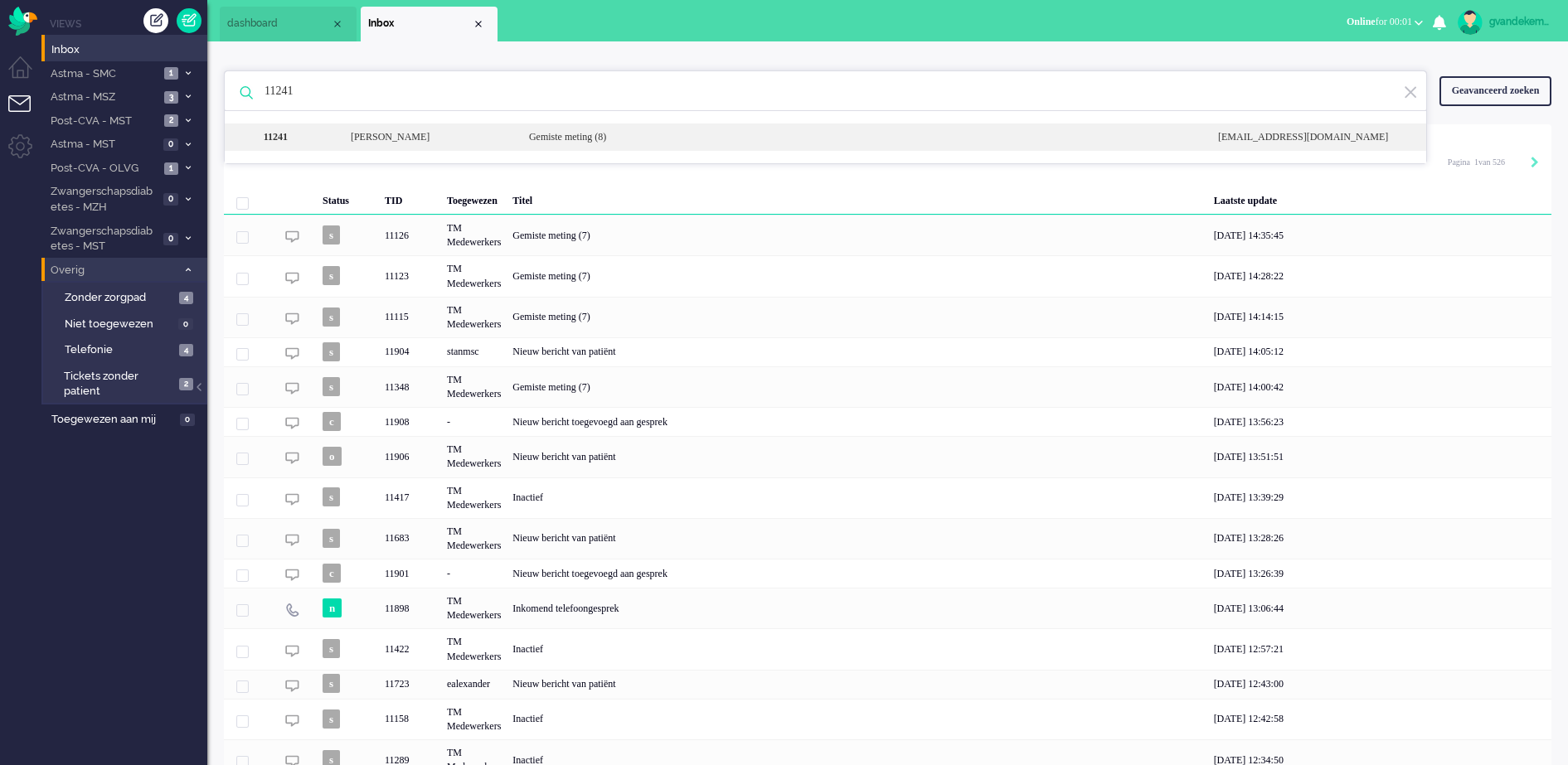
type input "11241"
click at [601, 140] on div "Gemiste meting (8)" at bounding box center [861, 138] width 689 height 15
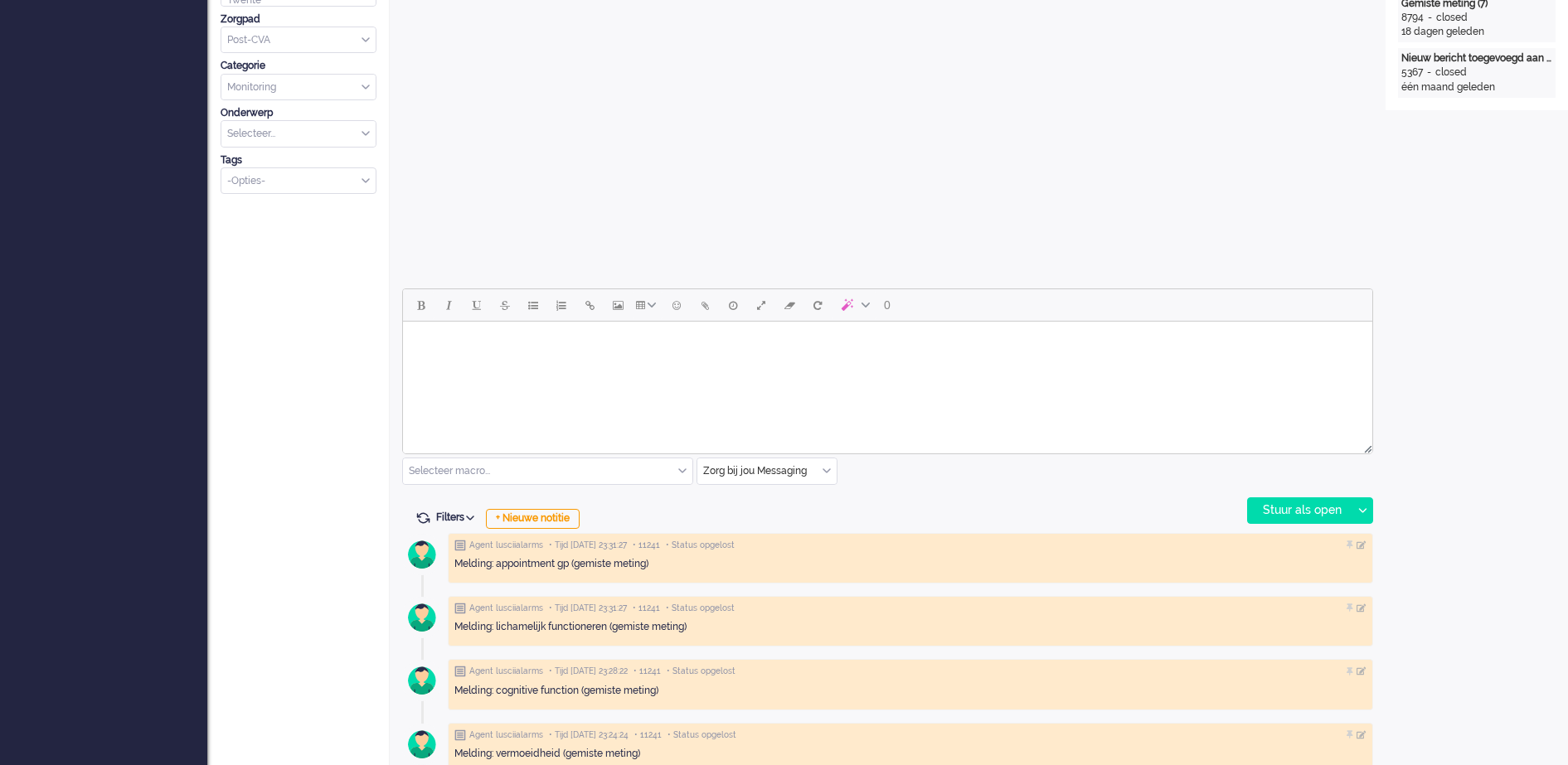
scroll to position [622, 0]
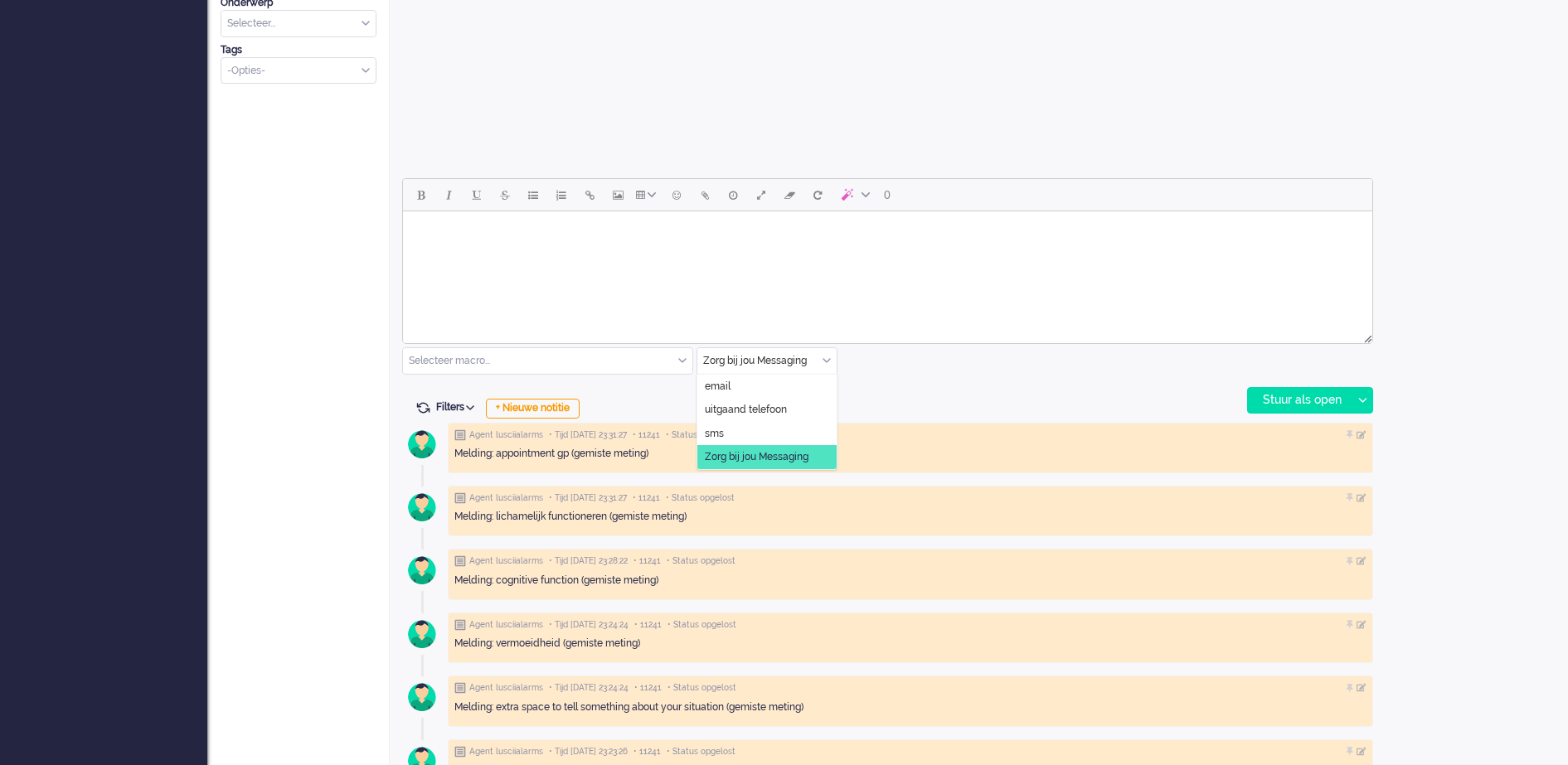
click at [829, 360] on div "Zorg bij jou Messaging" at bounding box center [767, 361] width 140 height 25
click at [779, 411] on span "uitgaand telefoon" at bounding box center [746, 411] width 82 height 15
click at [1319, 398] on div "Stuur als open" at bounding box center [1300, 400] width 103 height 24
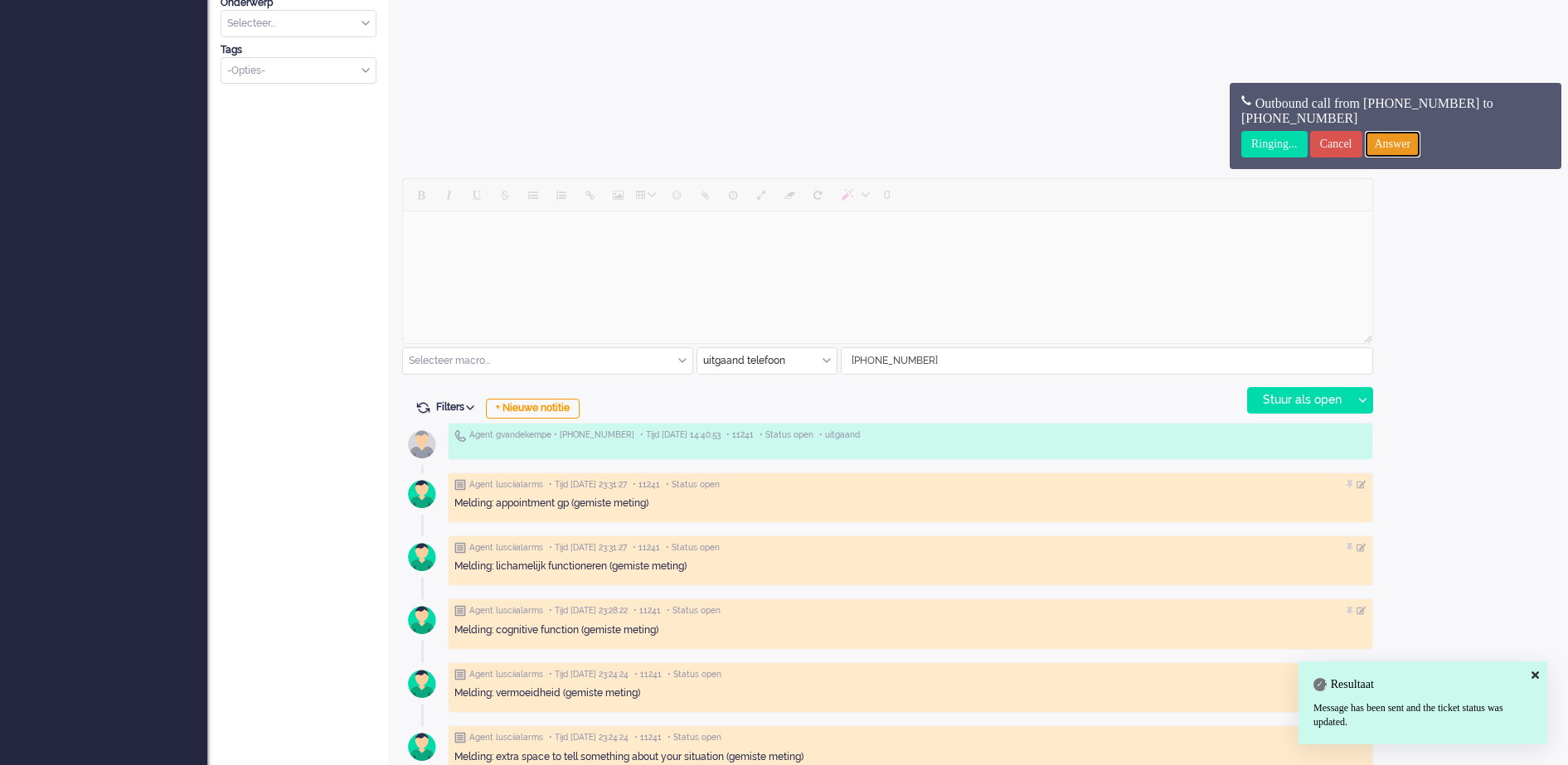
click at [1421, 144] on input "Answer" at bounding box center [1393, 144] width 56 height 26
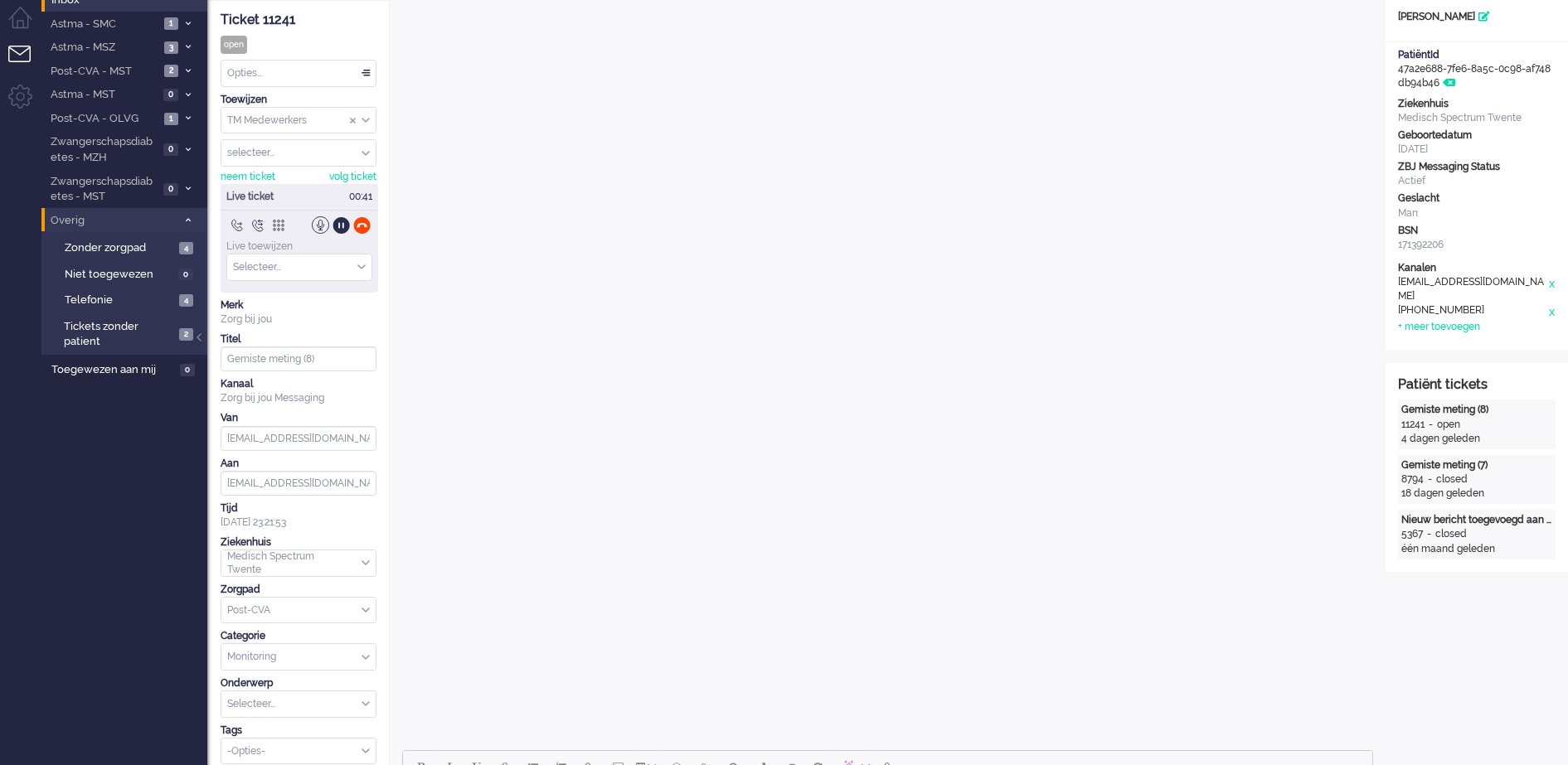
scroll to position [0, 0]
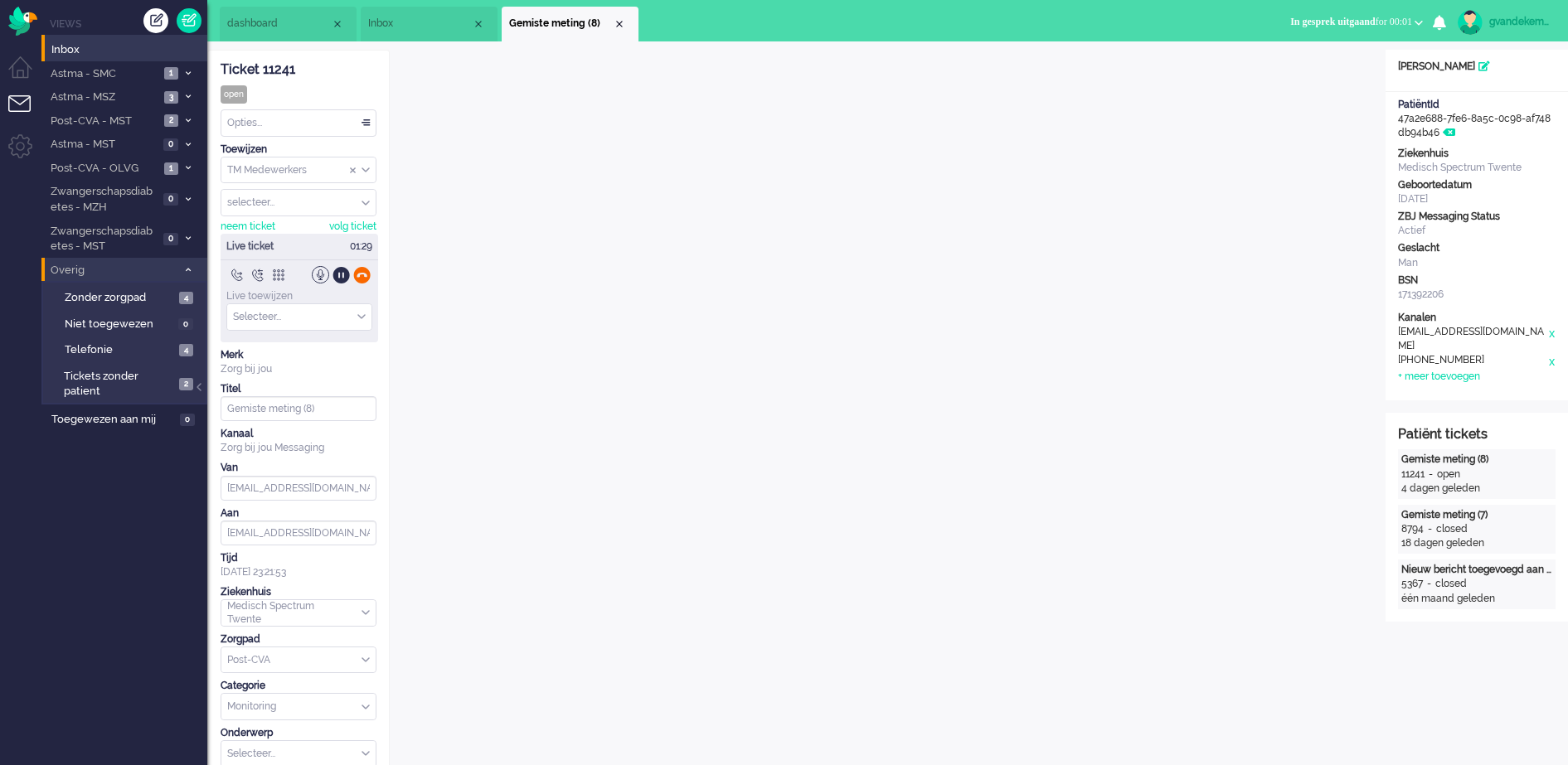
click at [362, 273] on div at bounding box center [362, 275] width 17 height 17
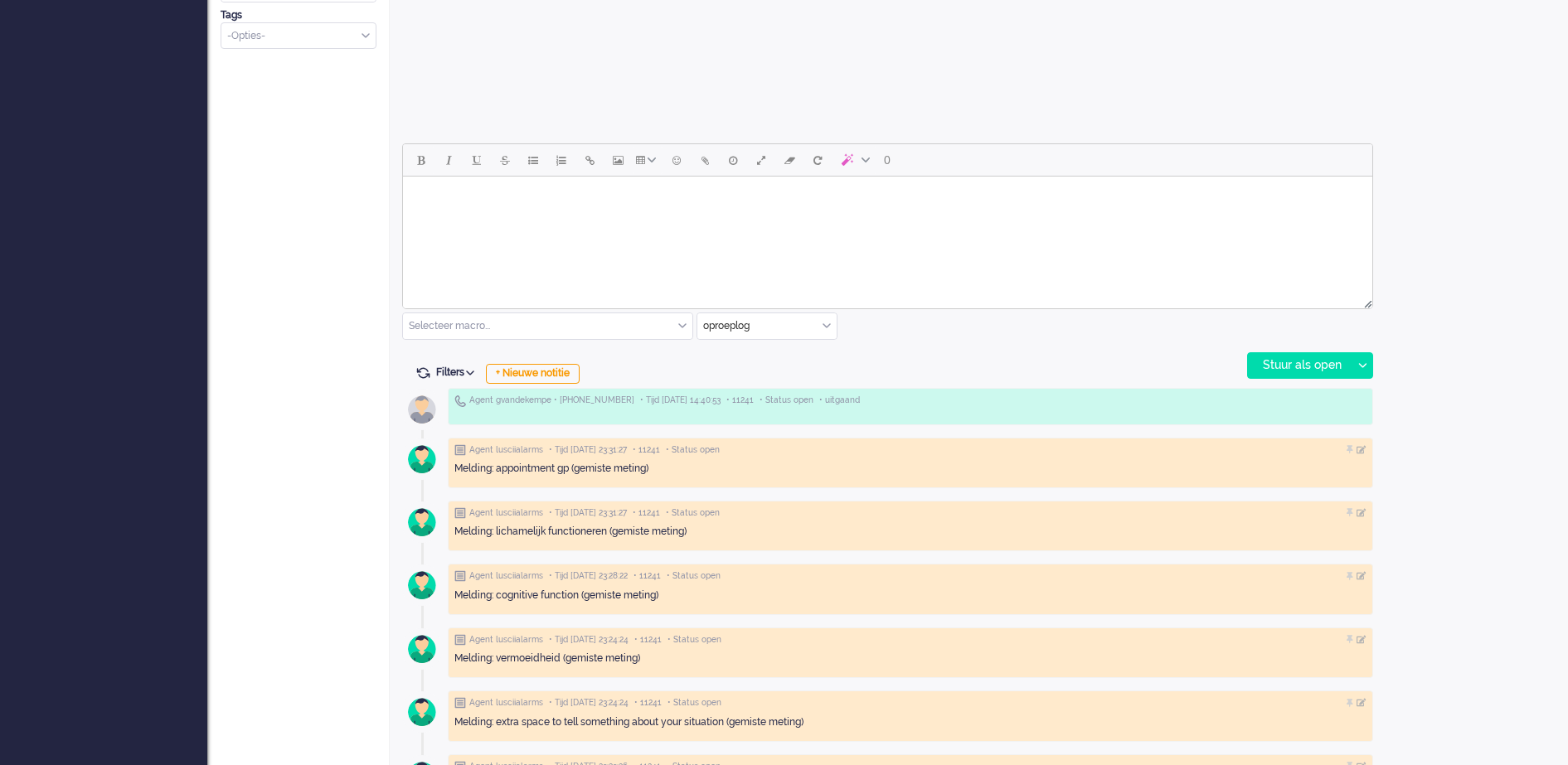
scroll to position [725, 0]
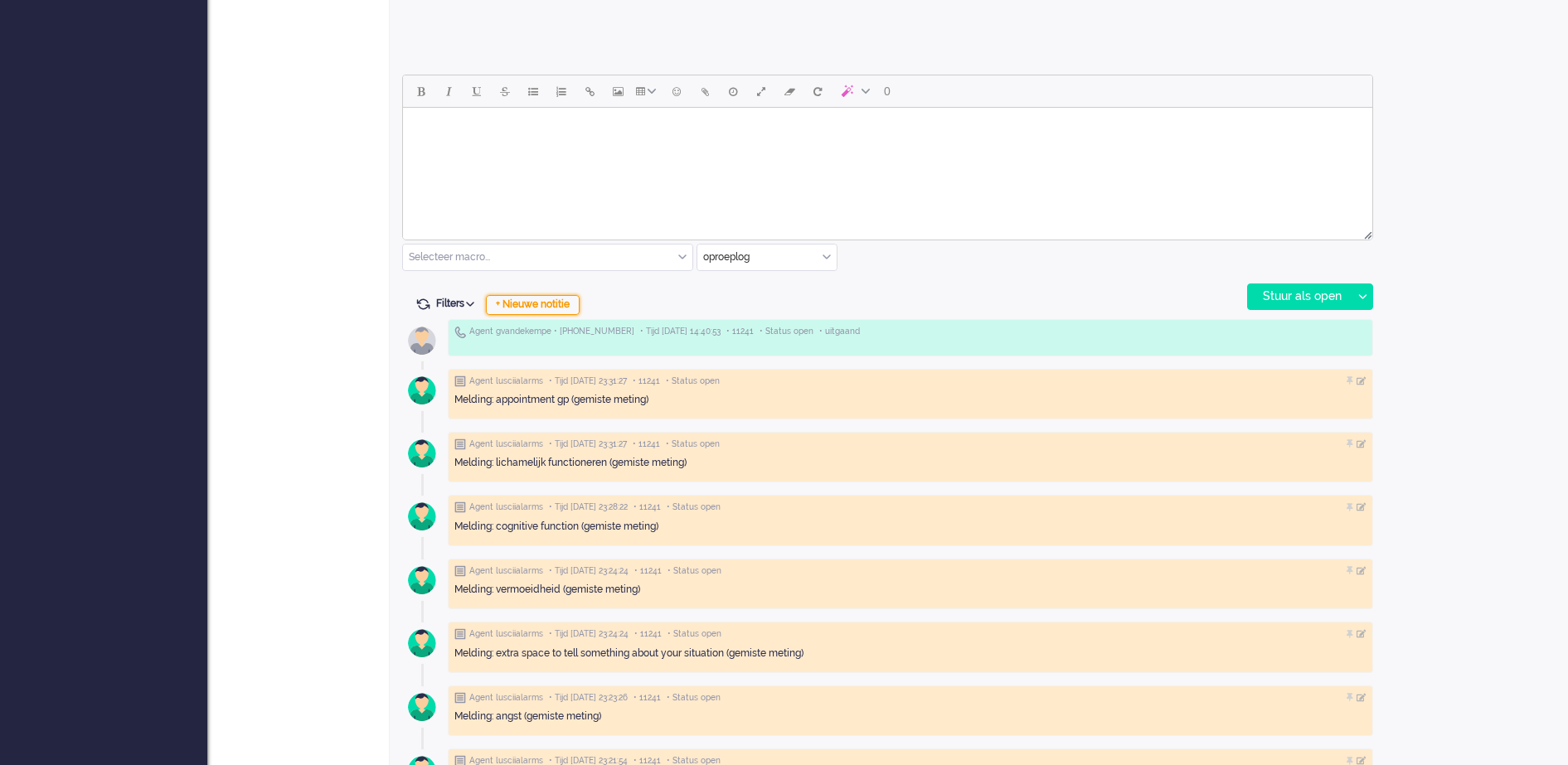
click at [574, 305] on div "+ Nieuwe notitie" at bounding box center [532, 305] width 93 height 20
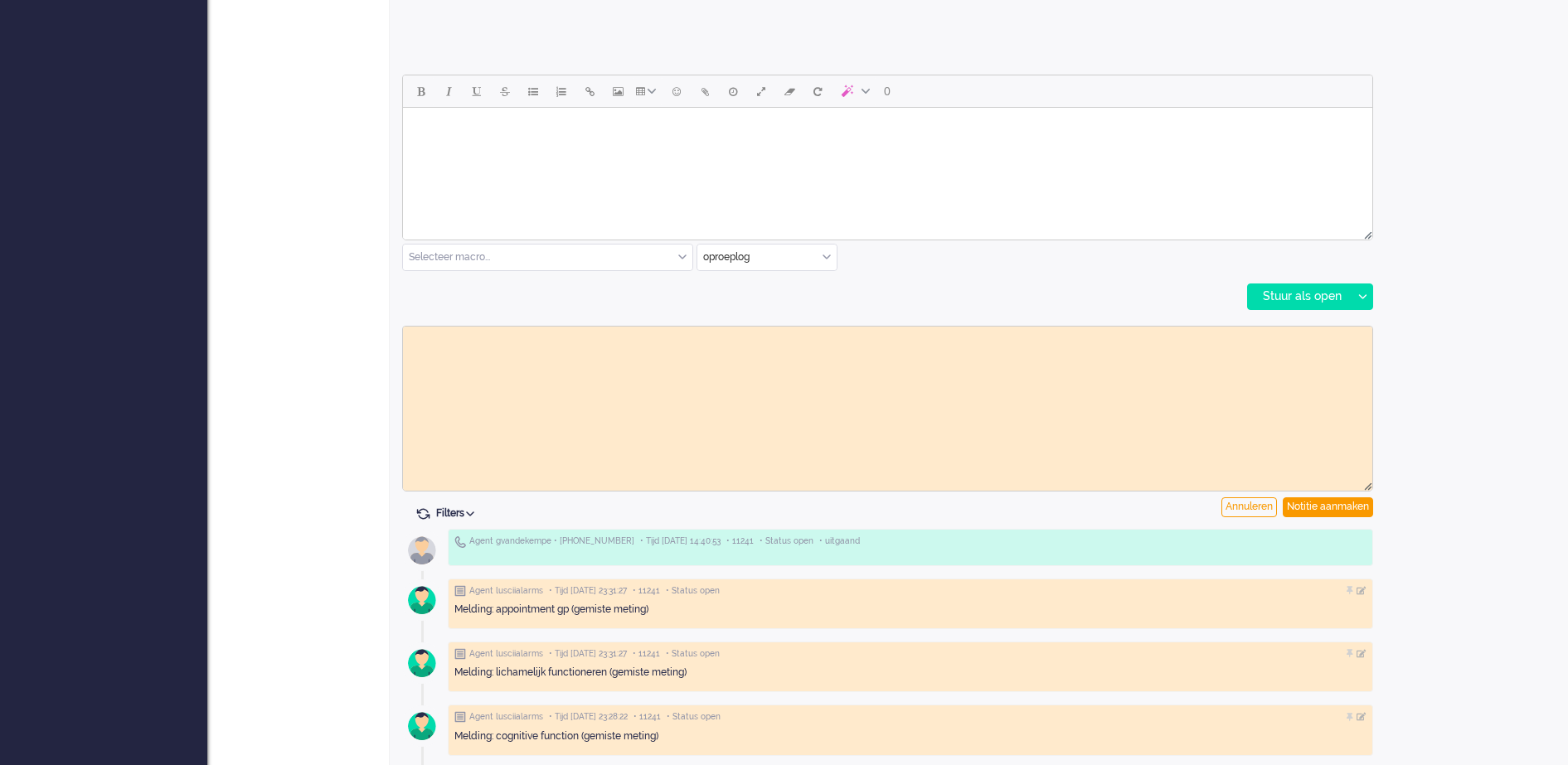
scroll to position [0, 0]
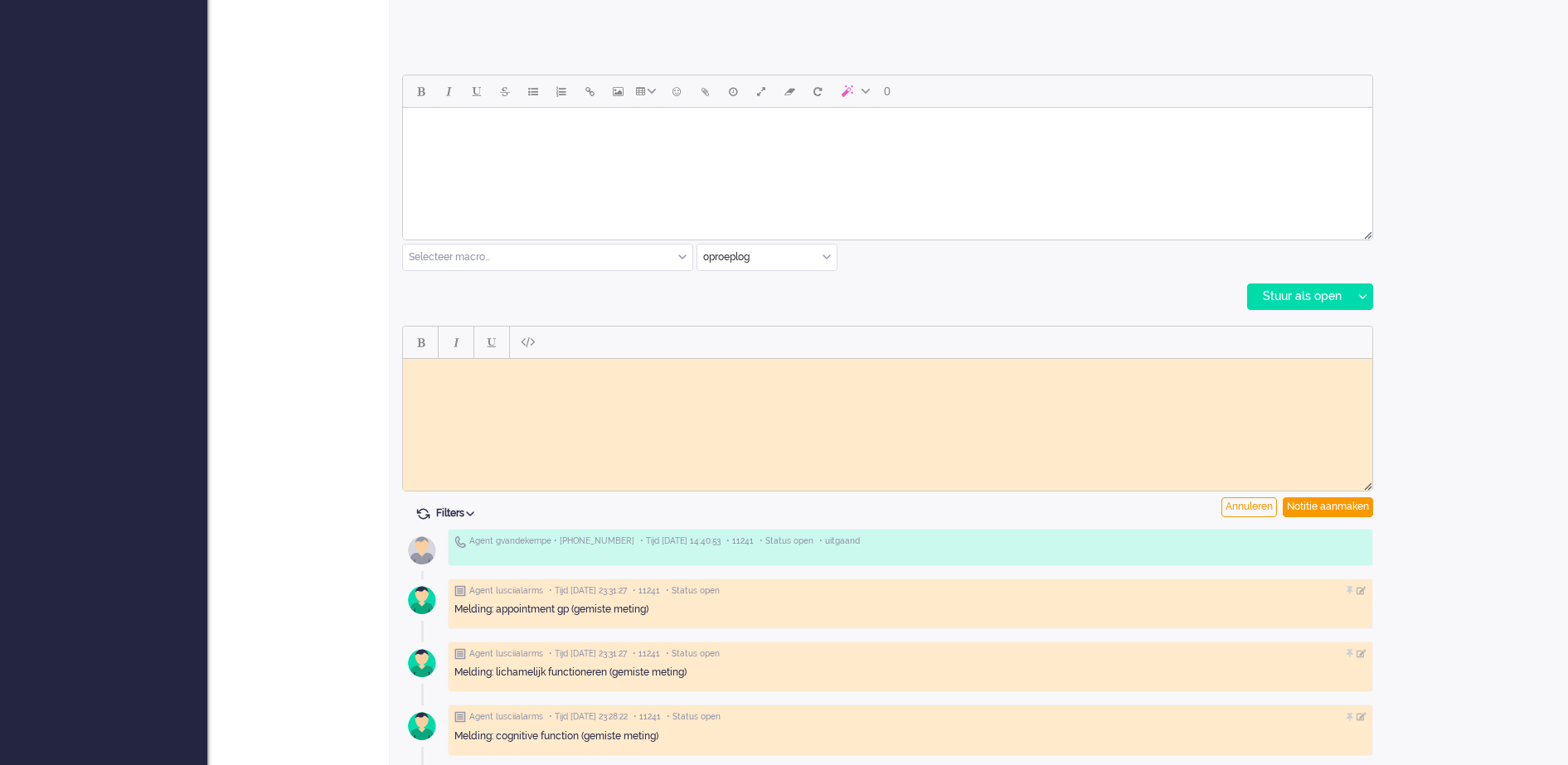
click at [498, 367] on body "Rich Text Area. Press ALT-0 for help." at bounding box center [887, 372] width 956 height 13
click at [727, 370] on body "Telefonisch contact gehad, werking app nog even toegelicht. Vragenlijst opengez…" at bounding box center [887, 377] width 956 height 24
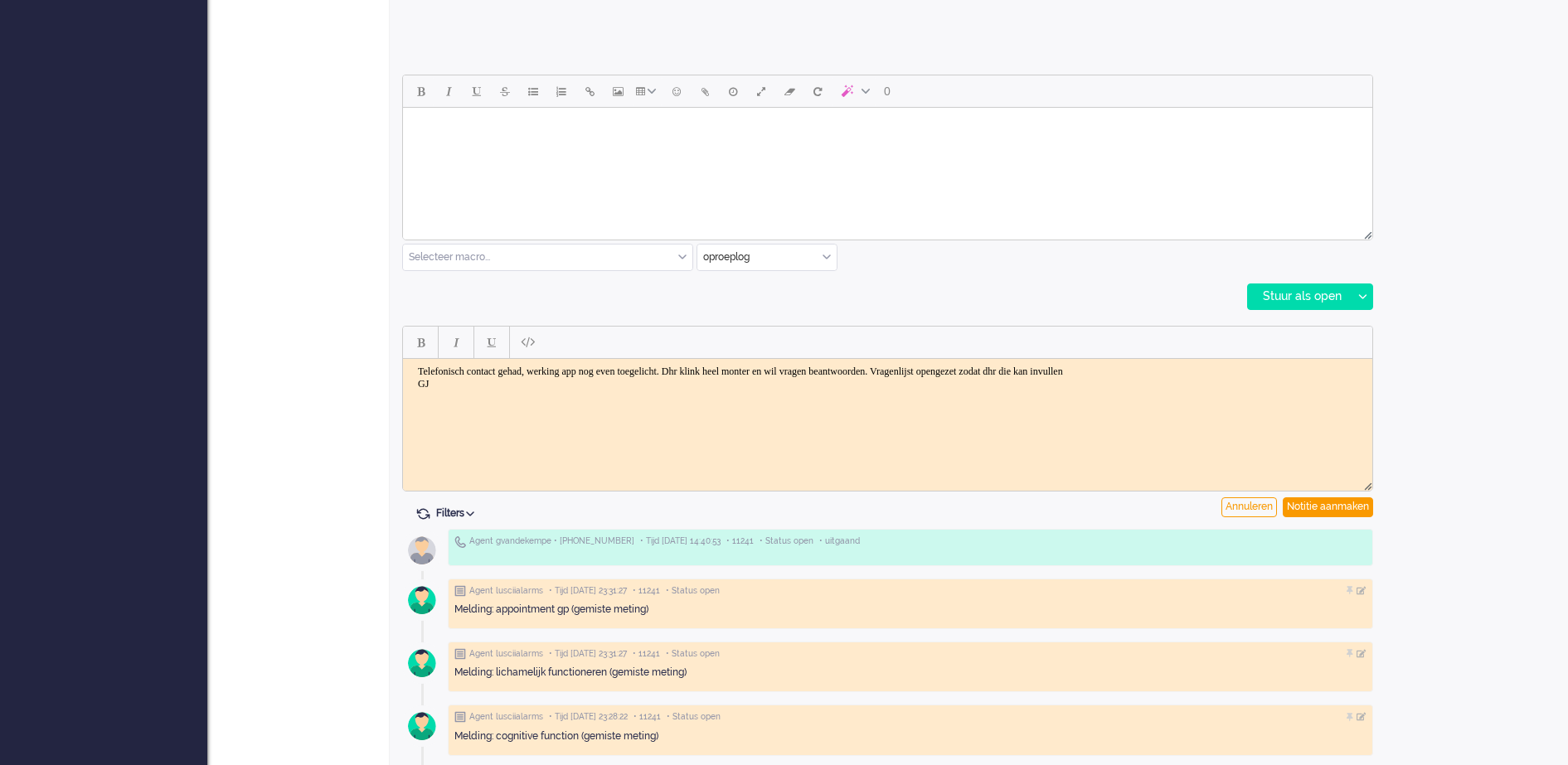
click at [1042, 370] on body "Telefonisch contact gehad, werking app nog even toegelicht. Dhr klink heel mont…" at bounding box center [887, 377] width 956 height 24
click at [978, 371] on body "Telefonisch contact gehad, werking app nog even toegelicht. Dhr klink heel mont…" at bounding box center [887, 377] width 956 height 24
drag, startPoint x: 443, startPoint y: 394, endPoint x: 433, endPoint y: 383, distance: 14.9
click at [433, 383] on body "Telefonisch contact gehad, werking app nog even toegelicht. Dhr klink heel mont…" at bounding box center [887, 377] width 956 height 24
click at [541, 376] on body "Telefonisch contact gehad, werking app nog even toegelicht. Dhr klink heel mont…" at bounding box center [887, 377] width 956 height 24
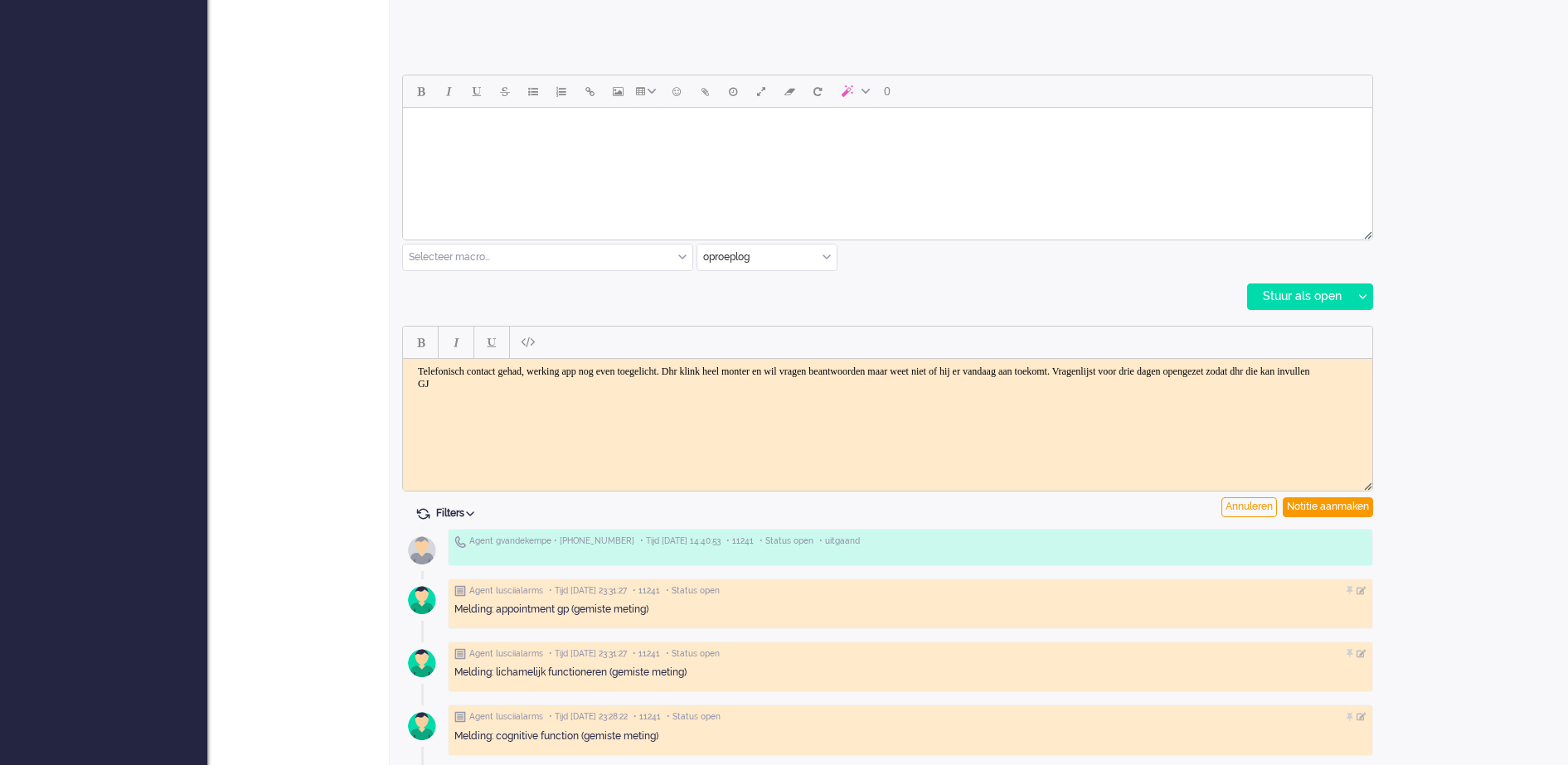
click at [540, 381] on body "Telefonisch contact gehad, werking app nog even toegelicht. Dhr klink heel mont…" at bounding box center [887, 377] width 956 height 24
drag, startPoint x: 452, startPoint y: 394, endPoint x: 421, endPoint y: 370, distance: 39.2
click at [421, 370] on body "Telefonisch contact gehad, werking app nog even toegelicht. Dhr klink heel mont…" at bounding box center [887, 383] width 956 height 37
copy body "Telefonisch contact gehad, werking app nog even toegelicht. Dhr klink heel mont…"
click at [1206, 408] on html "Telefonisch contact gehad, werking app nog even toegelicht. Dhr klink heel mont…" at bounding box center [887, 383] width 969 height 51
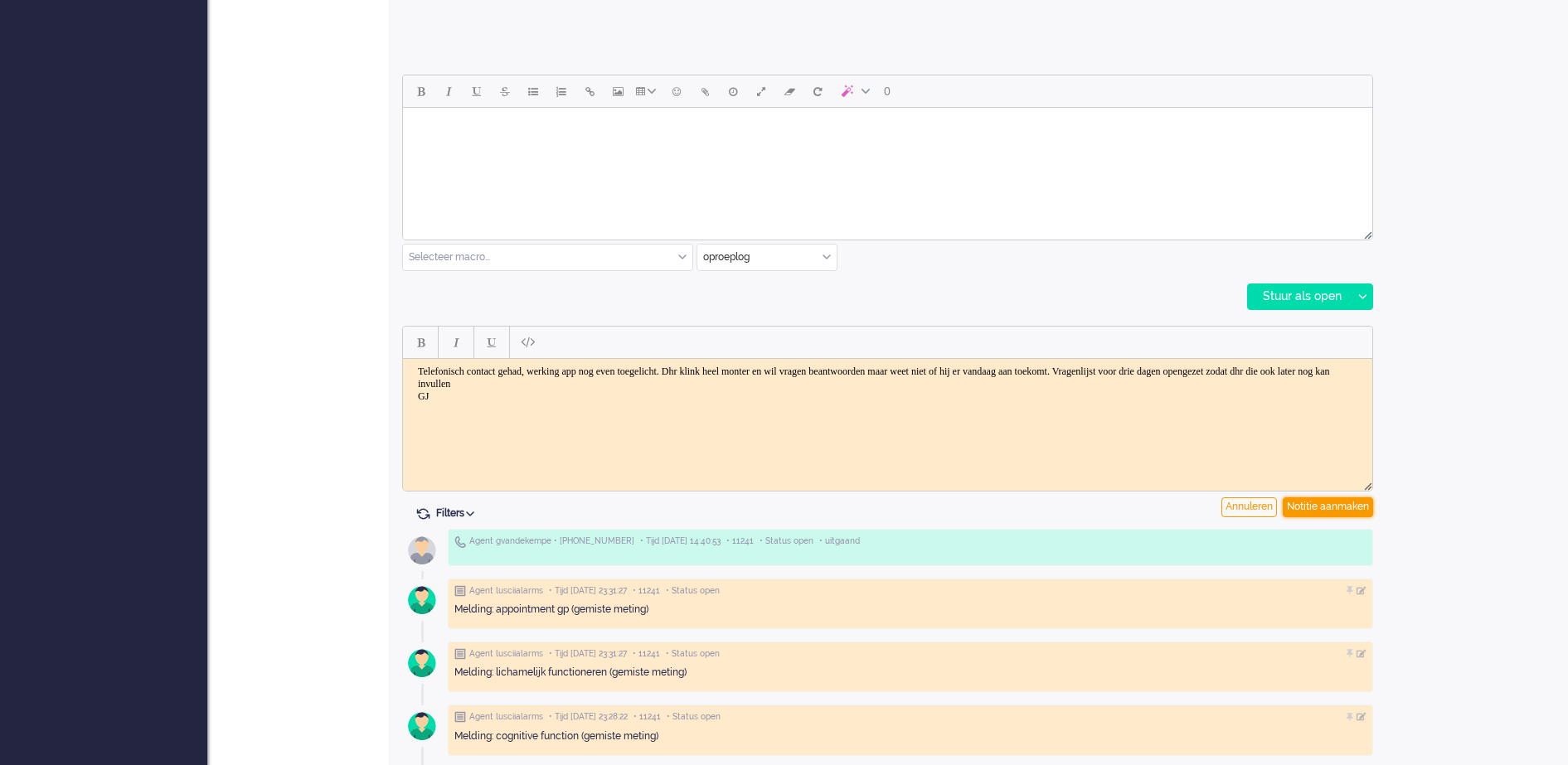
click at [1330, 507] on div "Notitie aanmaken" at bounding box center [1328, 508] width 91 height 20
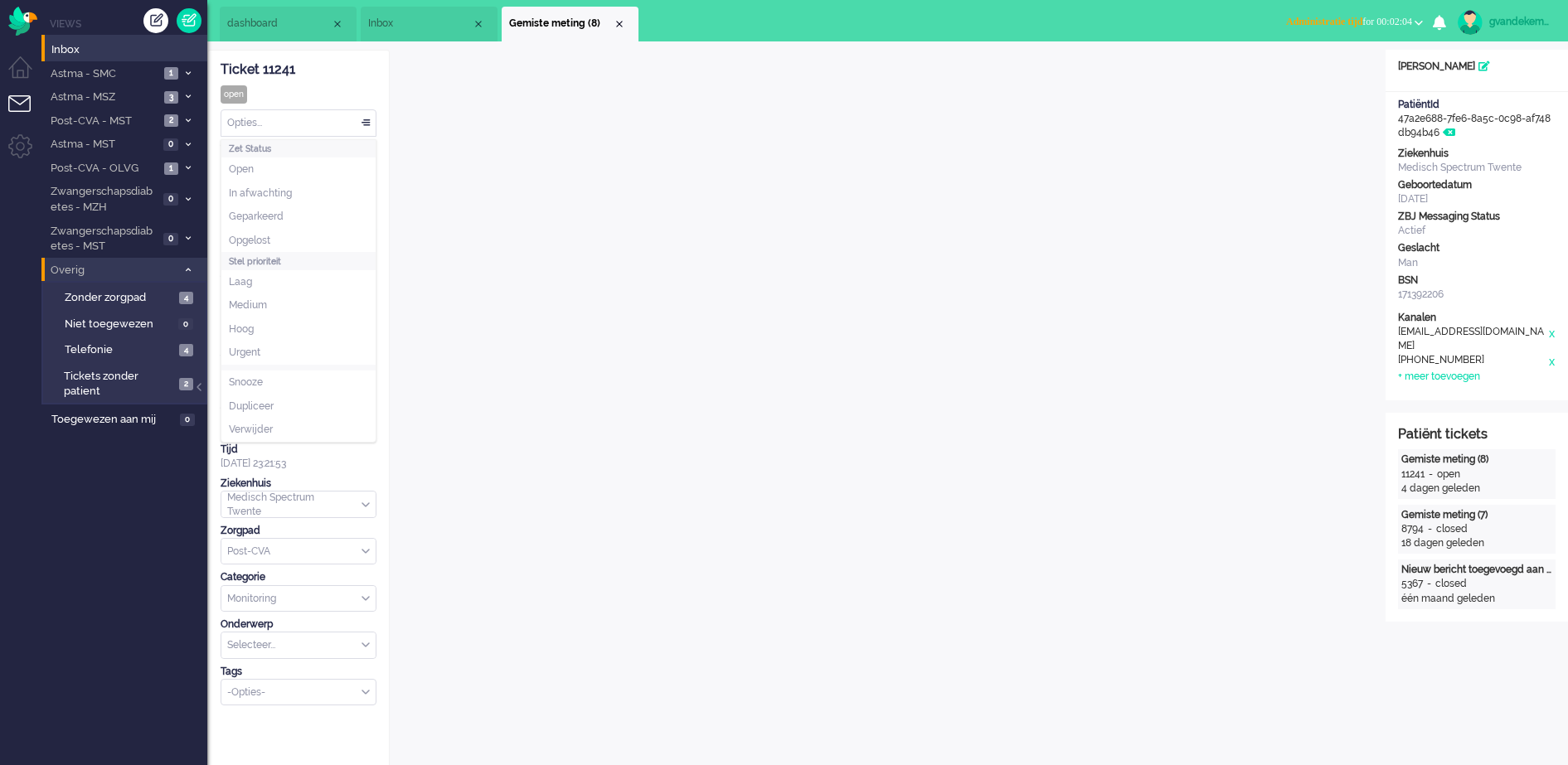
click at [363, 117] on div "Opties..." at bounding box center [298, 123] width 154 height 25
click at [309, 236] on li "Opgelost" at bounding box center [298, 240] width 154 height 24
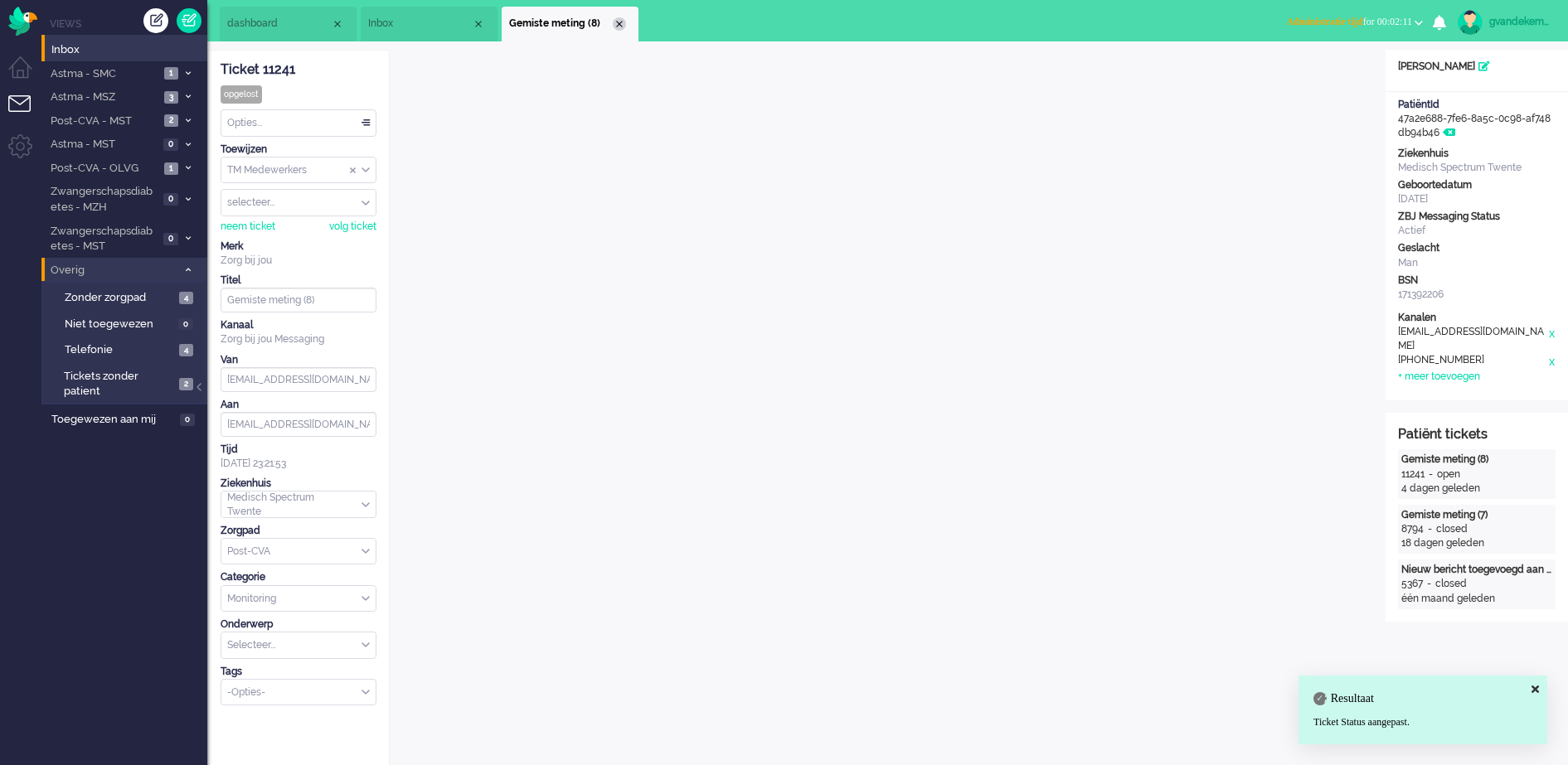
click at [616, 24] on div "Close tab" at bounding box center [619, 24] width 14 height 14
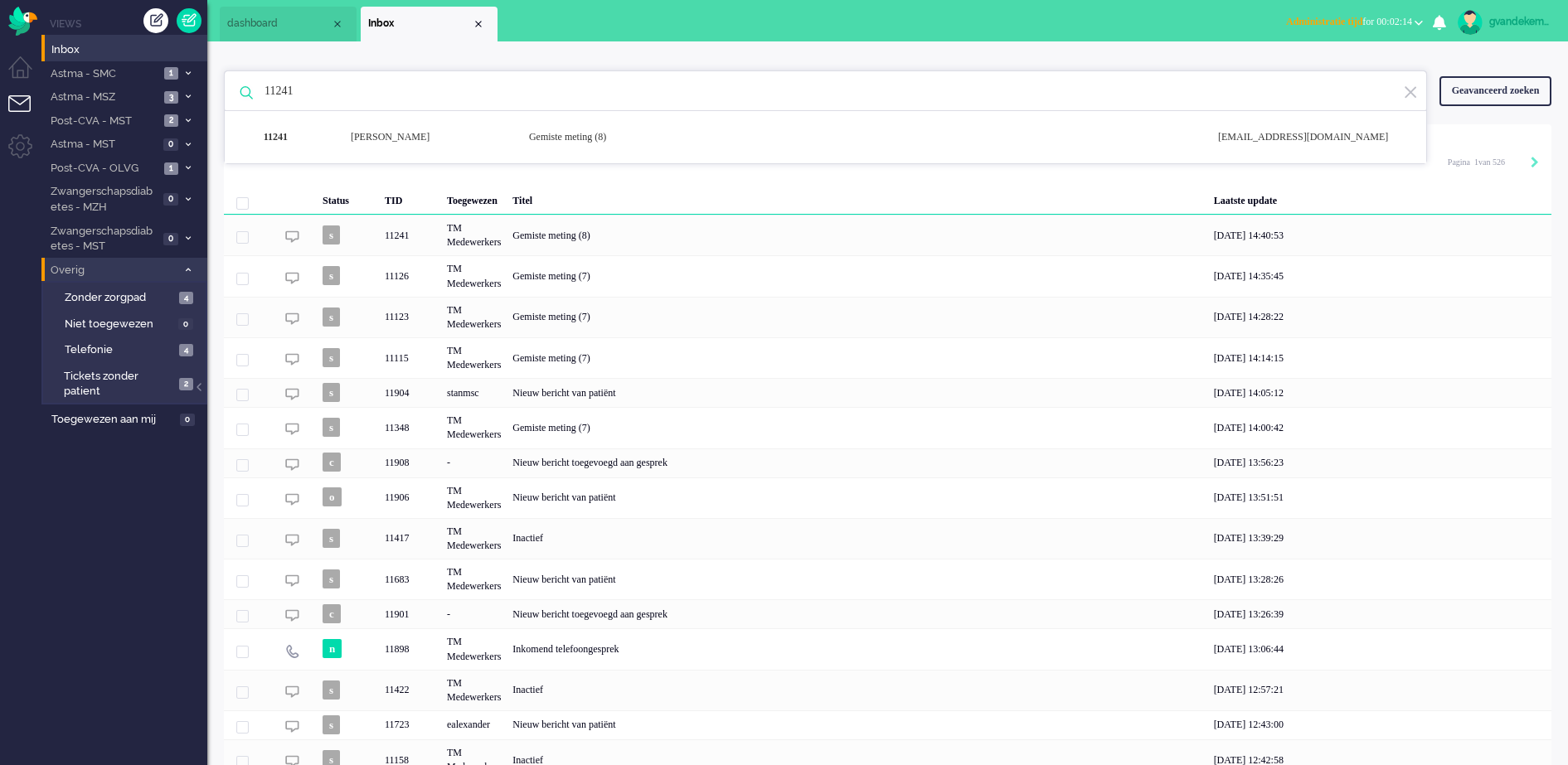
click at [308, 92] on input "11241" at bounding box center [828, 92] width 1152 height 40
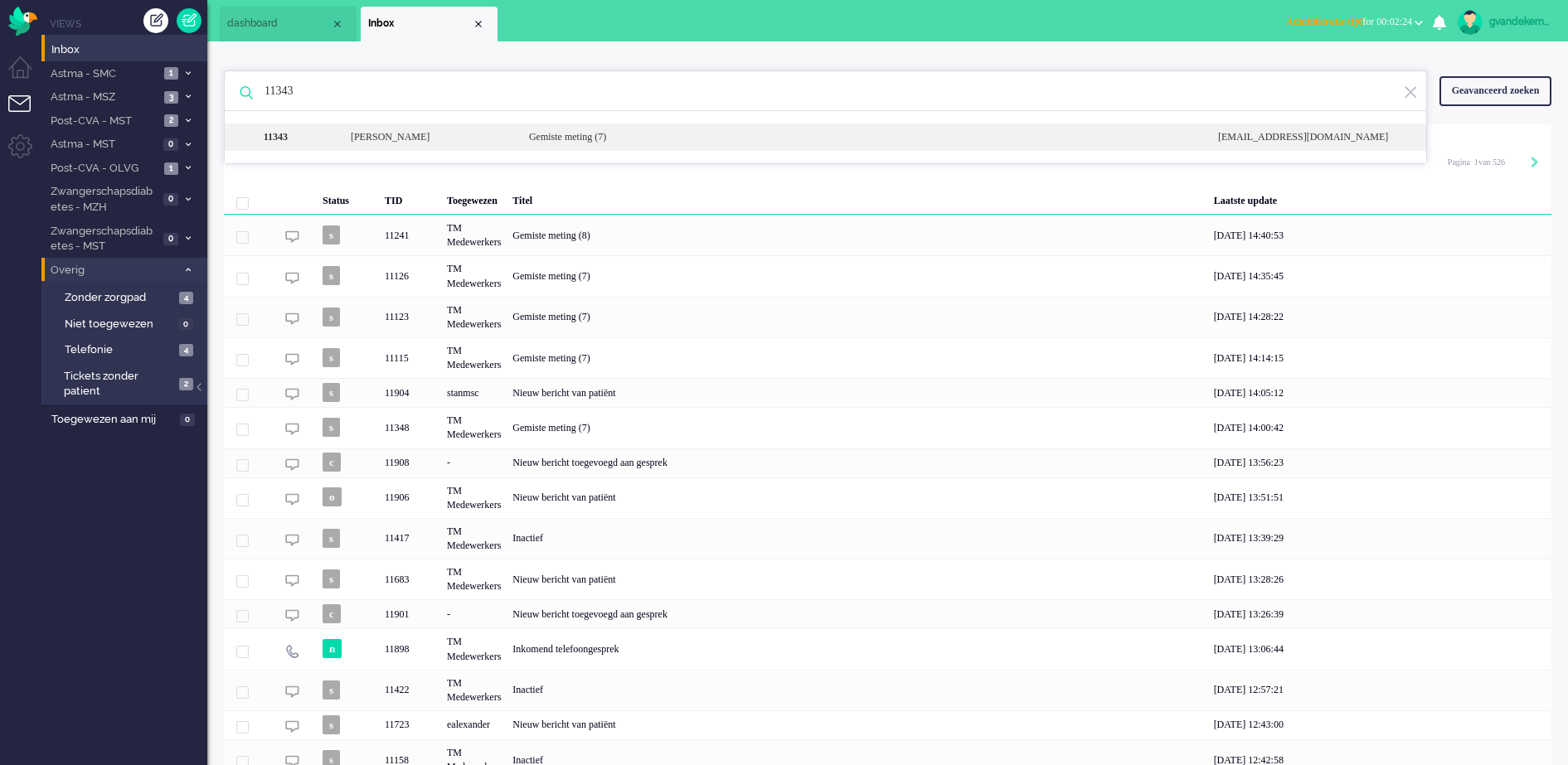
type input "11343"
click at [488, 133] on div "[PERSON_NAME]" at bounding box center [427, 138] width 179 height 15
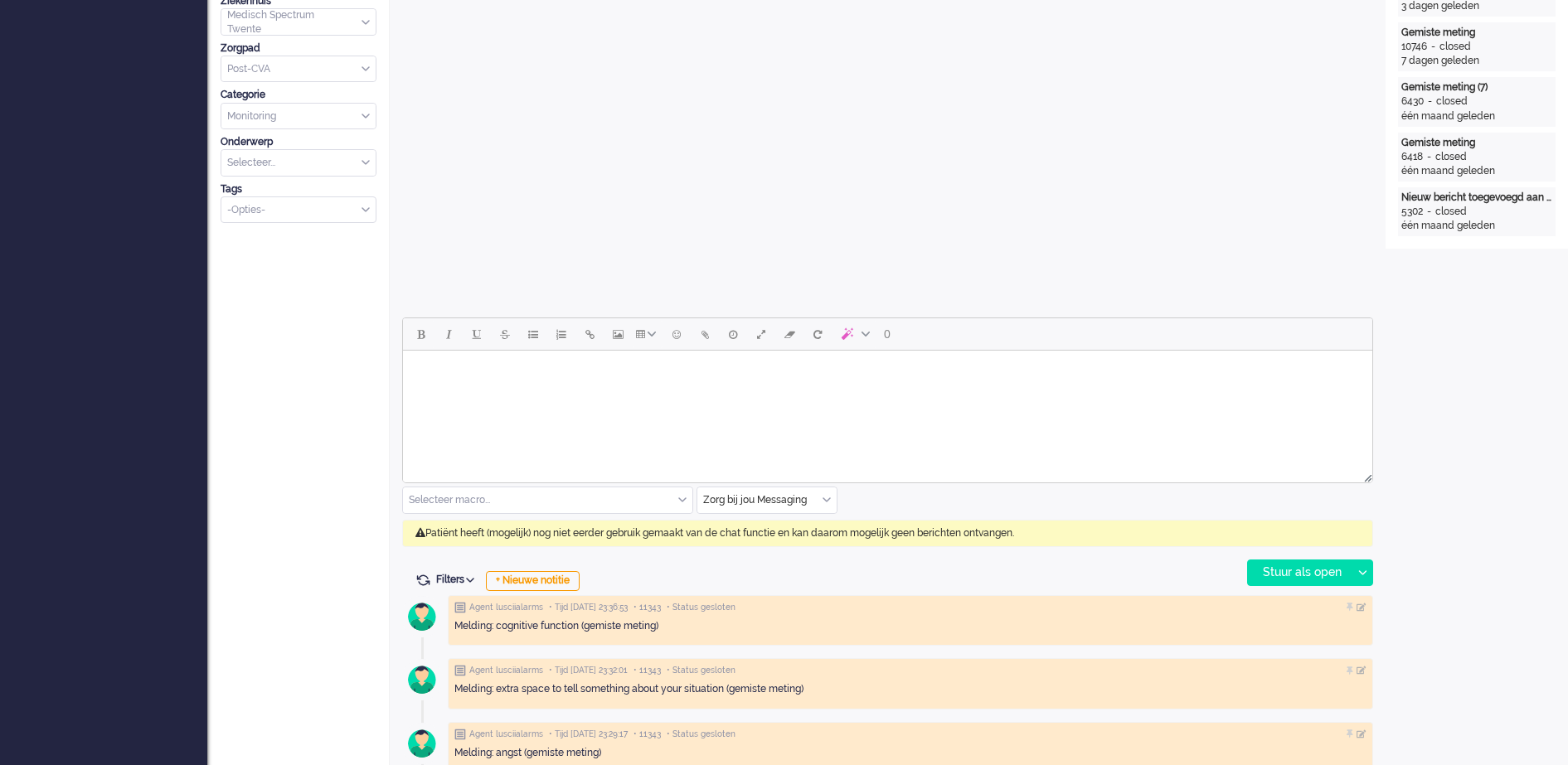
scroll to position [518, 0]
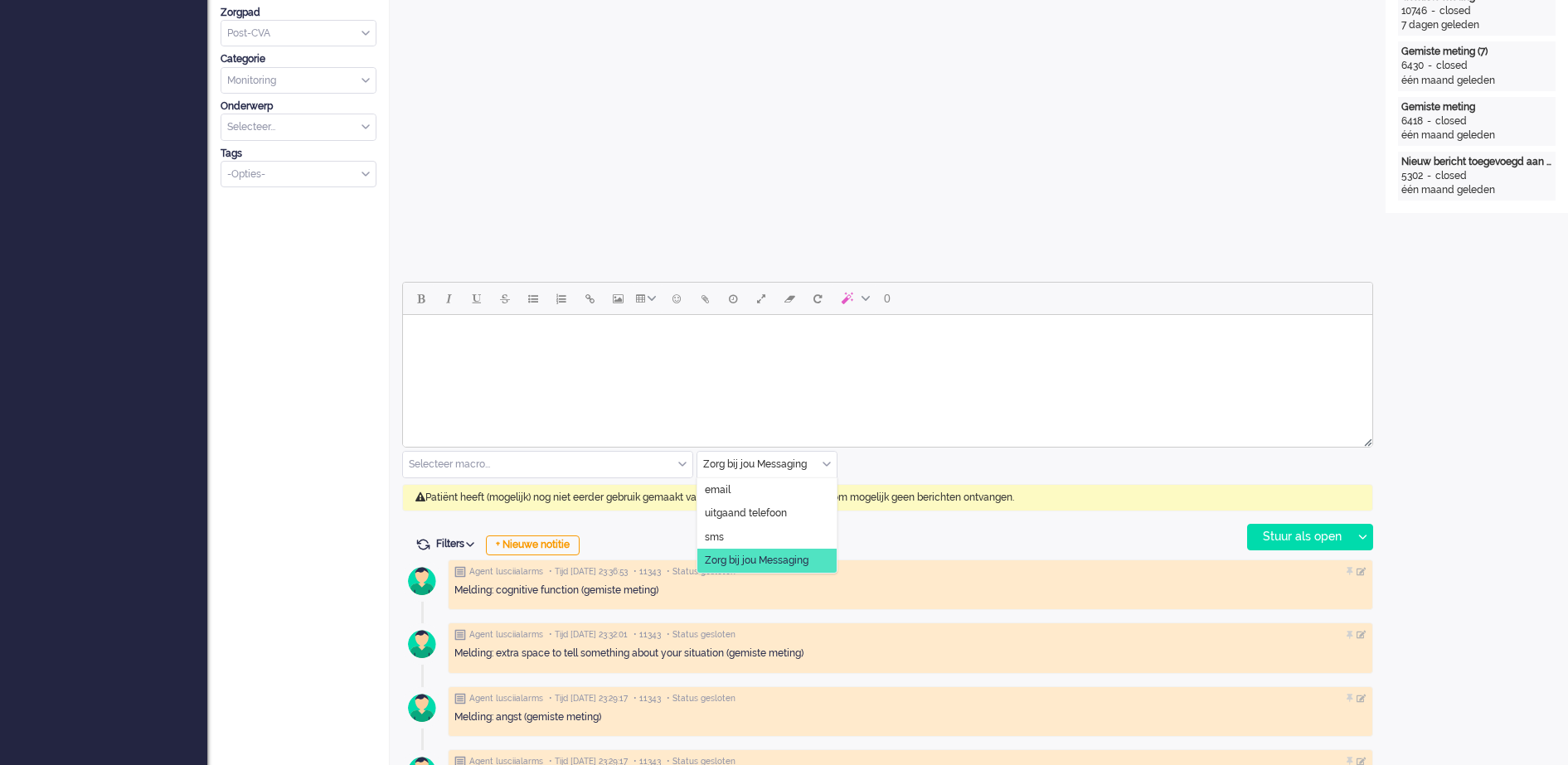
click at [824, 457] on input "text" at bounding box center [767, 465] width 140 height 25
click at [783, 511] on span "uitgaand telefoon" at bounding box center [746, 514] width 82 height 15
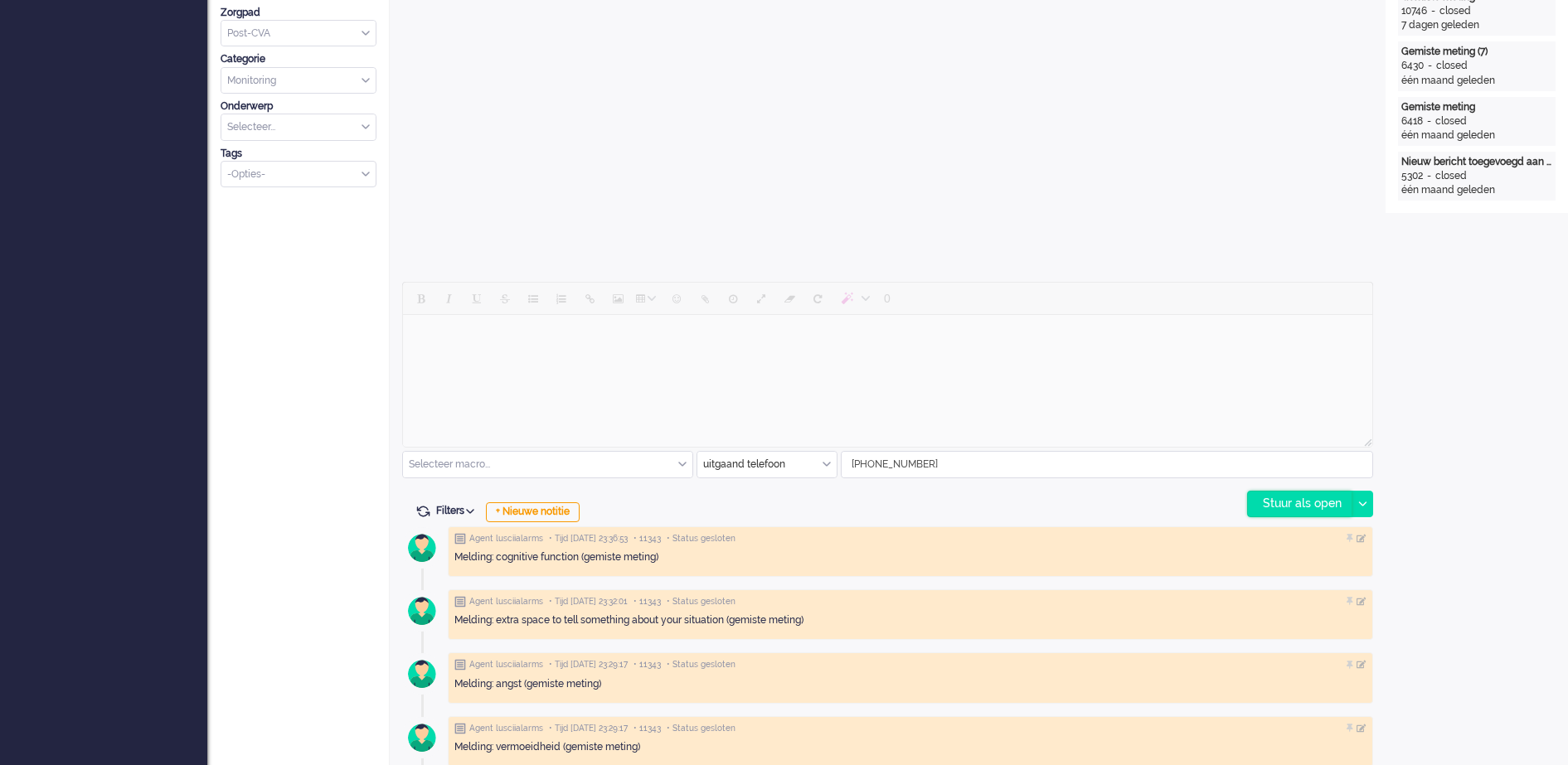
click at [1297, 500] on div "Stuur als open" at bounding box center [1300, 503] width 103 height 24
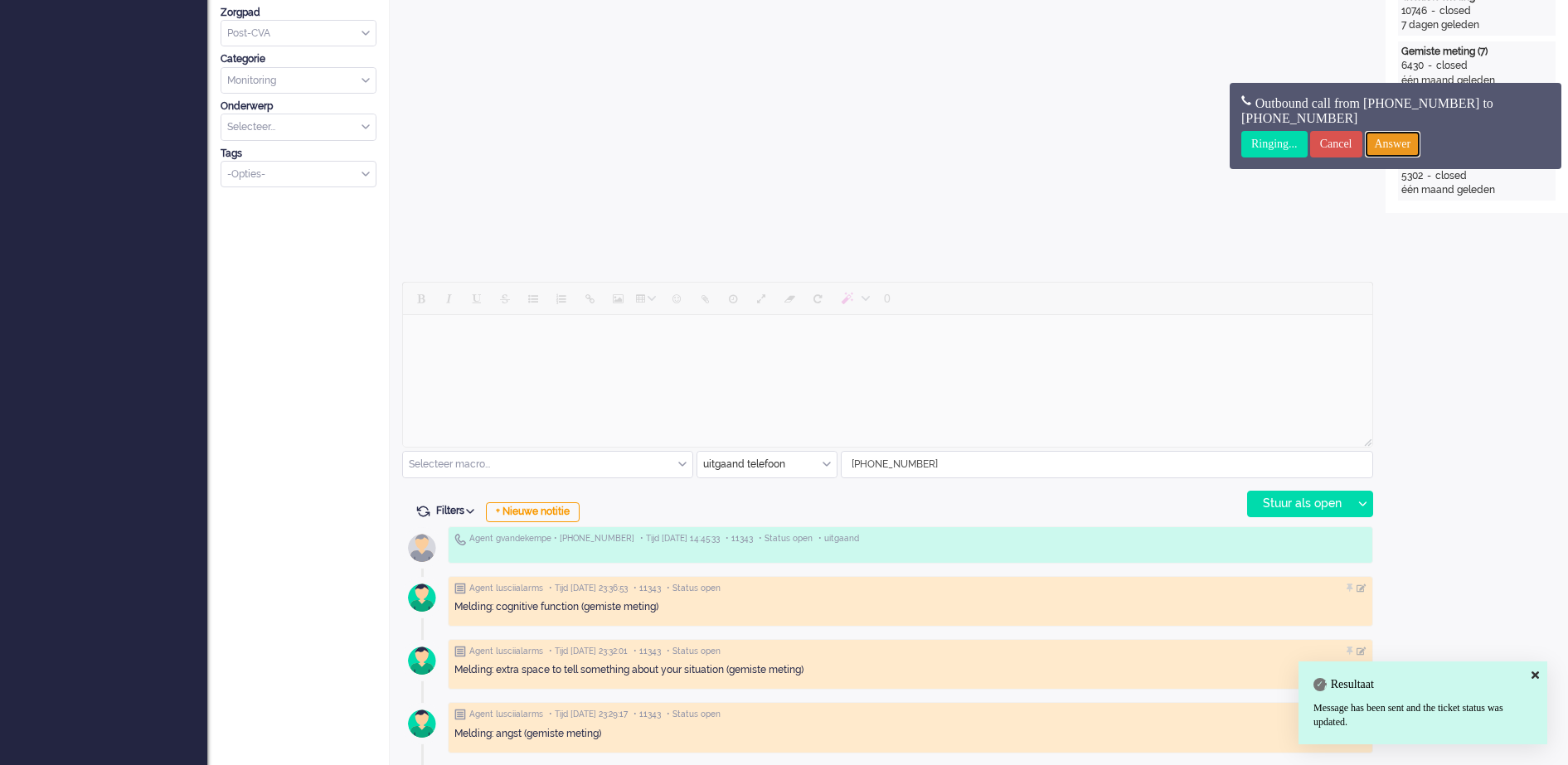
click at [1399, 140] on input "Answer" at bounding box center [1393, 144] width 56 height 26
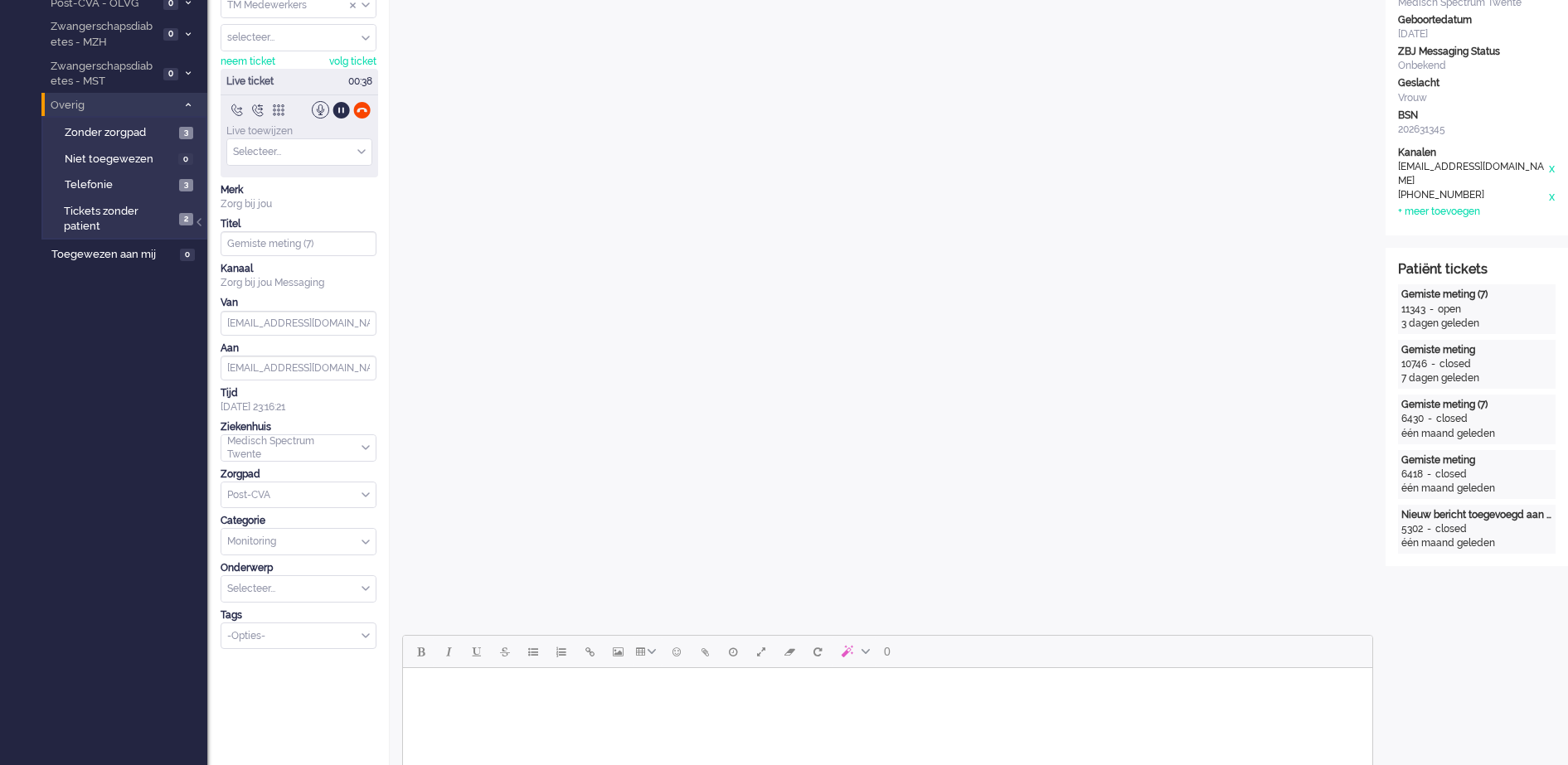
scroll to position [0, 0]
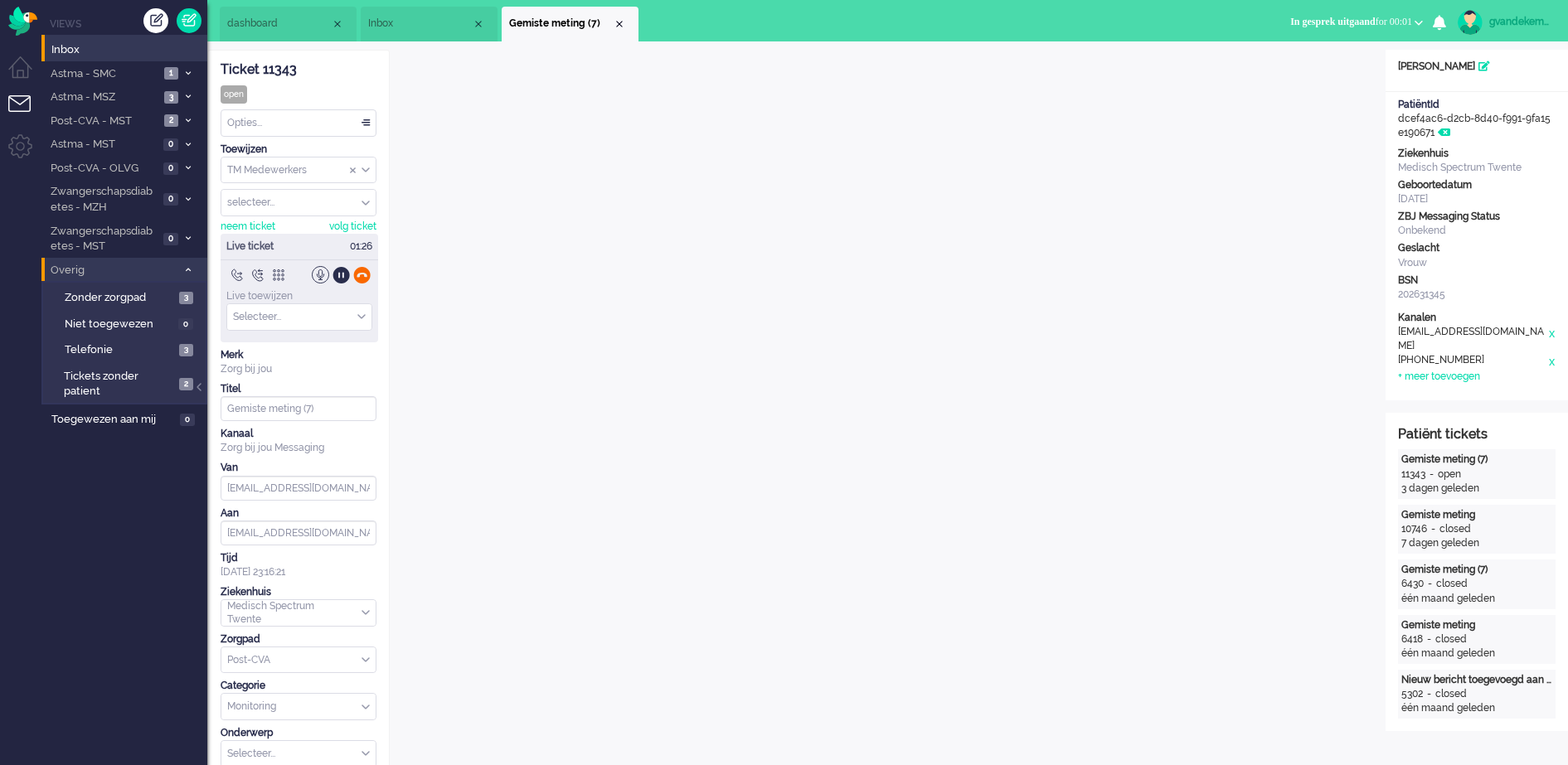
click at [365, 273] on div at bounding box center [362, 275] width 17 height 17
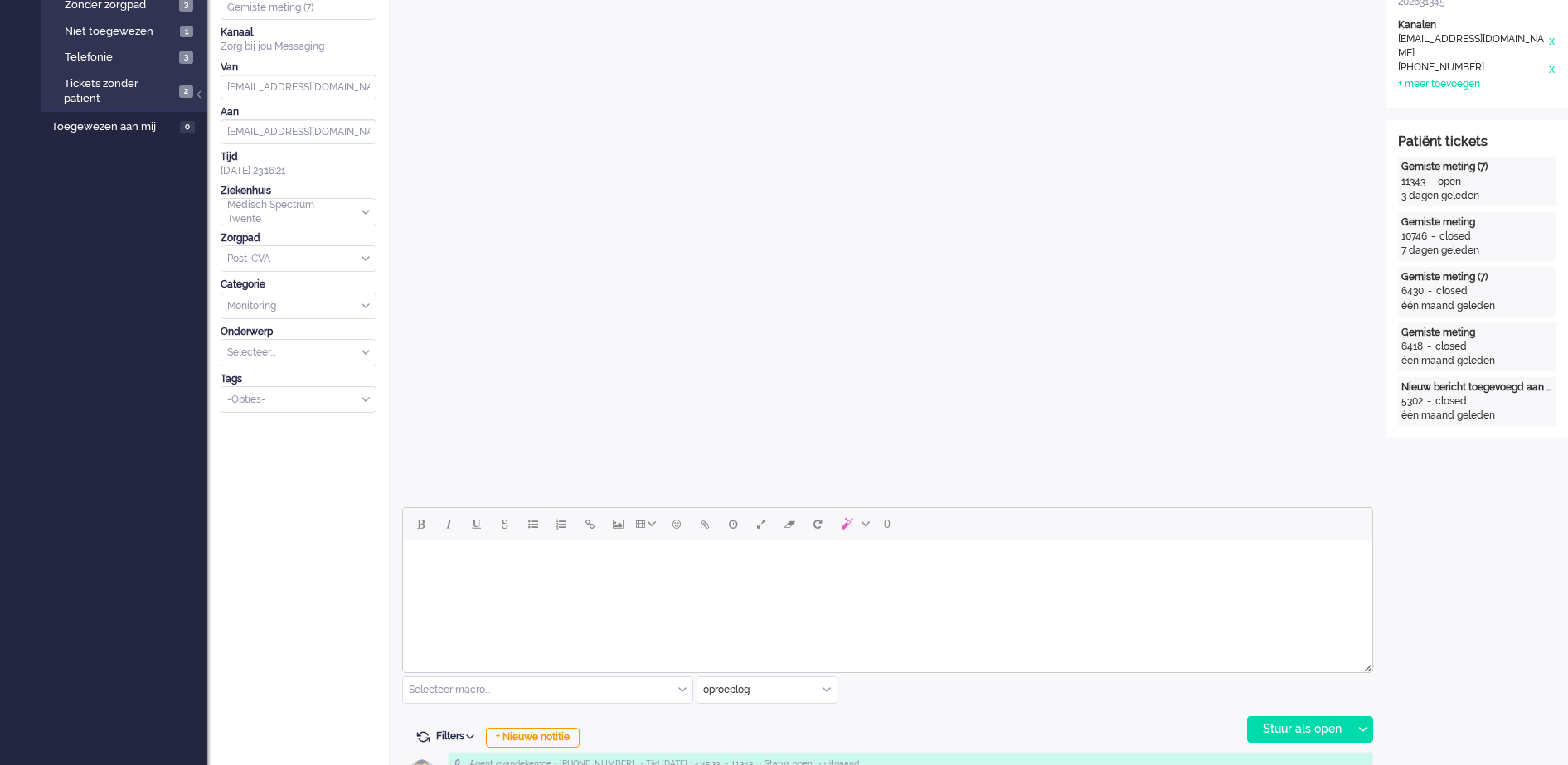
scroll to position [311, 0]
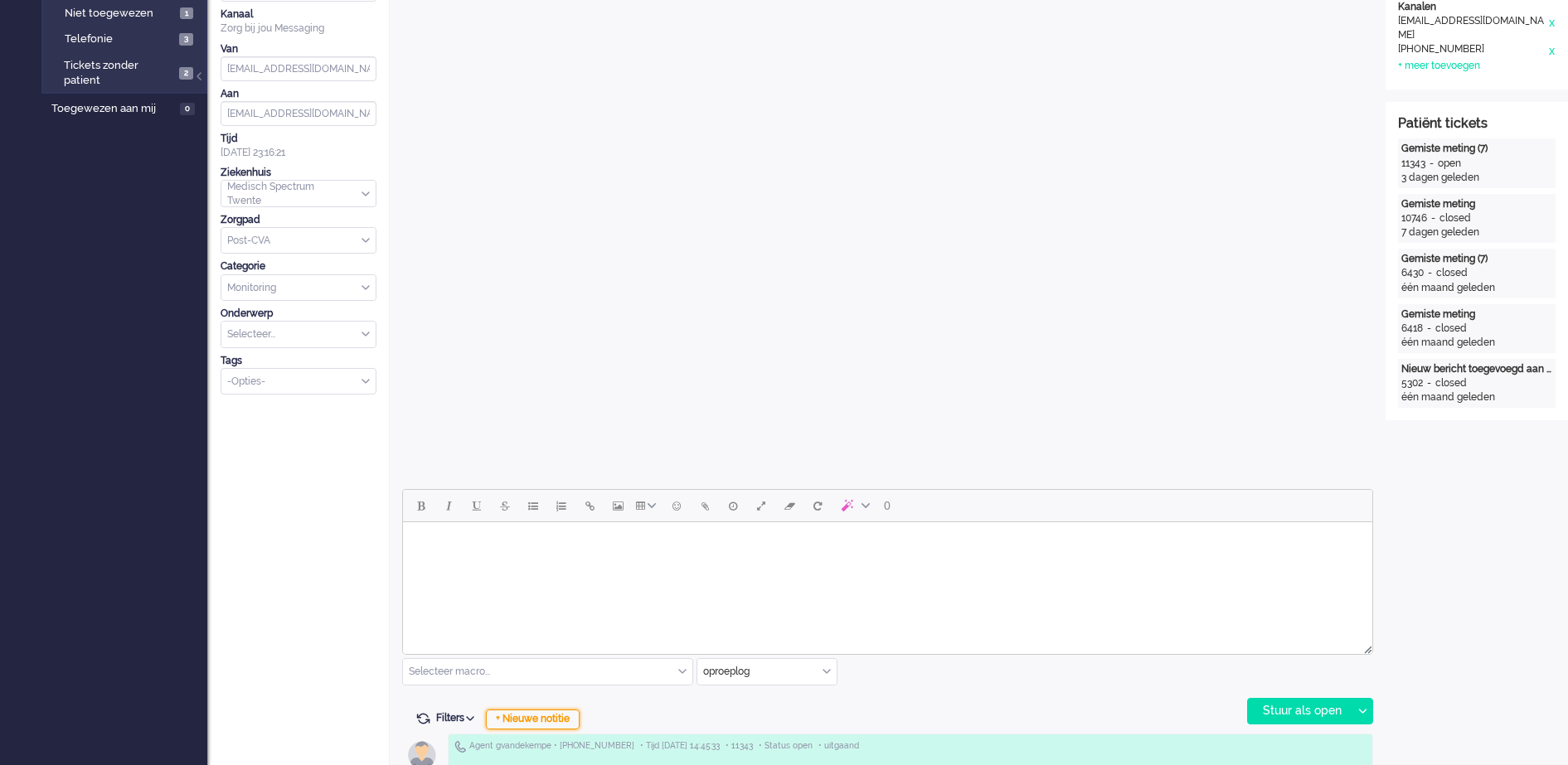
click at [563, 717] on div "+ Nieuwe notitie" at bounding box center [532, 720] width 93 height 20
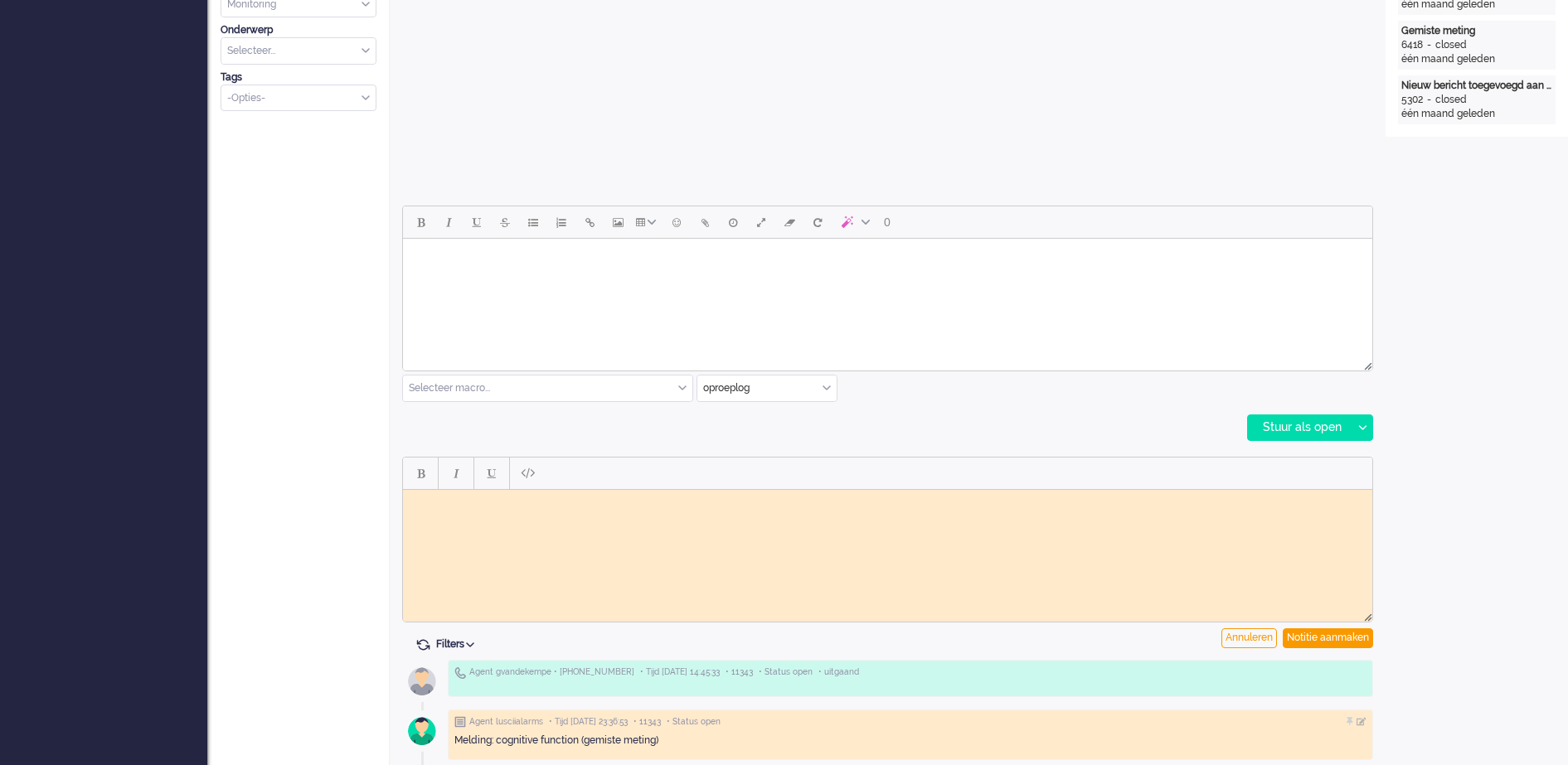
scroll to position [622, 0]
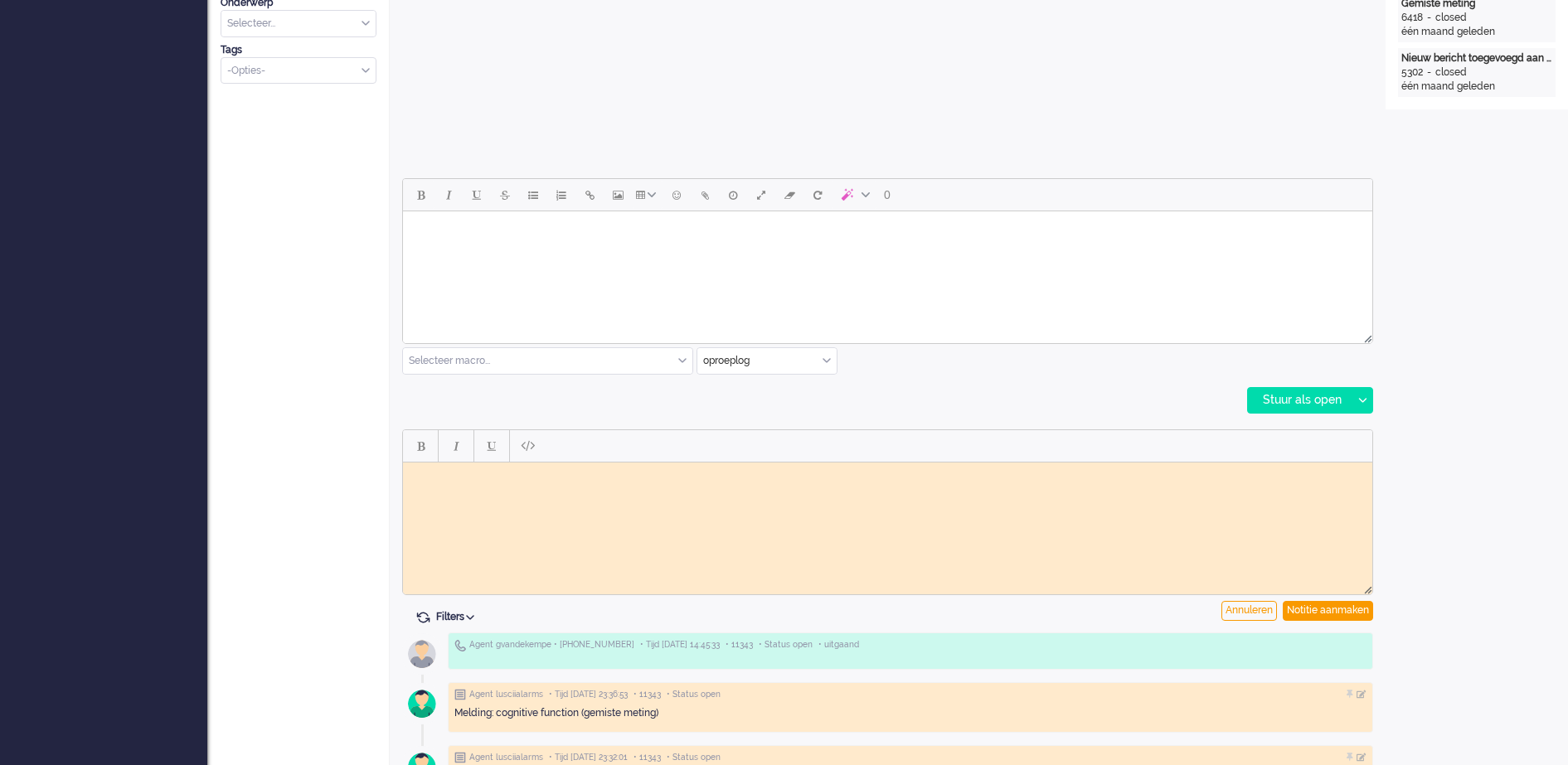
click at [502, 478] on body "Rich Text Area. Press ALT-0 for help." at bounding box center [887, 475] width 956 height 13
click at [869, 472] on body "Telefonisch contact gehad, werking app nog even toegelicht. Vragenlijst opengez…" at bounding box center [887, 480] width 956 height 24
drag, startPoint x: 461, startPoint y: 482, endPoint x: 766, endPoint y: 919, distance: 532.9
click at [403, 462] on html "Telefonisch contact gehad, werking app nog even toegelicht. Vragenlijst opengez…" at bounding box center [887, 481] width 969 height 38
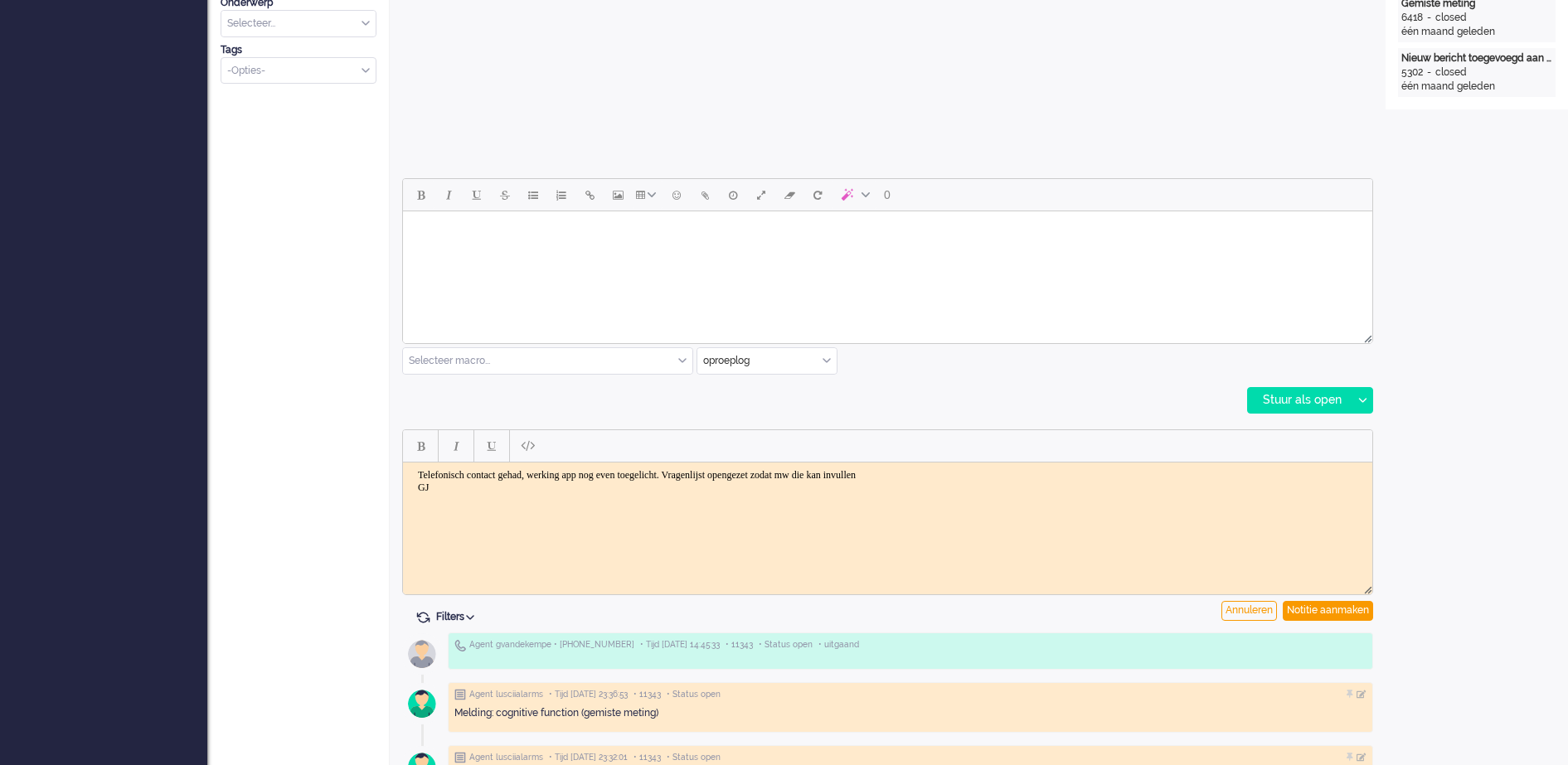
copy body "Telefonisch contact gehad, werking app nog even toegelicht. Vragenlijst opengez…"
click at [1118, 500] on html "Telefonisch contact gehad, werking app nog even toegelicht. Vragenlijst opengez…" at bounding box center [887, 481] width 969 height 38
click at [1338, 610] on div "Notitie aanmaken" at bounding box center [1328, 611] width 91 height 20
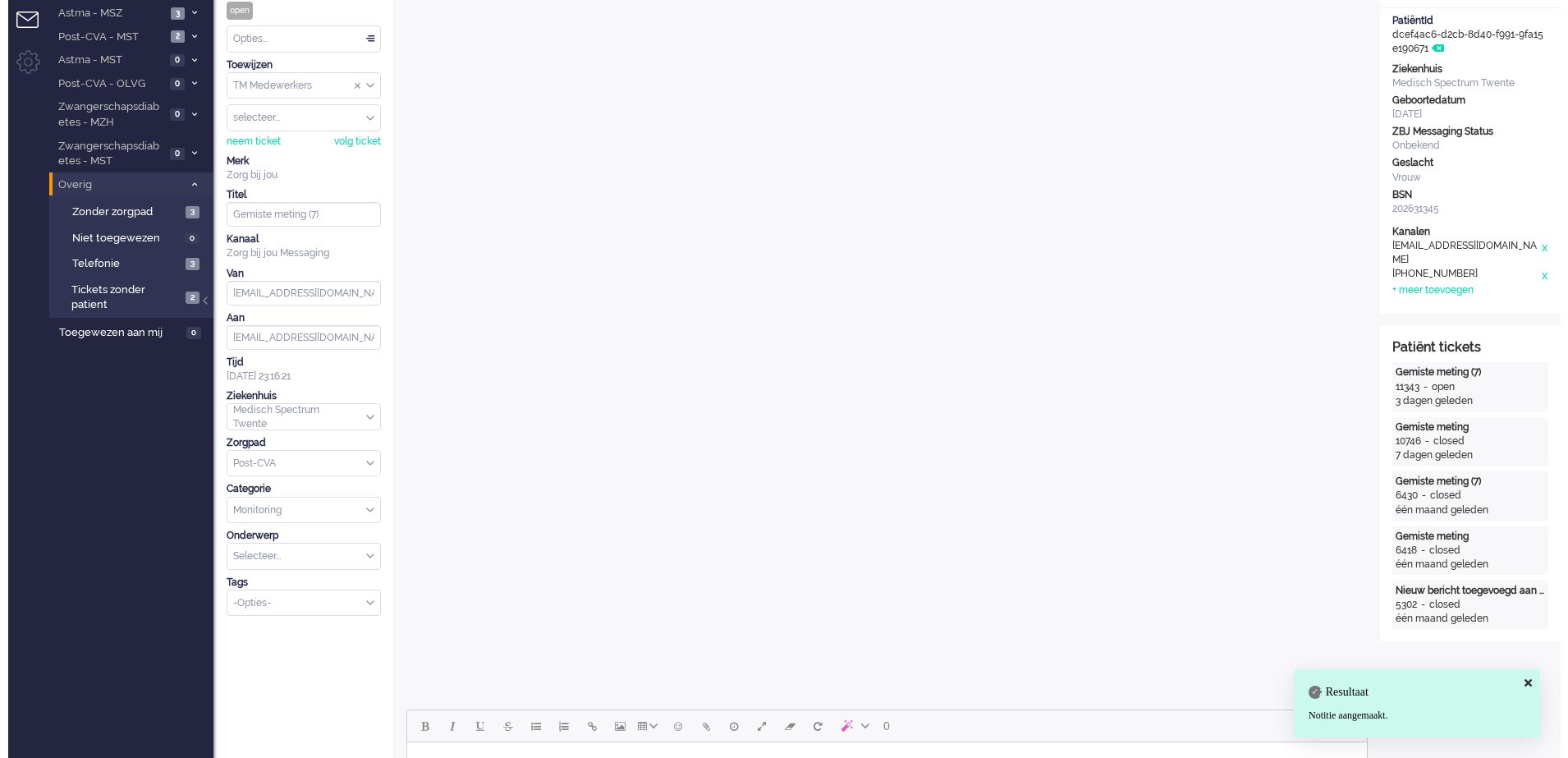
scroll to position [0, 0]
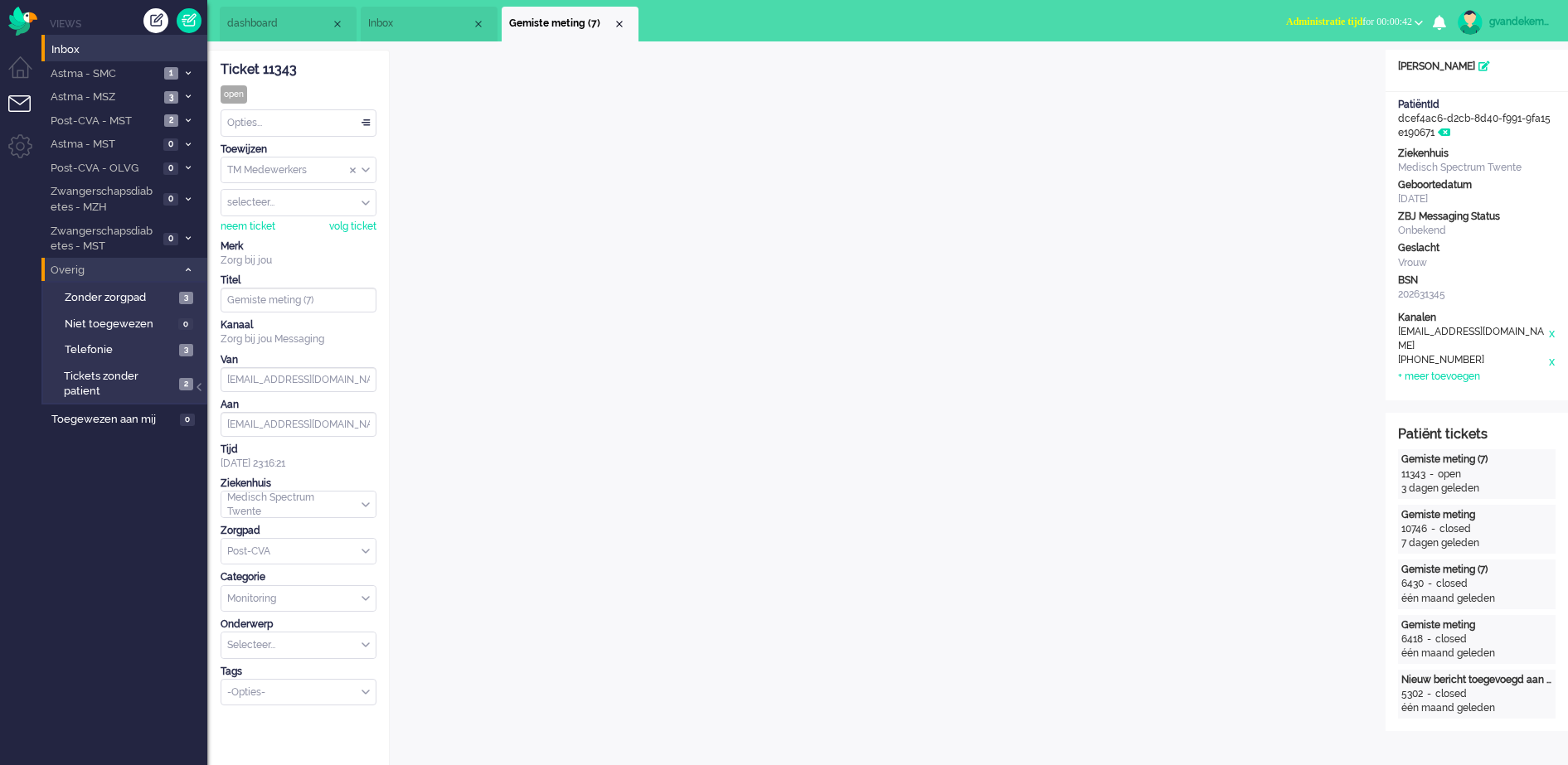
click at [1423, 18] on button "Administratie tijd for 00:00:42" at bounding box center [1354, 22] width 157 height 24
click at [1298, 73] on label "Online" at bounding box center [1354, 74] width 131 height 15
click at [365, 121] on div "Opties..." at bounding box center [298, 123] width 154 height 25
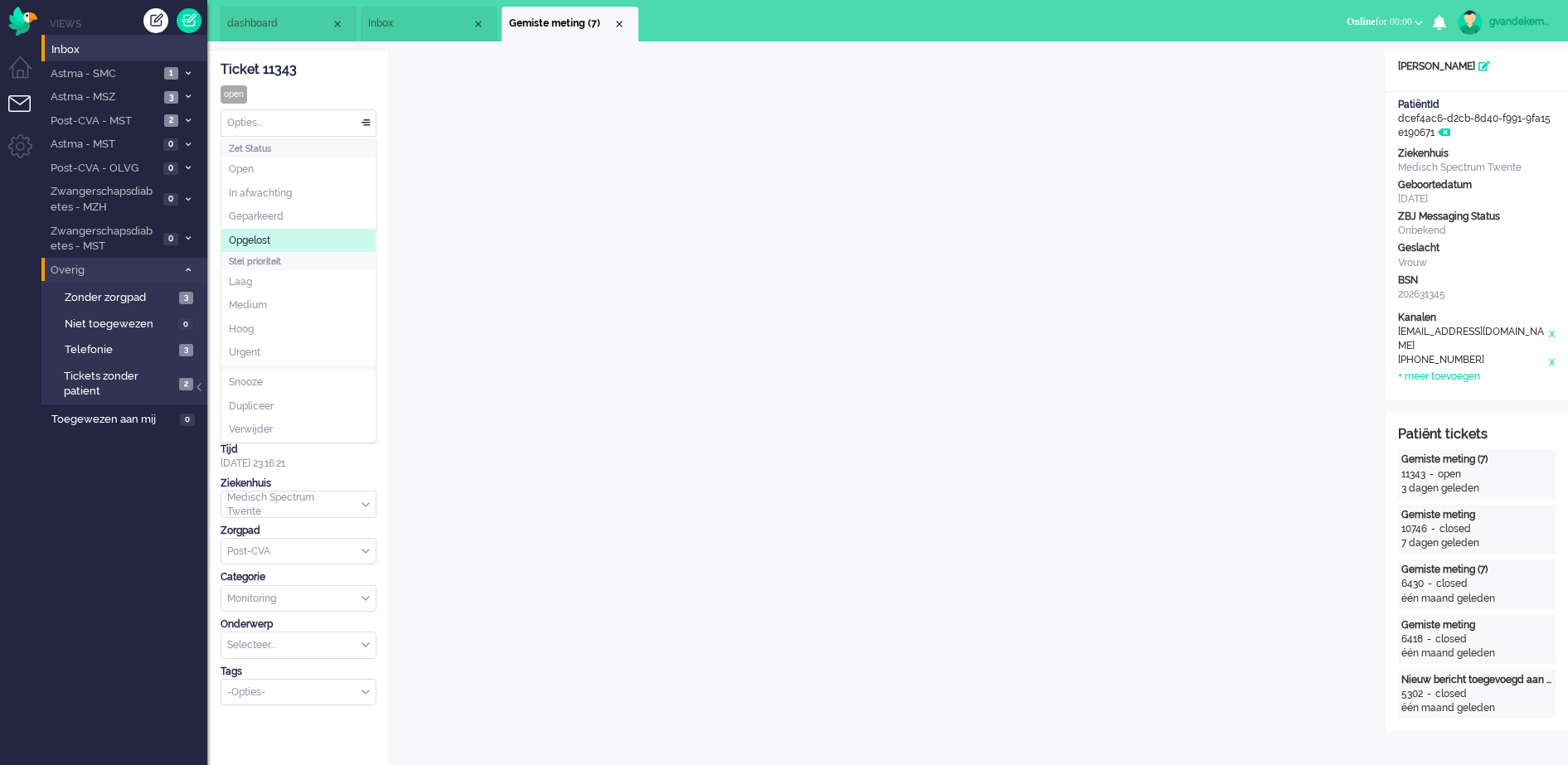
click at [320, 238] on li "Opgelost" at bounding box center [298, 240] width 154 height 24
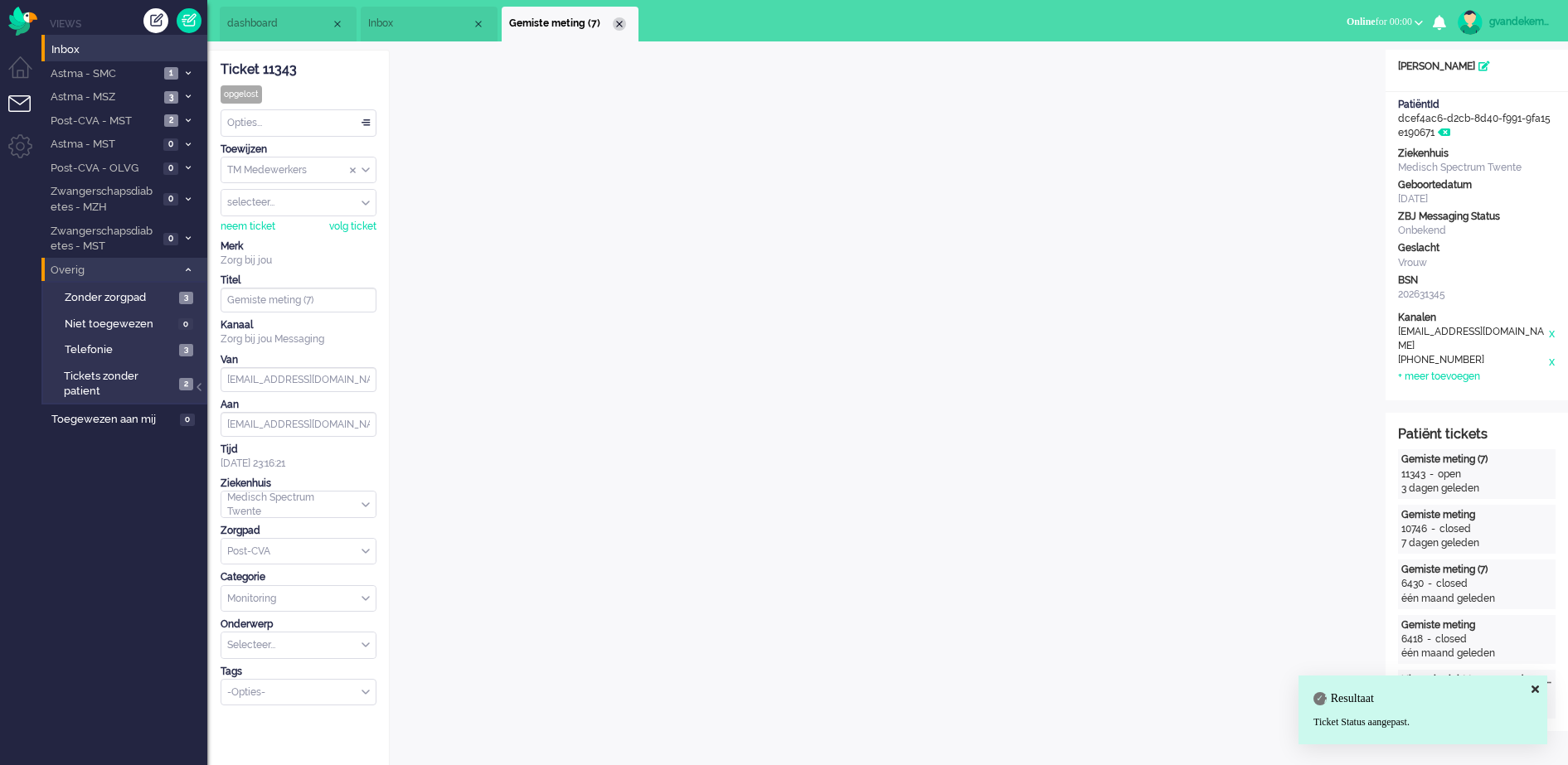
click at [618, 22] on div "Close tab" at bounding box center [619, 24] width 14 height 14
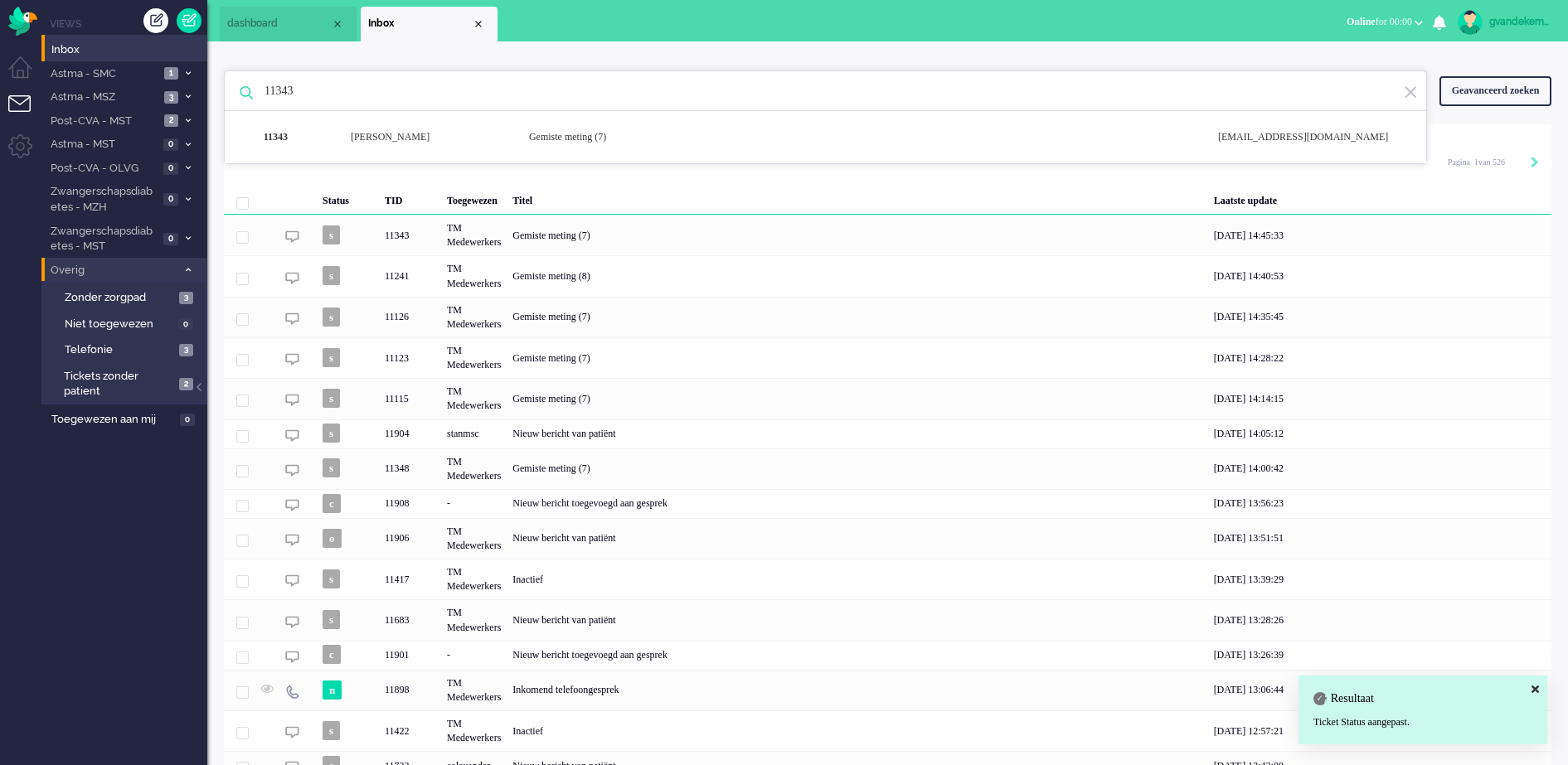
click at [278, 88] on input "11343" at bounding box center [828, 92] width 1152 height 40
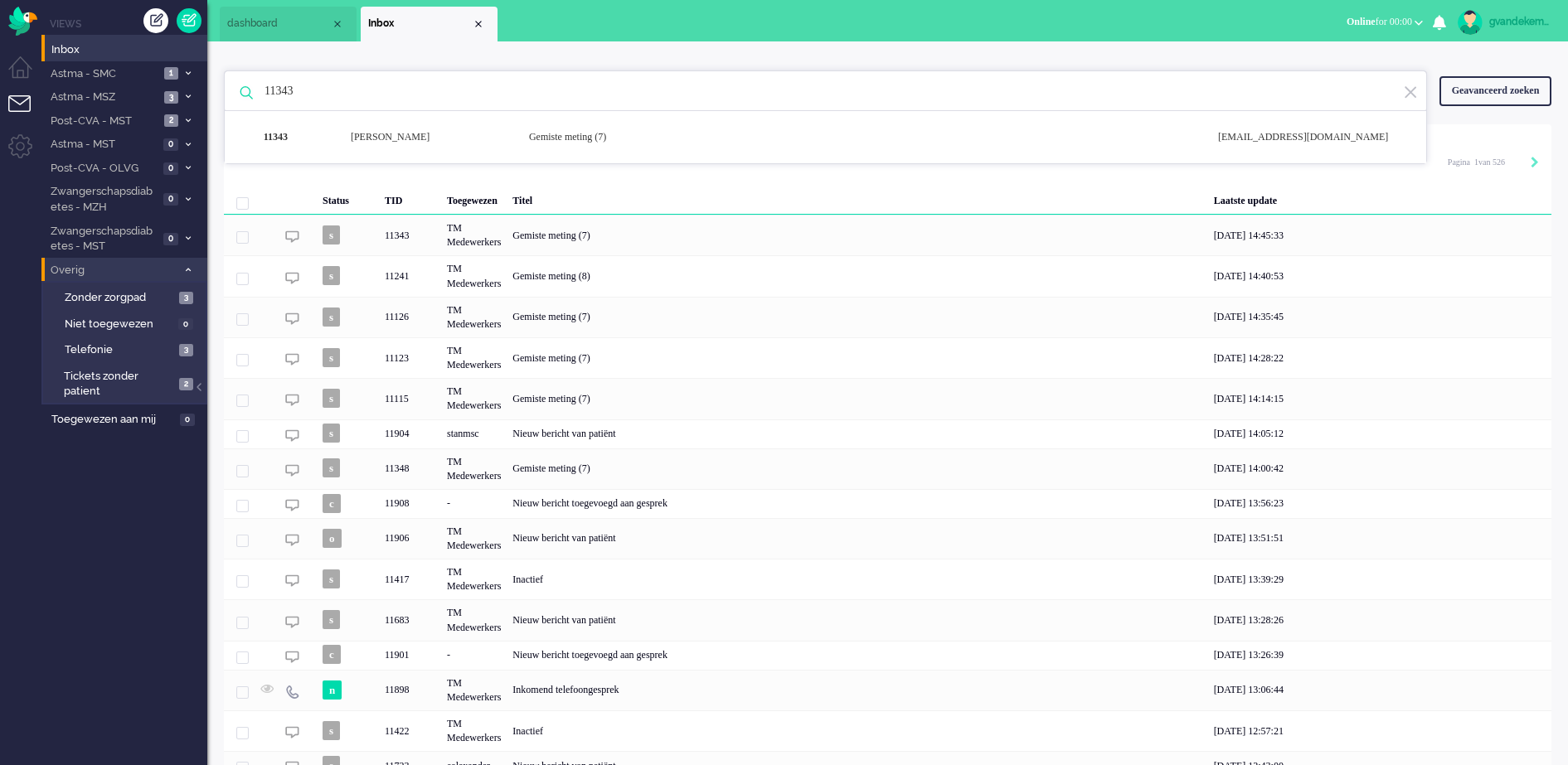
click at [278, 88] on input "11343" at bounding box center [828, 92] width 1152 height 40
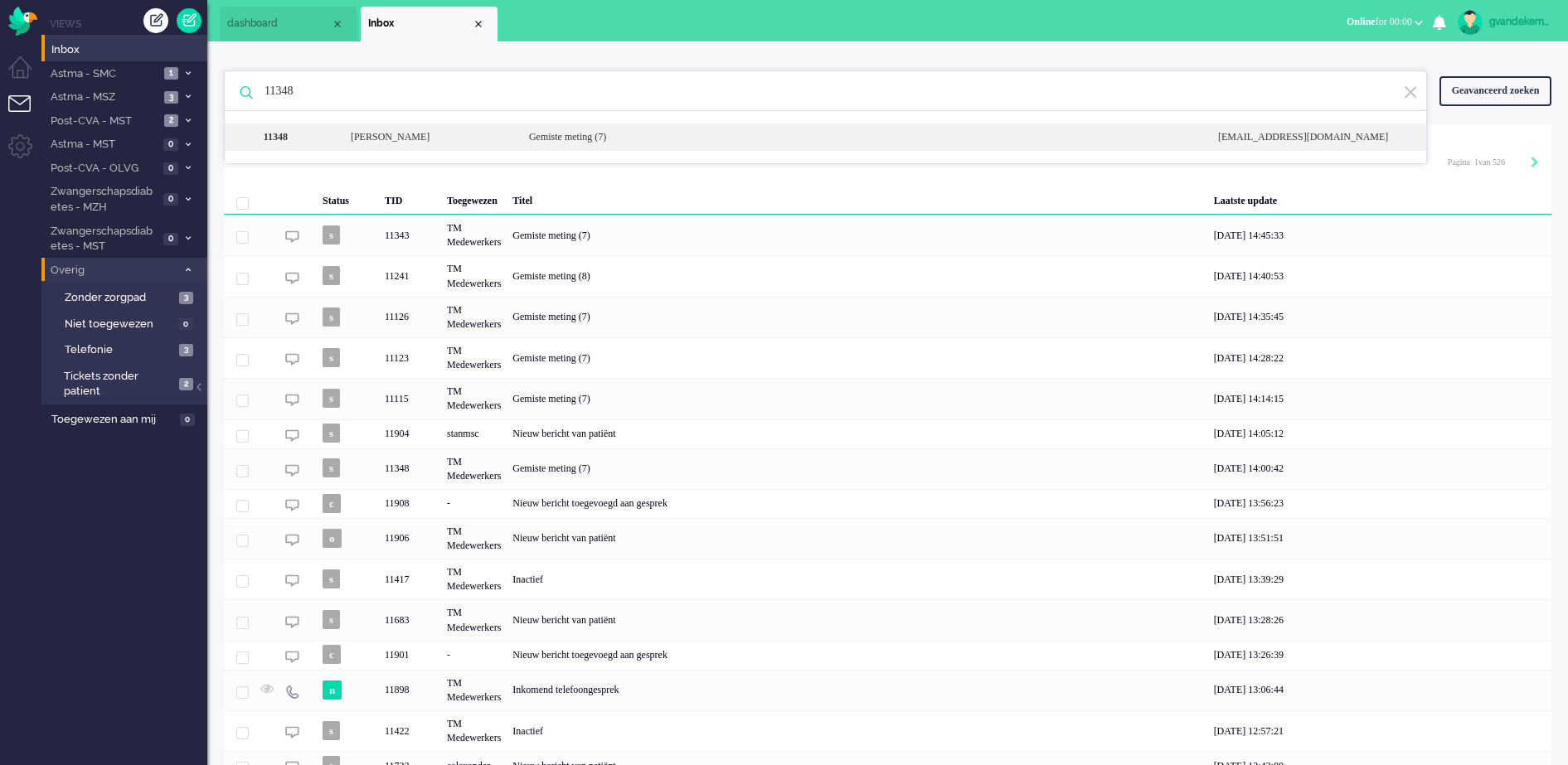
type input "11348"
click at [731, 134] on div "Gemiste meting (7)" at bounding box center [861, 138] width 689 height 15
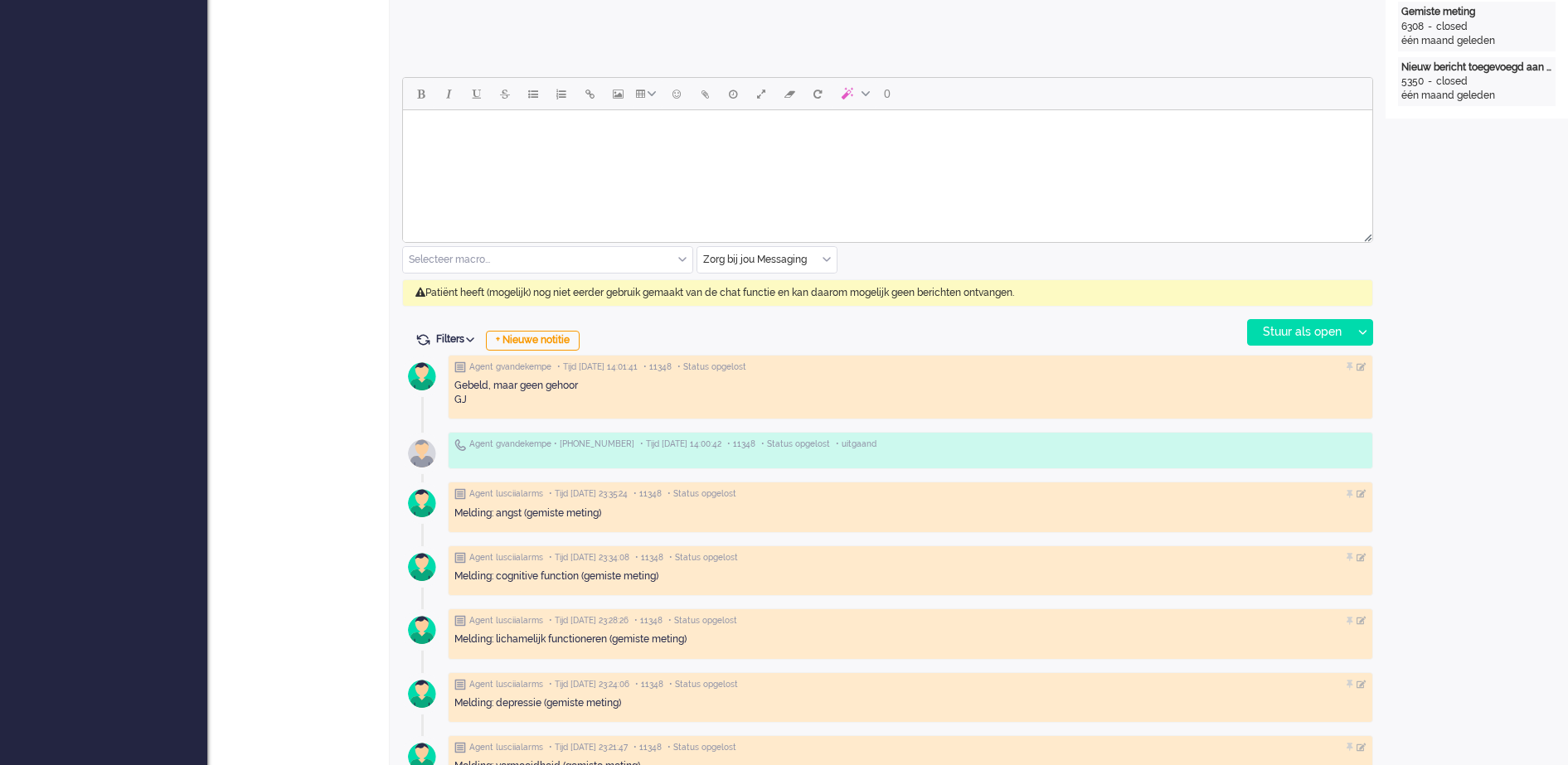
scroll to position [829, 0]
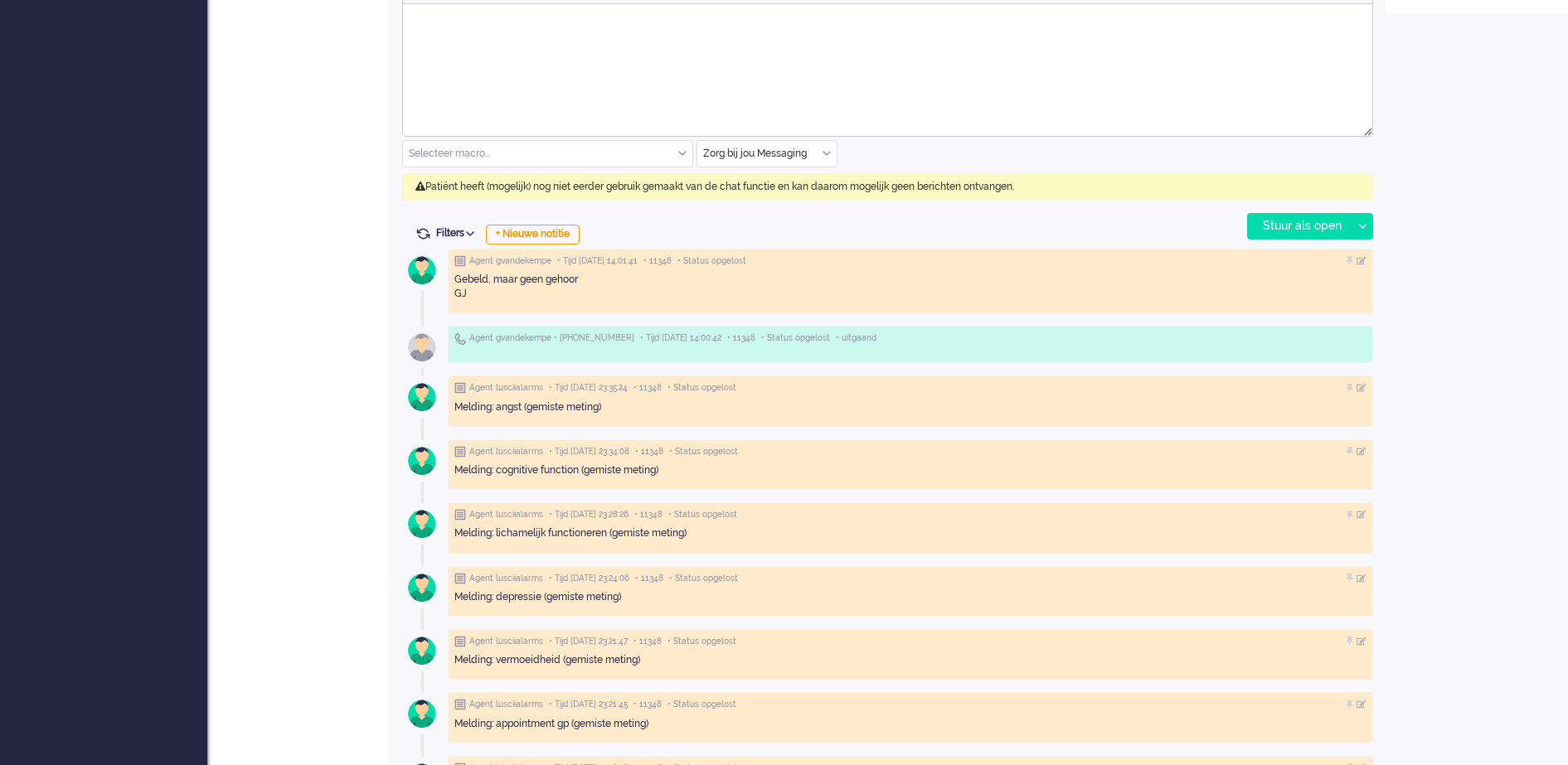
click at [824, 155] on div "Zorg bij jou Messaging" at bounding box center [767, 154] width 140 height 25
click at [764, 202] on span "uitgaand telefoon" at bounding box center [746, 203] width 82 height 15
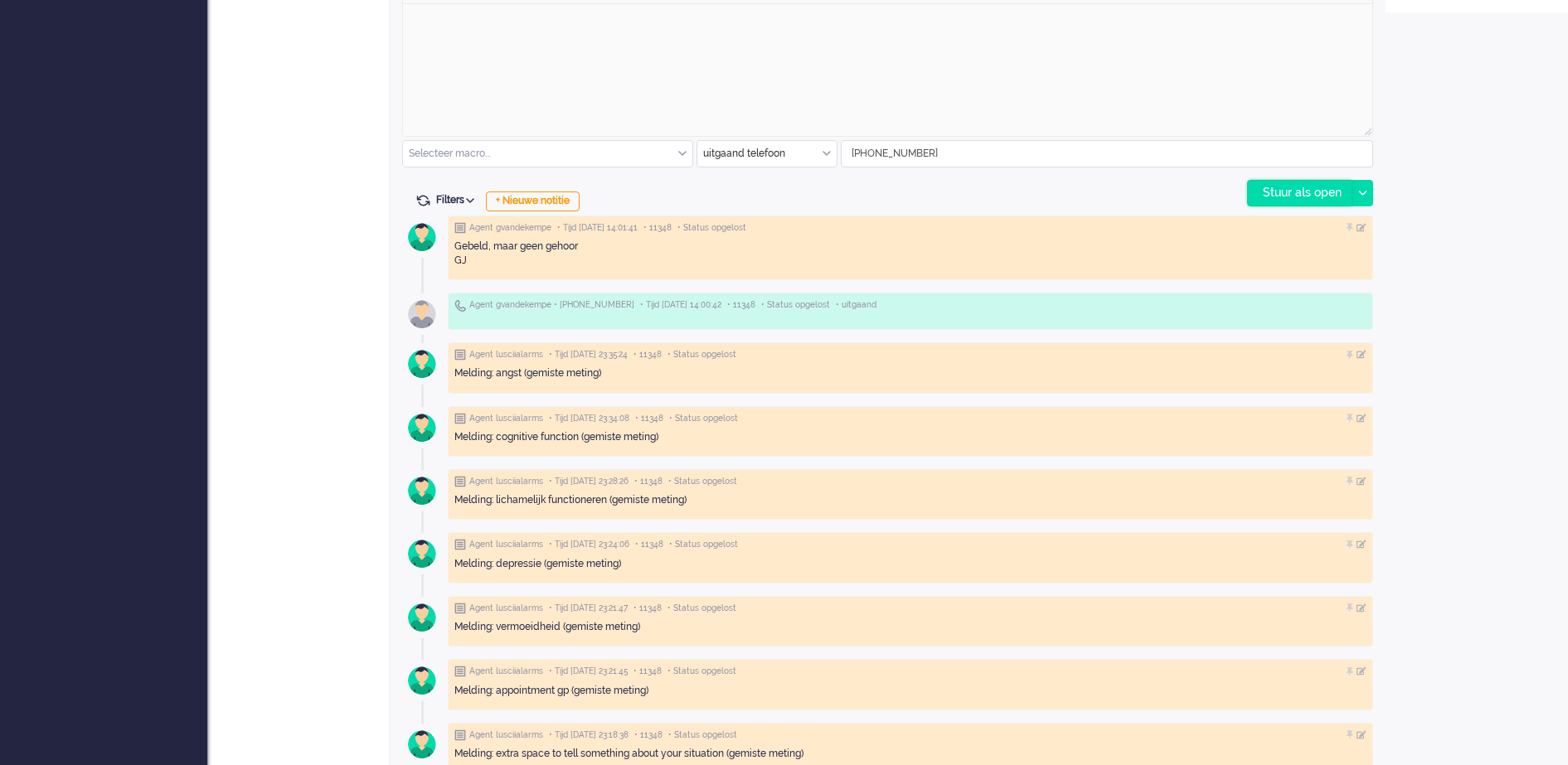
click at [1282, 190] on div "Stuur als open" at bounding box center [1300, 192] width 103 height 24
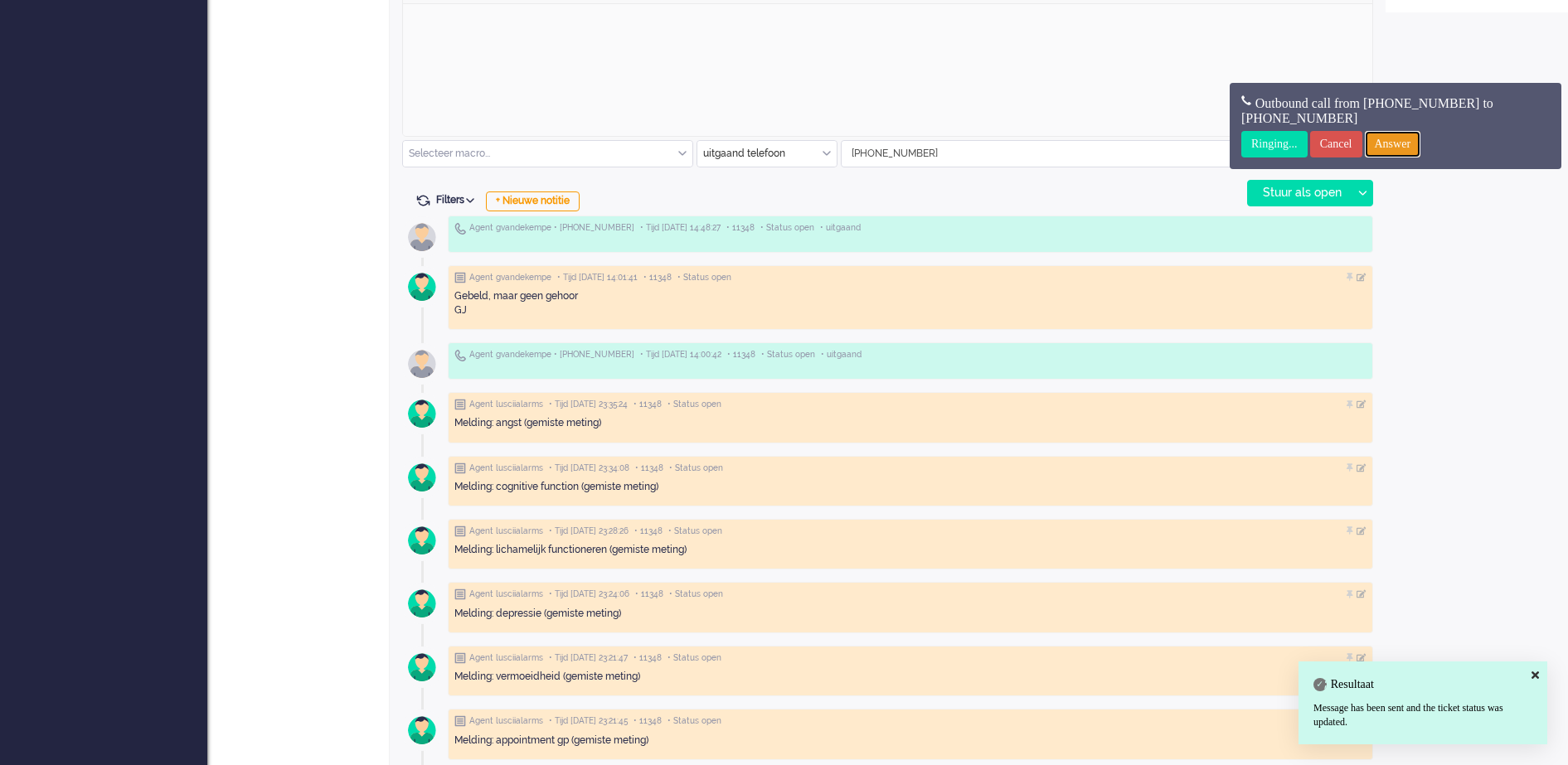
click at [1394, 131] on input "Answer" at bounding box center [1393, 144] width 56 height 26
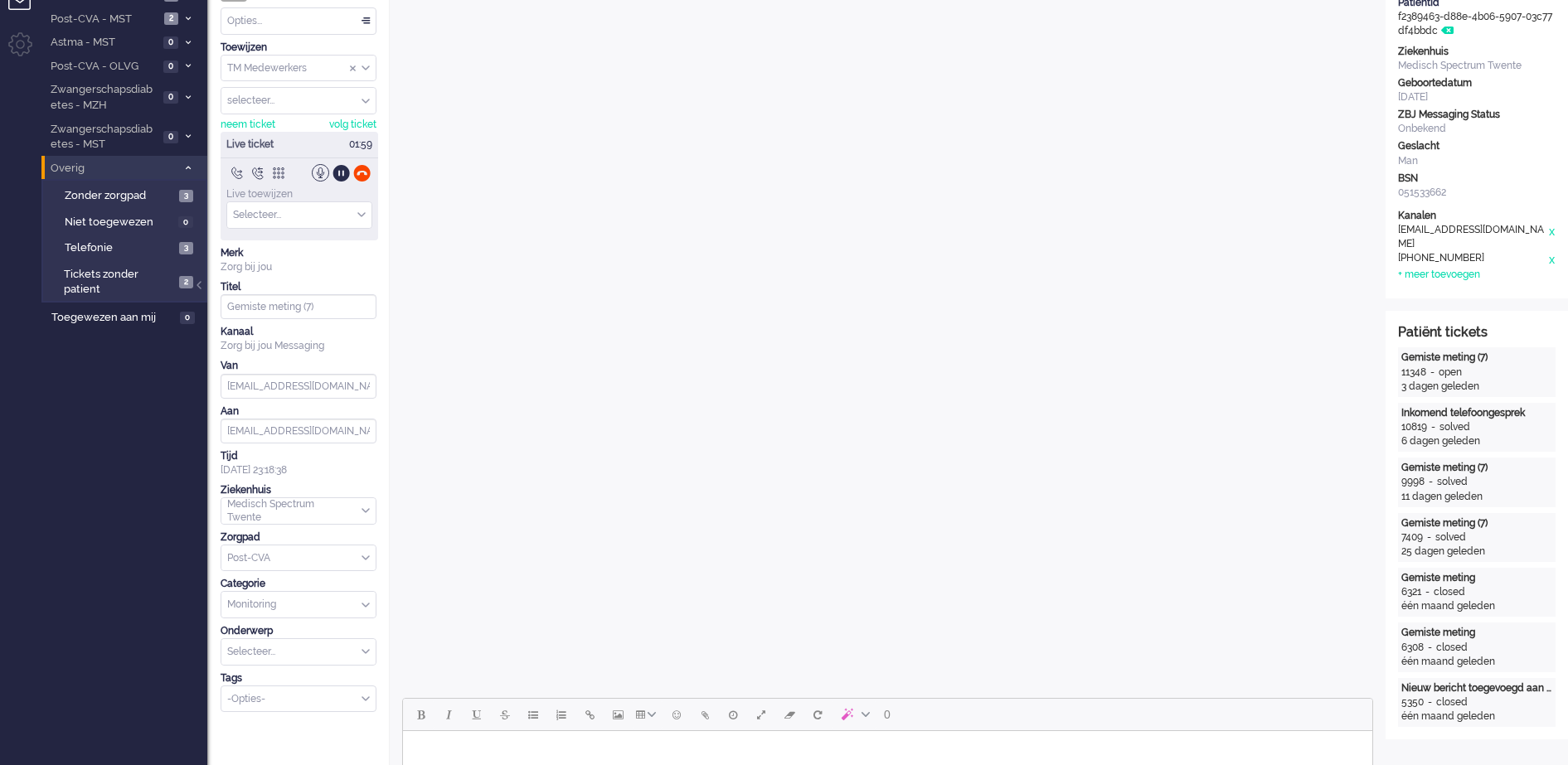
scroll to position [0, 0]
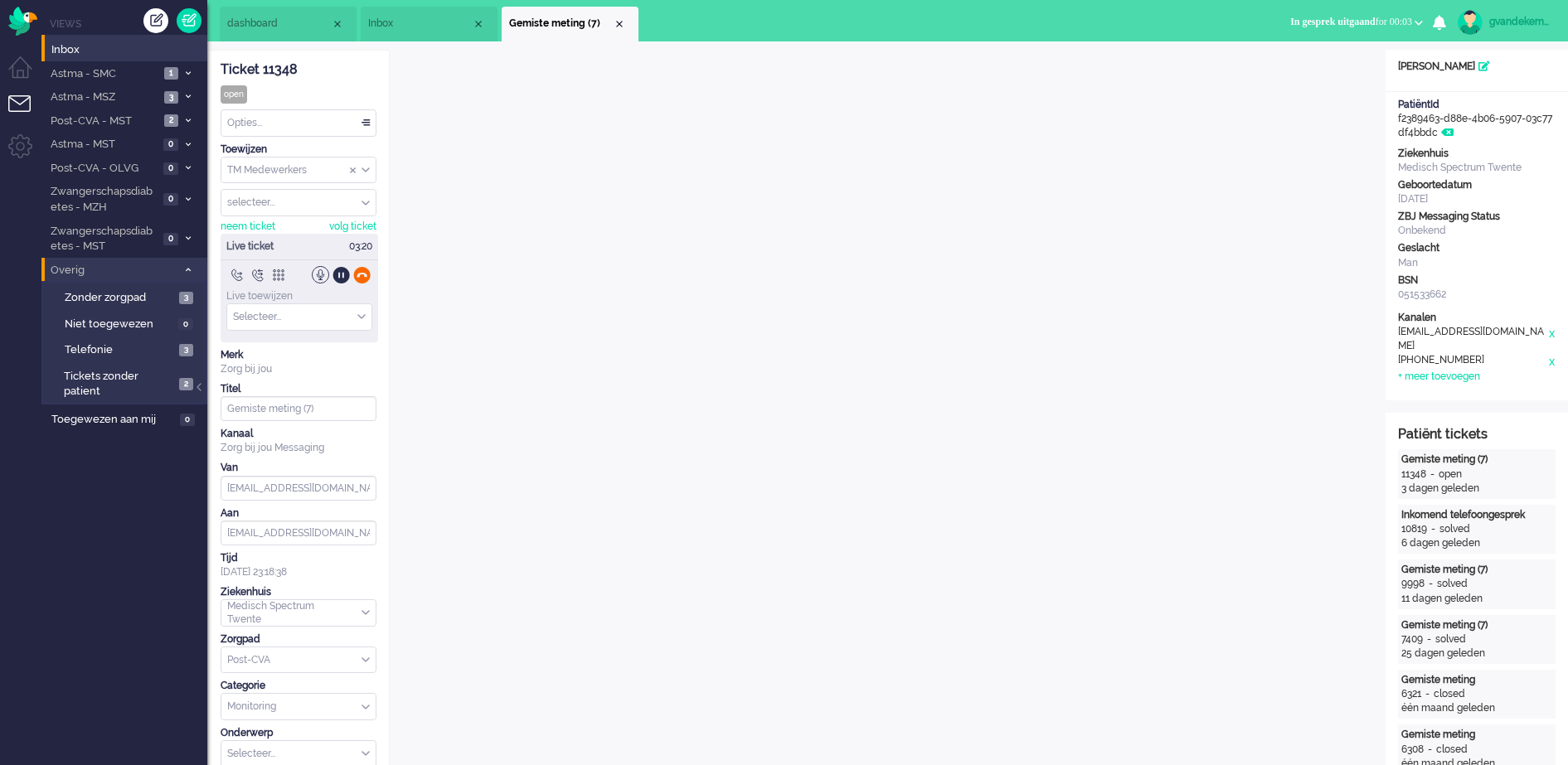
click at [363, 276] on div at bounding box center [362, 275] width 17 height 17
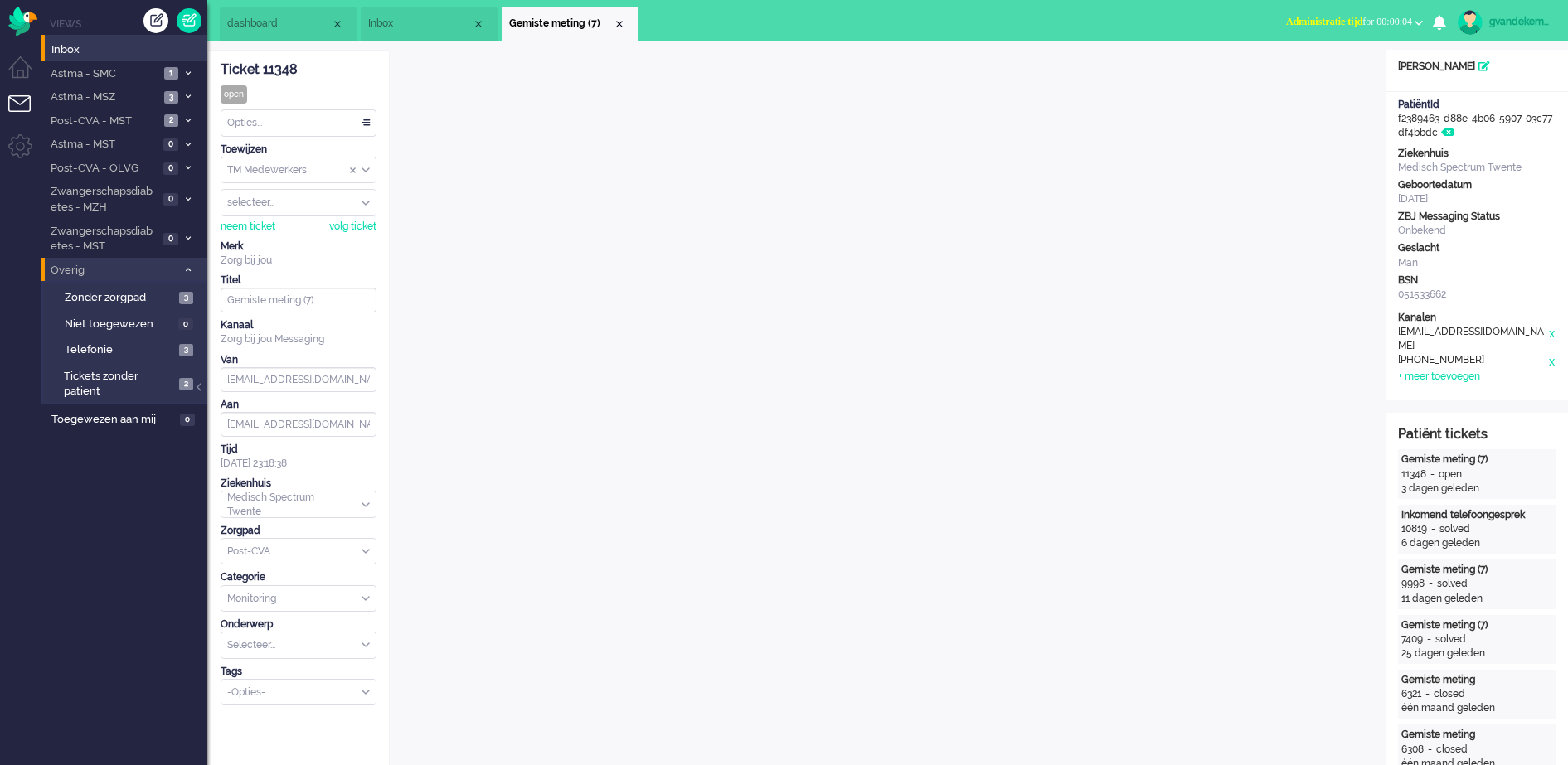
click at [1418, 19] on button "Administratie tijd for 00:00:04" at bounding box center [1354, 22] width 157 height 24
click at [1314, 76] on label "Online" at bounding box center [1354, 74] width 131 height 15
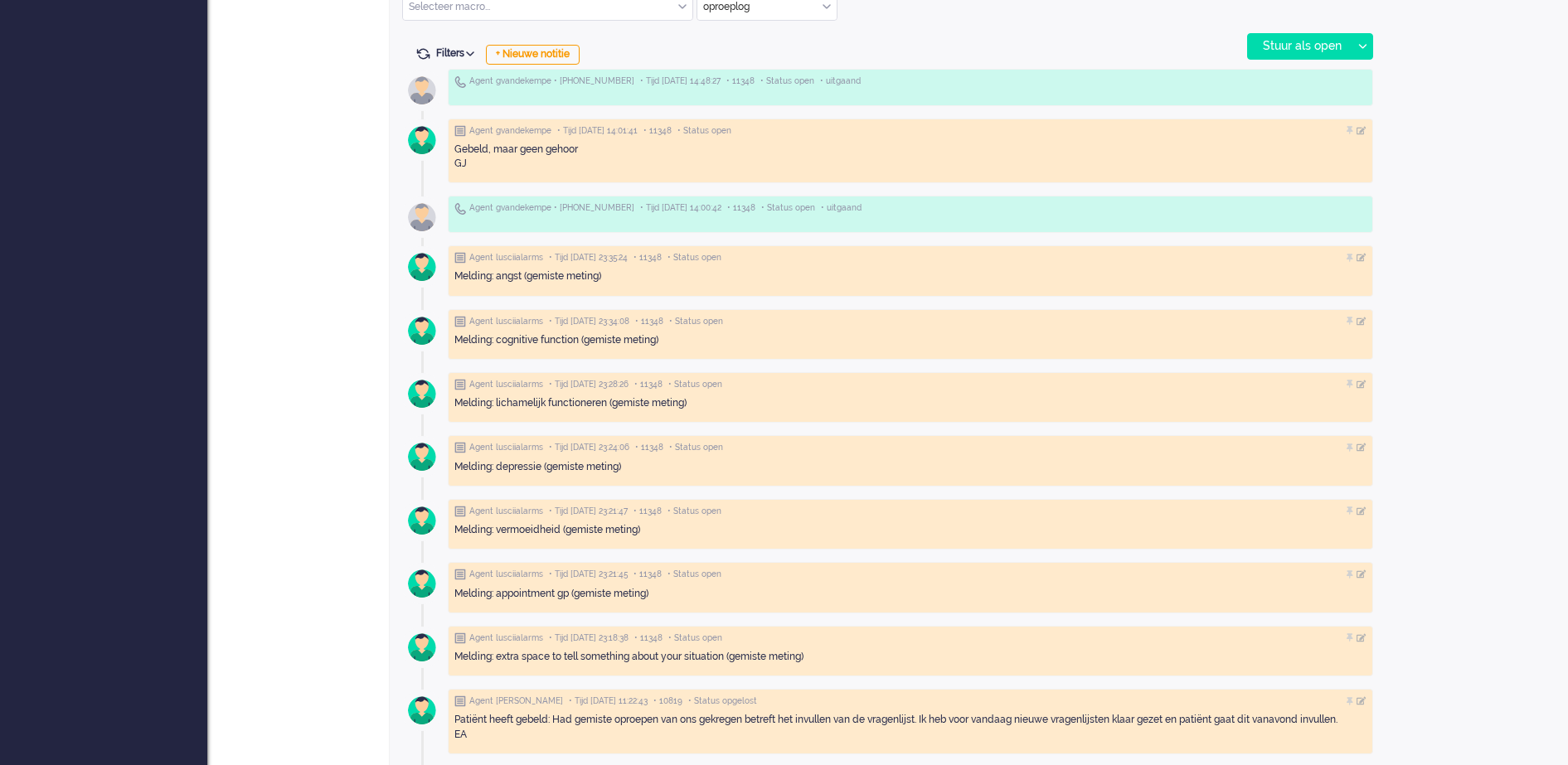
scroll to position [933, 0]
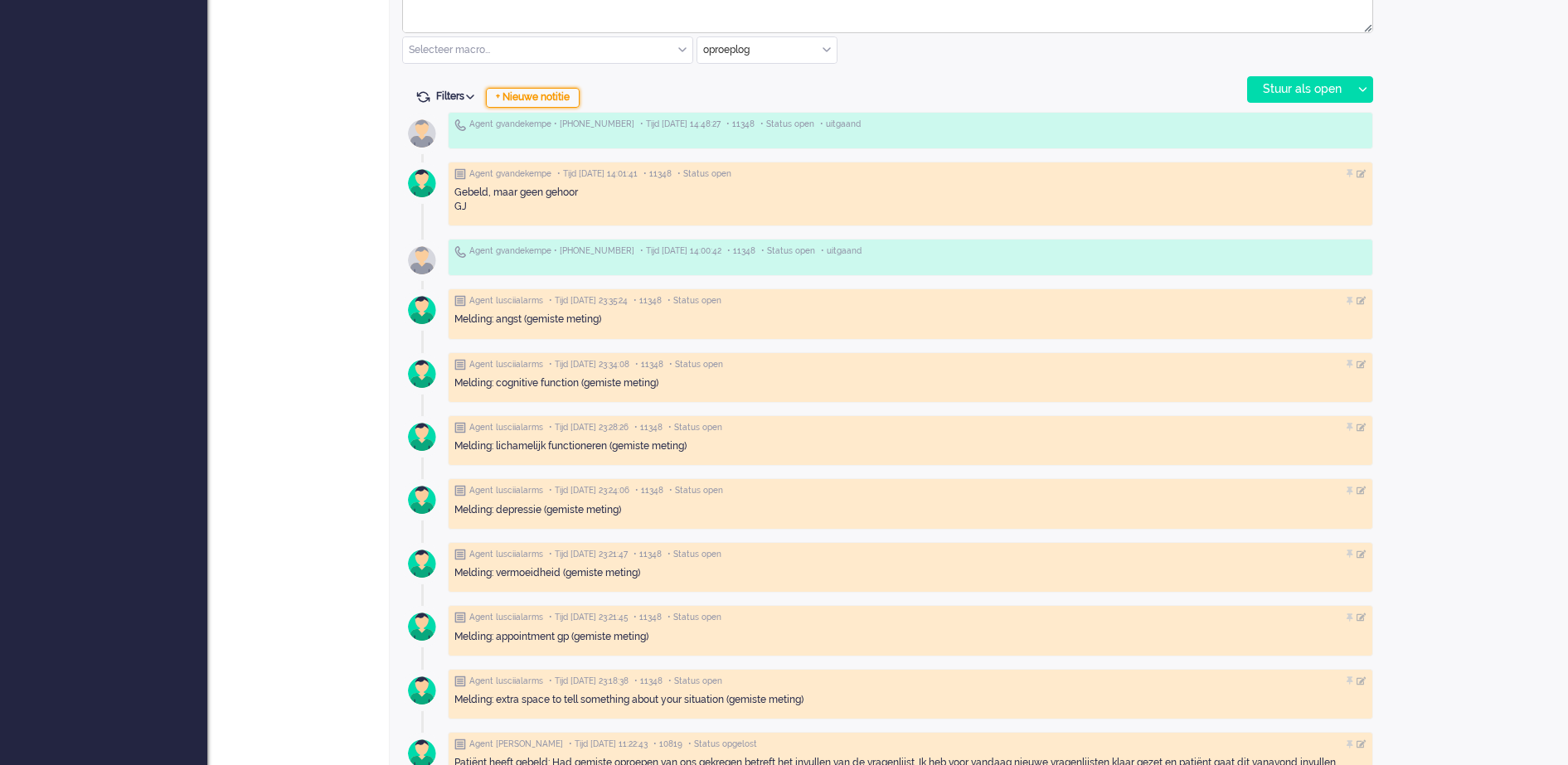
click at [550, 95] on div "+ Nieuwe notitie" at bounding box center [532, 98] width 93 height 20
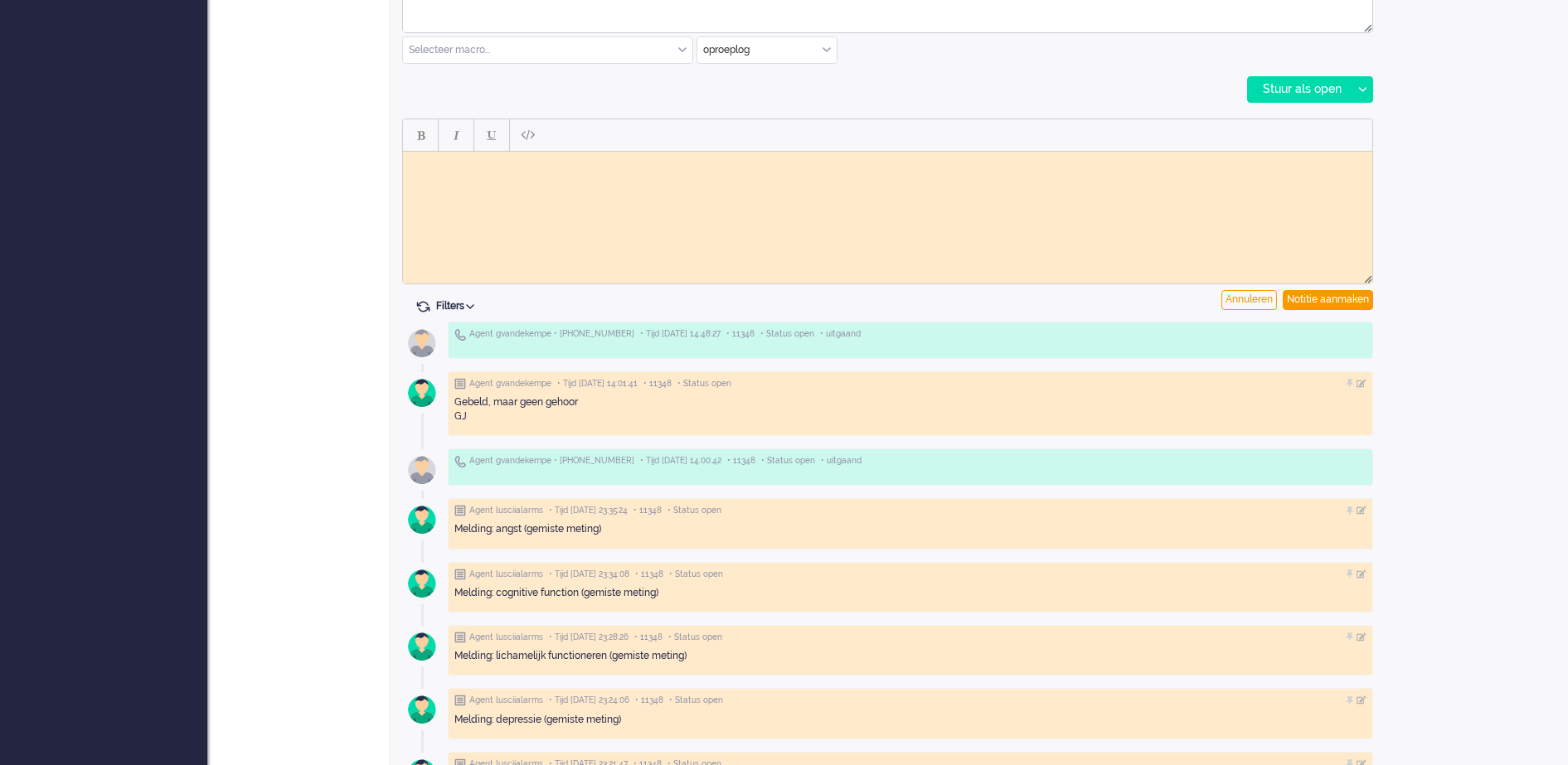
scroll to position [0, 0]
click at [464, 169] on body "Rich Text Area. Press ALT-0 for help." at bounding box center [887, 164] width 956 height 13
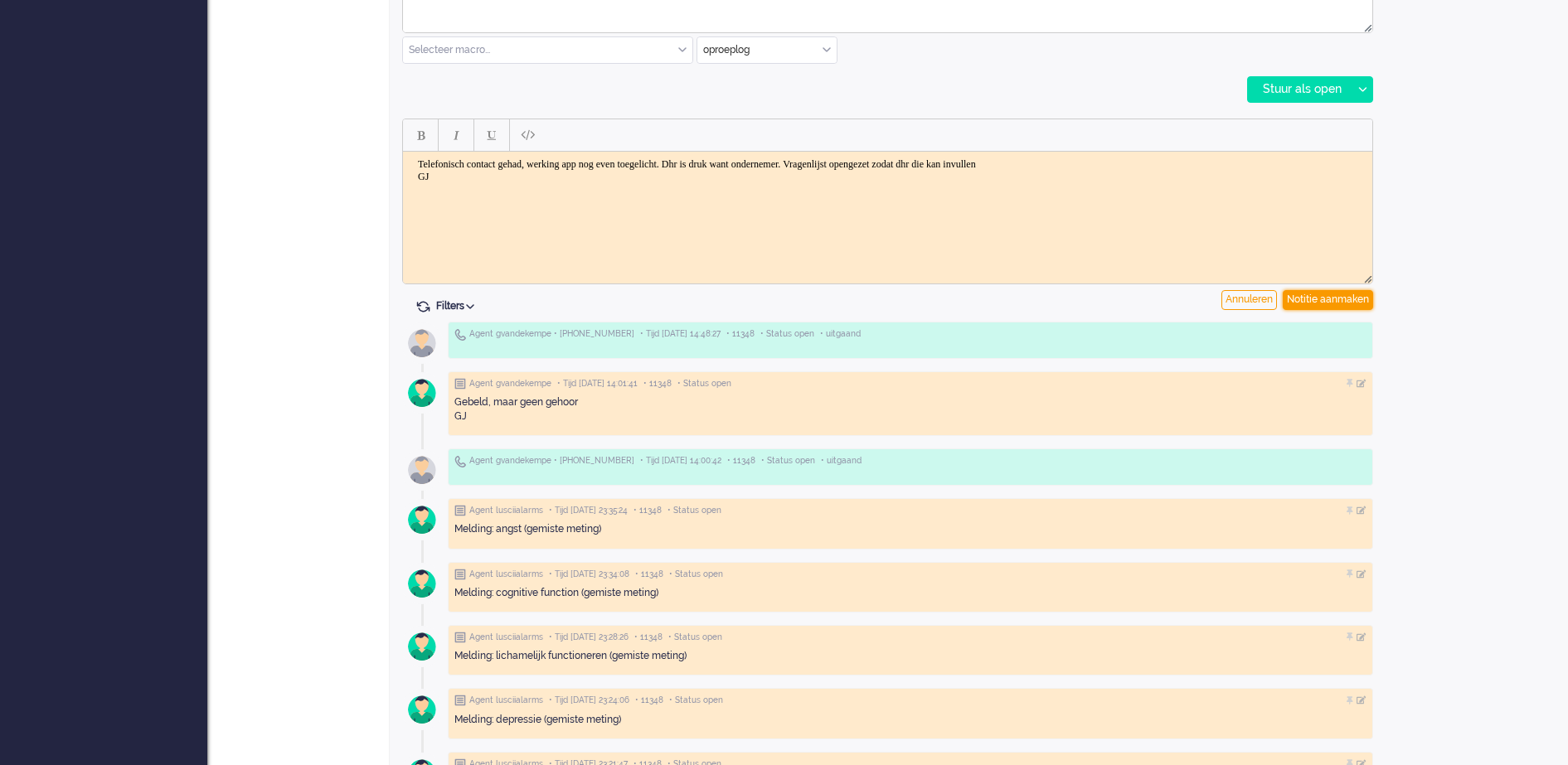
click at [1351, 295] on div "Notitie aanmaken" at bounding box center [1328, 300] width 91 height 20
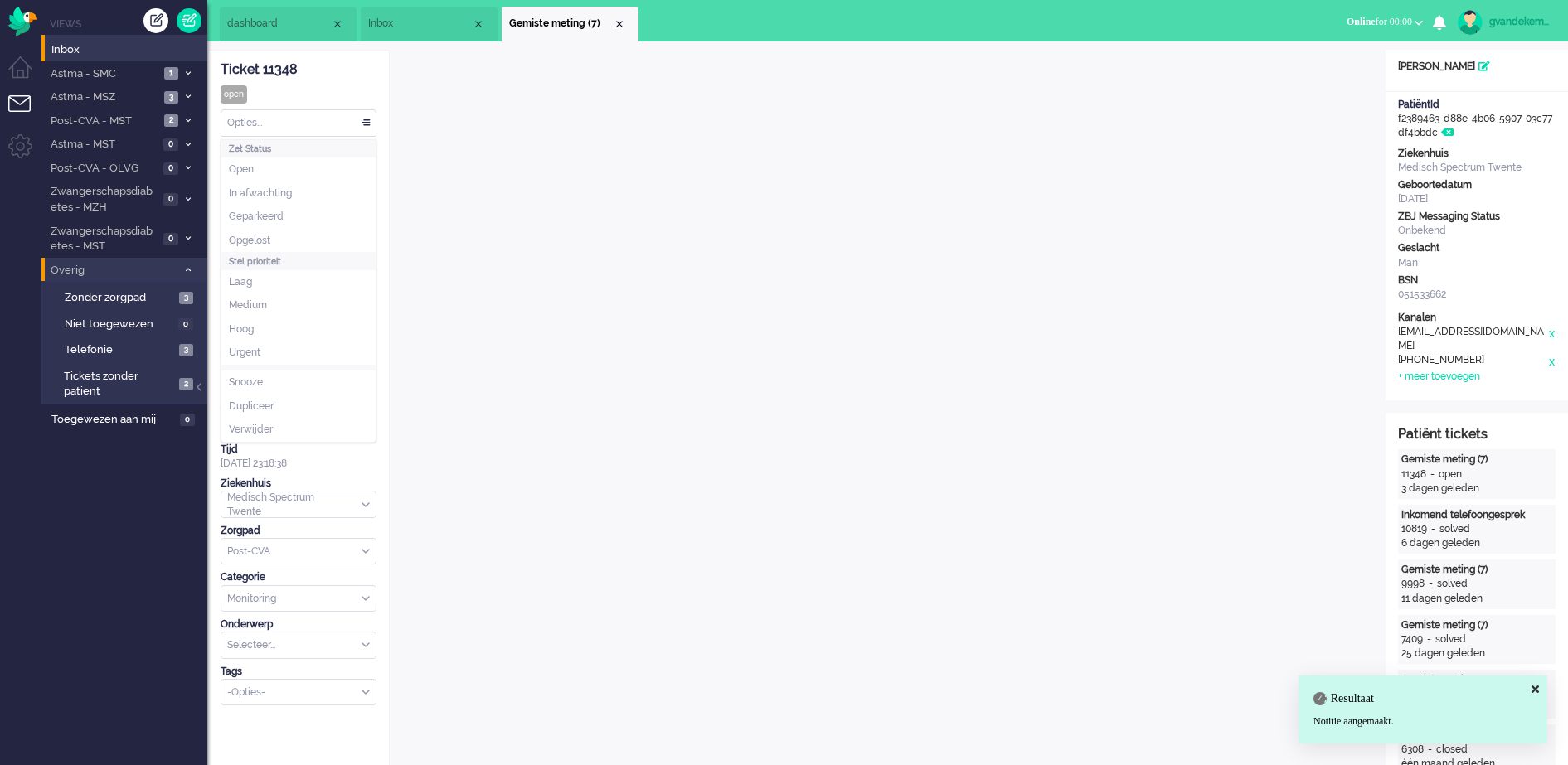
click at [365, 117] on div "Opties..." at bounding box center [298, 123] width 154 height 25
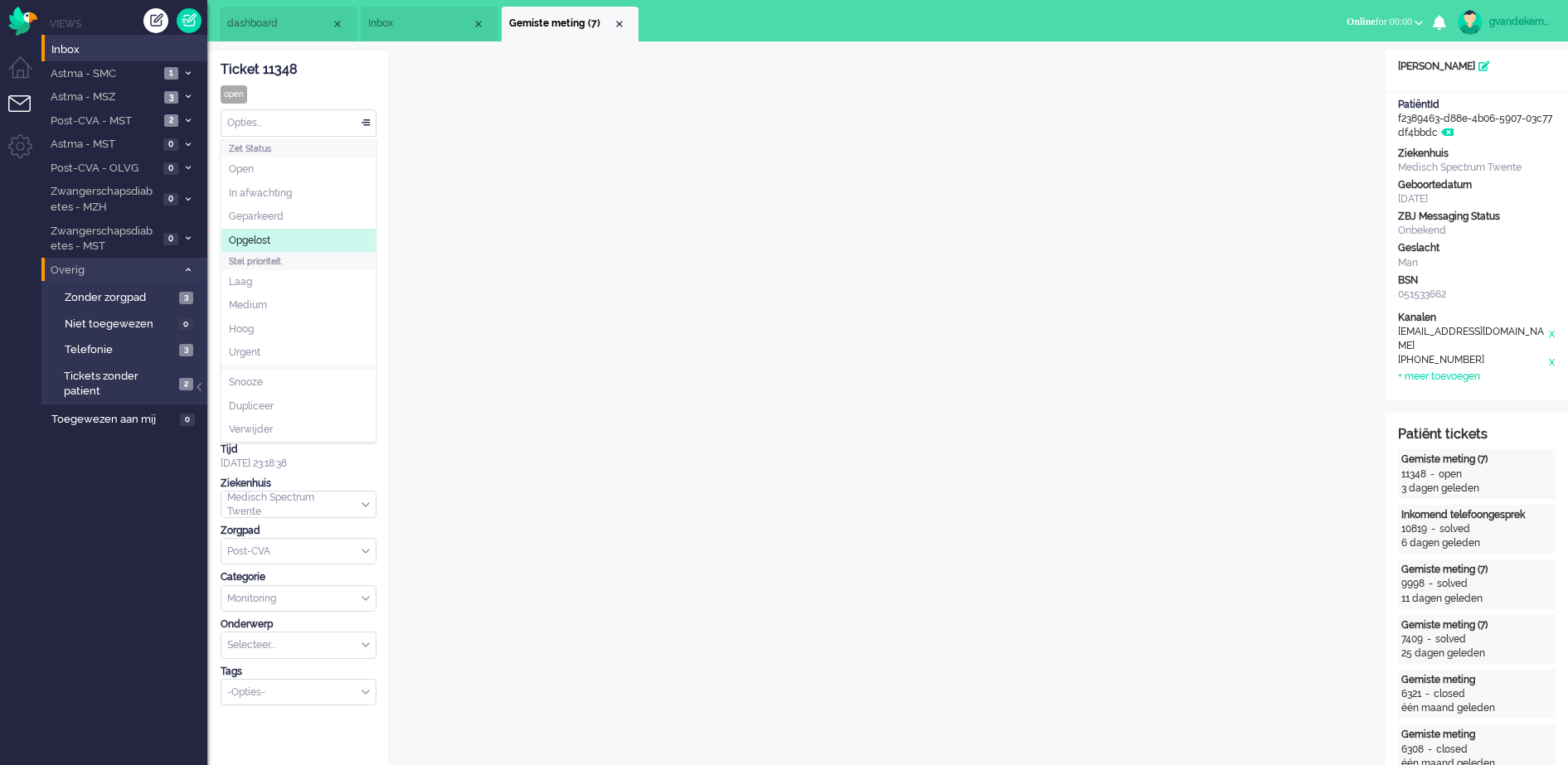
click at [279, 233] on li "Opgelost" at bounding box center [298, 240] width 154 height 24
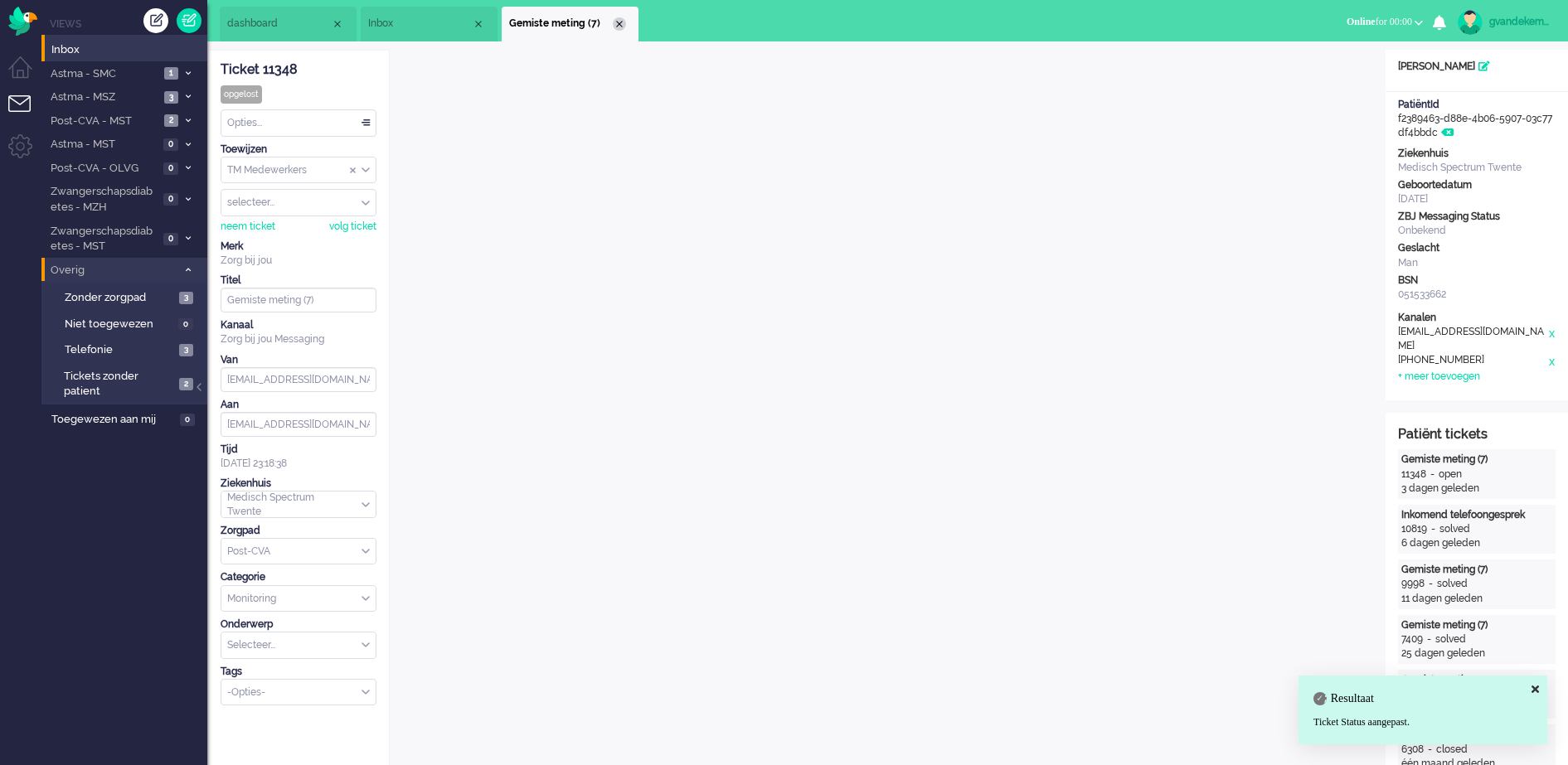
click at [618, 26] on div "Close tab" at bounding box center [619, 24] width 14 height 14
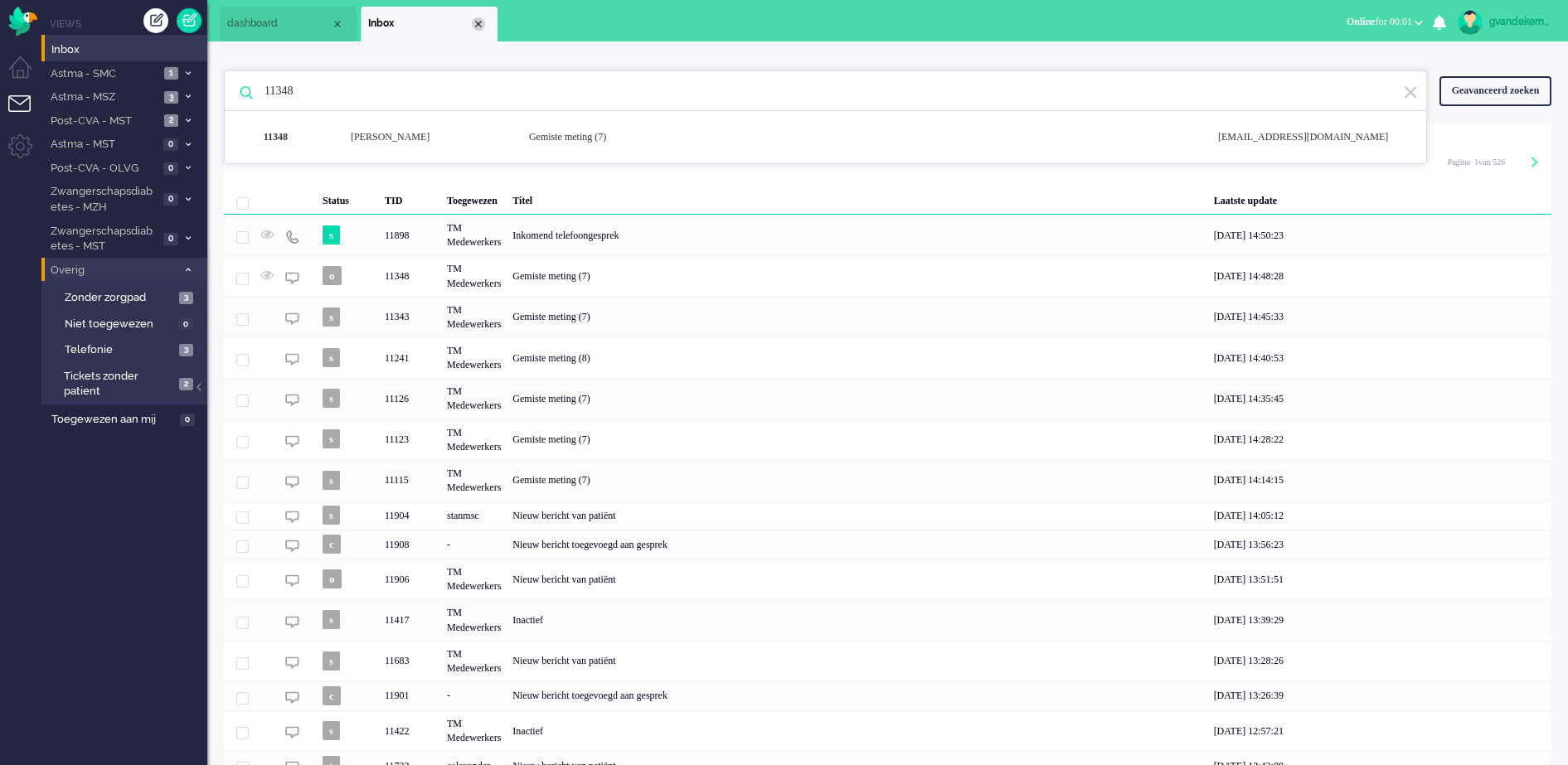
click at [474, 21] on div "Close tab" at bounding box center [479, 24] width 14 height 14
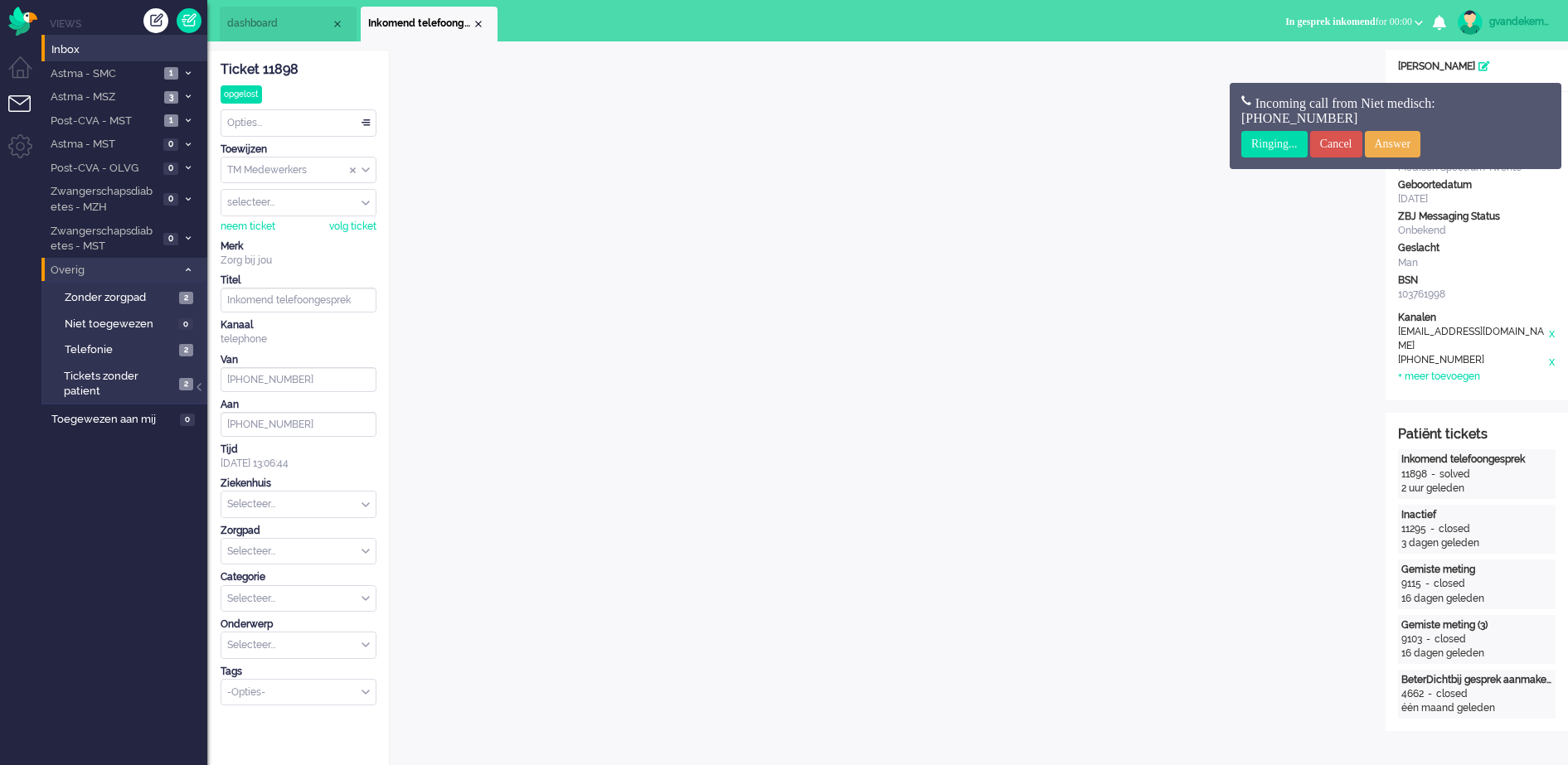
scroll to position [31, 0]
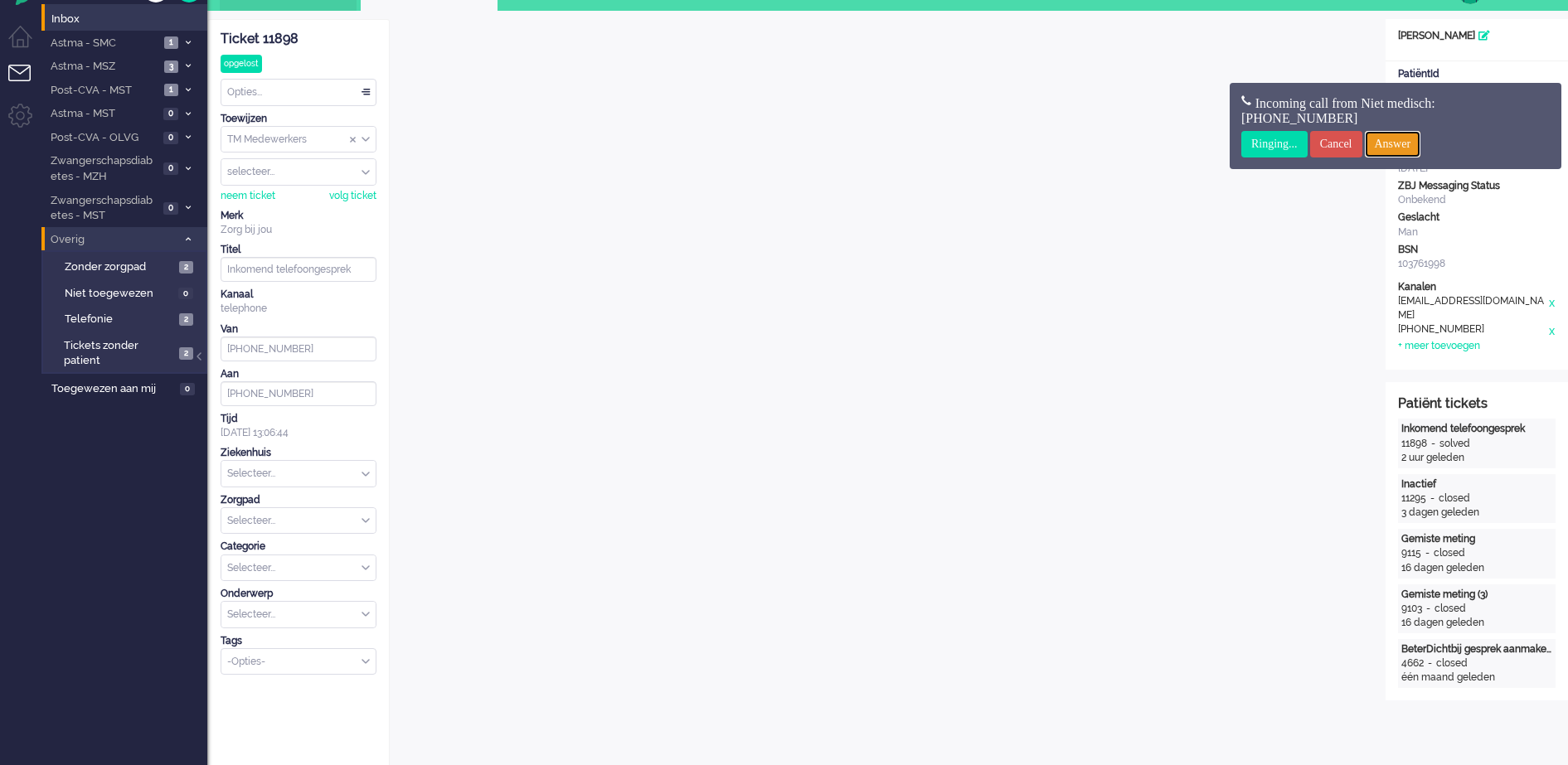
click at [1421, 146] on input "Answer" at bounding box center [1393, 144] width 56 height 26
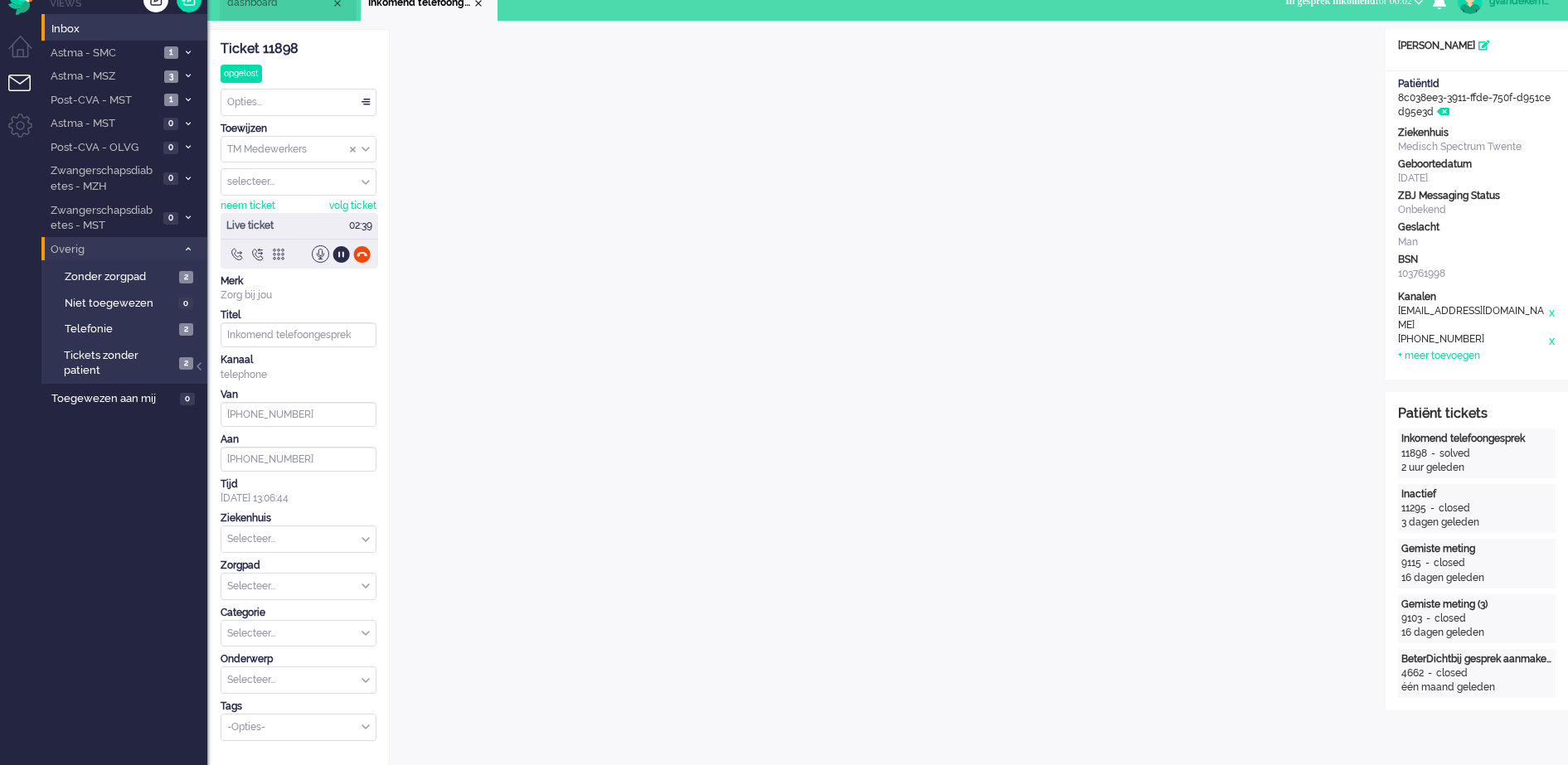
scroll to position [0, 0]
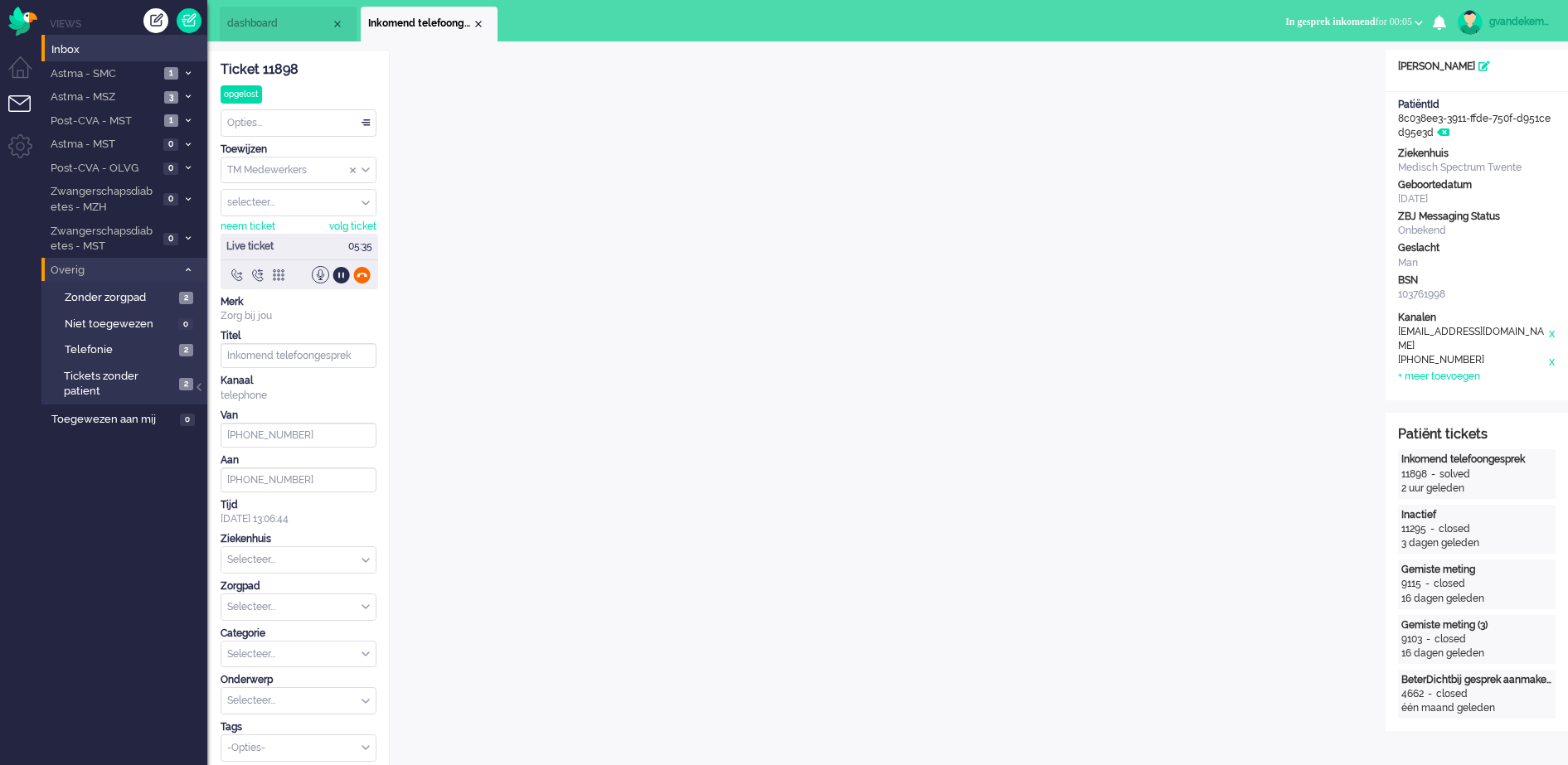
click at [362, 271] on div at bounding box center [362, 275] width 17 height 17
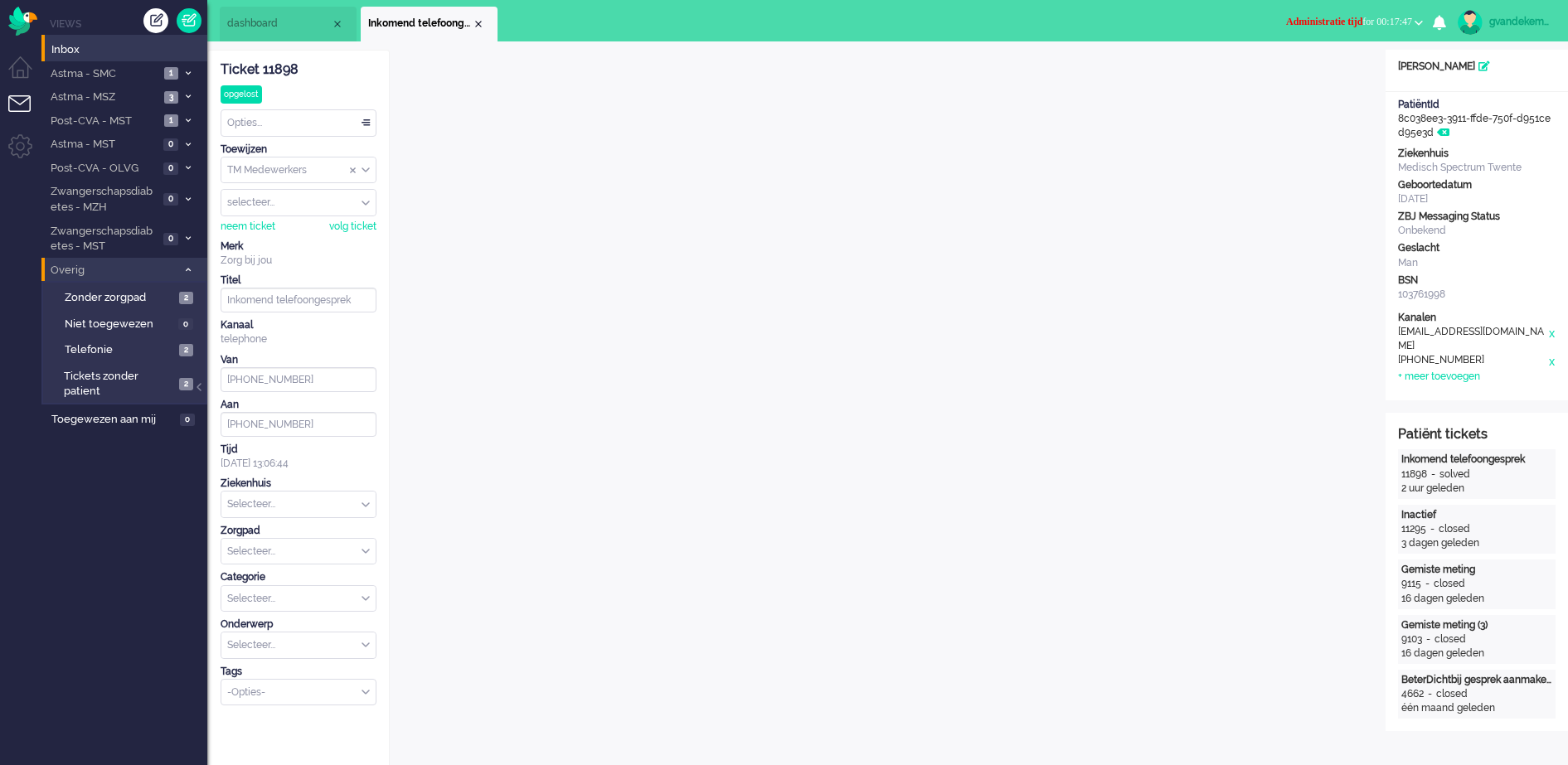
click at [1418, 20] on b "button" at bounding box center [1418, 23] width 8 height 5
click at [1312, 73] on label "Online" at bounding box center [1354, 74] width 131 height 15
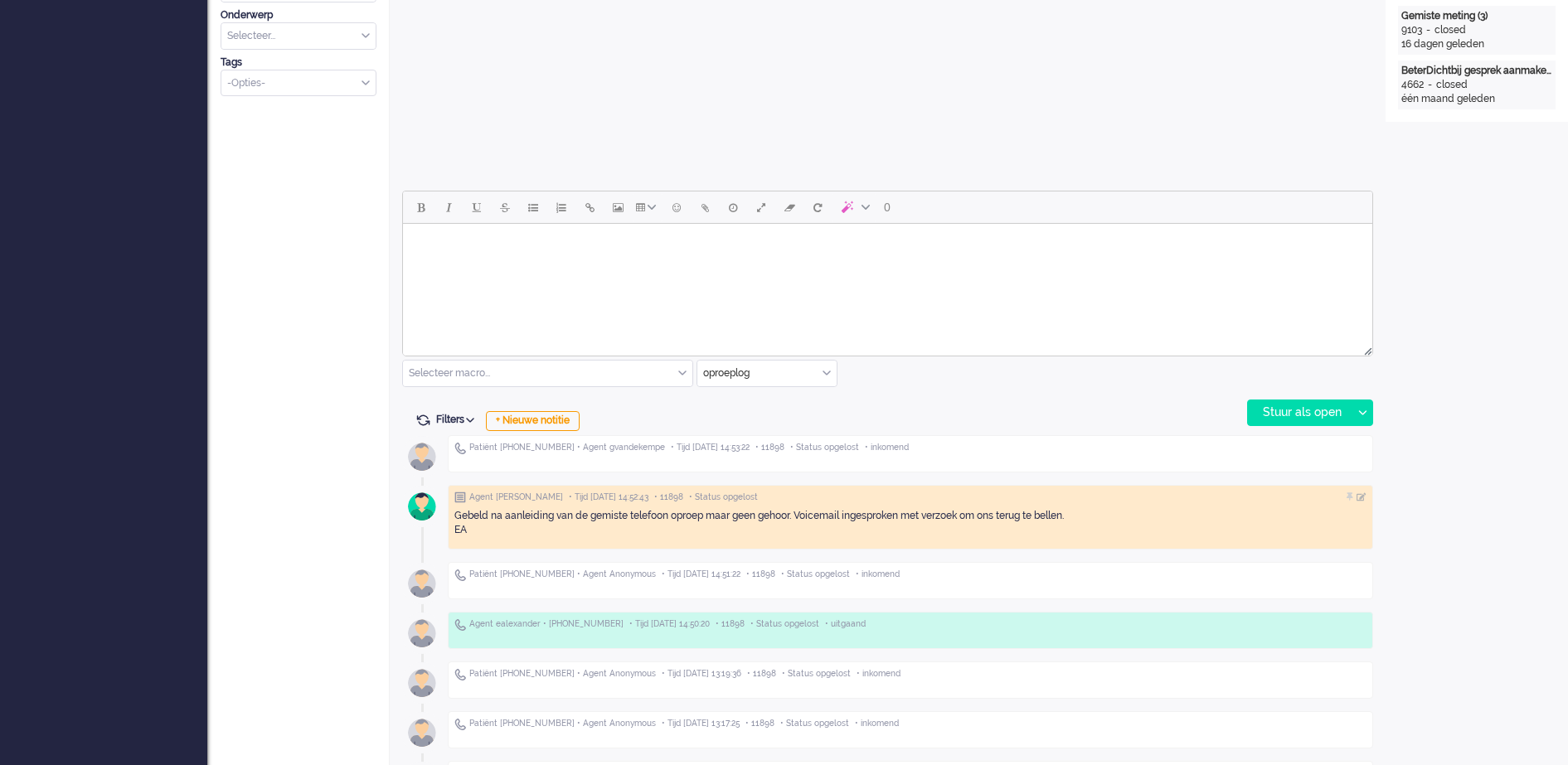
scroll to position [622, 0]
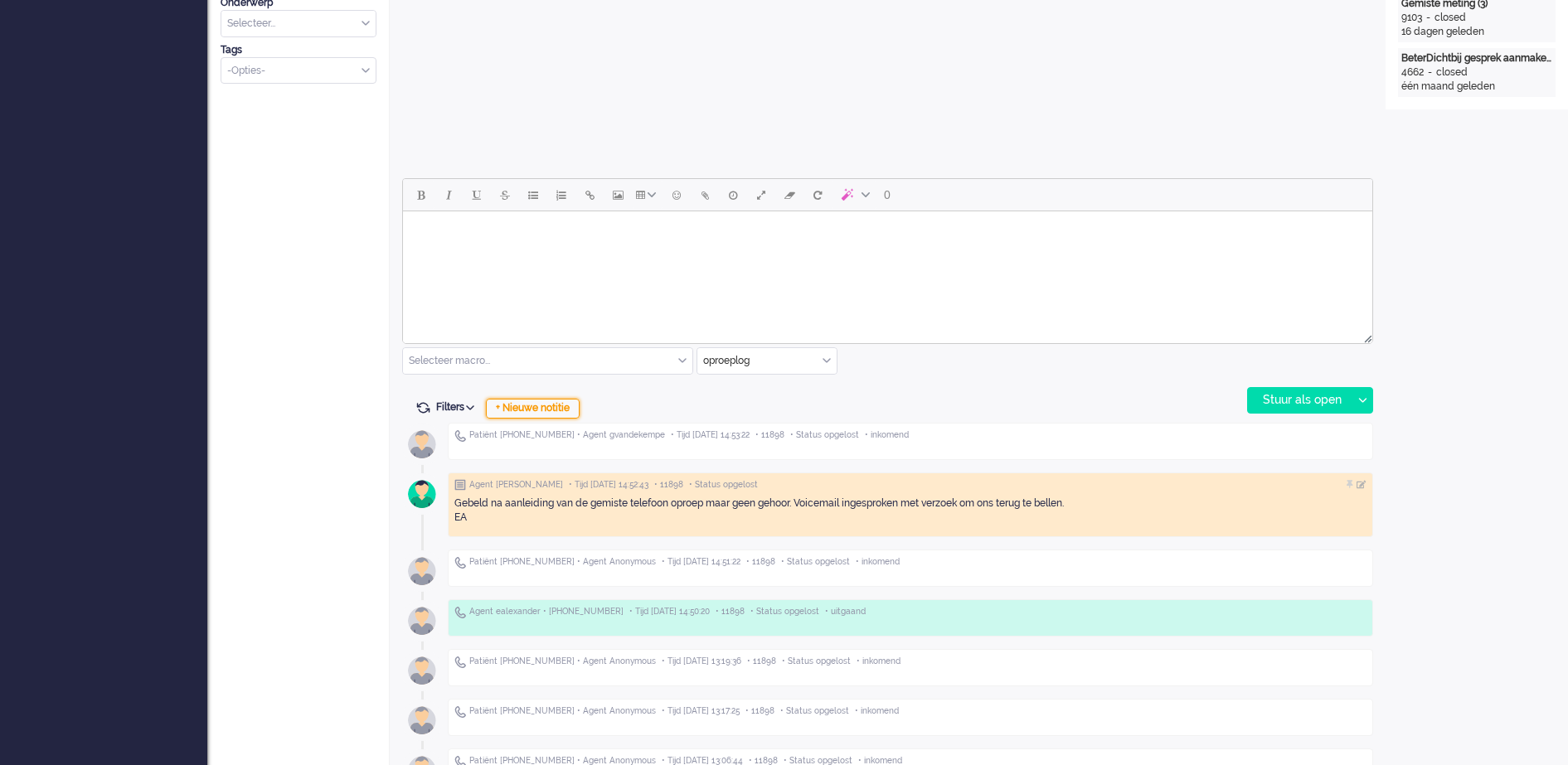
click at [551, 410] on div "+ Nieuwe notitie" at bounding box center [532, 409] width 93 height 20
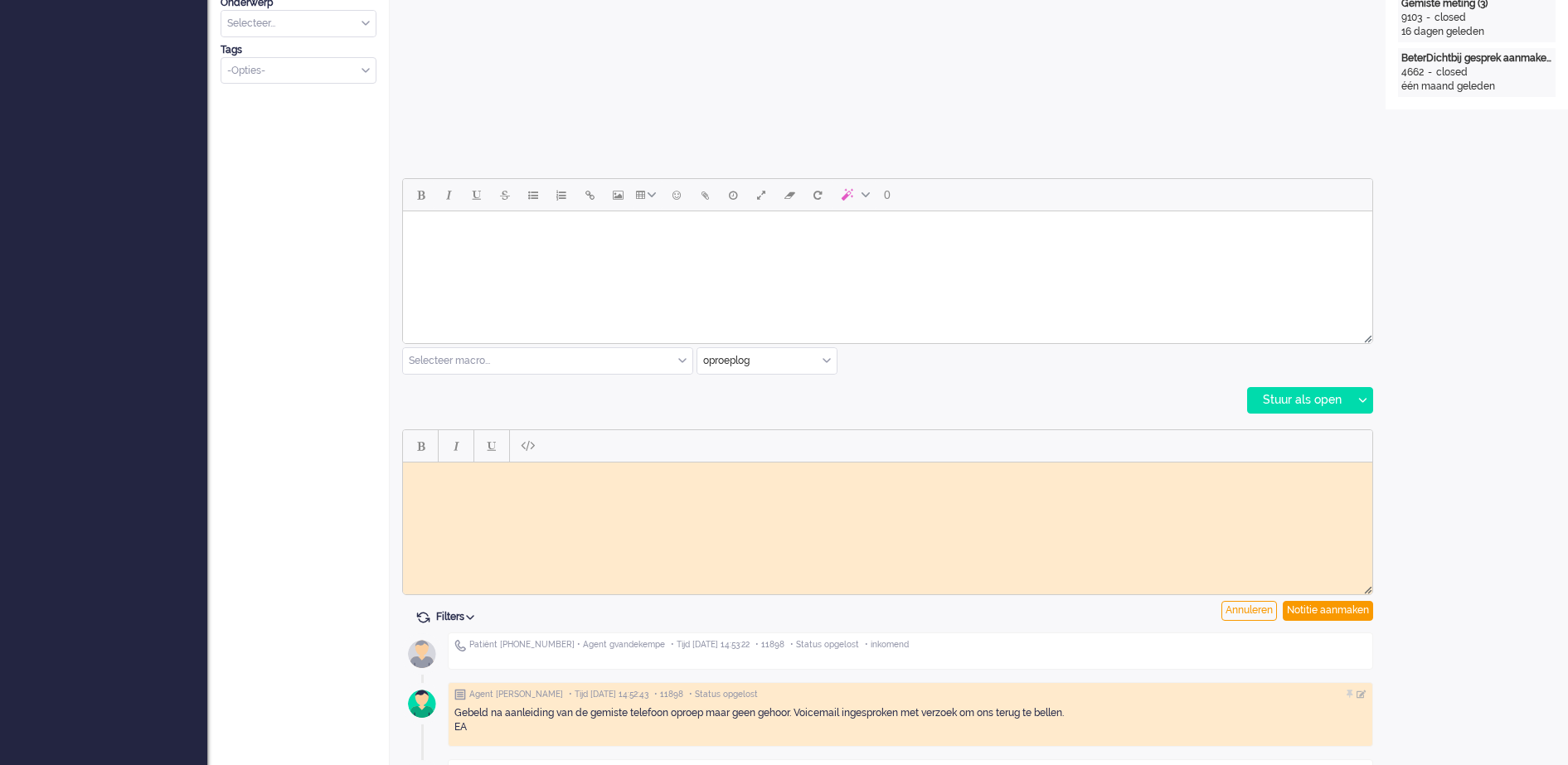
scroll to position [0, 0]
click at [498, 479] on body "Rich Text Area. Press ALT-0 for help." at bounding box center [887, 475] width 956 height 13
click at [1322, 608] on div "Notitie aanmaken" at bounding box center [1328, 611] width 91 height 20
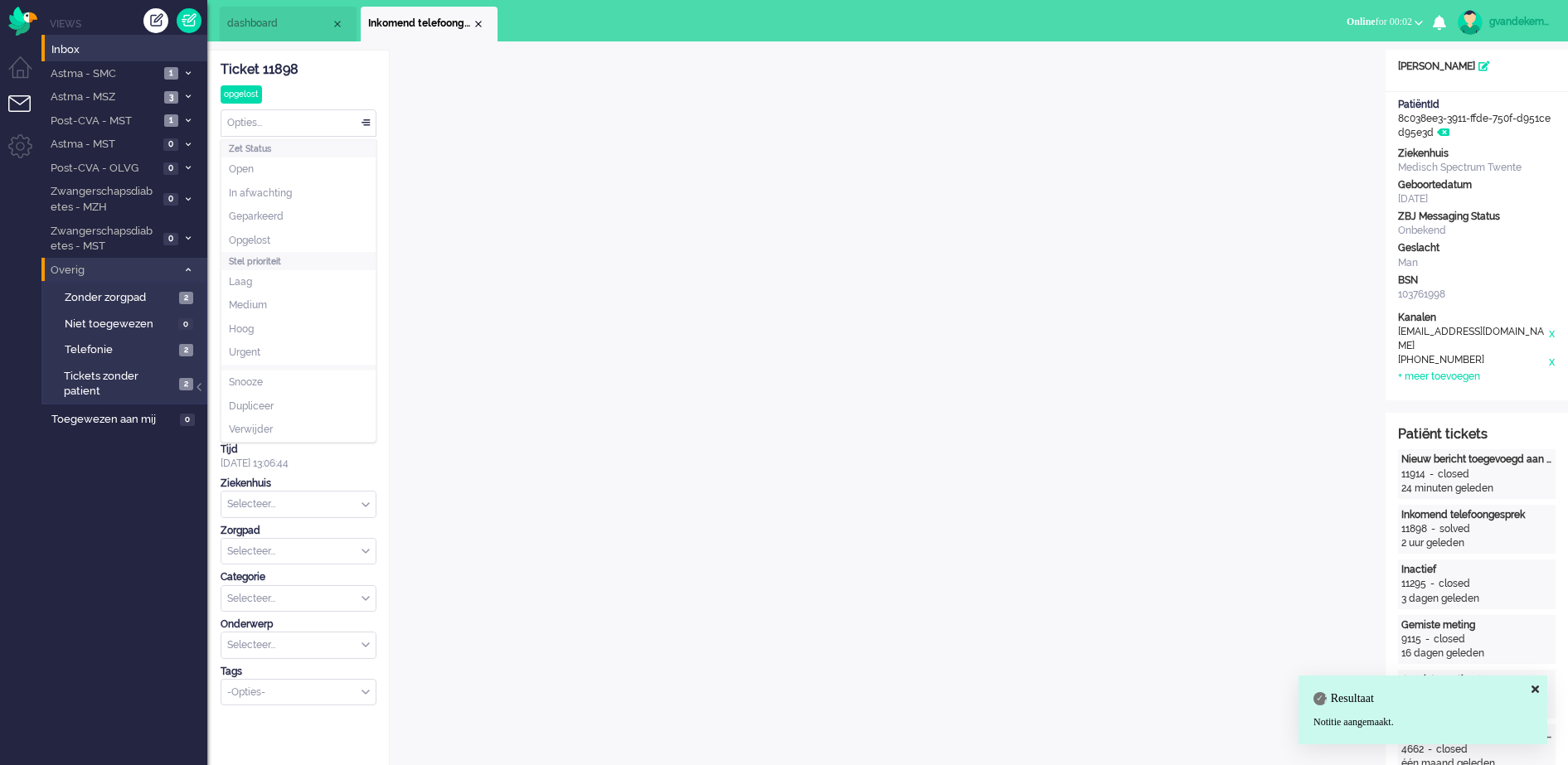
click at [368, 124] on div "Opties..." at bounding box center [298, 123] width 154 height 25
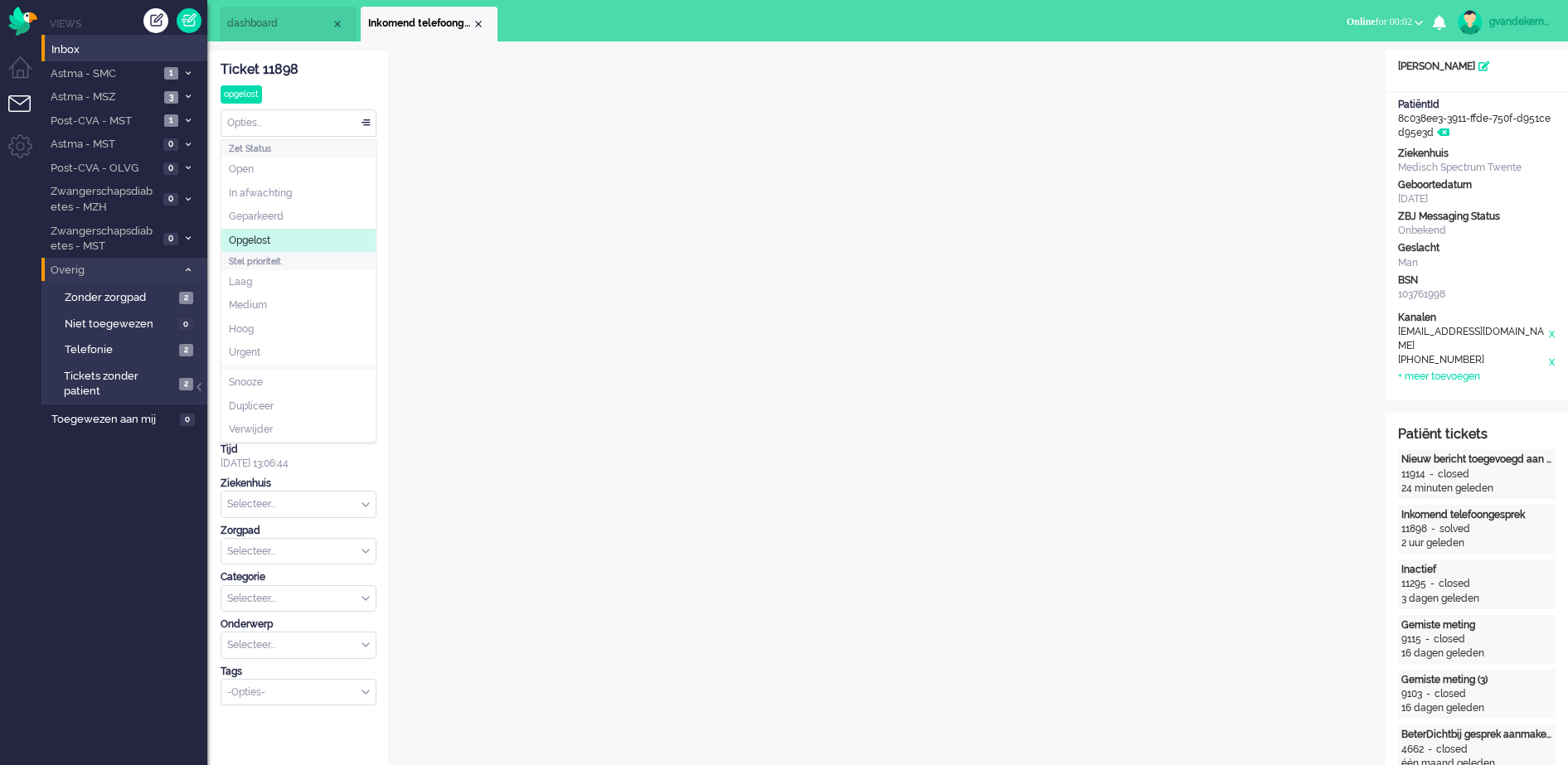
click at [301, 236] on li "Opgelost" at bounding box center [298, 240] width 154 height 24
click at [476, 22] on div "Close tab" at bounding box center [479, 24] width 14 height 14
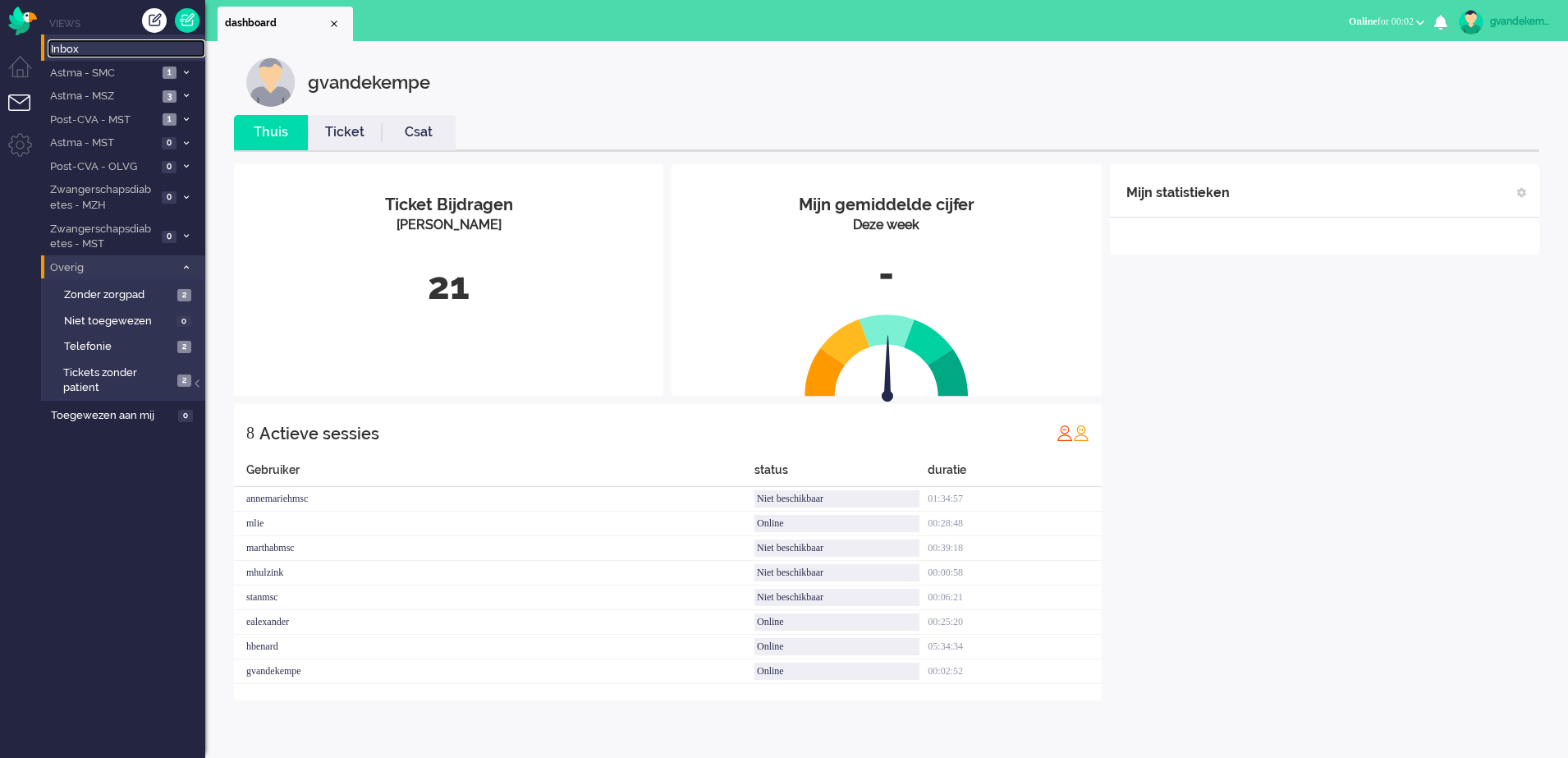
click at [62, 47] on span "Inbox" at bounding box center [128, 49] width 154 height 15
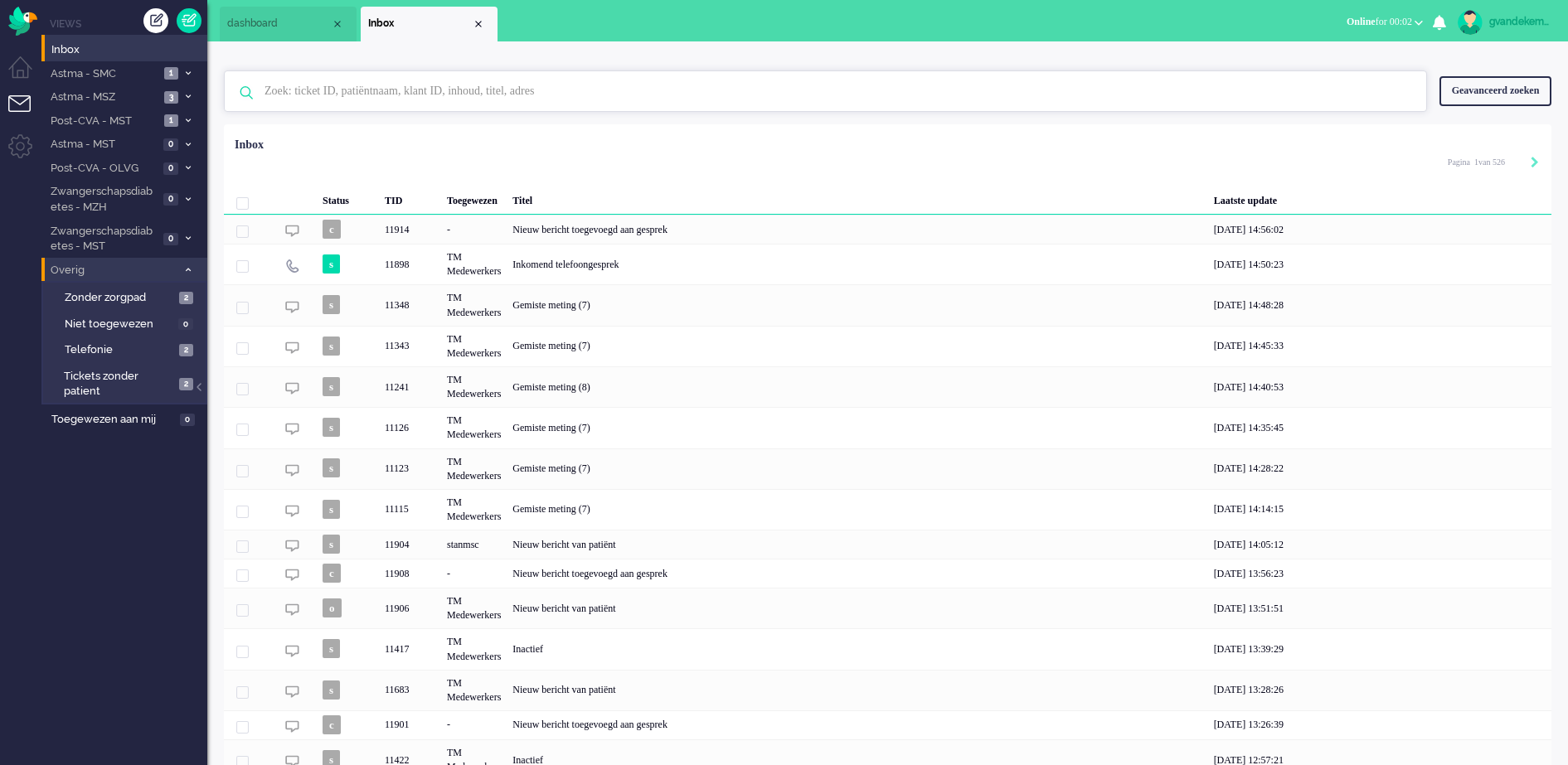
click at [404, 93] on input "text" at bounding box center [828, 92] width 1152 height 40
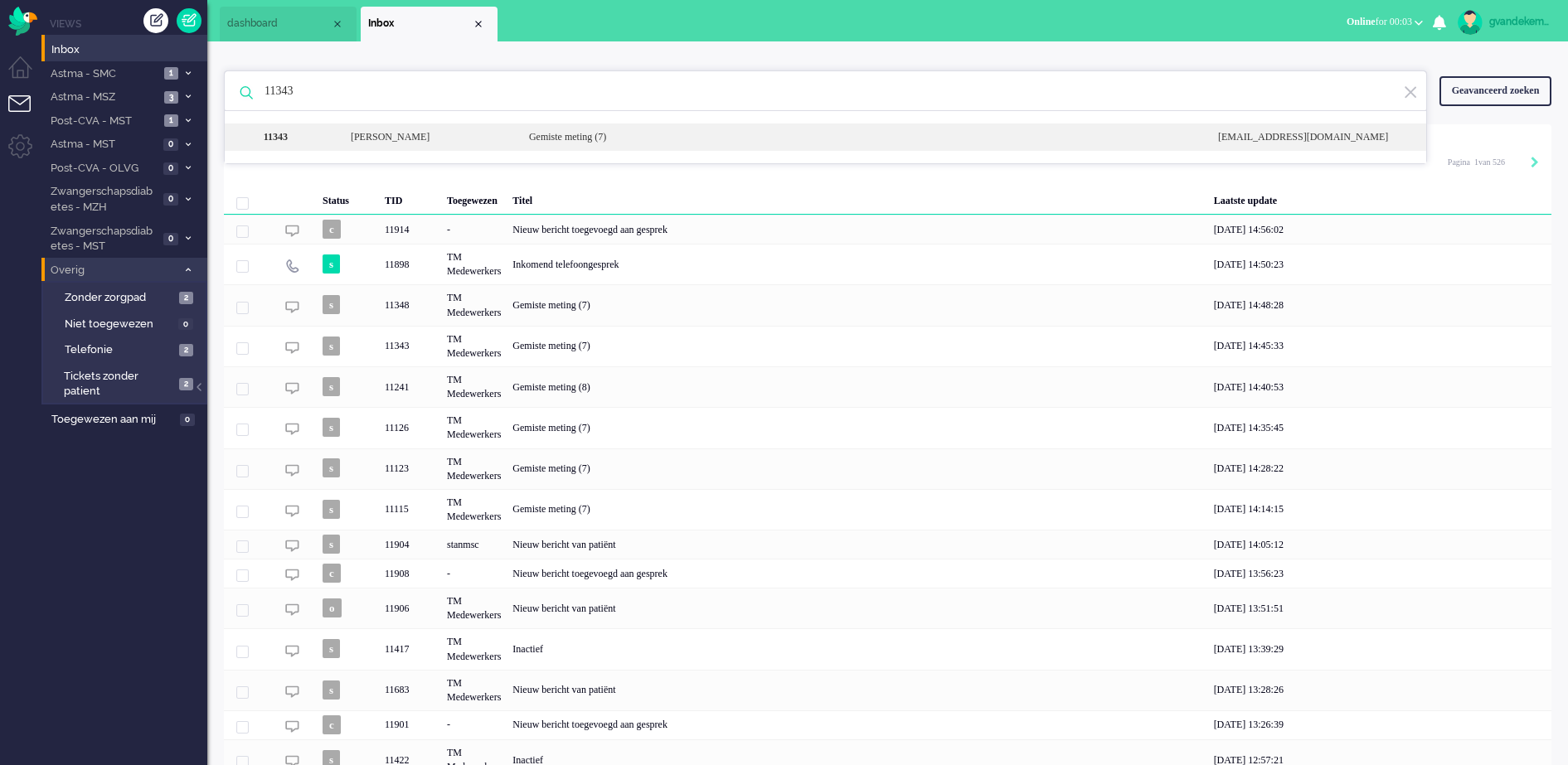
type input "11343"
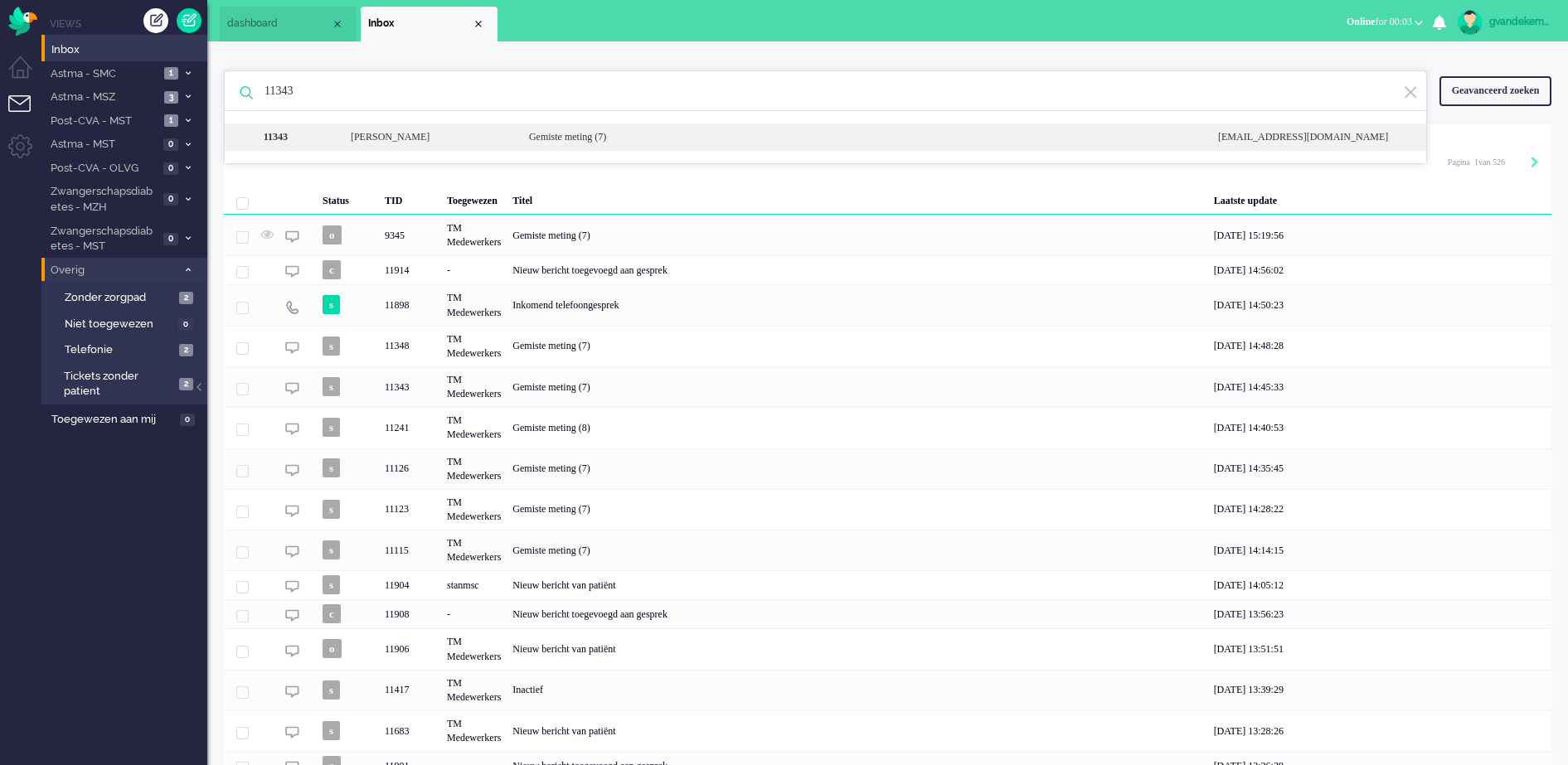
click at [600, 140] on div "Gemiste meting (7)" at bounding box center [861, 138] width 689 height 15
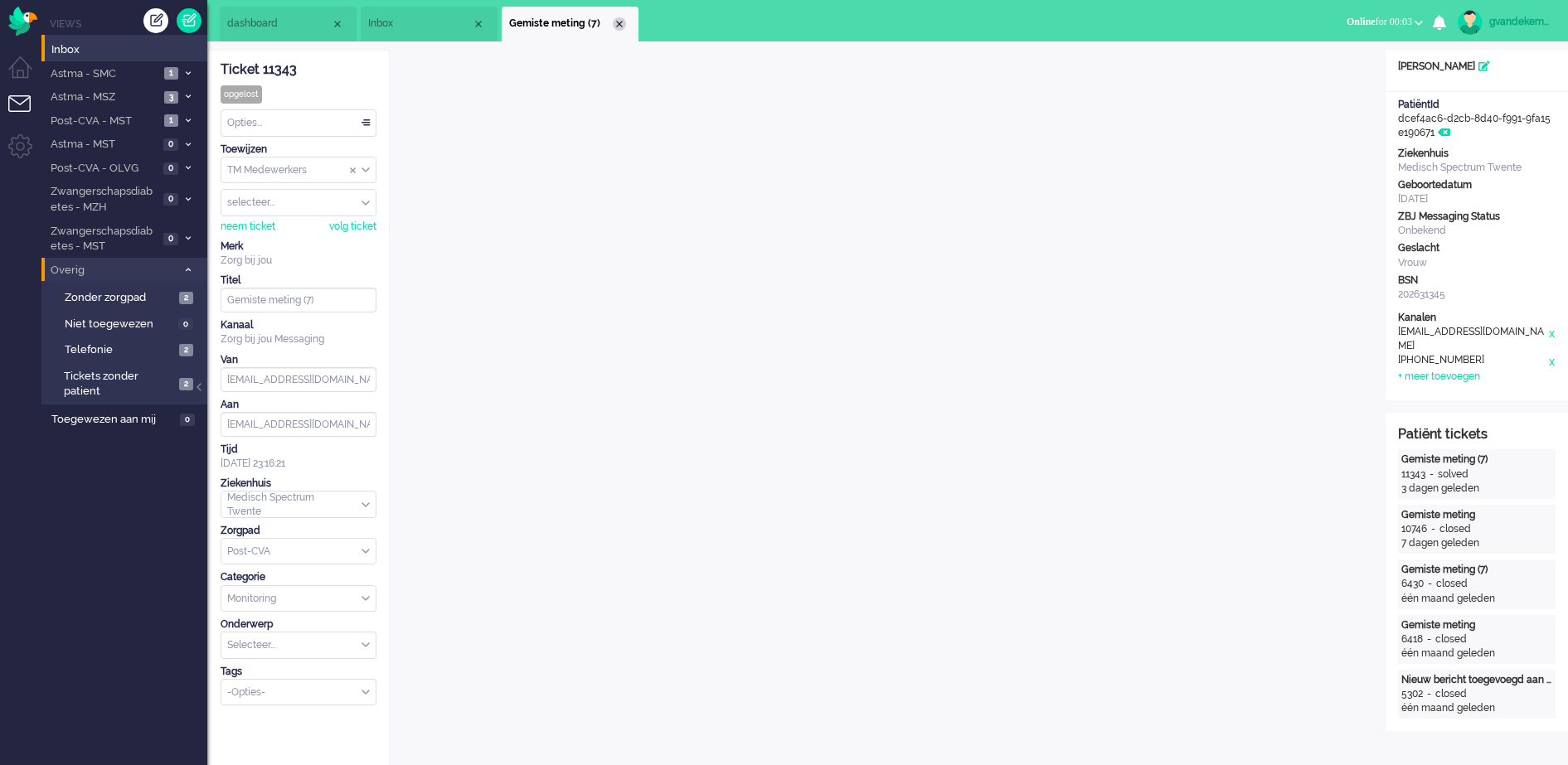
click at [618, 24] on div "Close tab" at bounding box center [619, 24] width 14 height 14
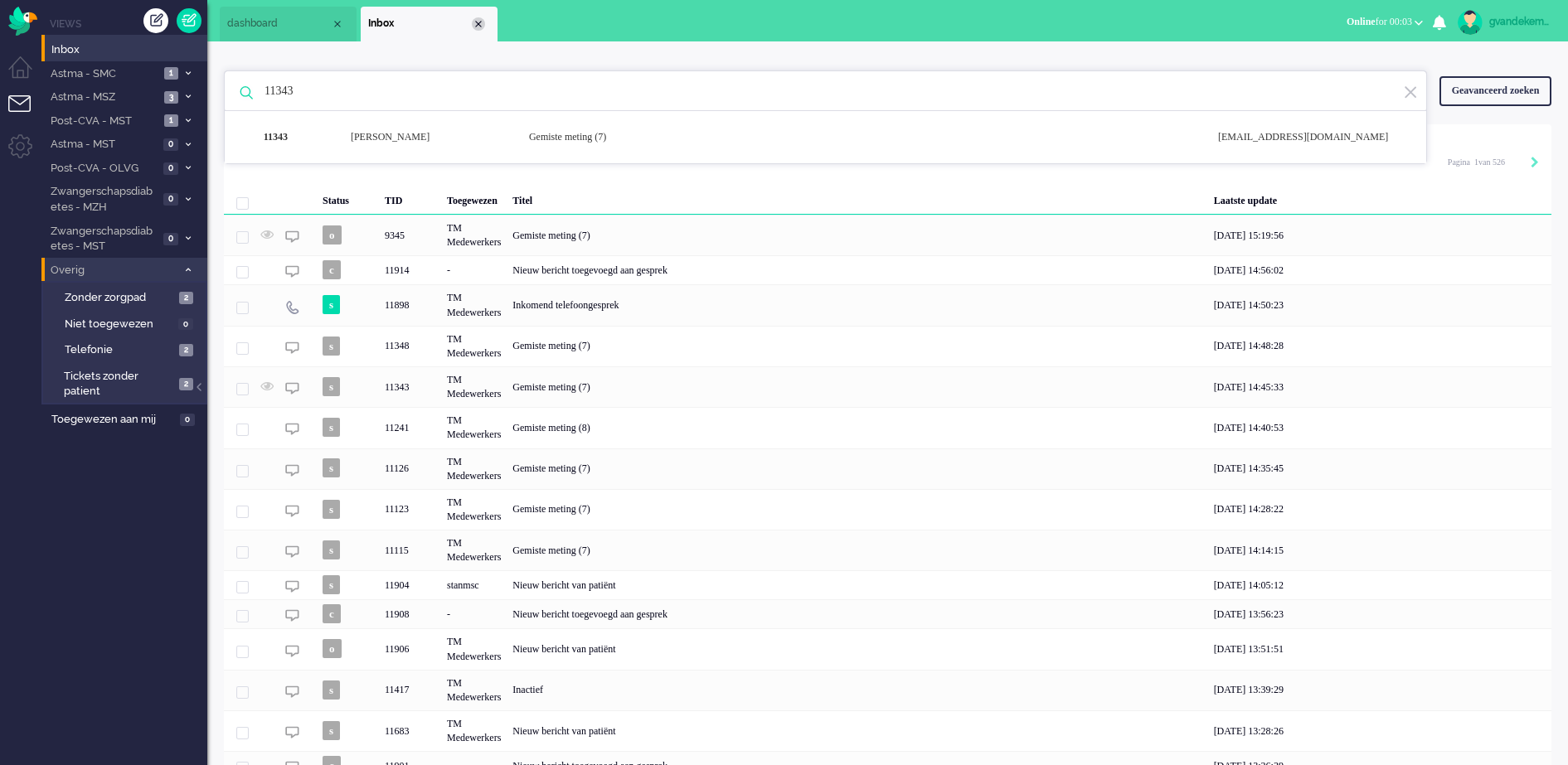
click at [483, 23] on div "Close tab" at bounding box center [479, 24] width 14 height 14
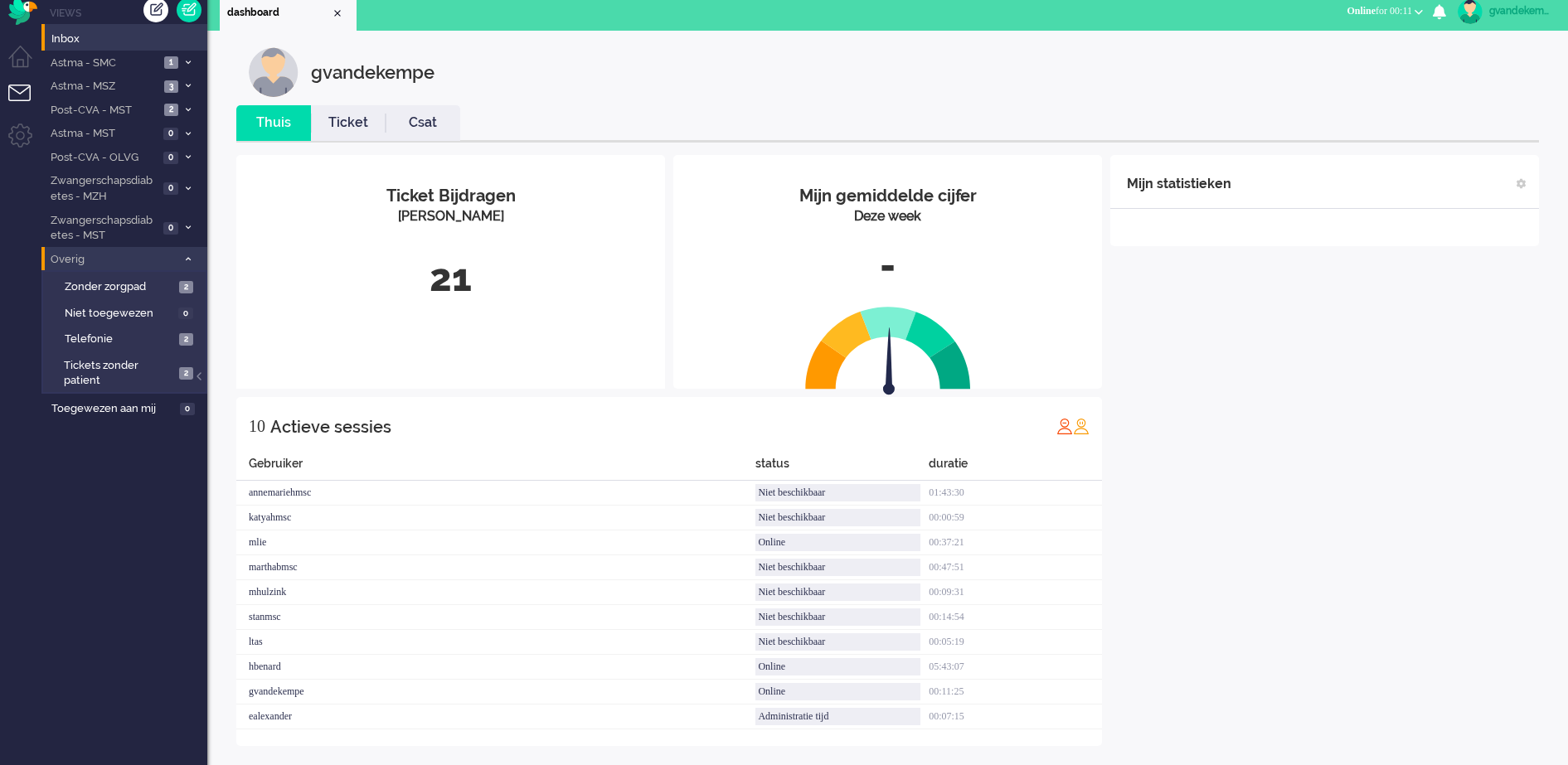
scroll to position [21, 0]
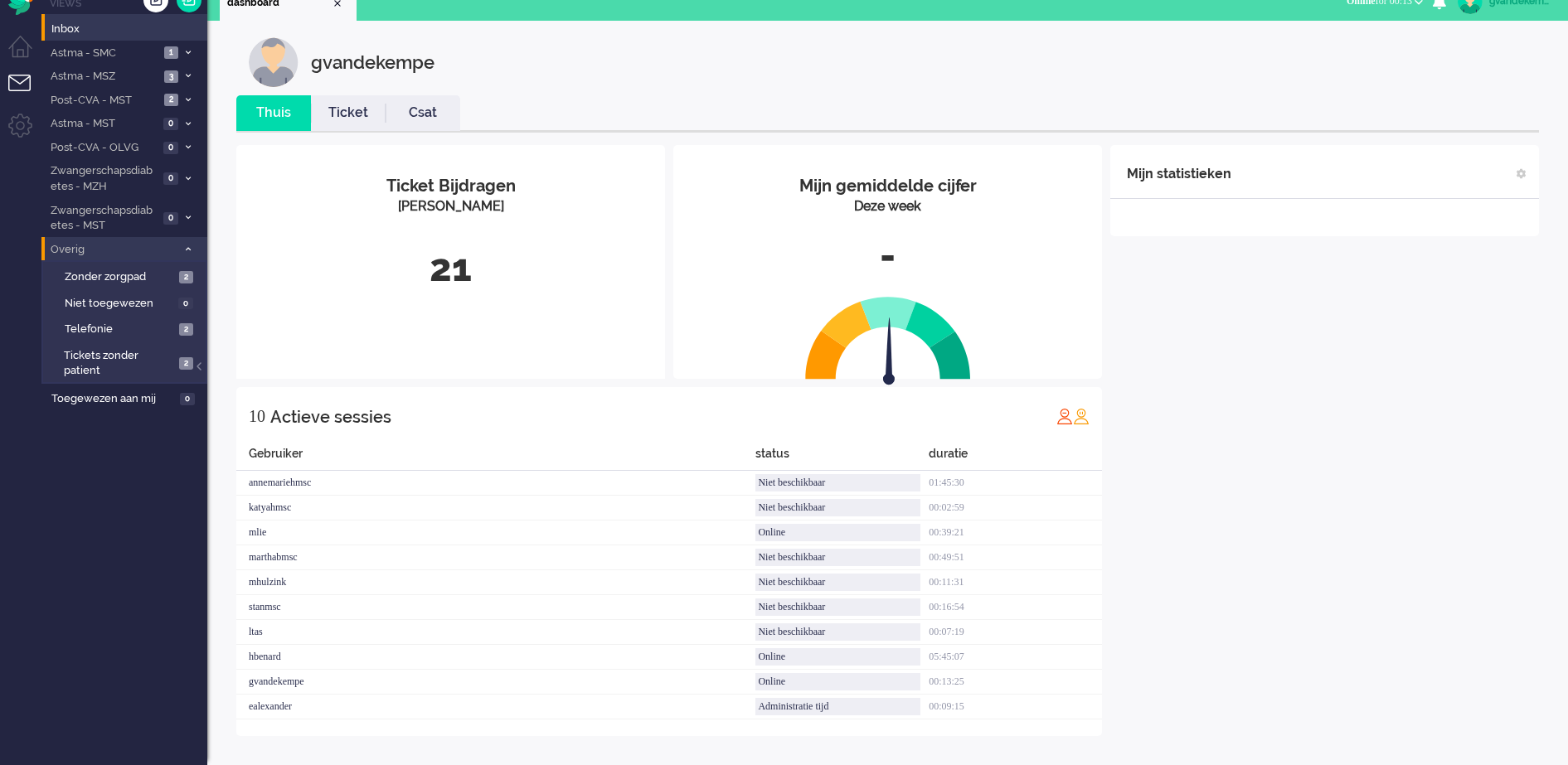
click at [1318, 357] on div "Mijn statistieken + Statistieken toevoegen Bel tijd (gemiddelde dag) Wrapup tij…" at bounding box center [1324, 441] width 429 height 591
click at [1270, 328] on div "Mijn statistieken + Statistieken toevoegen Bel tijd (gemiddelde dag) Wrapup tij…" at bounding box center [1324, 453] width 429 height 616
click at [1241, 340] on div "Mijn statistieken + Statistieken toevoegen Bel tijd (gemiddelde dag) Wrapup tij…" at bounding box center [1324, 453] width 429 height 616
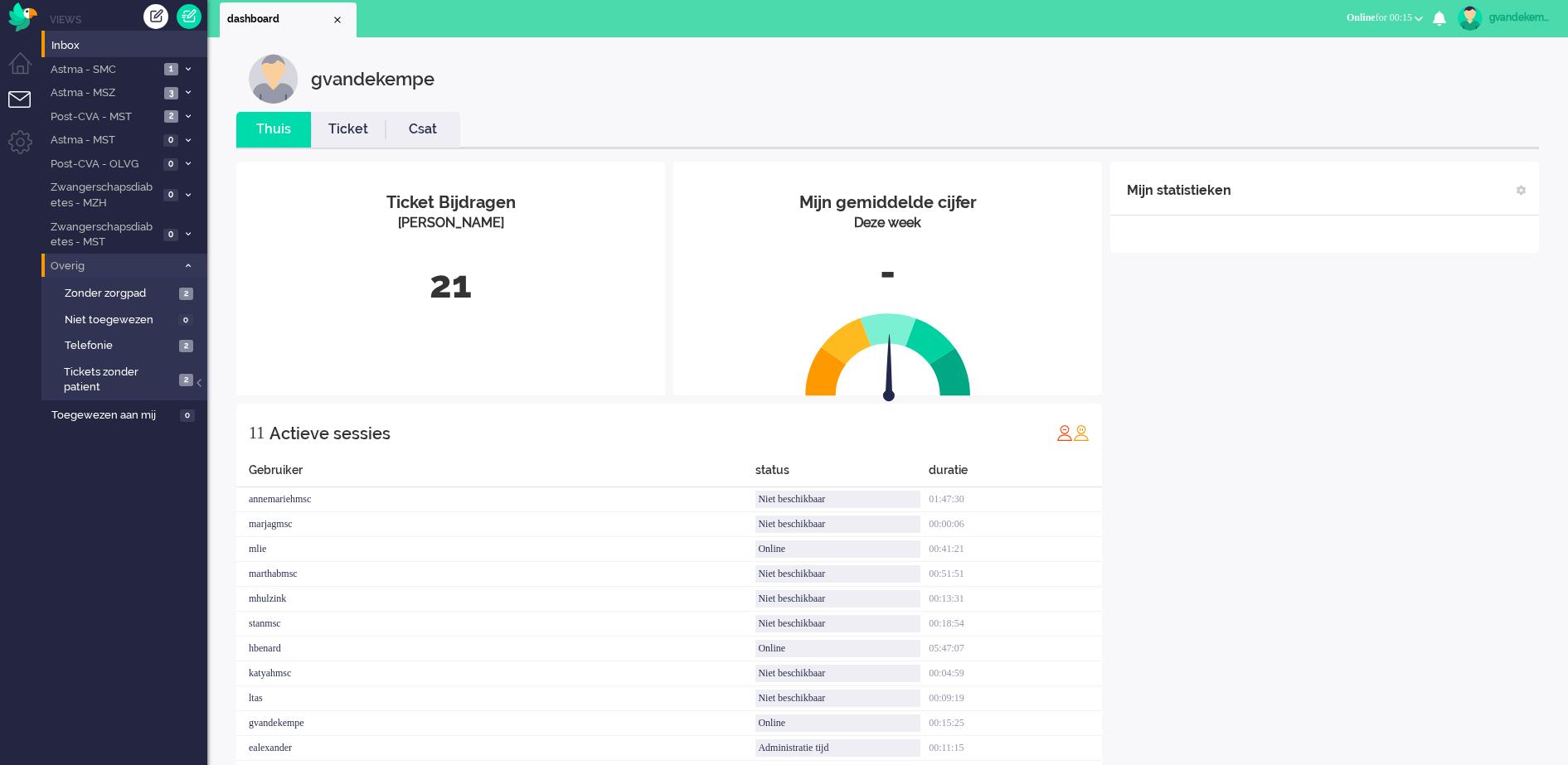
scroll to position [0, 0]
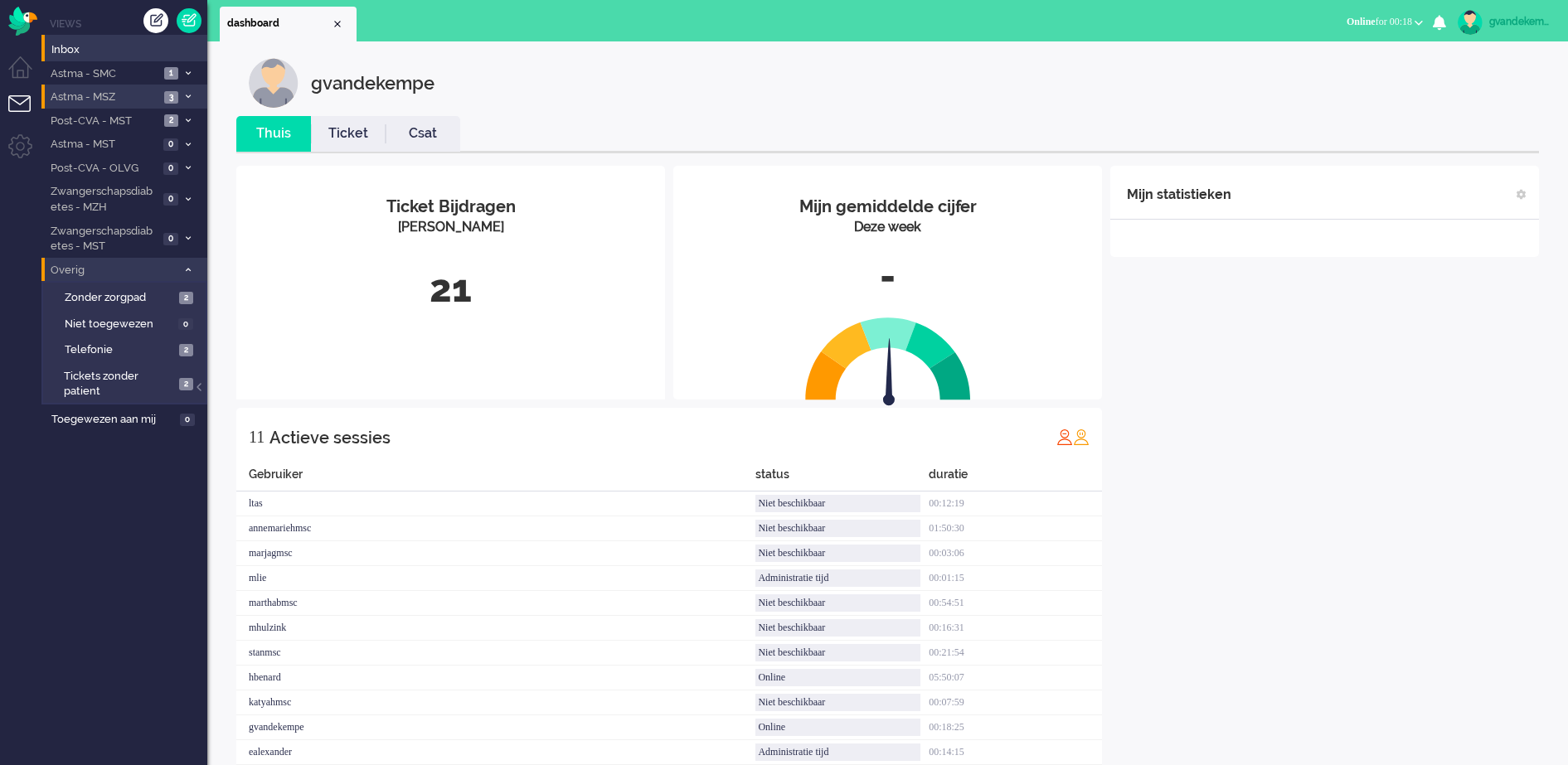
click at [182, 95] on span at bounding box center [188, 97] width 13 height 9
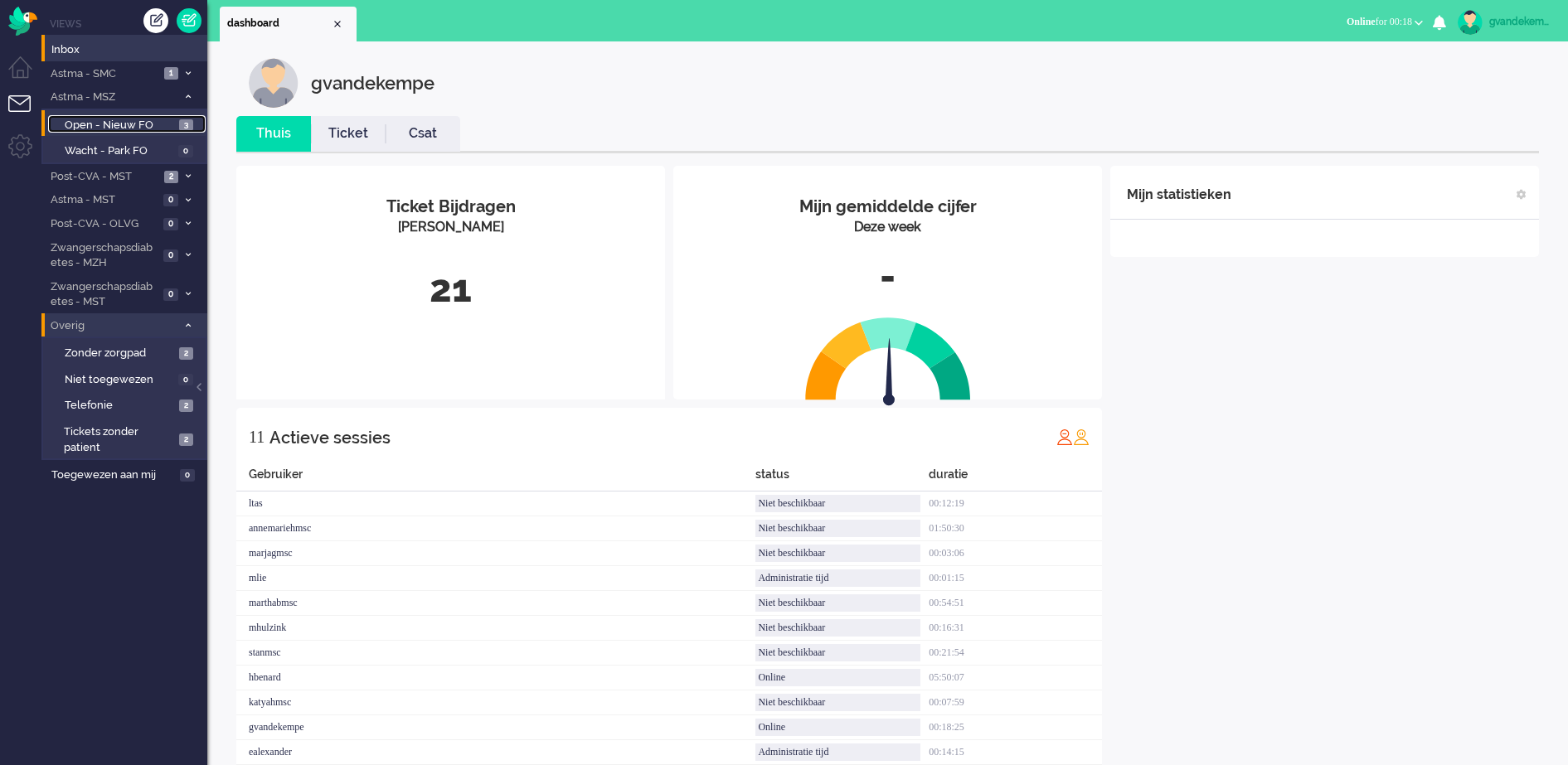
click at [140, 121] on span "Open - Nieuw FO" at bounding box center [120, 125] width 111 height 15
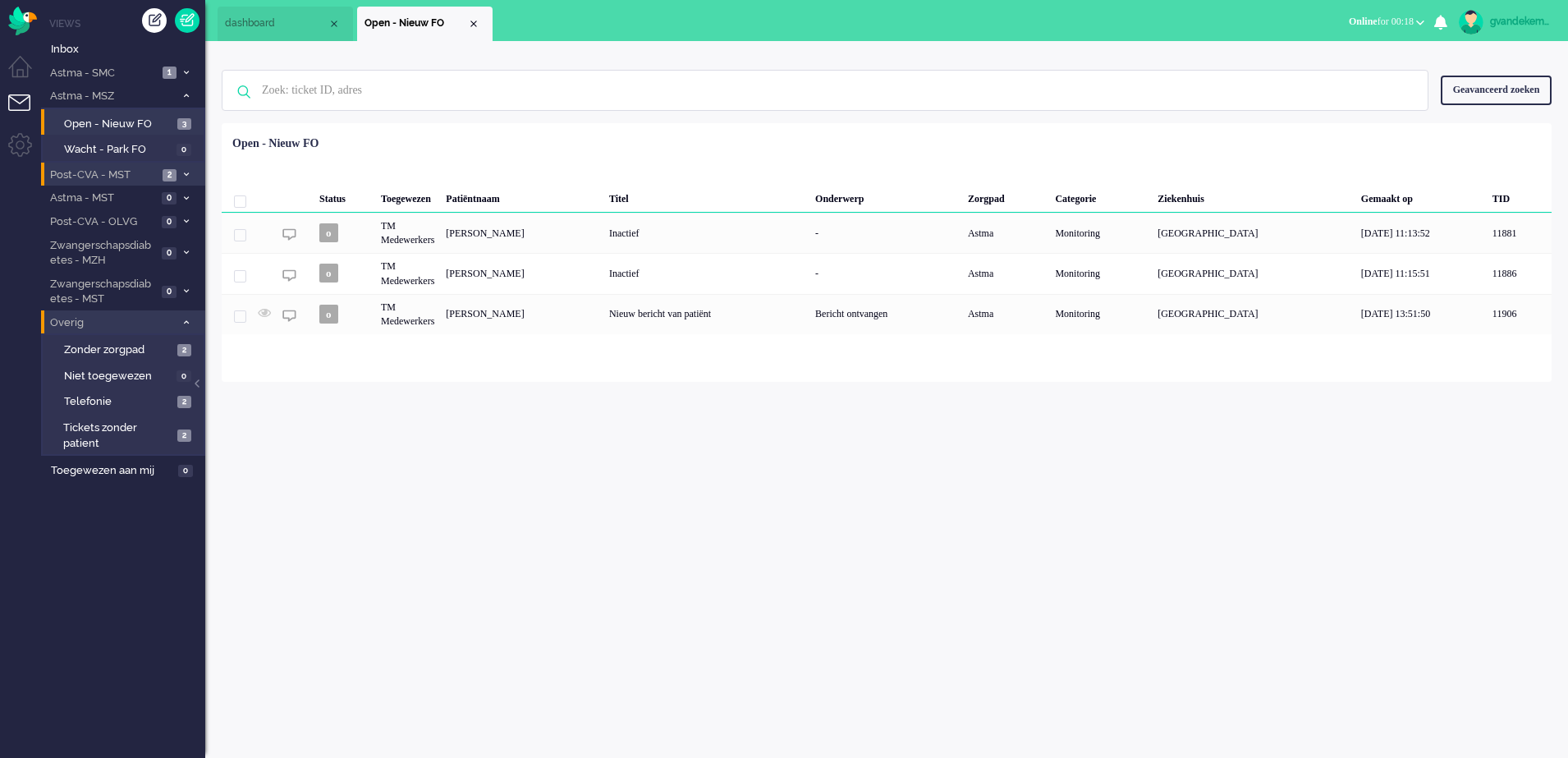
click at [184, 172] on icon at bounding box center [186, 174] width 4 height 5
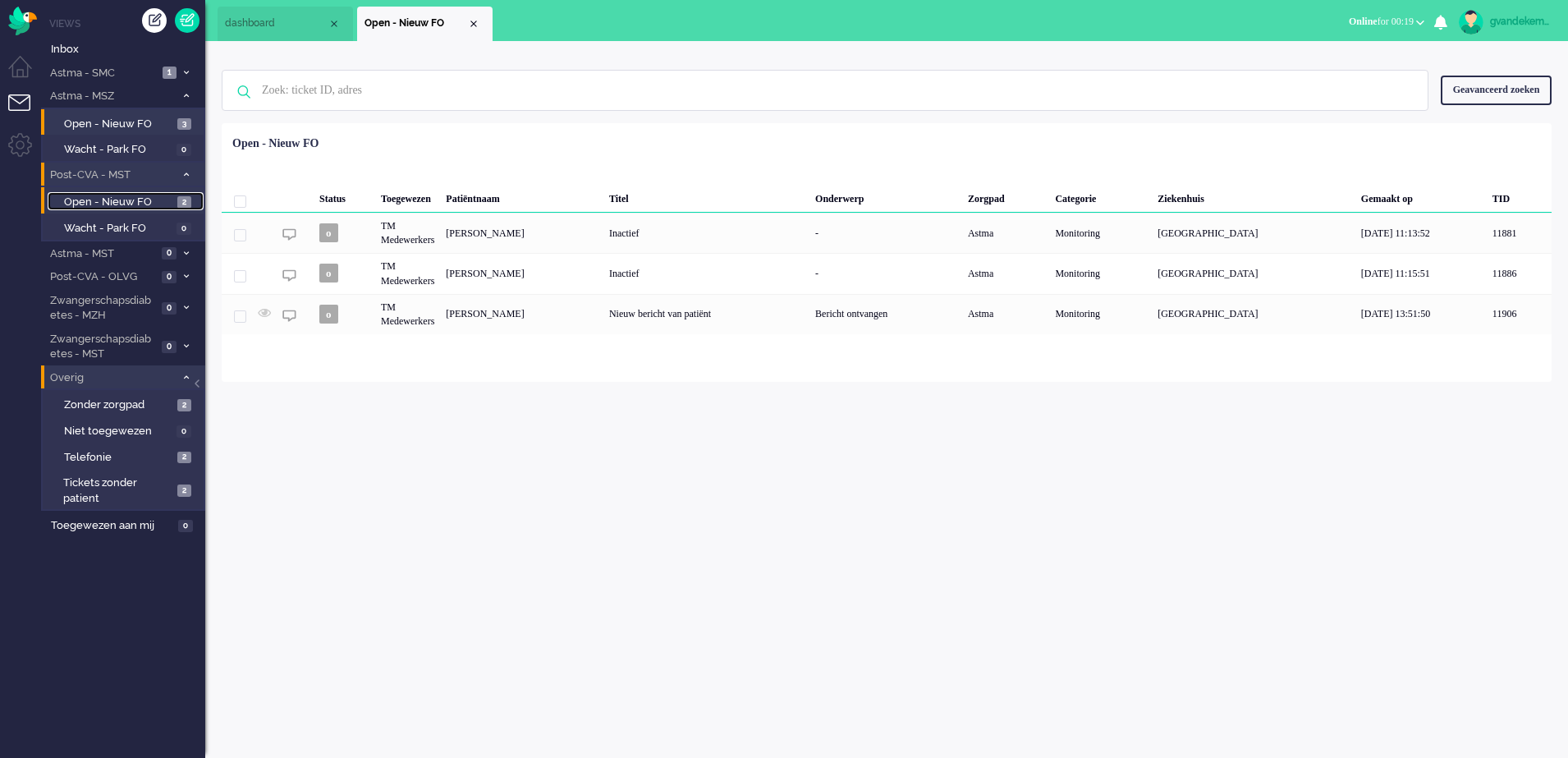
click at [159, 202] on span "Open - Nieuw FO" at bounding box center [118, 202] width 109 height 15
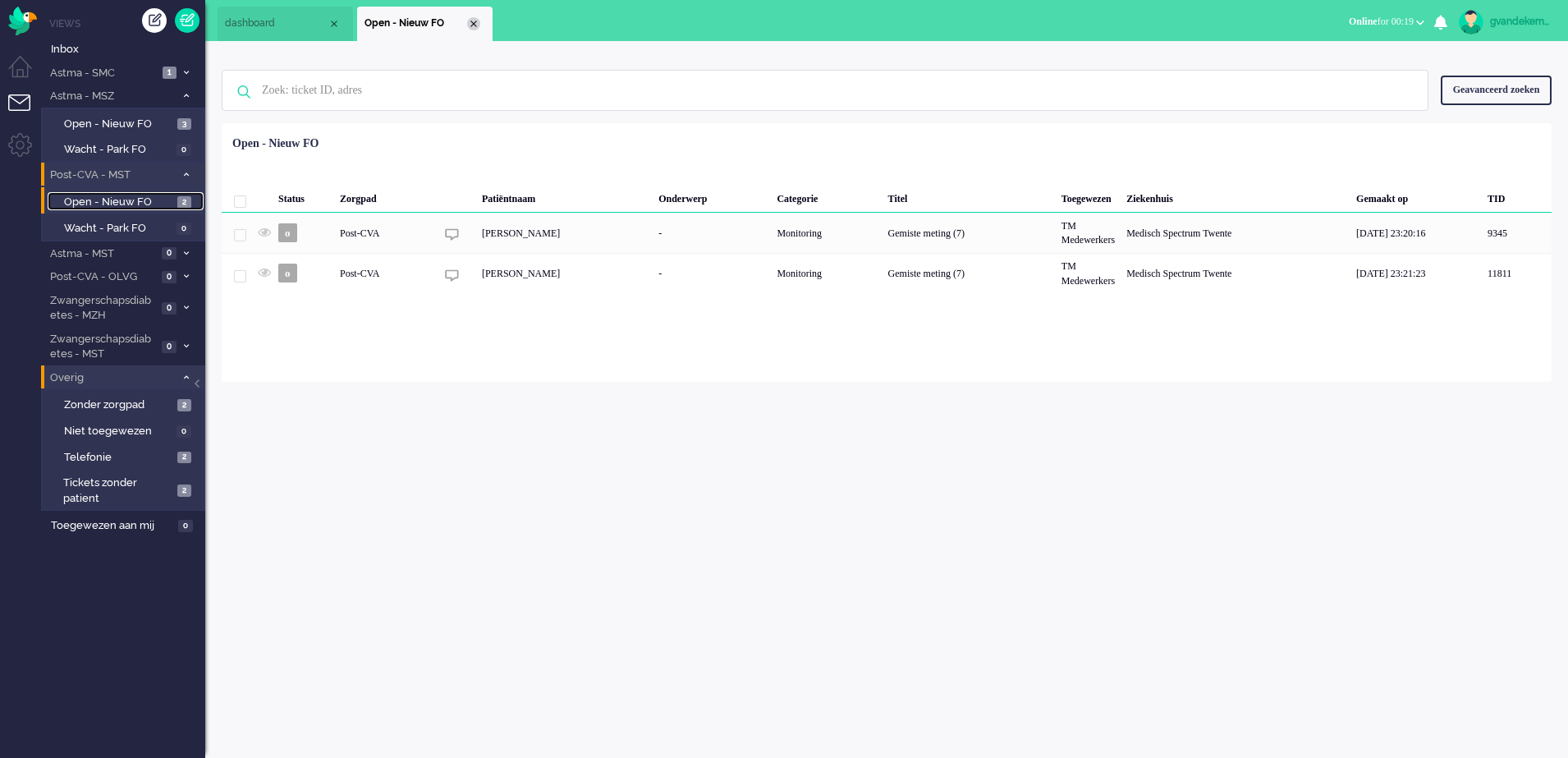
click at [476, 24] on div "Close tab" at bounding box center [474, 23] width 13 height 13
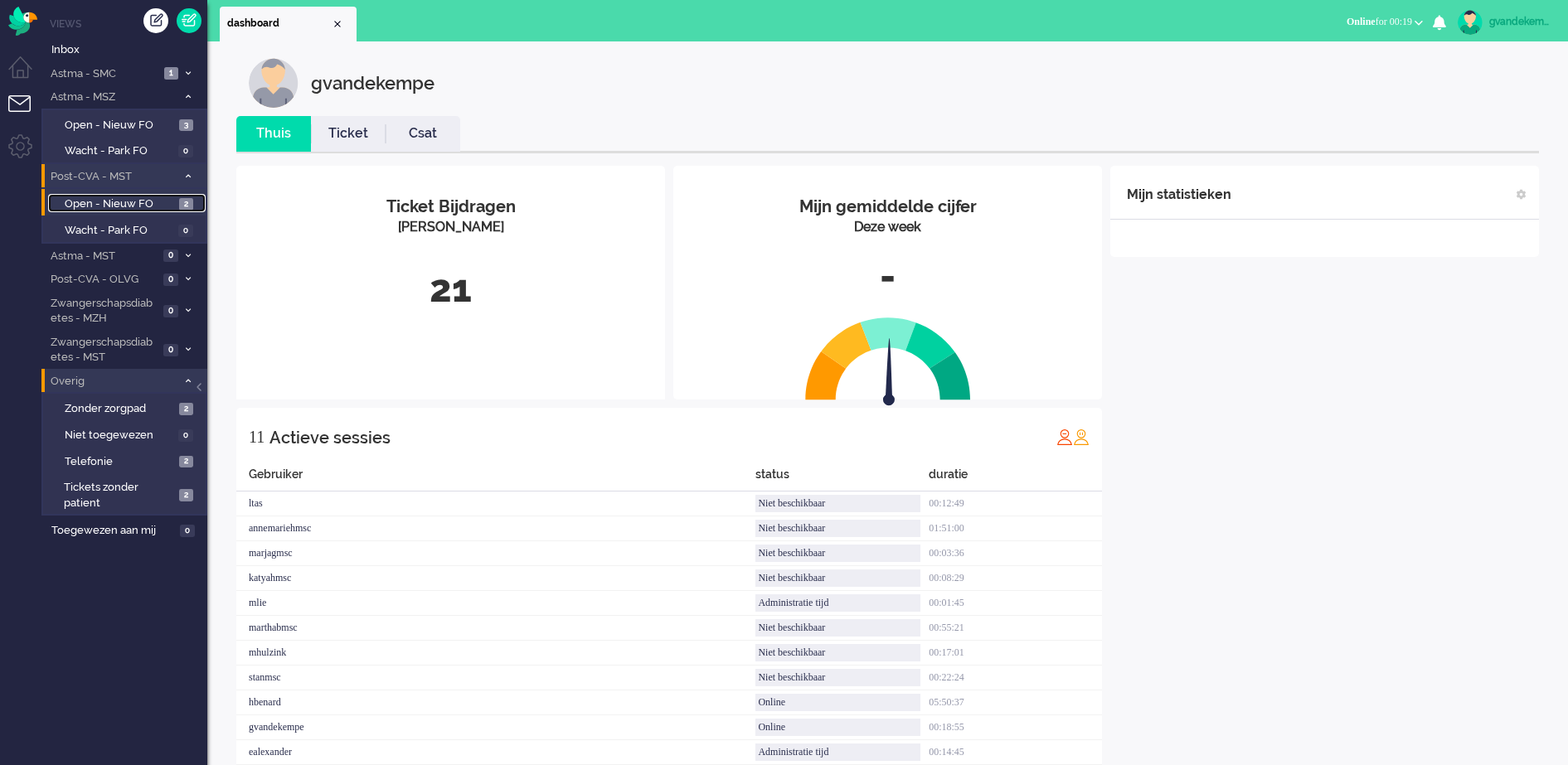
click at [164, 203] on span "Open - Nieuw FO" at bounding box center [120, 204] width 111 height 15
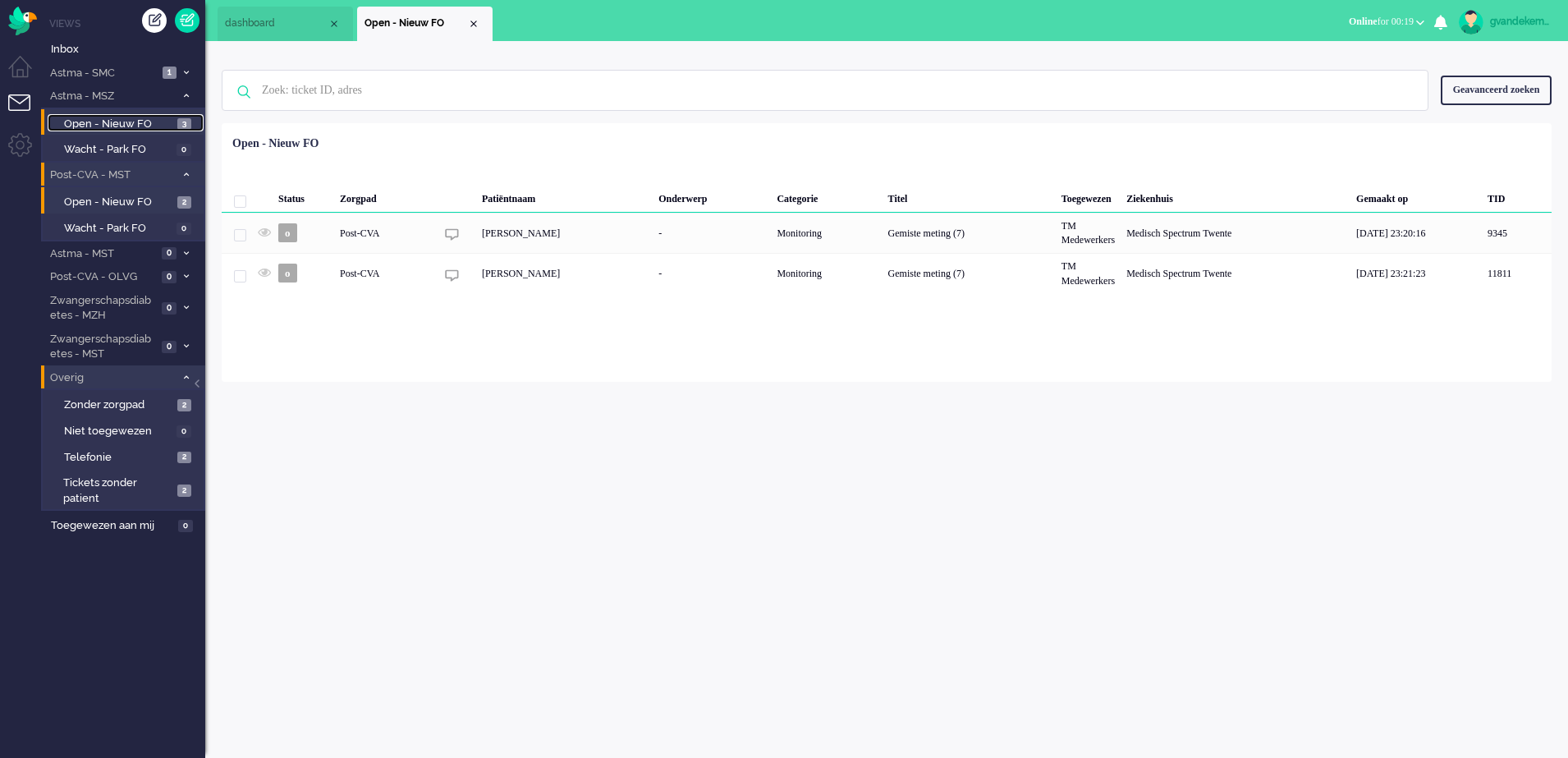
click at [179, 123] on span "3" at bounding box center [185, 125] width 14 height 13
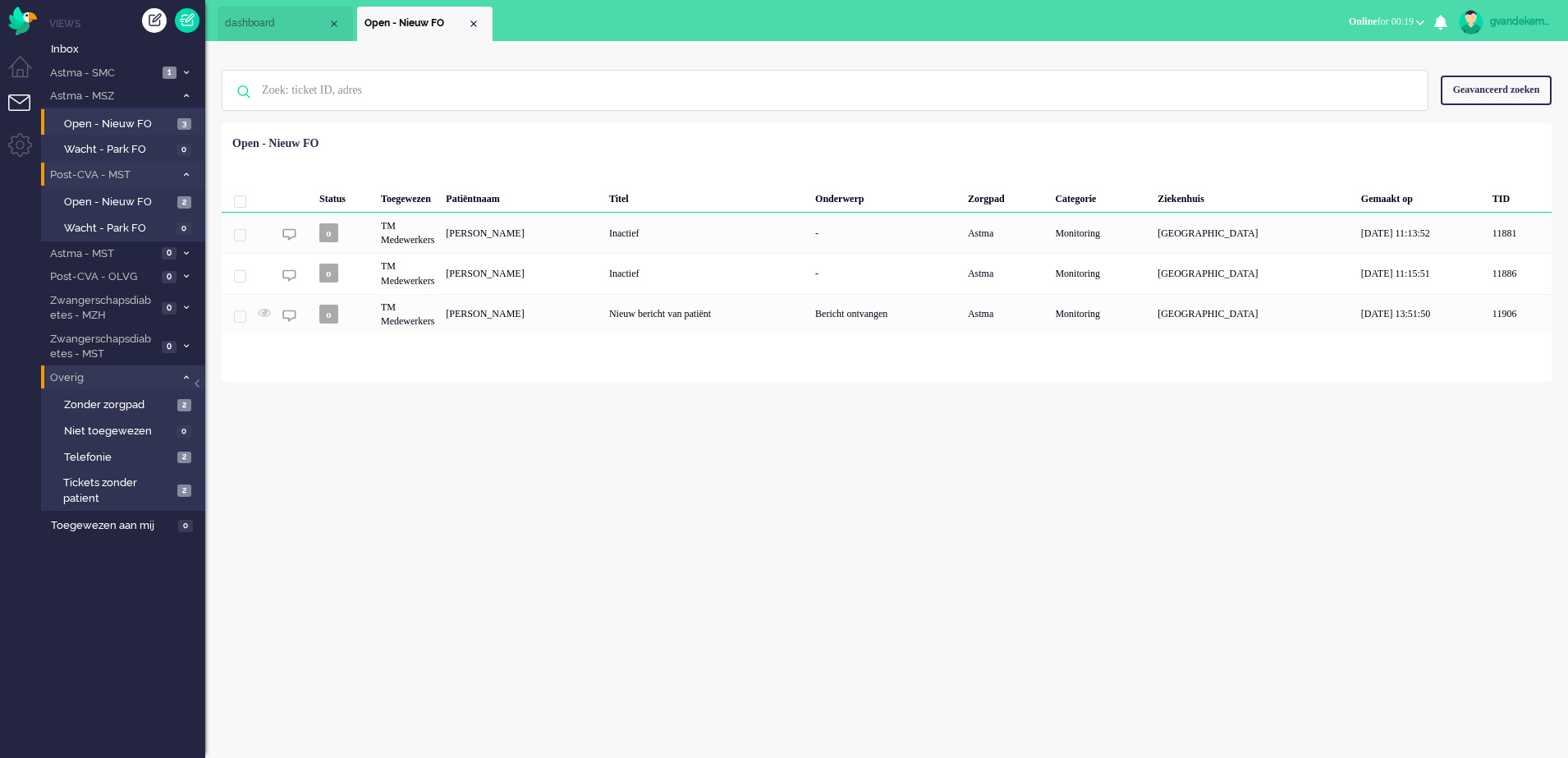
click at [1254, 509] on div "gvandekempe Thuis Ticket Csat Mijn gemiddelde cijfer Deze week - Ticket Bijdrag…" at bounding box center [887, 400] width 1363 height 718
click at [475, 25] on div "Close tab" at bounding box center [474, 23] width 13 height 13
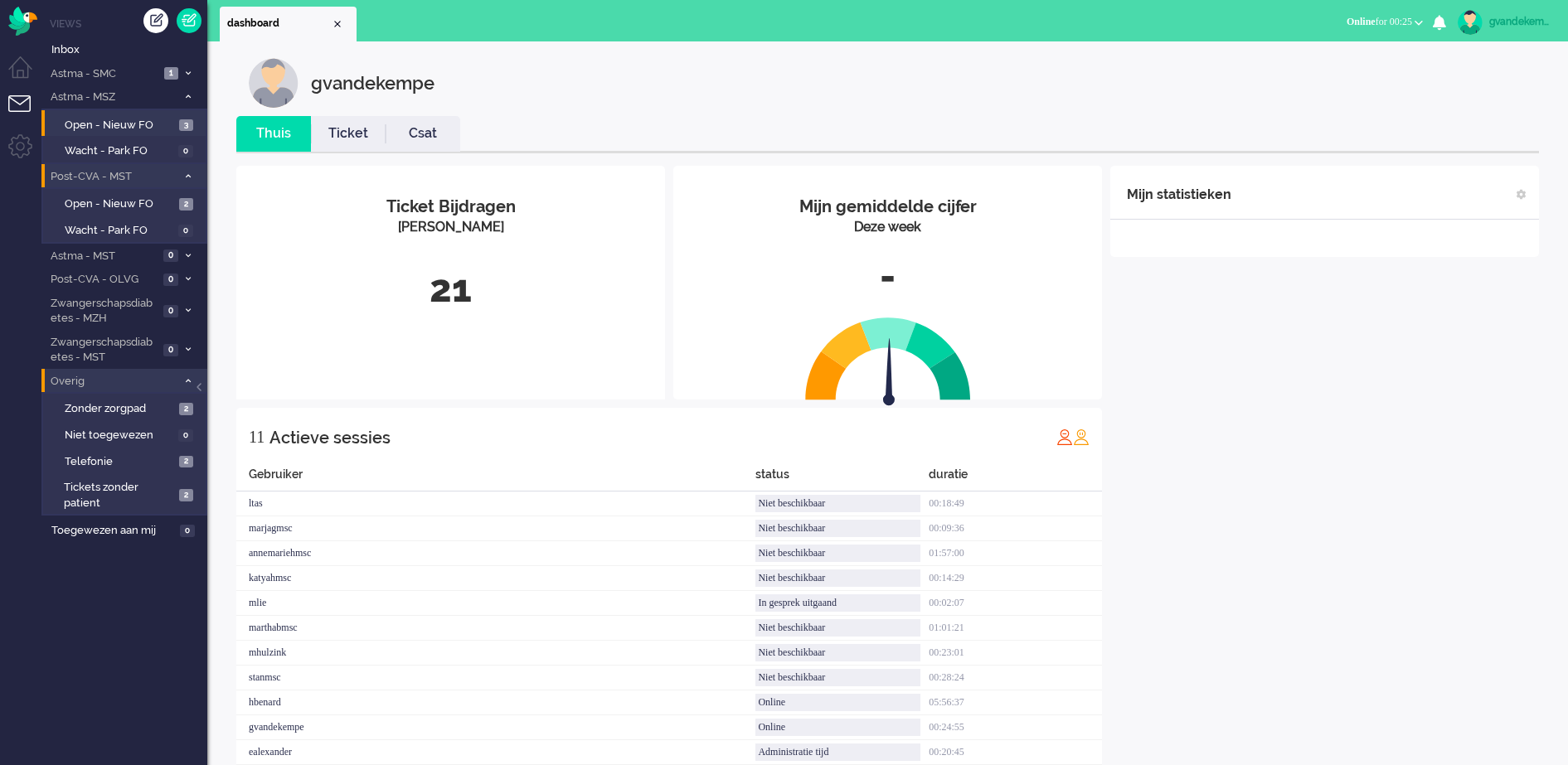
click at [1306, 455] on div "Mijn statistieken + Statistieken toevoegen Bel tijd (gemiddelde dag) Wrapup tij…" at bounding box center [1324, 474] width 429 height 616
click at [1244, 451] on div "Mijn statistieken + Statistieken toevoegen Bel tijd (gemiddelde dag) Wrapup tij…" at bounding box center [1324, 474] width 429 height 616
click at [1351, 485] on div "Mijn statistieken + Statistieken toevoegen Bel tijd (gemiddelde dag) Wrapup tij…" at bounding box center [1324, 474] width 429 height 616
click at [1453, 423] on div "Mijn statistieken + Statistieken toevoegen Bel tijd (gemiddelde dag) Wrapup tij…" at bounding box center [1324, 474] width 429 height 616
click at [162, 284] on li "Post-CVA - OLVG 1" at bounding box center [124, 279] width 166 height 24
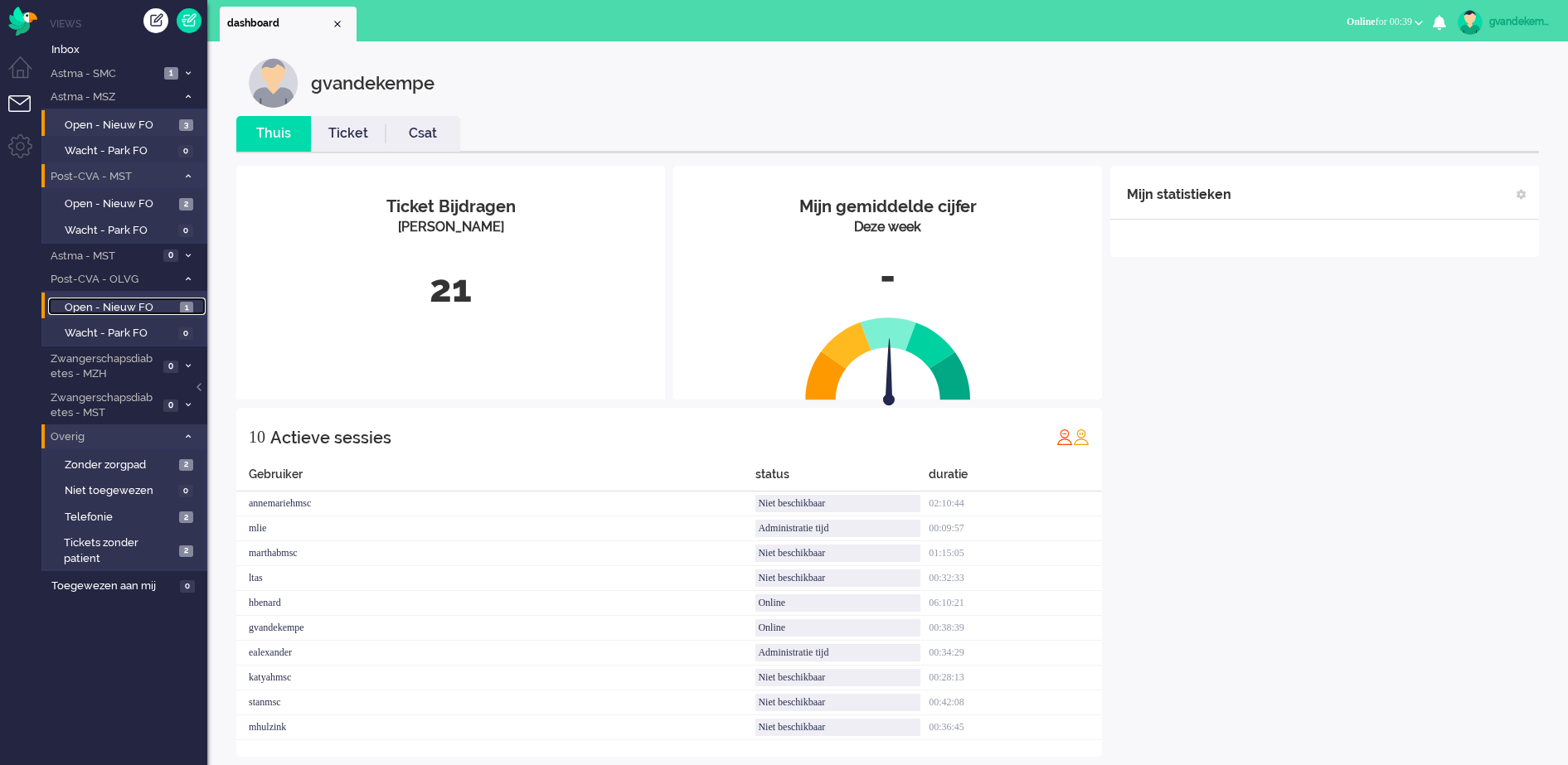
click at [137, 313] on span "Open - Nieuw FO" at bounding box center [120, 307] width 111 height 15
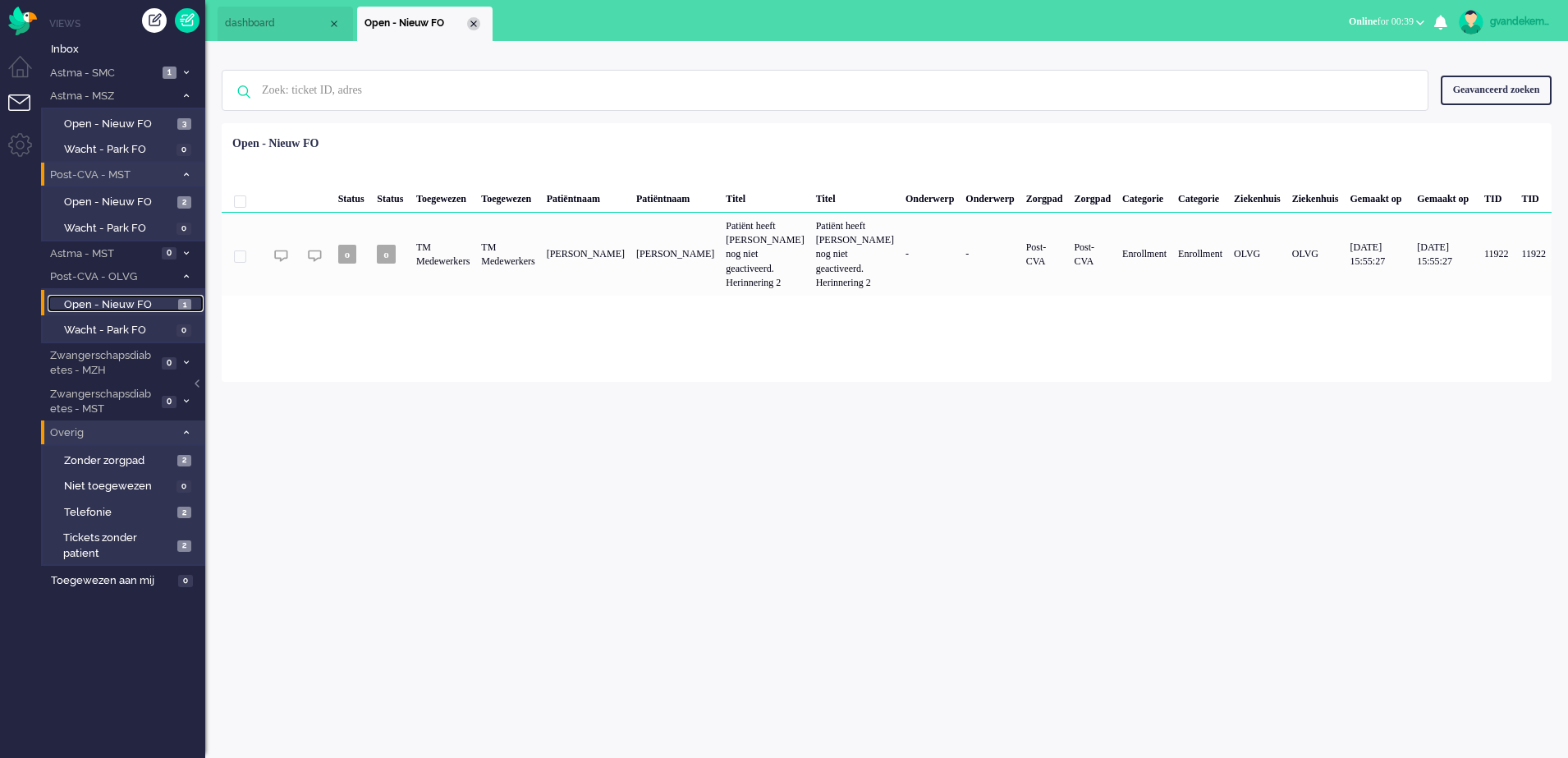
click at [475, 23] on div "Close tab" at bounding box center [474, 23] width 13 height 13
